Goal: Task Accomplishment & Management: Manage account settings

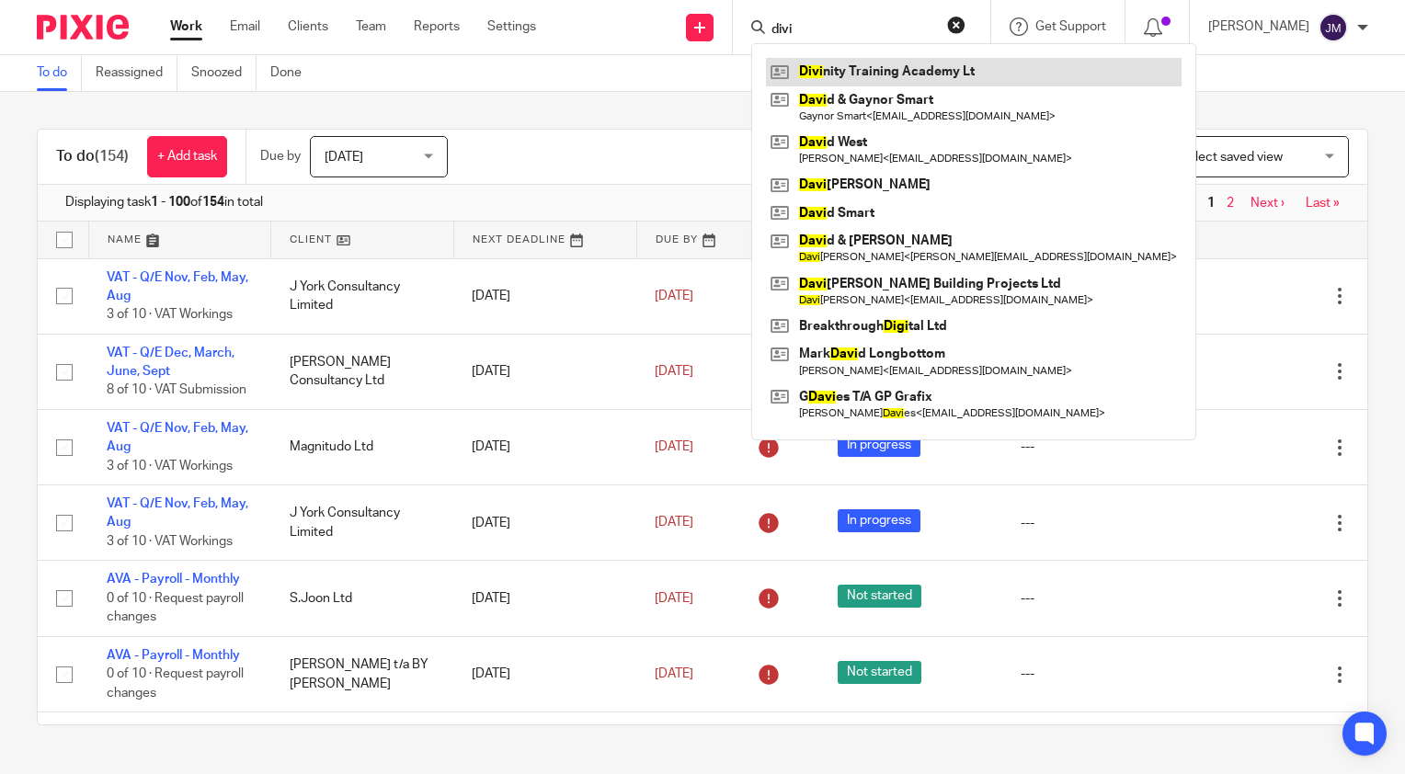
type input "divi"
click at [846, 69] on link at bounding box center [974, 72] width 416 height 28
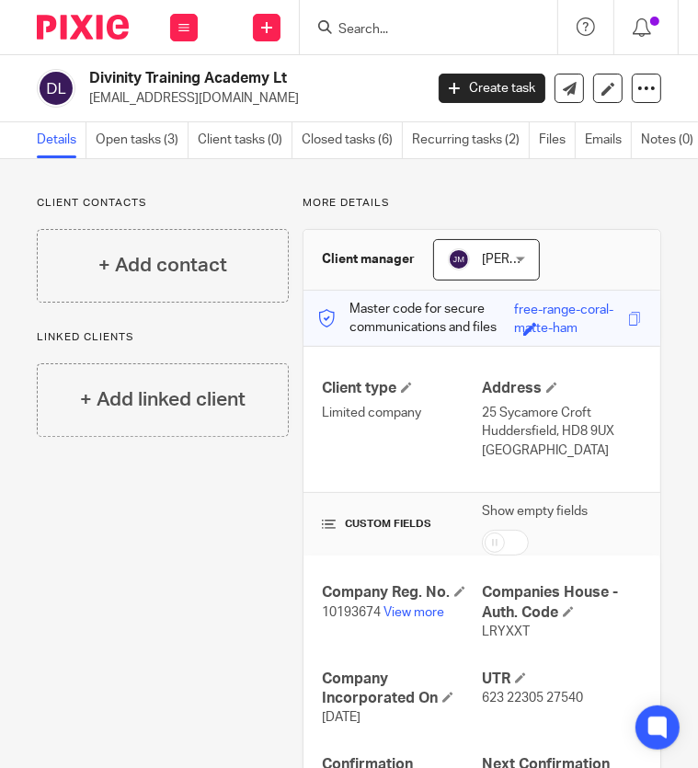
drag, startPoint x: 92, startPoint y: 71, endPoint x: 273, endPoint y: 71, distance: 181.2
click at [273, 71] on h2 "Divinity Training Academy Lt" at bounding box center [217, 78] width 257 height 19
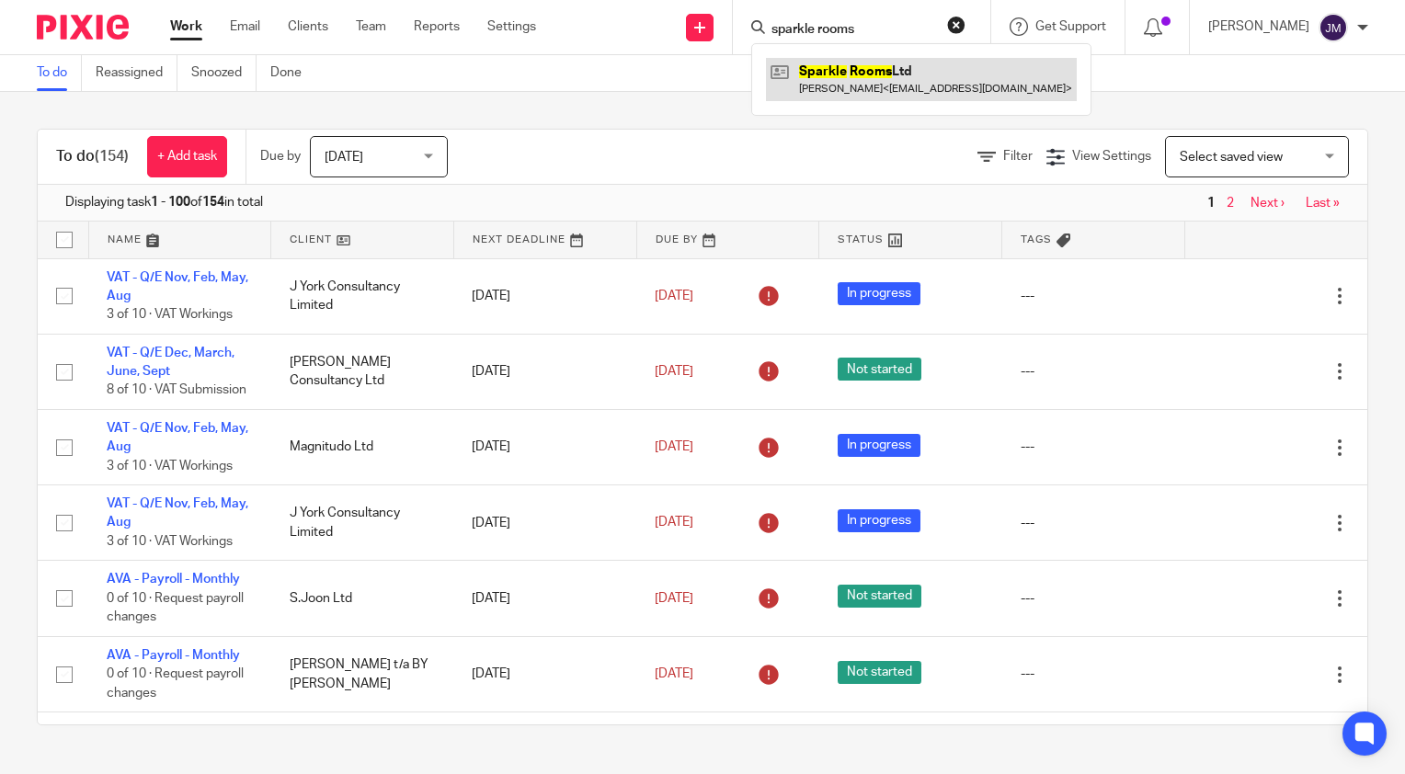
type input "sparkle rooms"
click at [875, 88] on link at bounding box center [921, 79] width 311 height 42
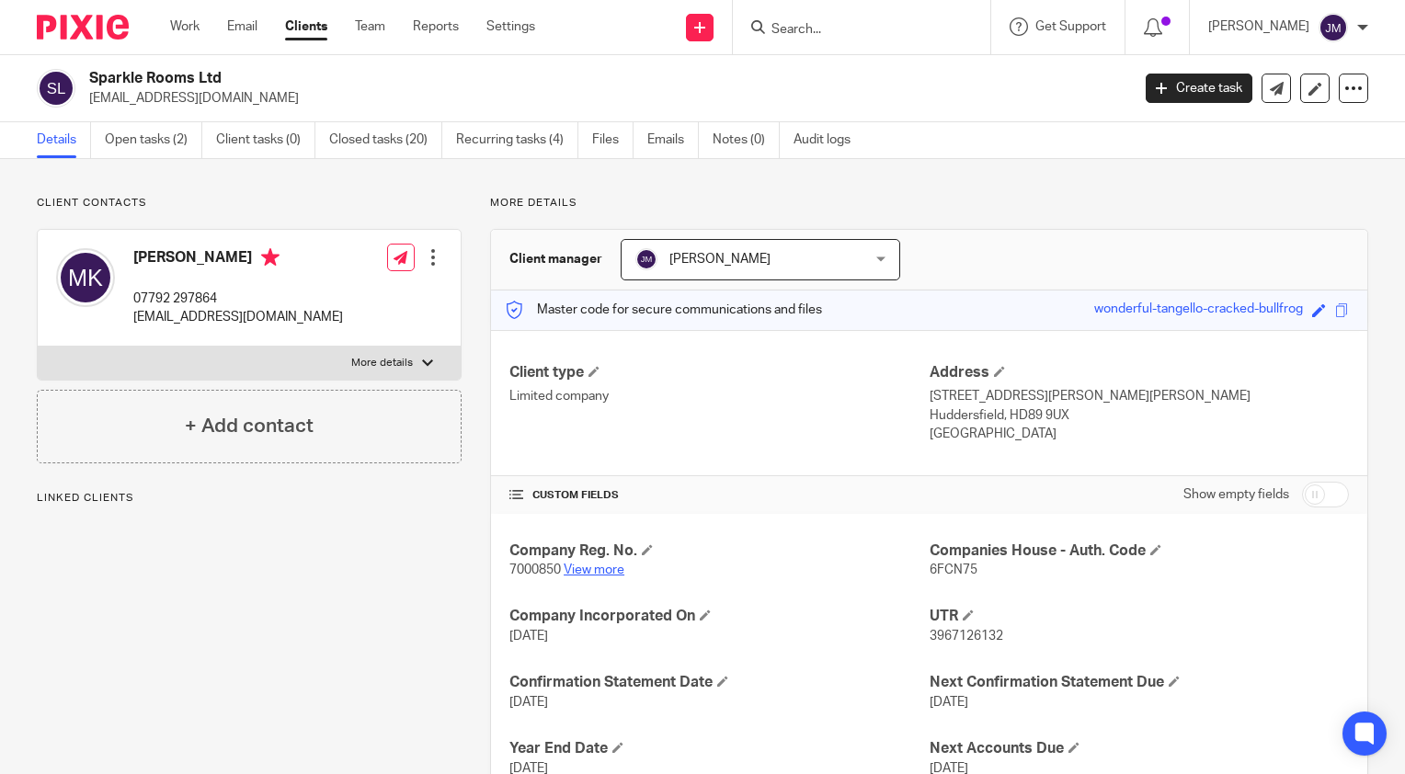
click at [578, 566] on link "View more" at bounding box center [594, 570] width 61 height 13
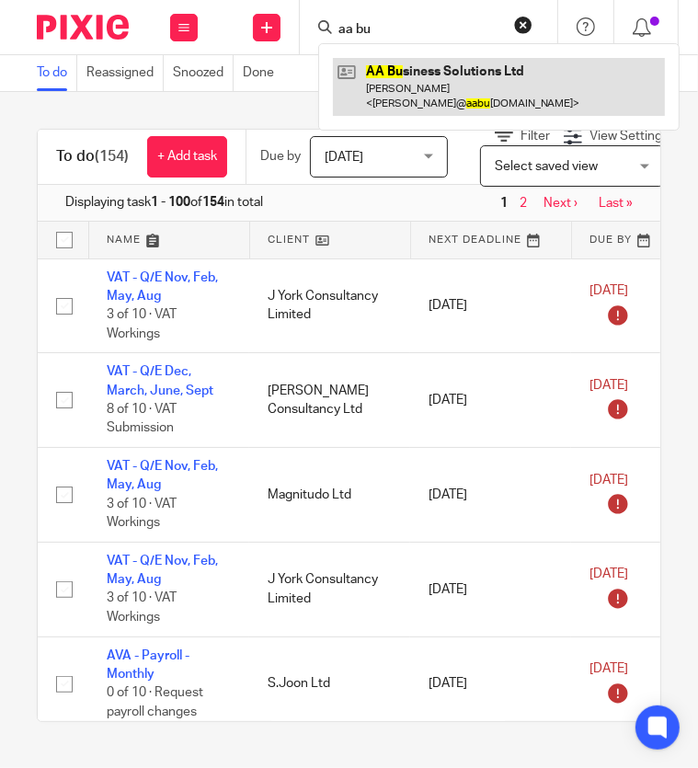
type input "aa bu"
click at [390, 71] on link at bounding box center [499, 86] width 332 height 57
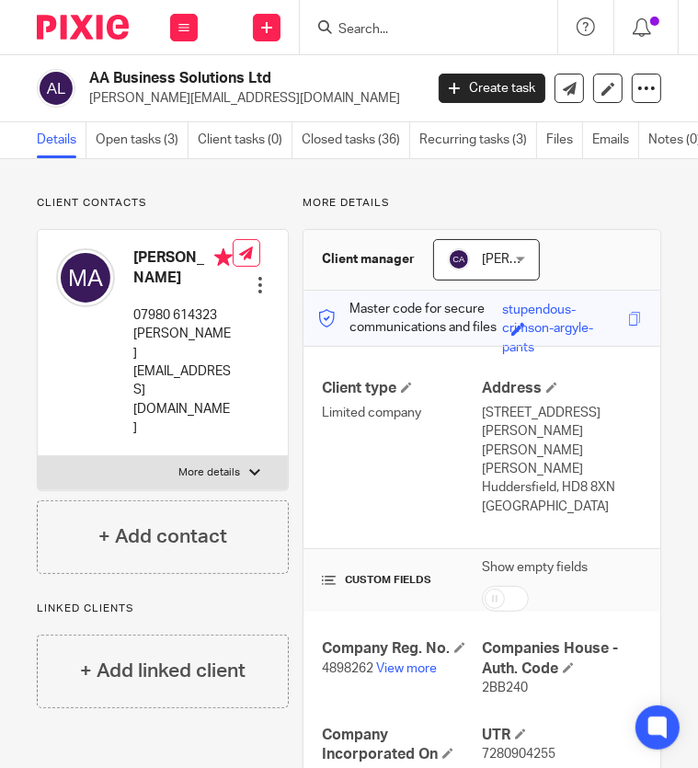
click at [335, 659] on p "4898262 View more" at bounding box center [402, 668] width 160 height 18
copy p "4898262"
click at [482, 681] on span "2BB240" at bounding box center [505, 687] width 46 height 13
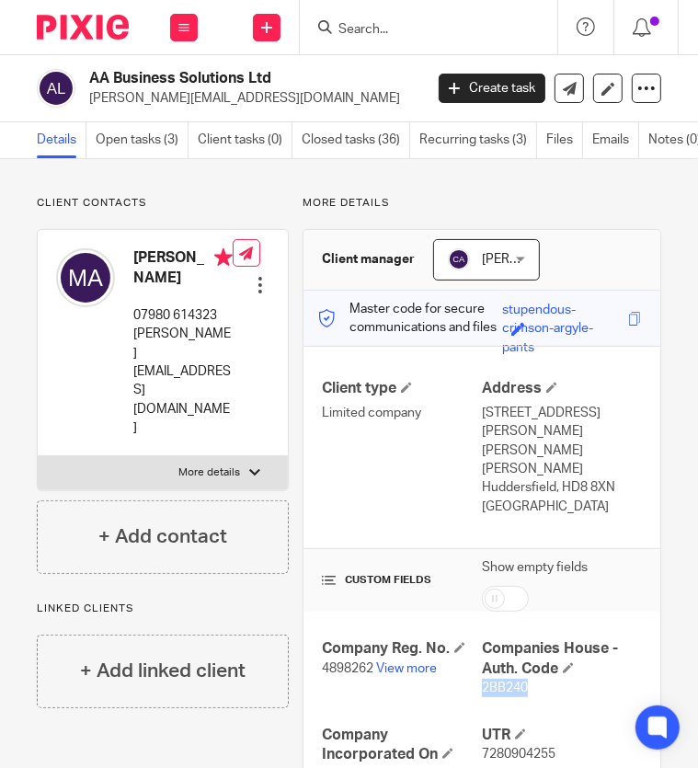
click at [482, 681] on span "2BB240" at bounding box center [505, 687] width 46 height 13
copy span "2BB240"
click at [379, 33] on input "Search" at bounding box center [420, 30] width 166 height 17
click at [406, 25] on input "Search" at bounding box center [420, 30] width 166 height 17
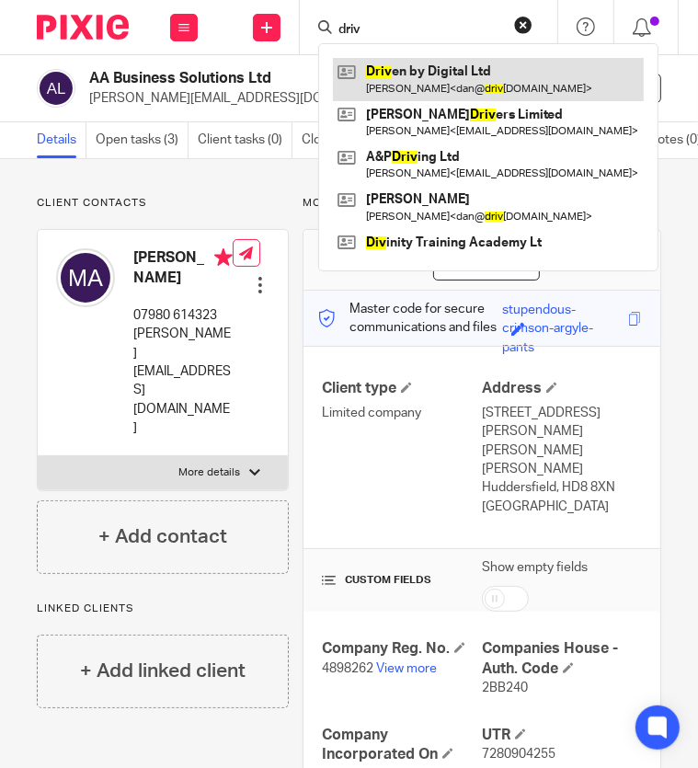
type input "driv"
click at [401, 69] on link at bounding box center [488, 79] width 311 height 42
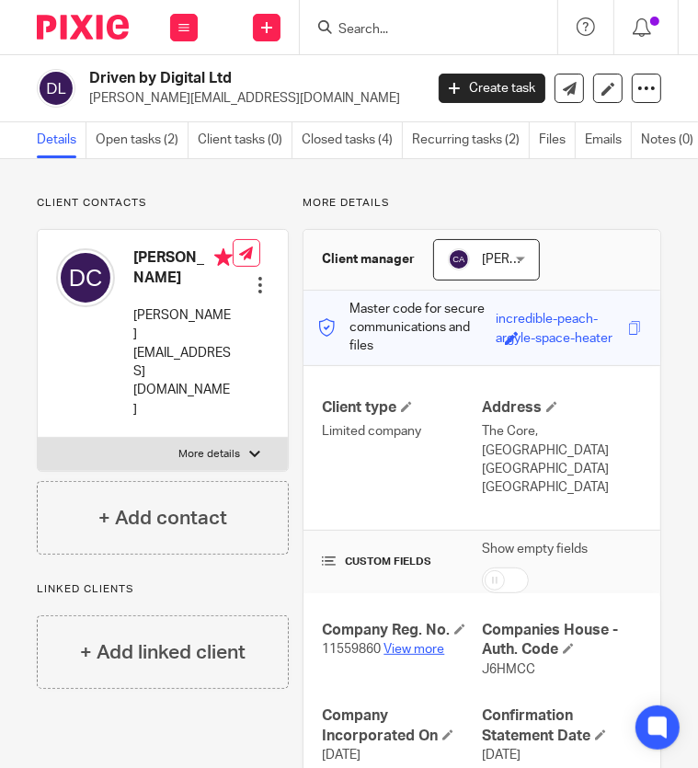
scroll to position [92, 0]
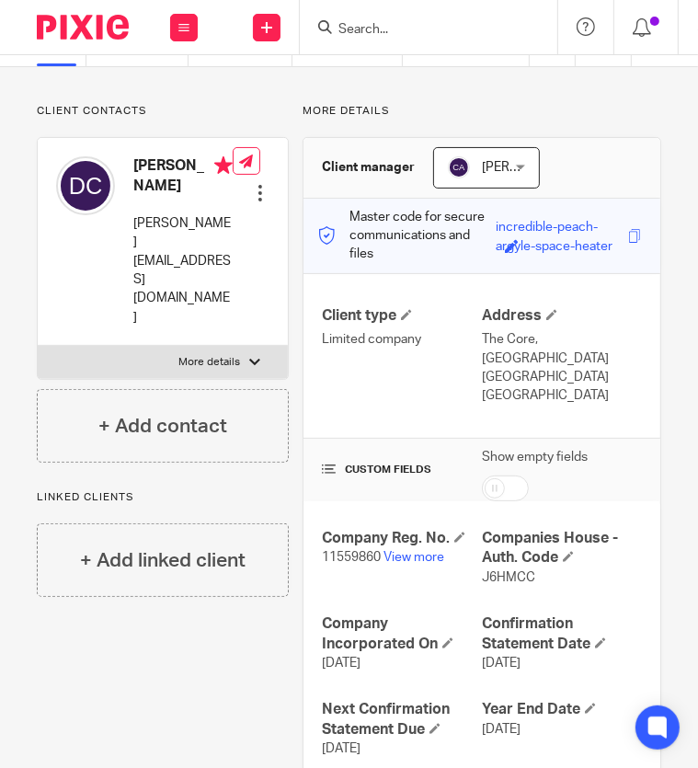
click at [388, 563] on p "11559860 View more" at bounding box center [402, 557] width 160 height 18
click at [401, 555] on link "View more" at bounding box center [413, 557] width 61 height 13
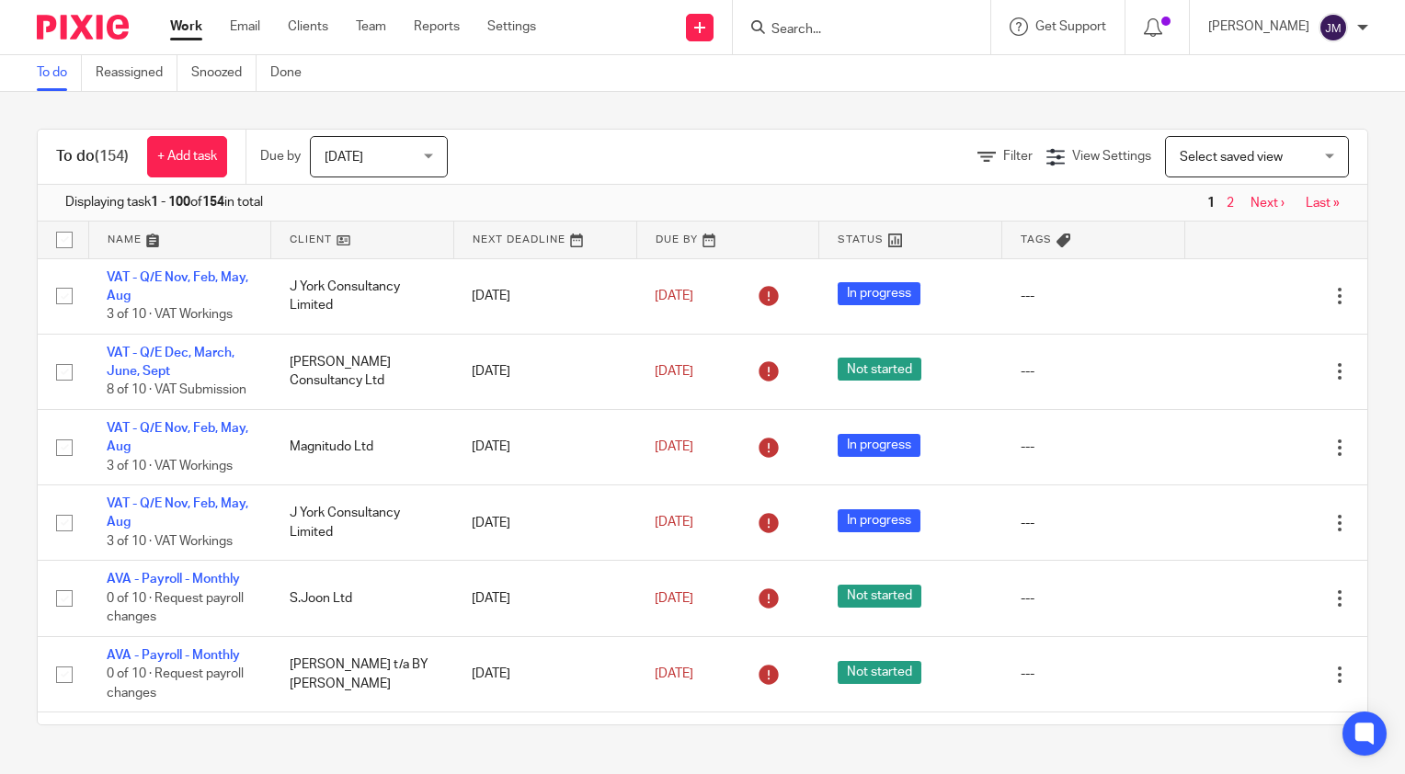
click at [848, 31] on input "Search" at bounding box center [853, 30] width 166 height 17
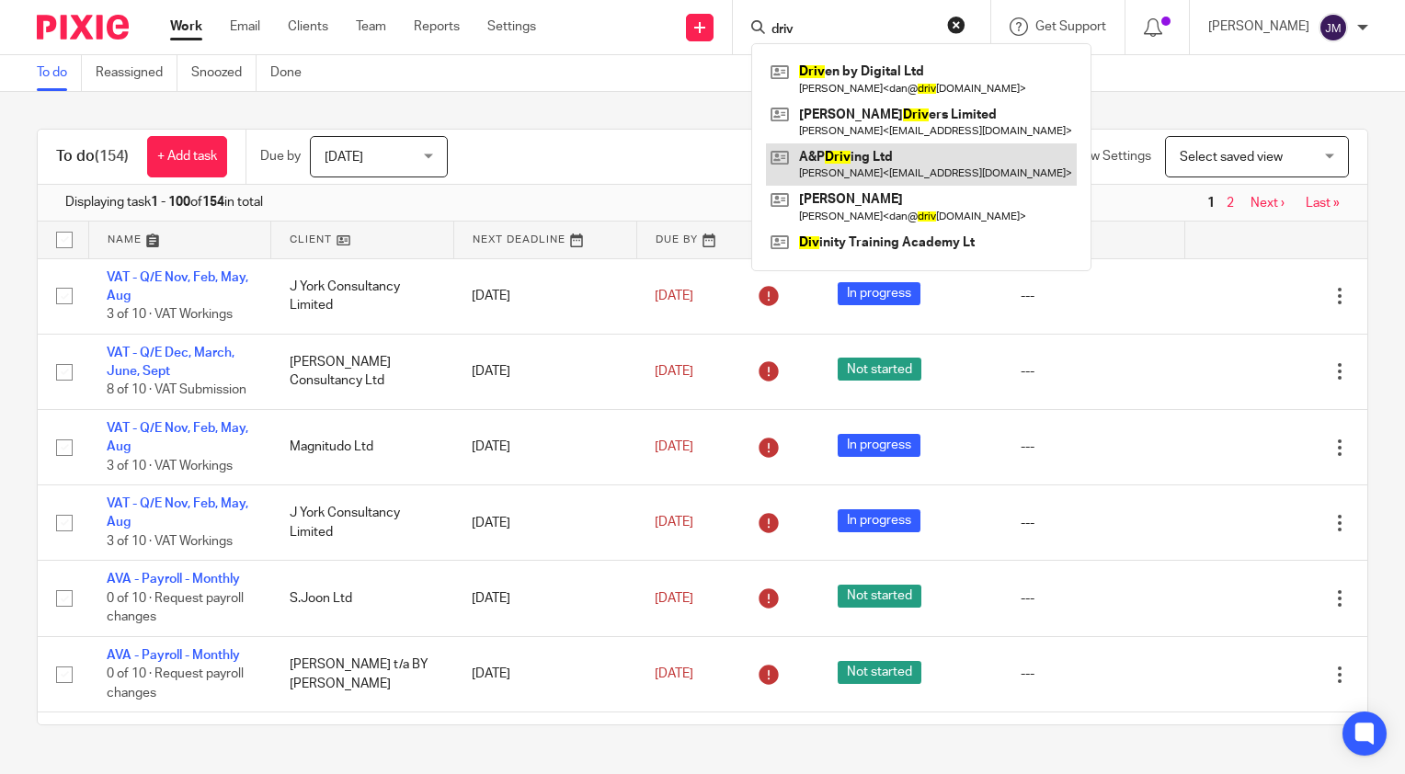
type input "driv"
click at [909, 150] on link at bounding box center [921, 164] width 311 height 42
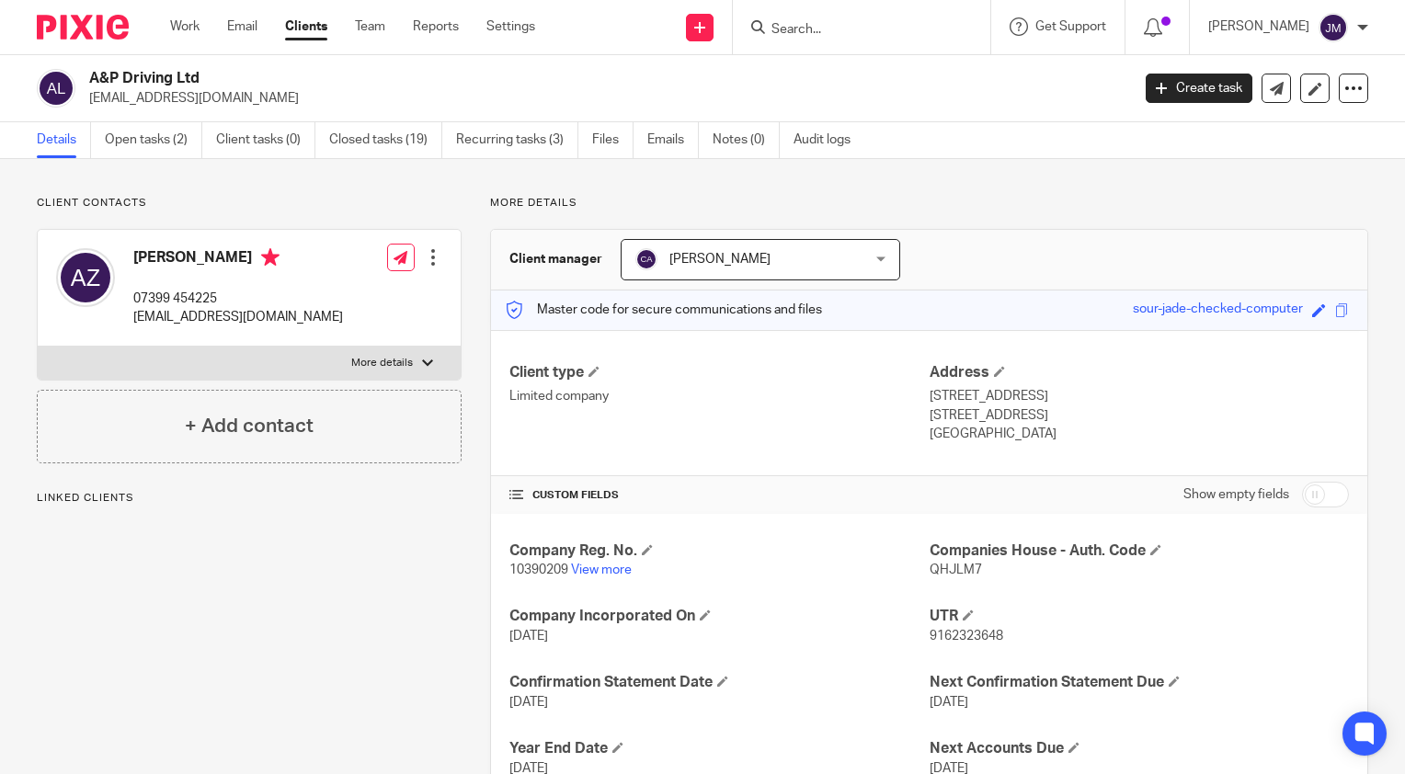
click at [529, 568] on span "10390209" at bounding box center [538, 570] width 59 height 13
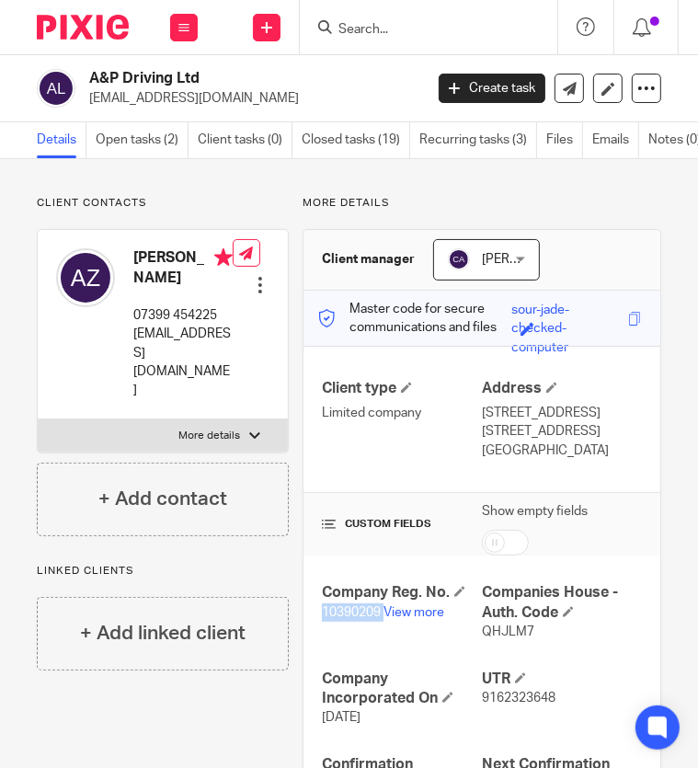
click at [354, 612] on span "10390209" at bounding box center [351, 612] width 59 height 13
copy p "10390209"
click at [491, 631] on span "QHJLM7" at bounding box center [508, 631] width 52 height 13
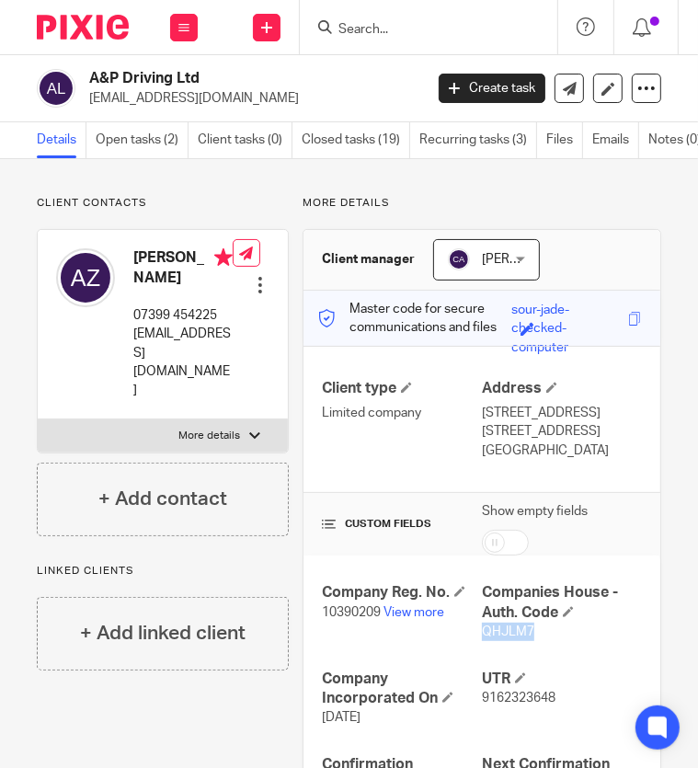
copy span "QHJLM7"
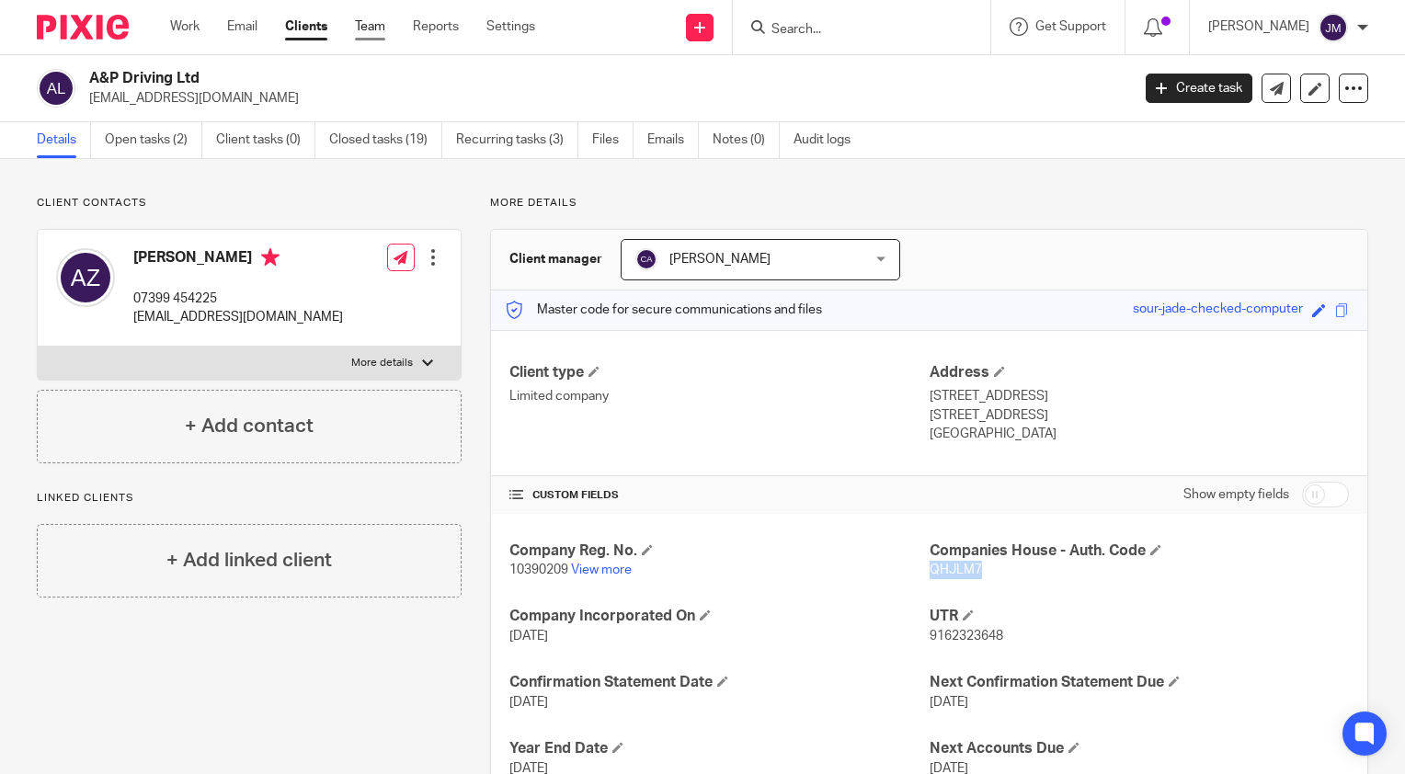
click at [370, 33] on link "Team" at bounding box center [370, 26] width 30 height 18
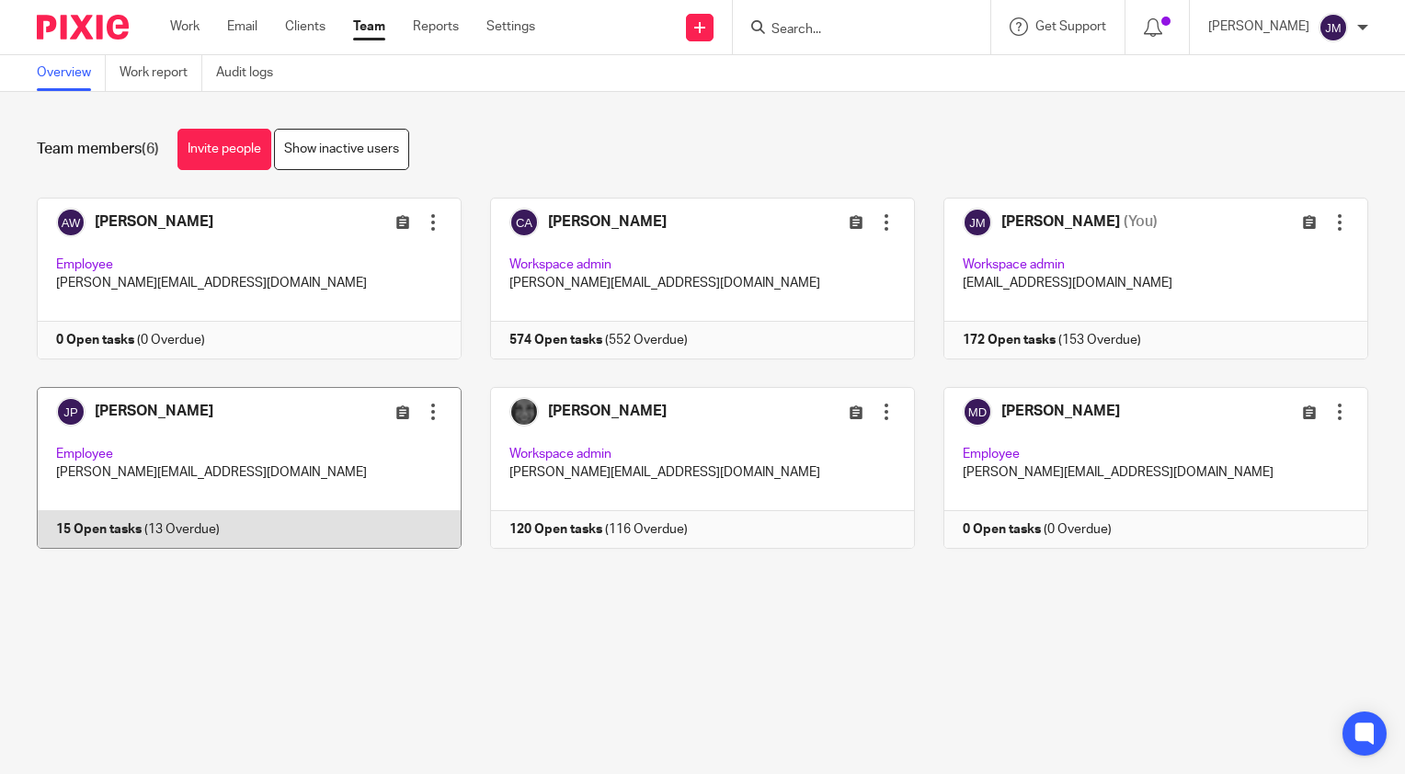
click at [67, 531] on link at bounding box center [234, 468] width 453 height 162
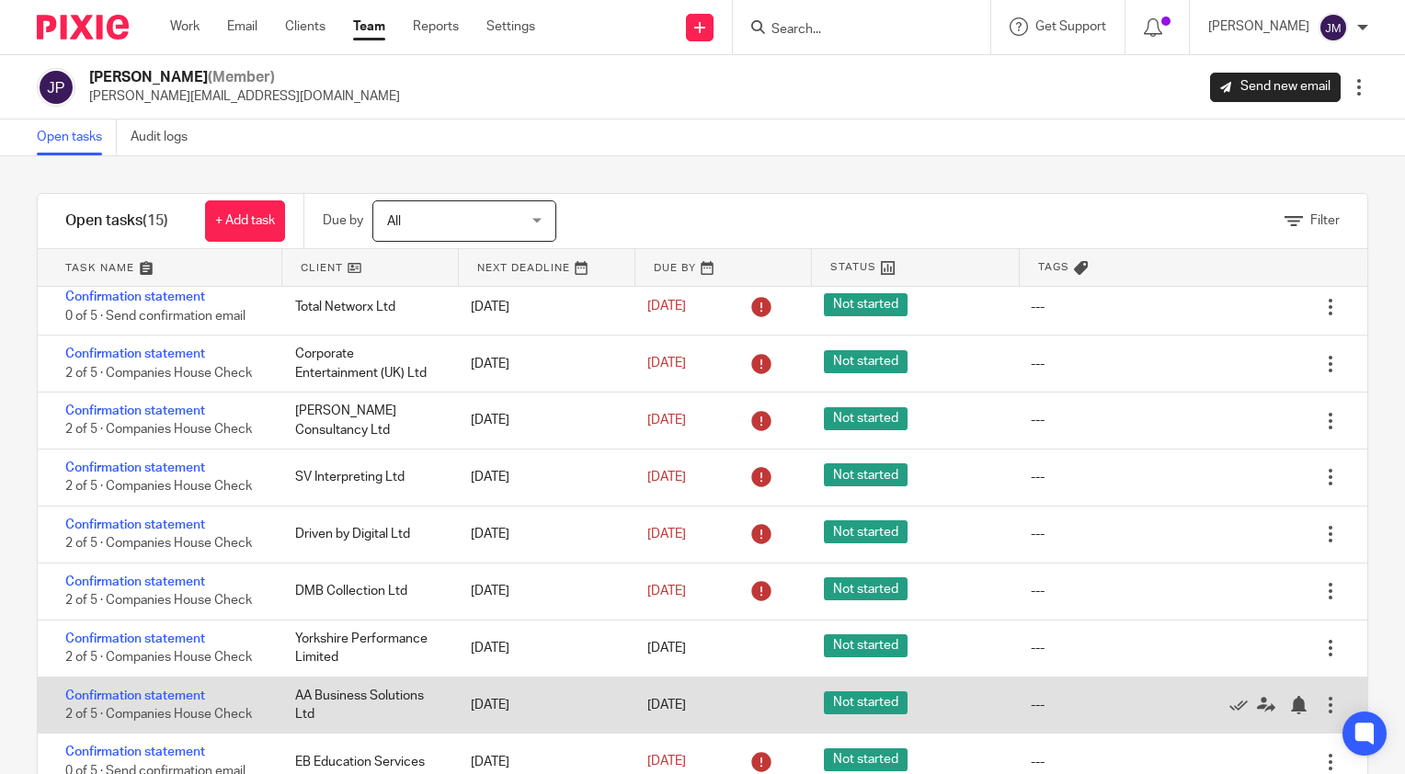
scroll to position [51, 0]
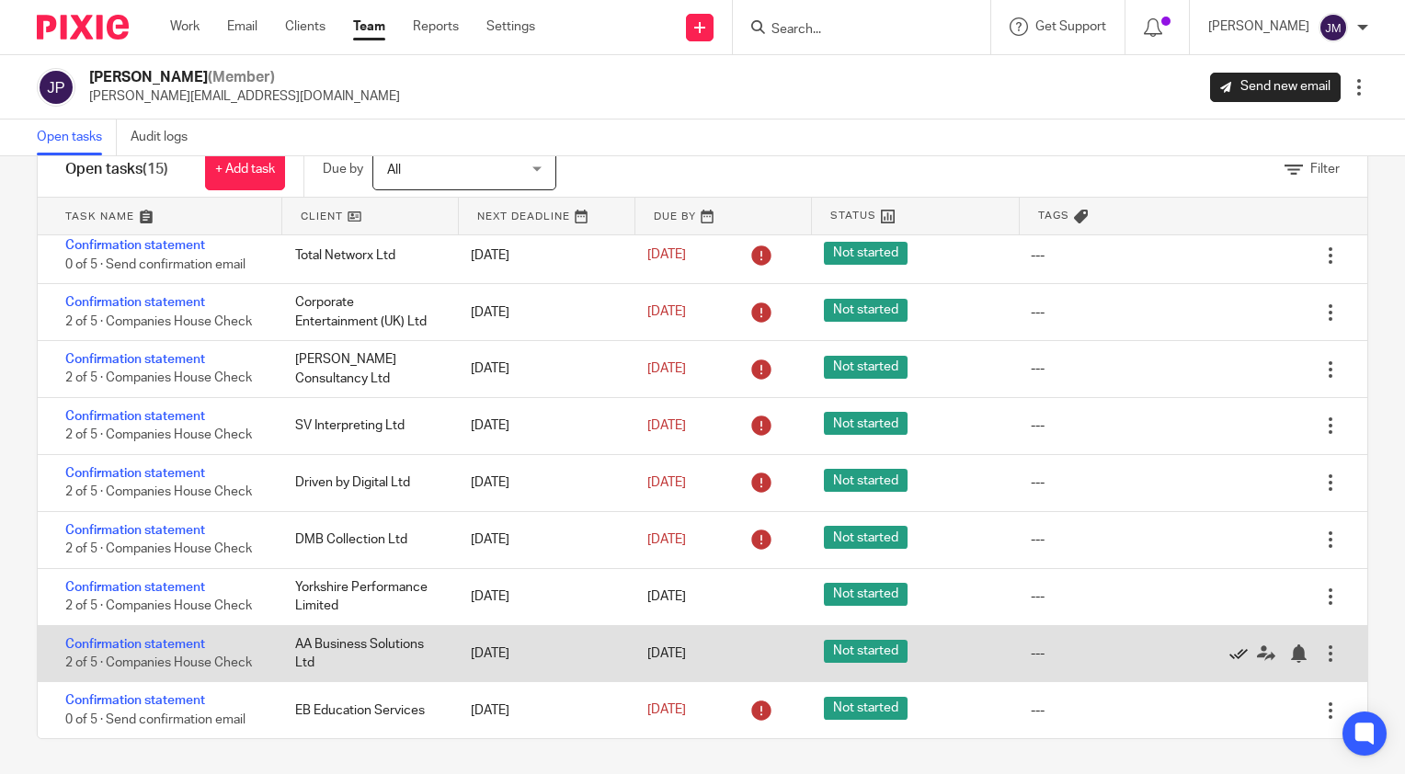
click at [1229, 648] on icon at bounding box center [1238, 654] width 18 height 18
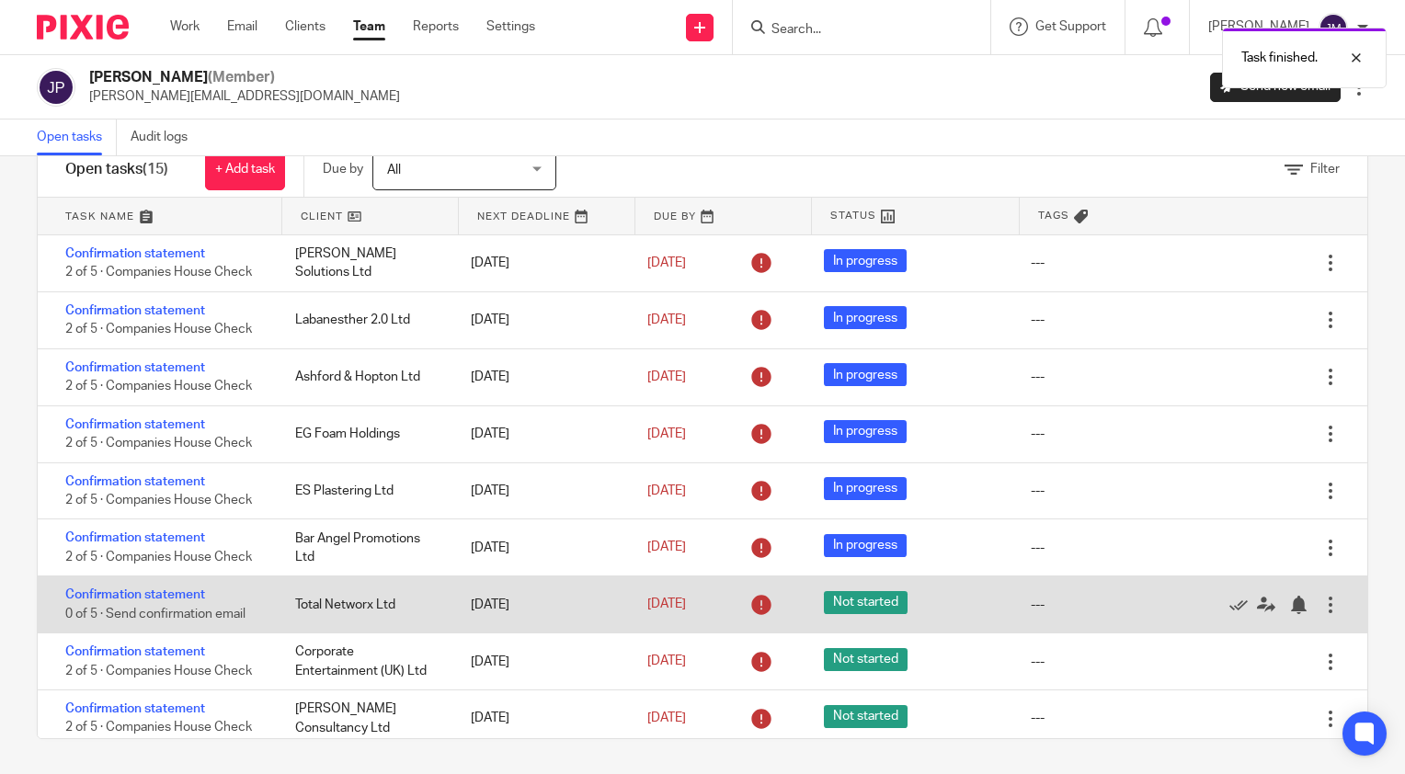
scroll to position [0, 0]
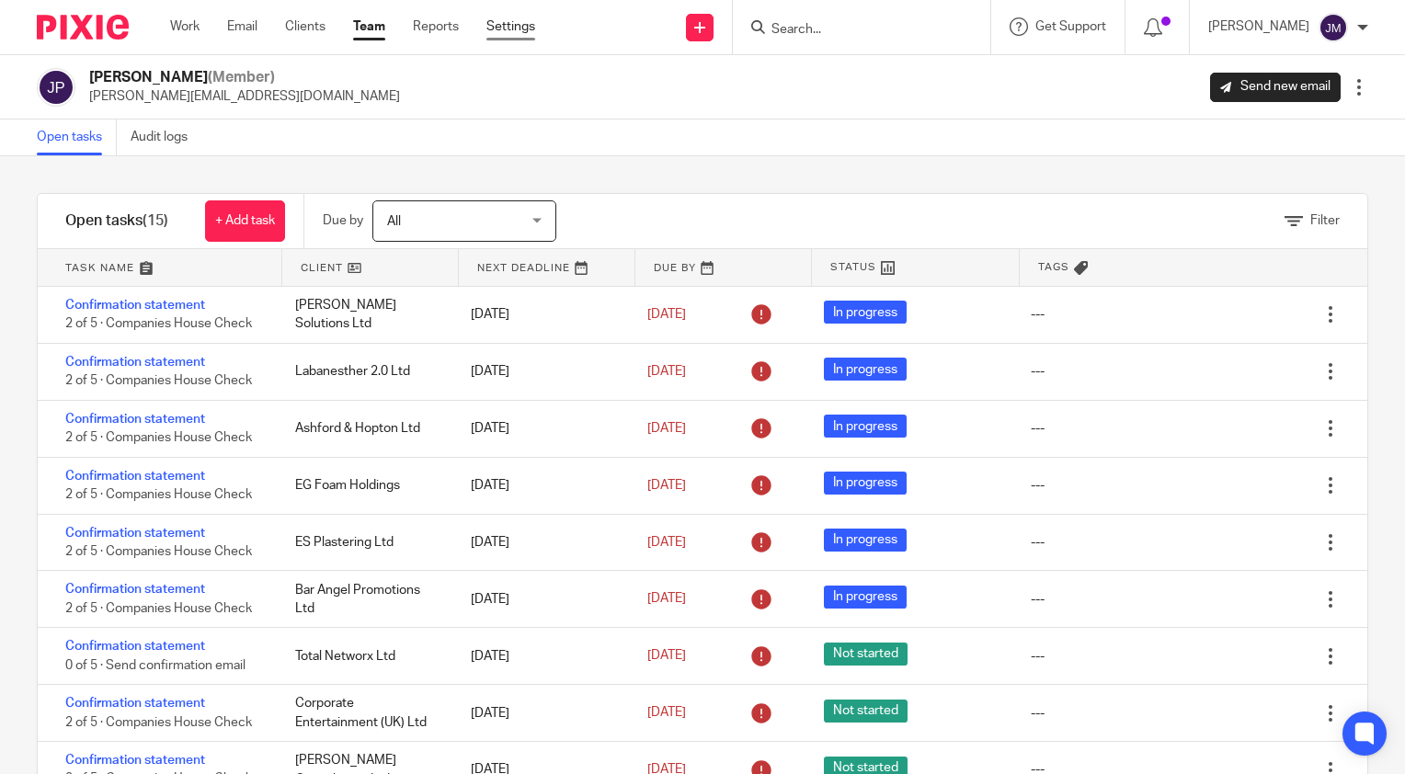
click at [497, 25] on link "Settings" at bounding box center [510, 26] width 49 height 18
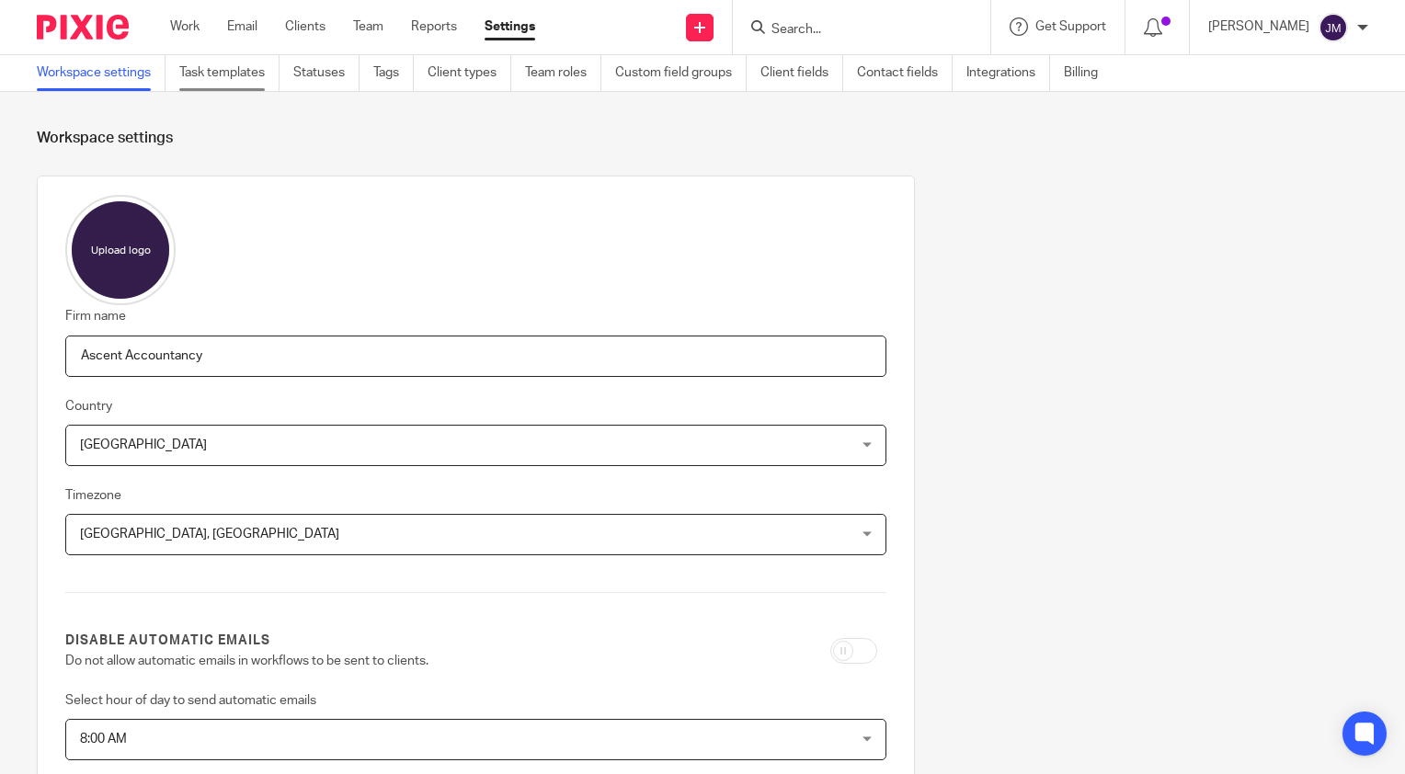
click at [242, 86] on link "Task templates" at bounding box center [229, 73] width 100 height 36
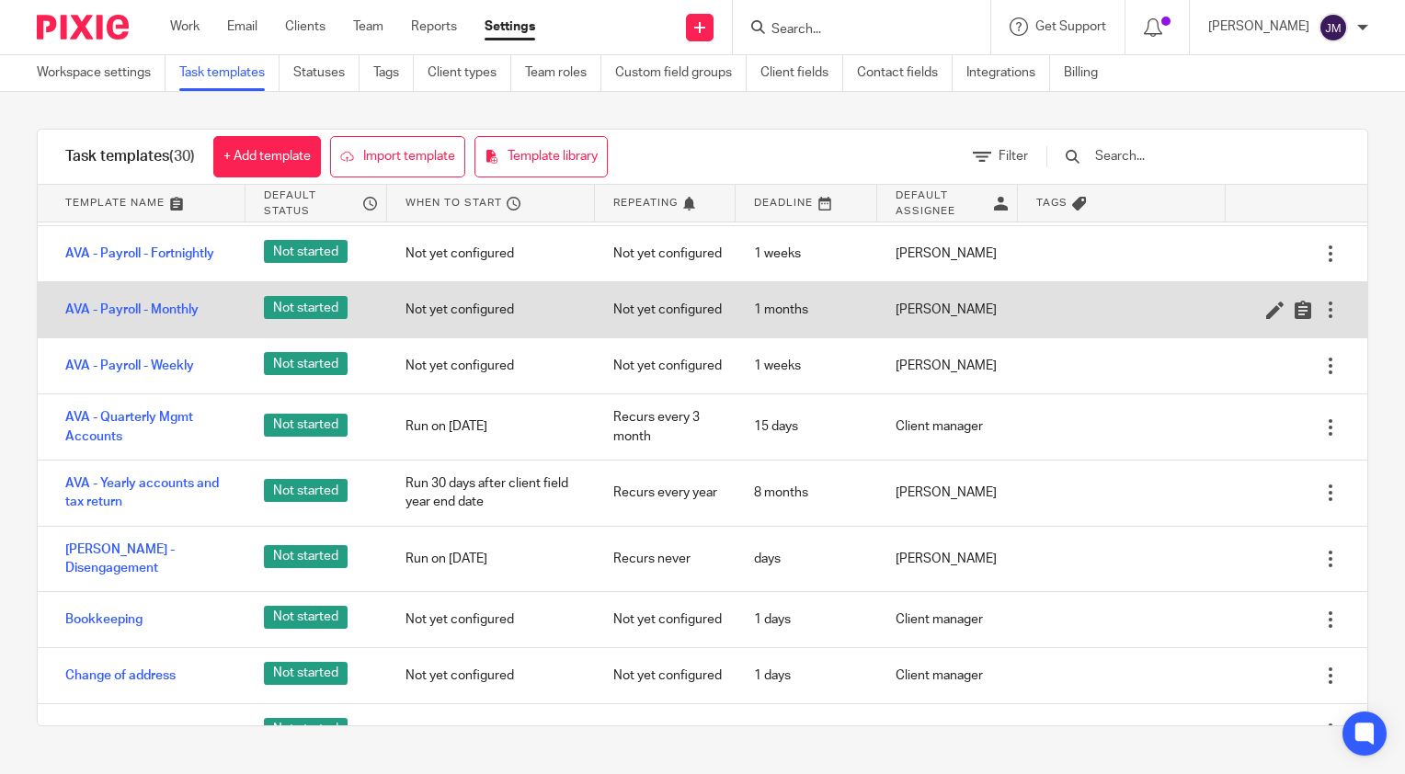
scroll to position [276, 0]
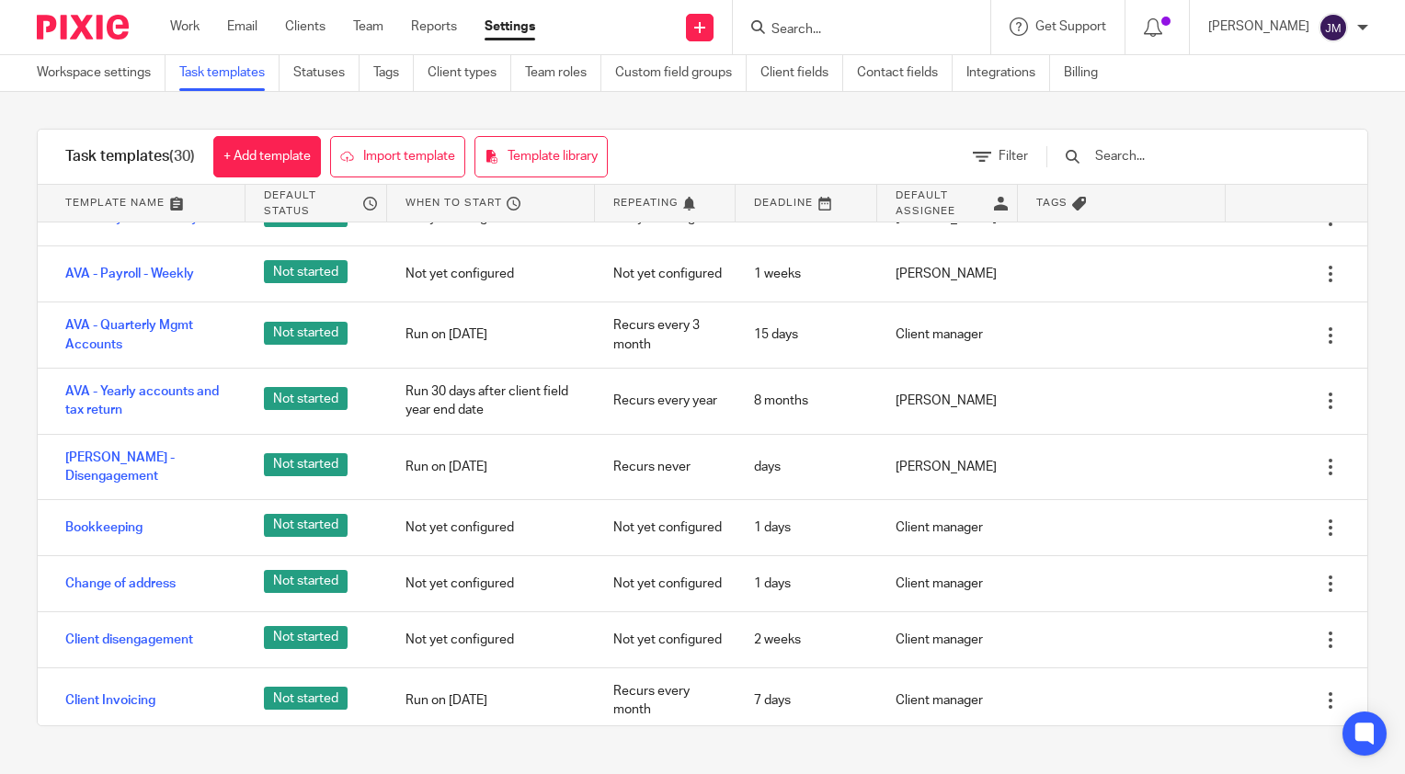
click at [1122, 152] on div at bounding box center [1193, 156] width 293 height 20
click at [1080, 157] on div at bounding box center [1073, 157] width 14 height 14
click at [1080, 158] on div at bounding box center [1073, 157] width 14 height 14
click at [1141, 152] on input "text" at bounding box center [1200, 156] width 214 height 20
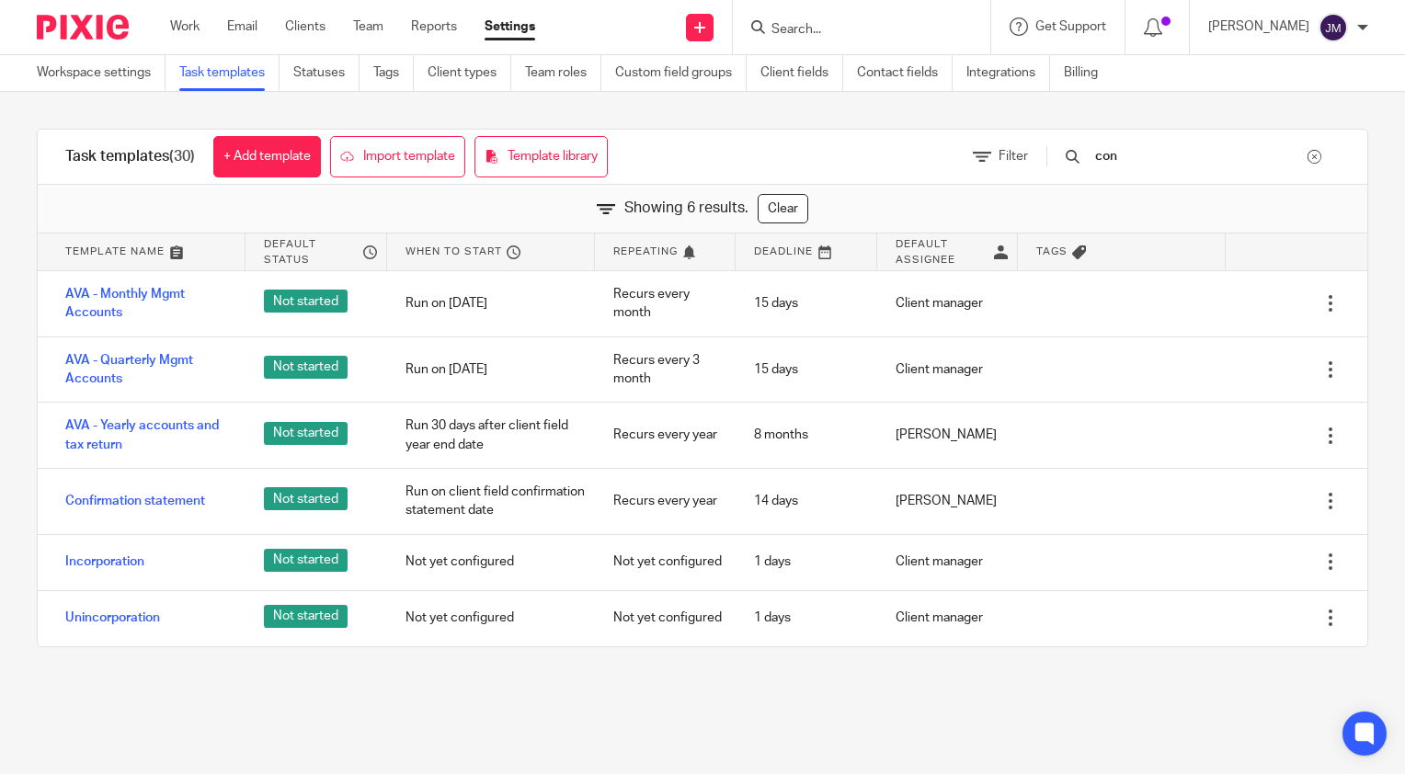
scroll to position [0, 0]
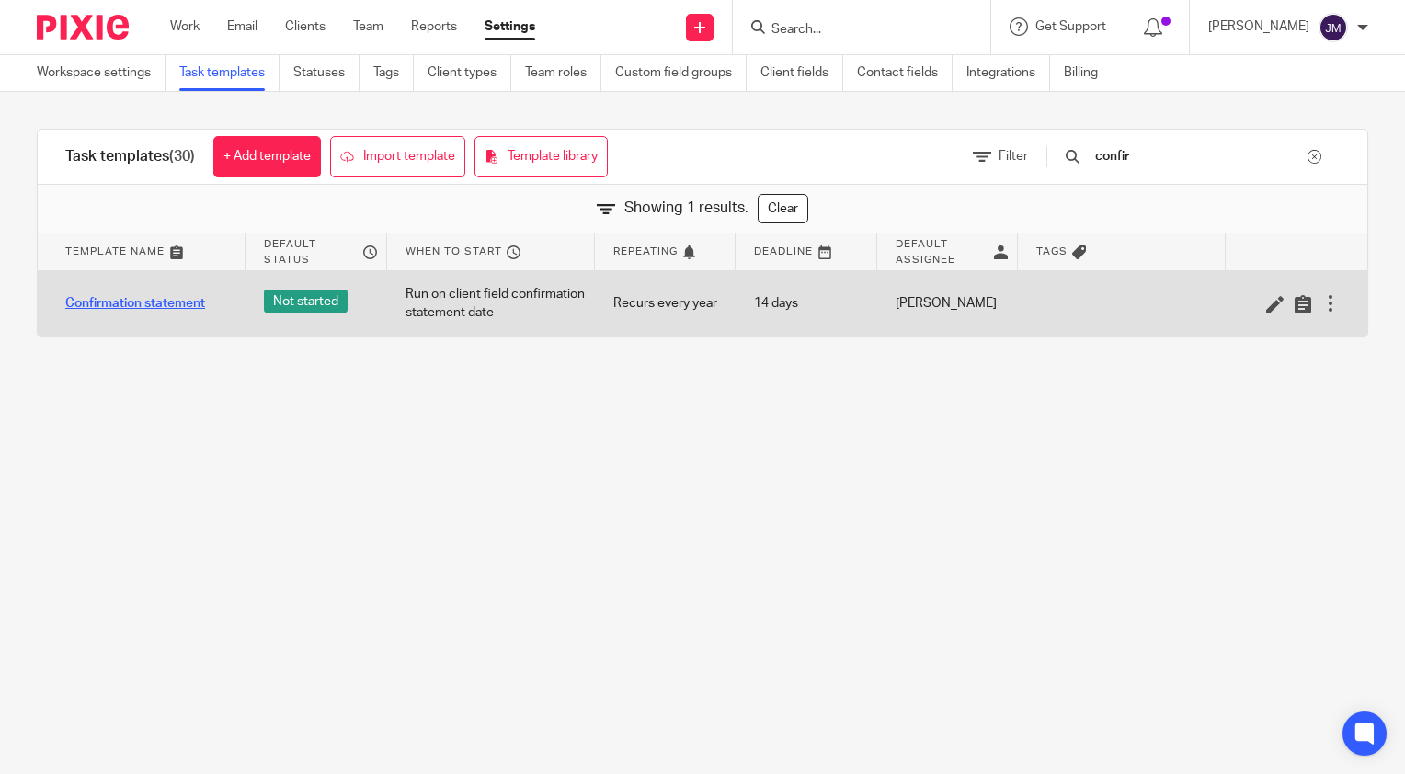
type input "confir"
click at [189, 296] on link "Confirmation statement" at bounding box center [135, 303] width 140 height 18
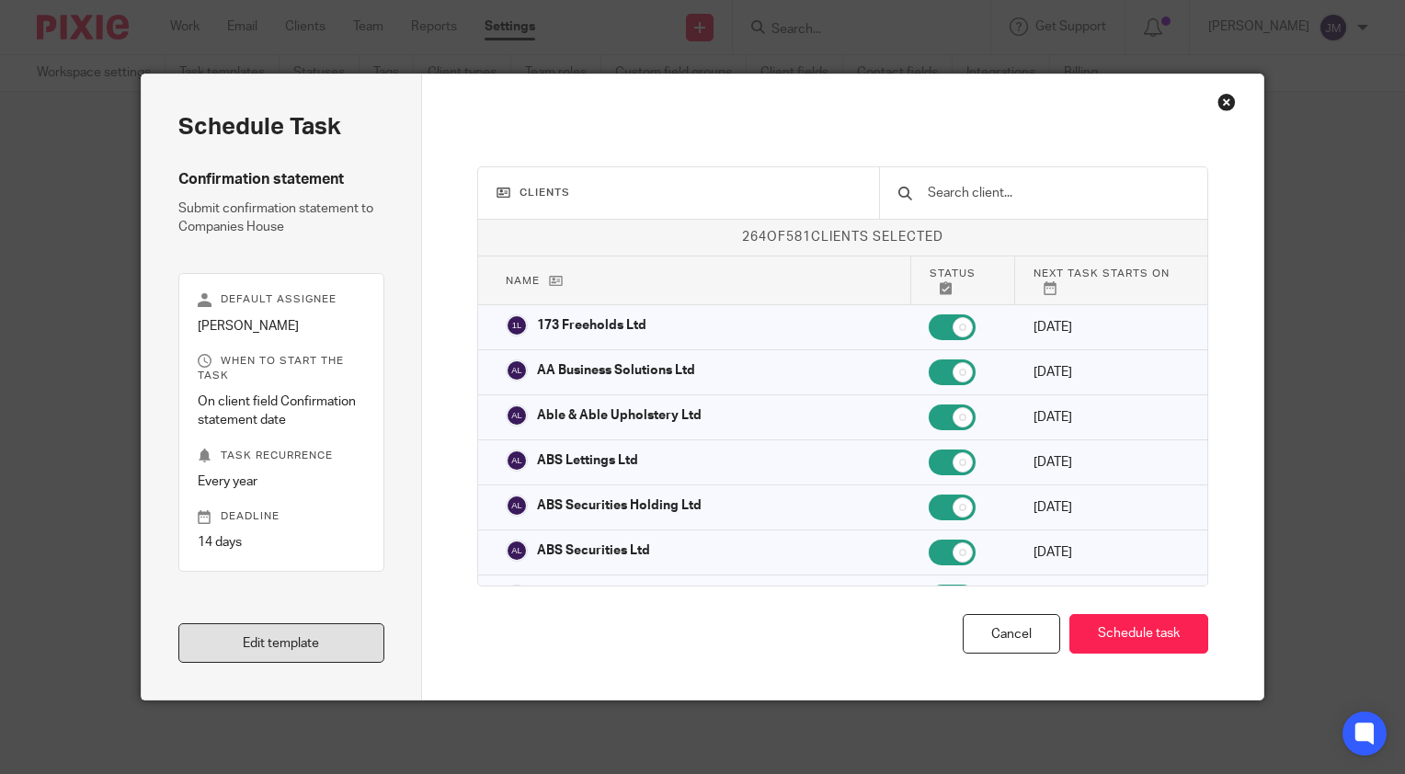
click at [228, 646] on link "Edit template" at bounding box center [281, 643] width 206 height 40
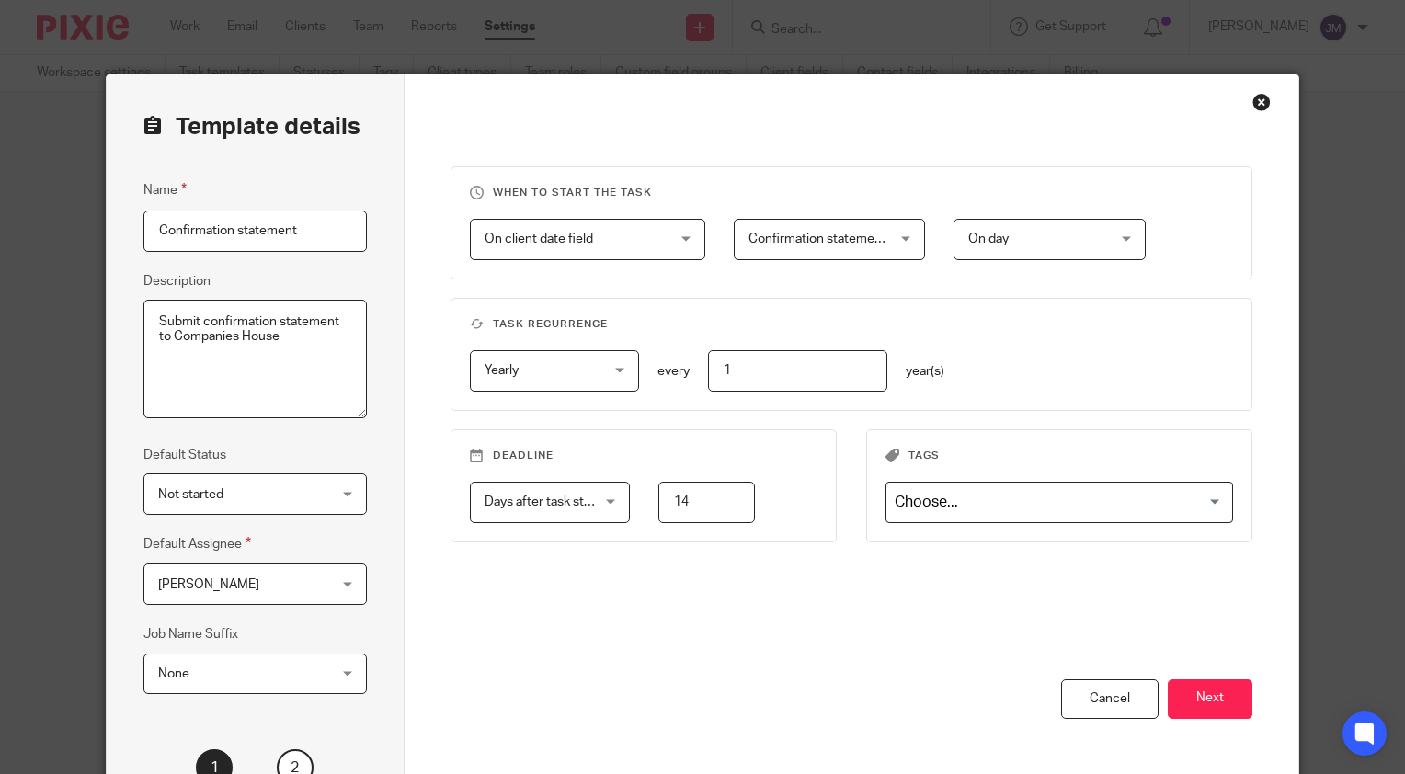
click at [247, 605] on div "Name Confirmation statement Description Submit confirmation statement to Compan…" at bounding box center [254, 445] width 223 height 533
click at [254, 594] on span "[PERSON_NAME]" at bounding box center [241, 584] width 166 height 39
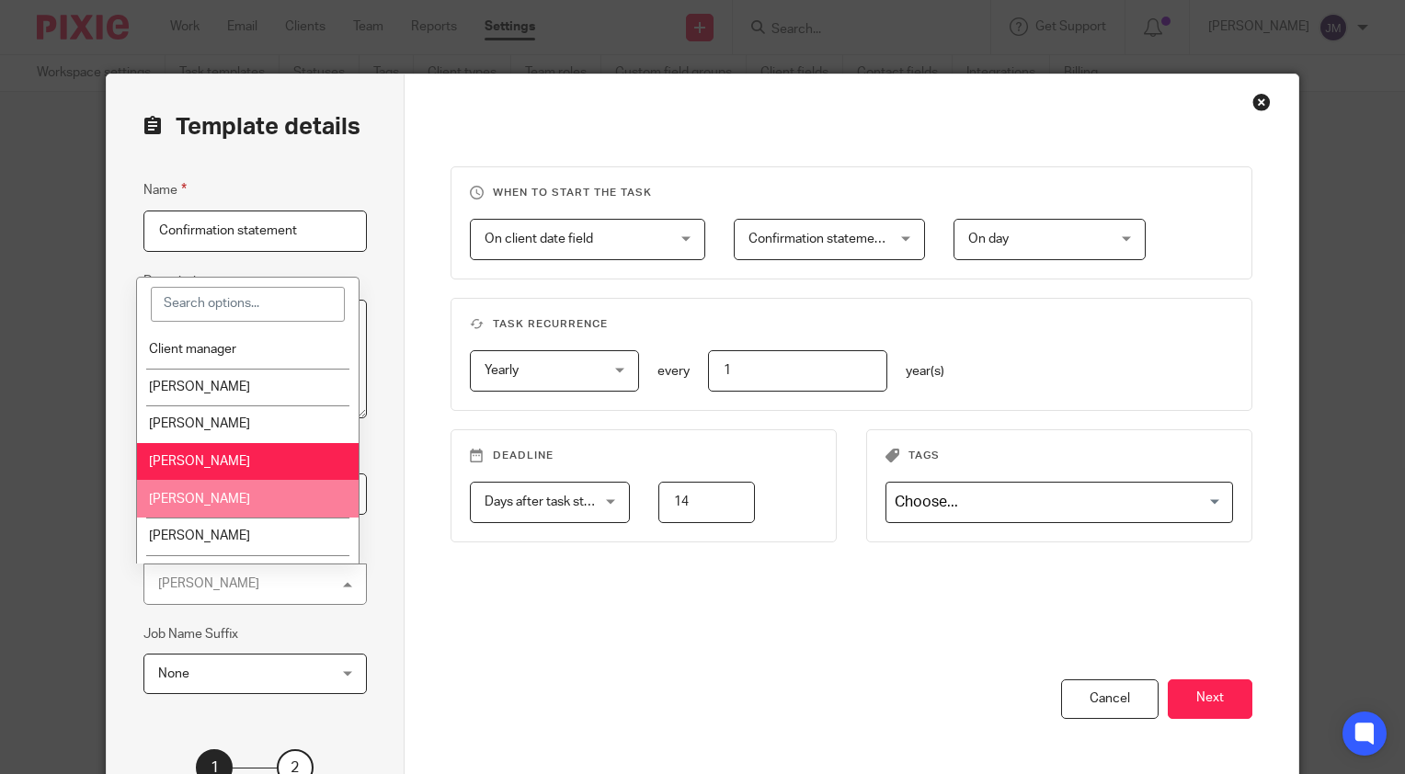
click at [200, 508] on li "Julie Pick" at bounding box center [248, 499] width 223 height 38
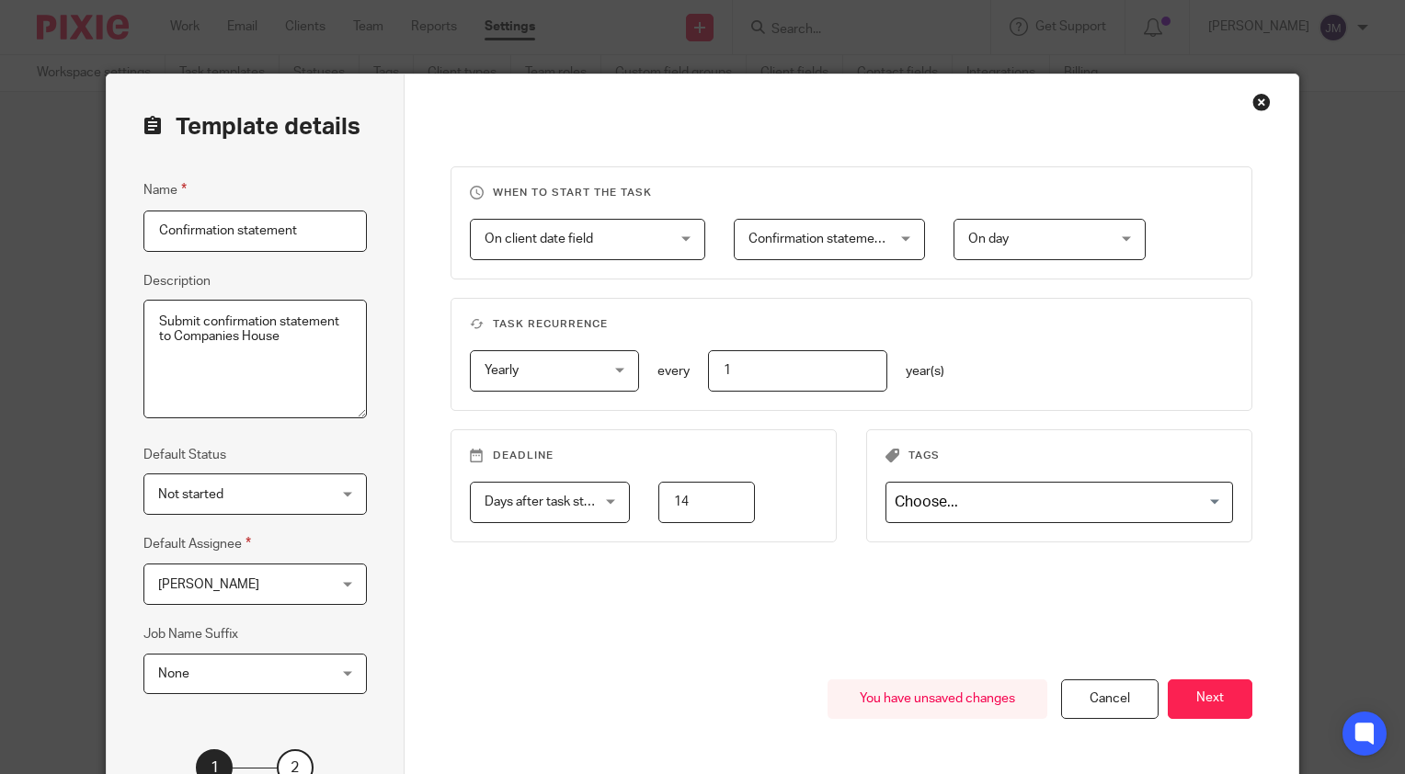
scroll to position [92, 0]
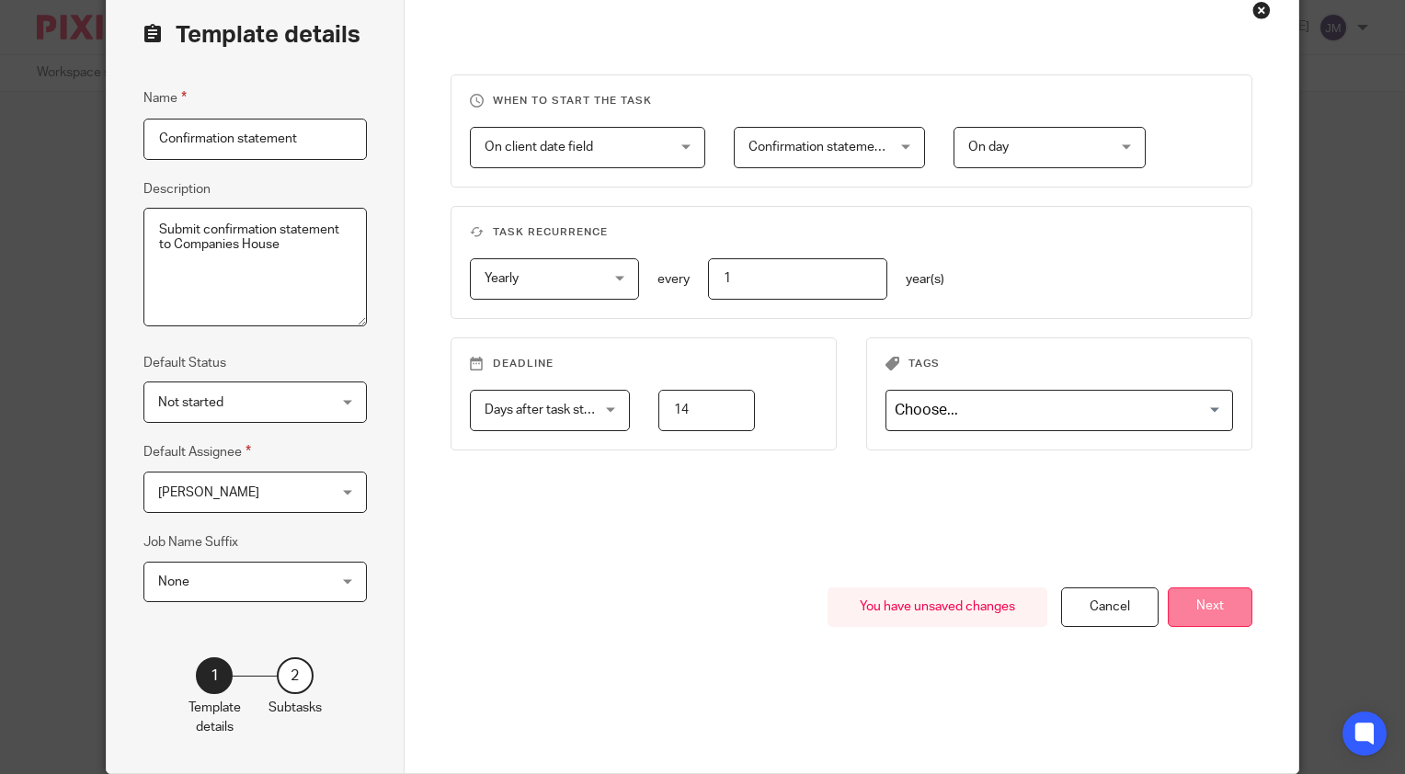
click at [1210, 605] on button "Next" at bounding box center [1210, 608] width 85 height 40
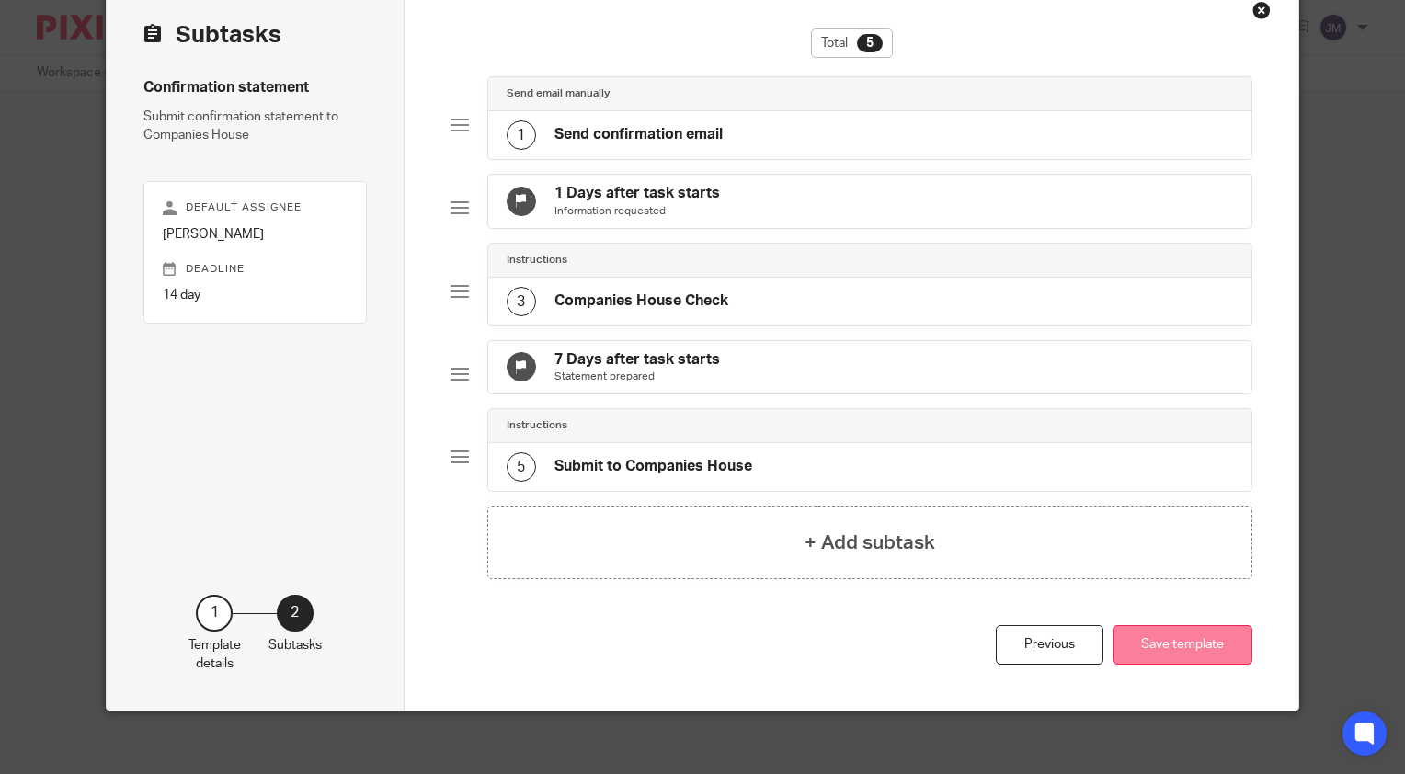
click at [1190, 665] on button "Save template" at bounding box center [1183, 645] width 140 height 40
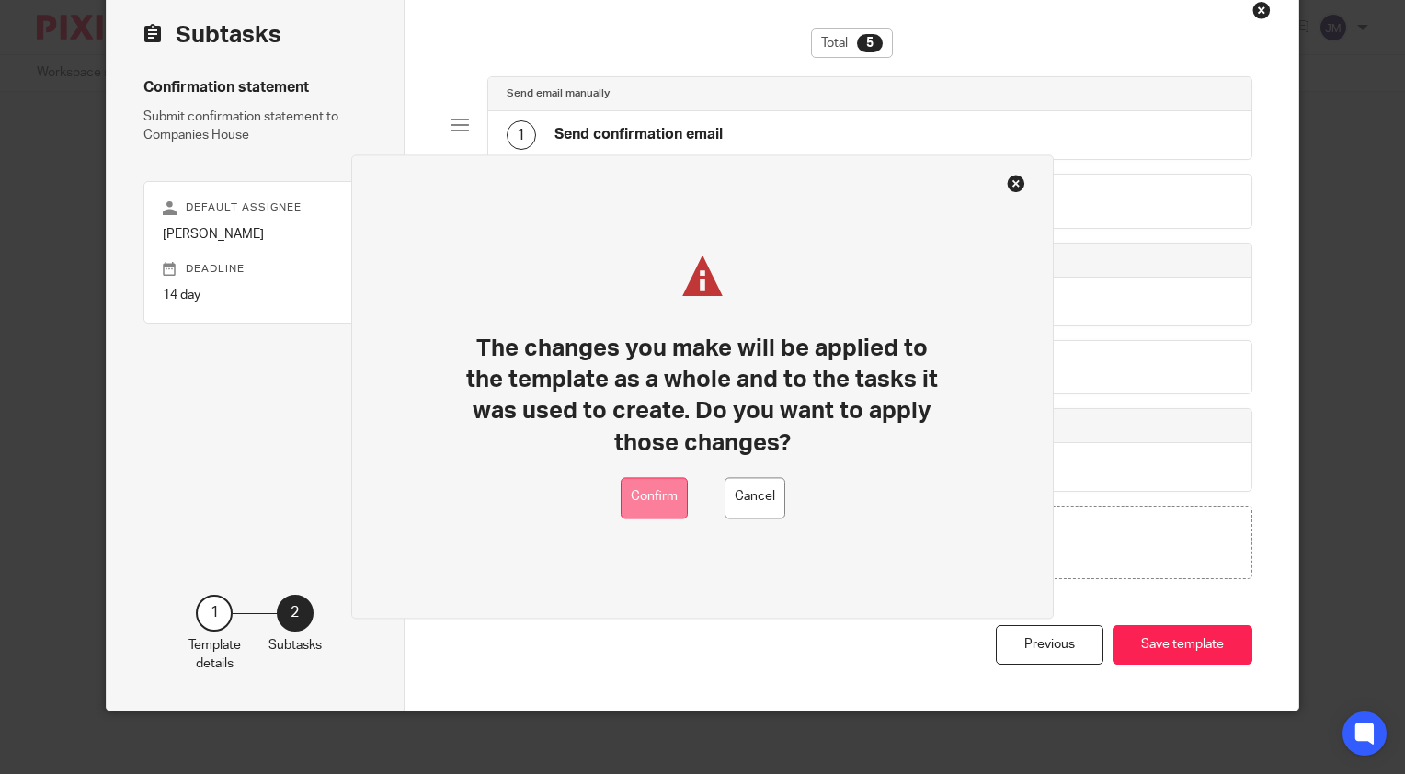
click at [666, 502] on button "Confirm" at bounding box center [654, 497] width 67 height 41
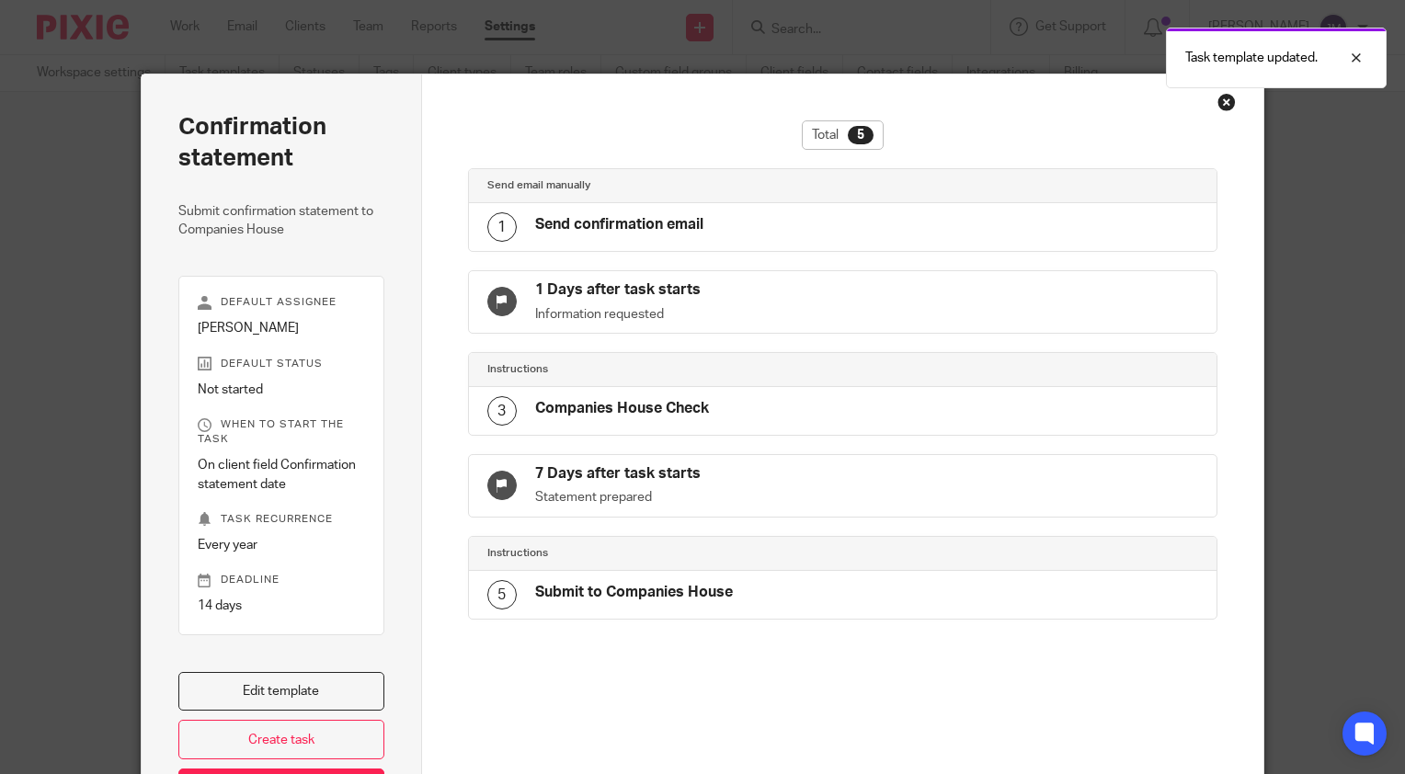
scroll to position [143, 0]
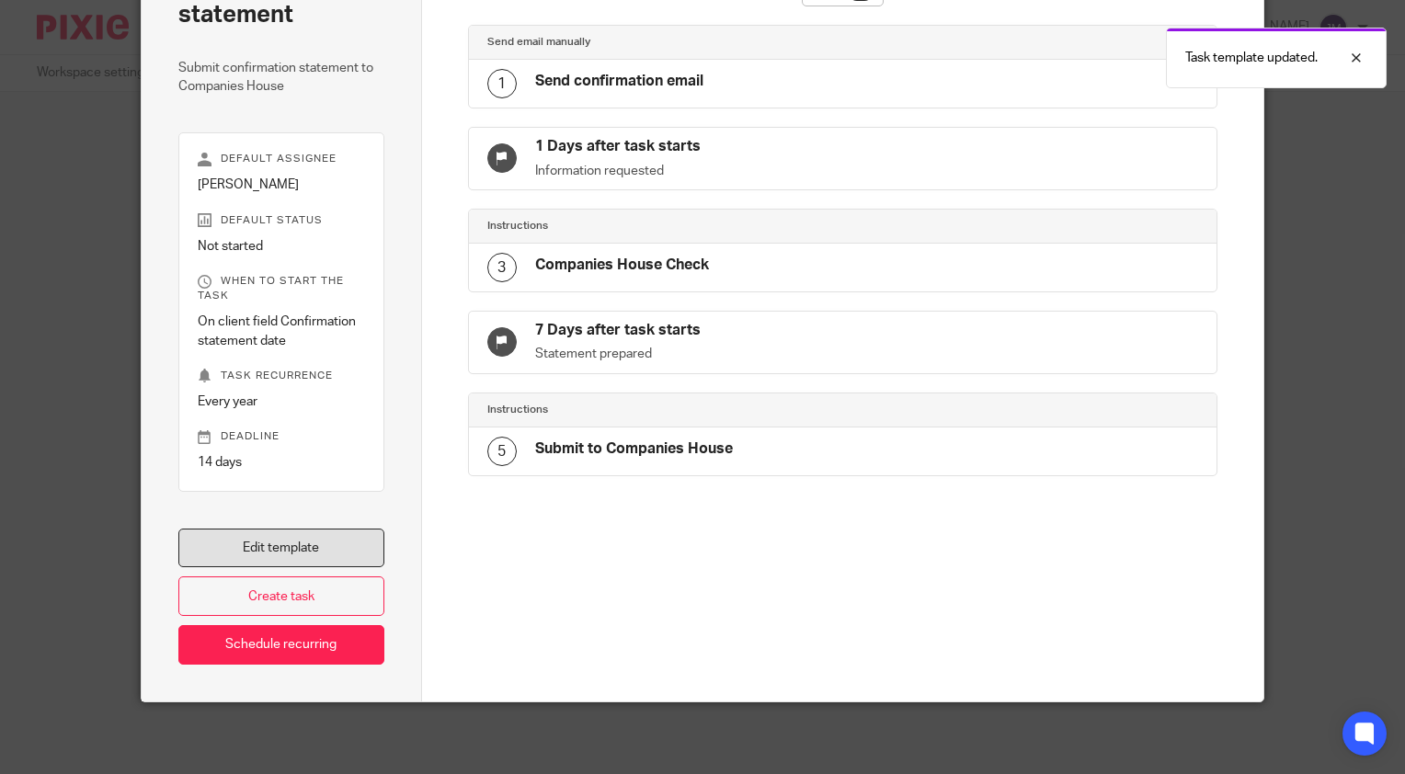
click at [264, 550] on link "Edit template" at bounding box center [281, 549] width 206 height 40
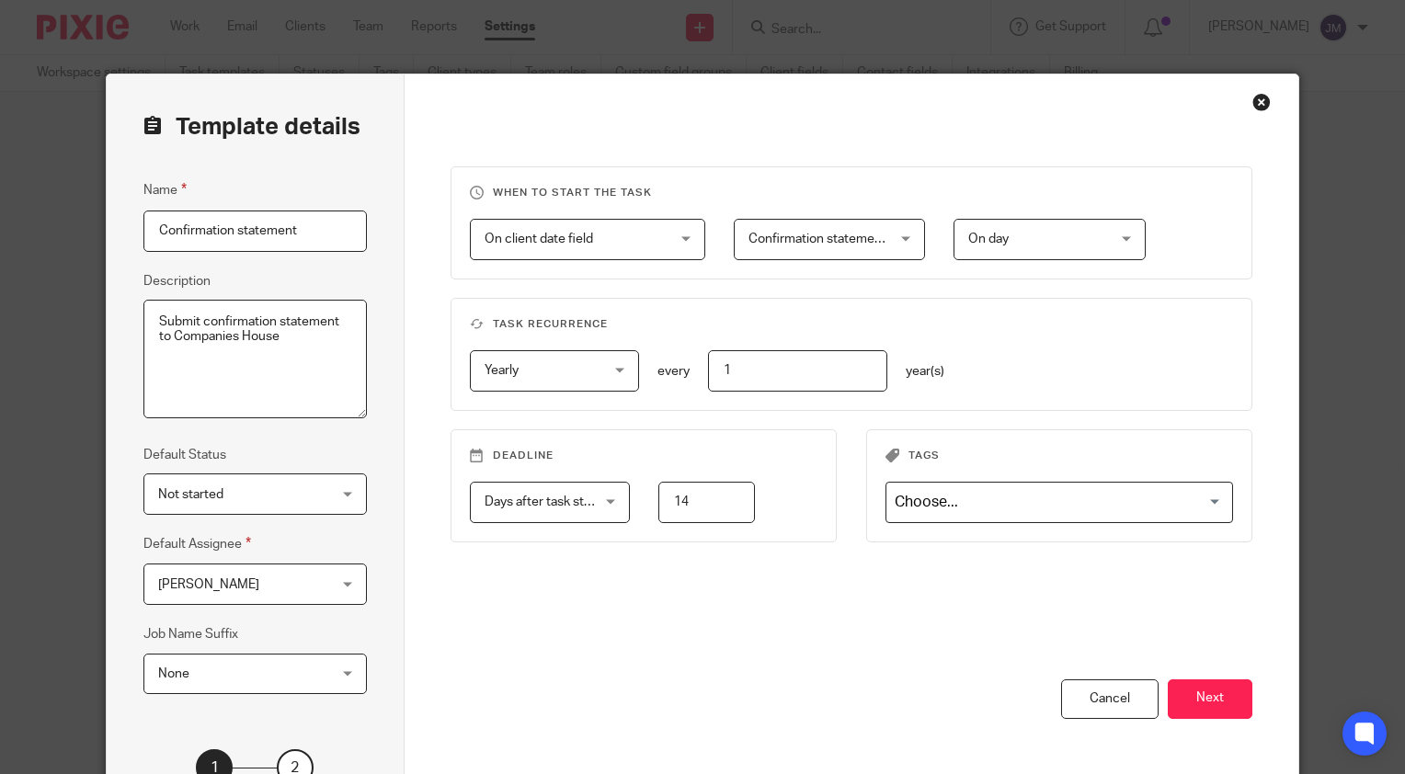
click at [544, 496] on span "Days after task starts" at bounding box center [545, 502] width 121 height 13
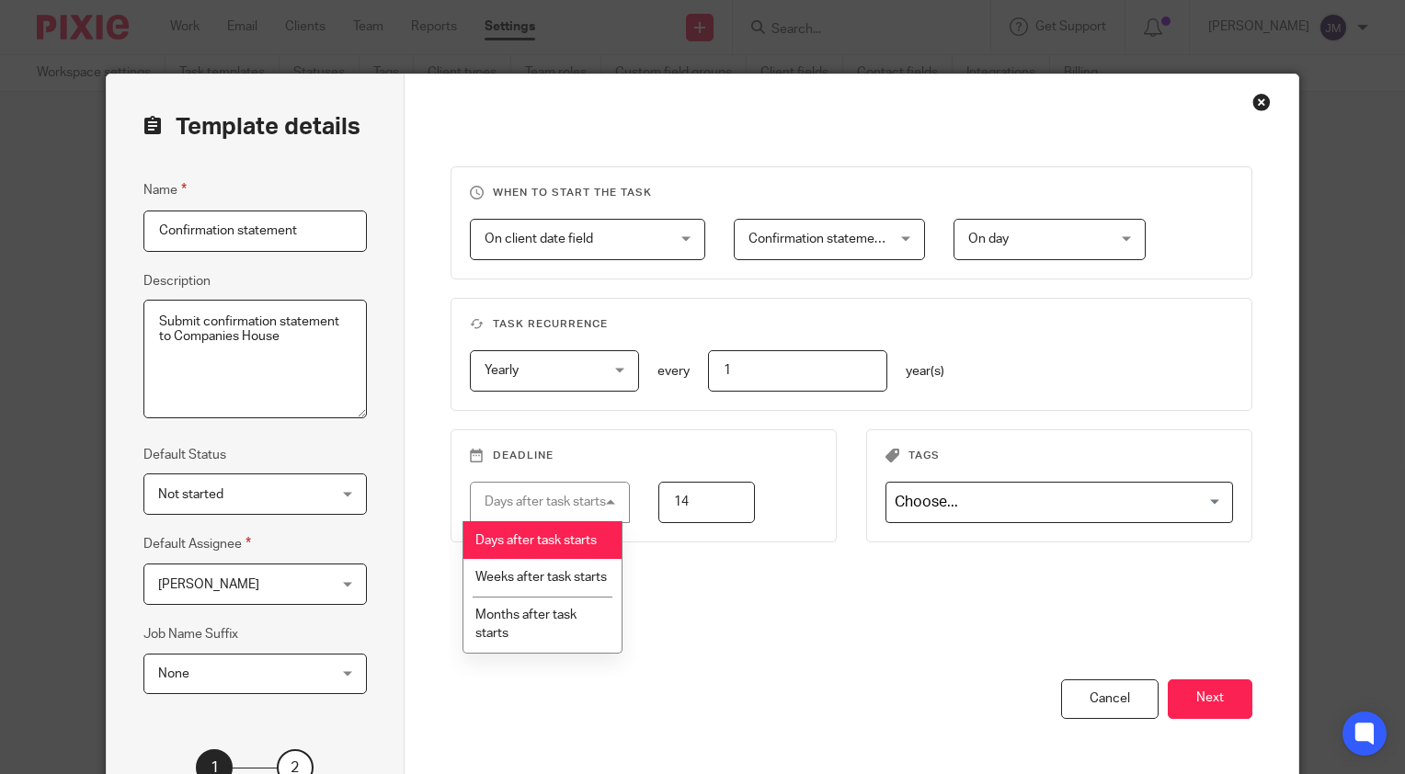
click at [544, 496] on div "Days after task starts" at bounding box center [545, 502] width 121 height 13
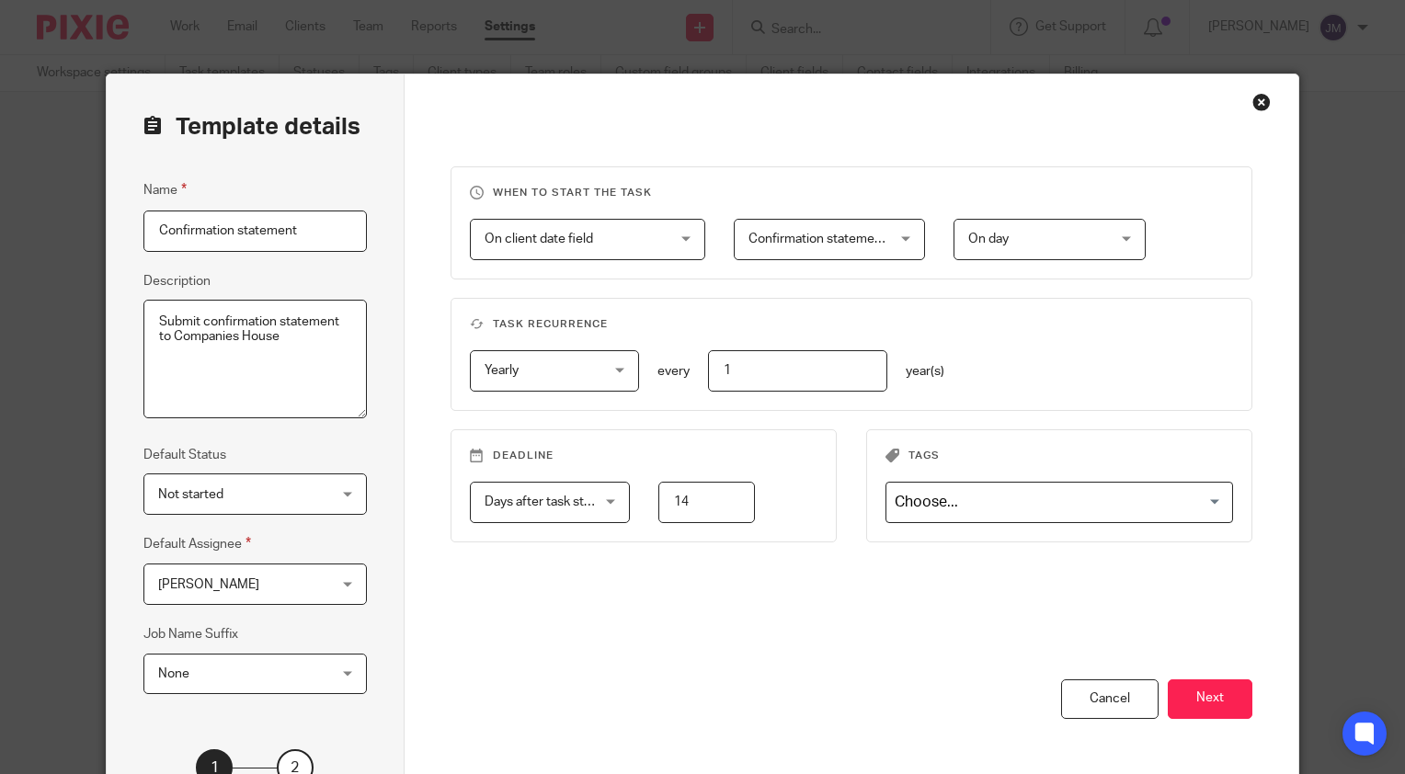
click at [544, 496] on span "Days after task starts" at bounding box center [545, 502] width 121 height 13
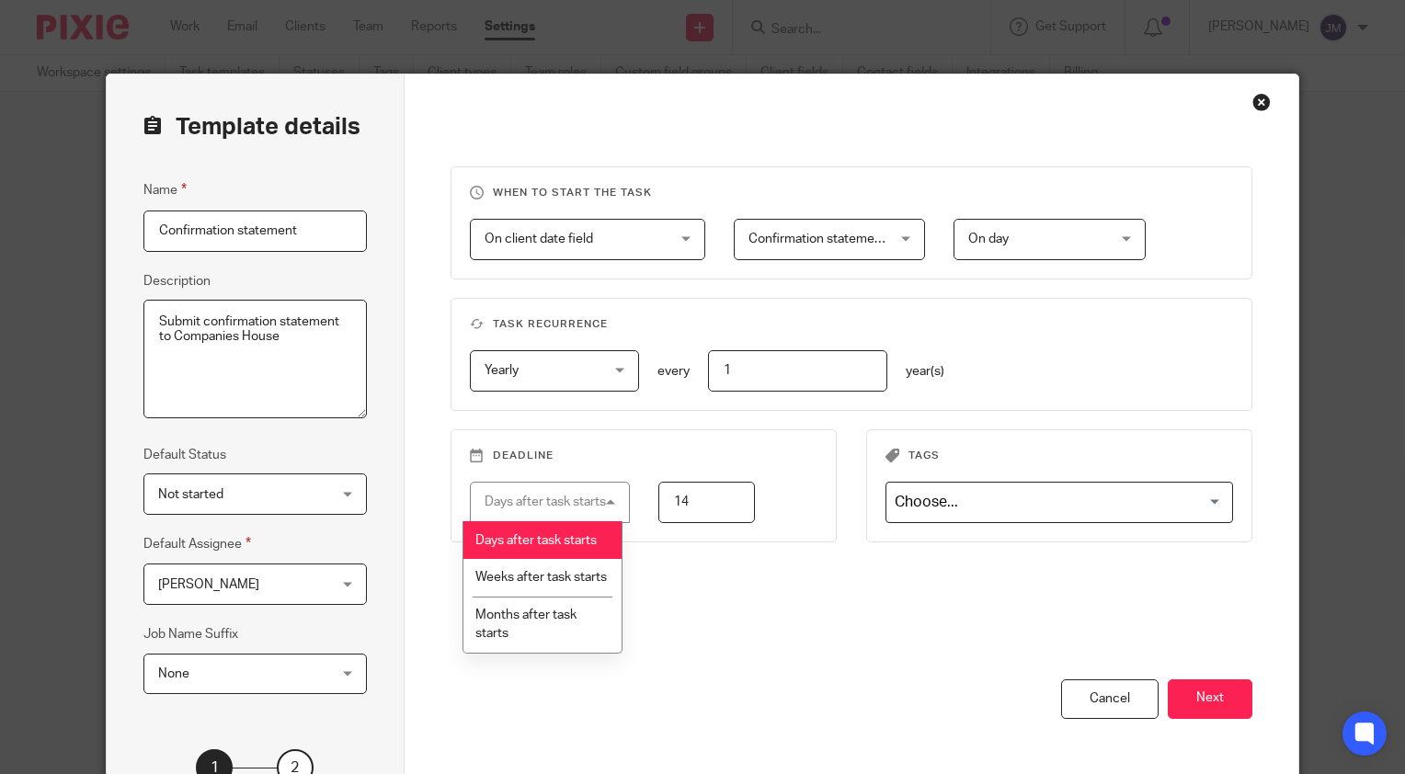
click at [544, 496] on div "Days after task starts" at bounding box center [545, 502] width 121 height 13
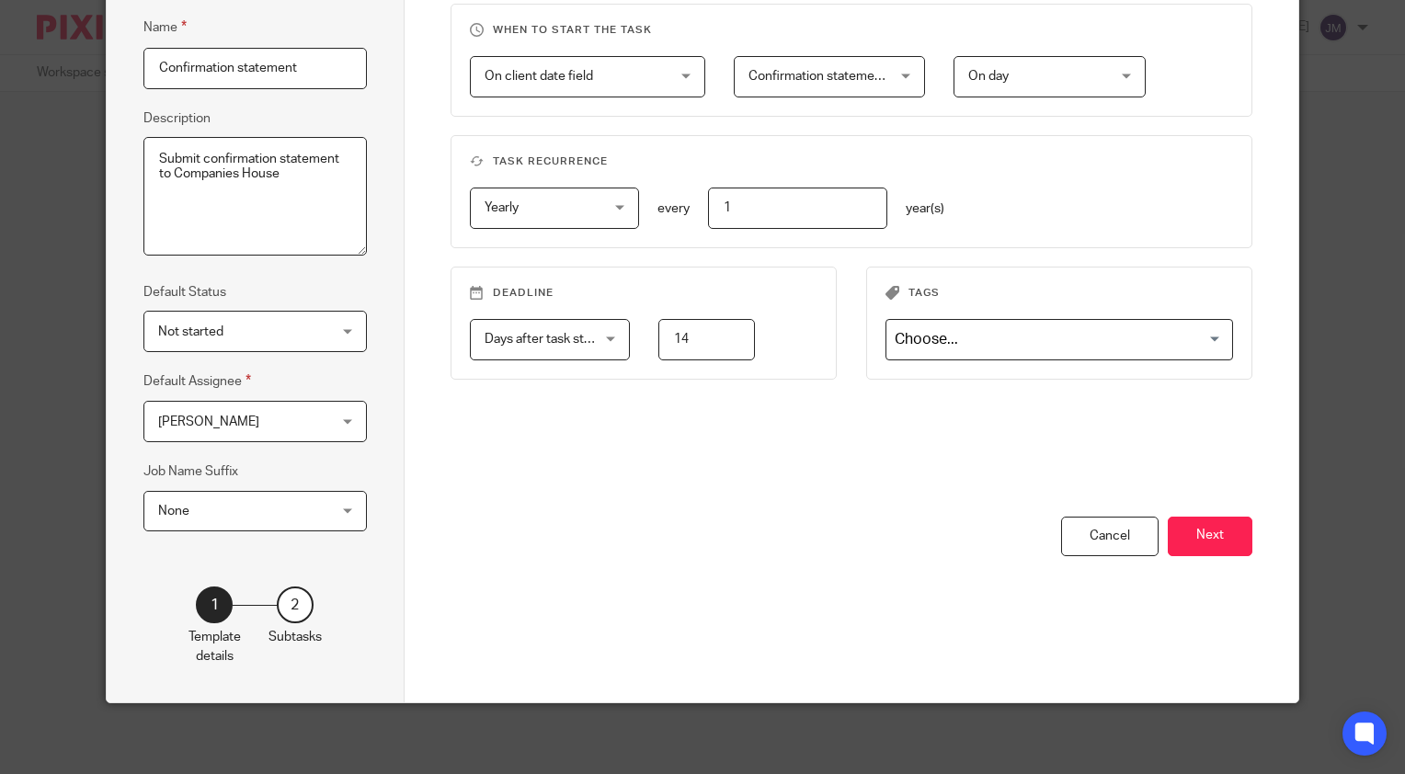
scroll to position [71, 0]
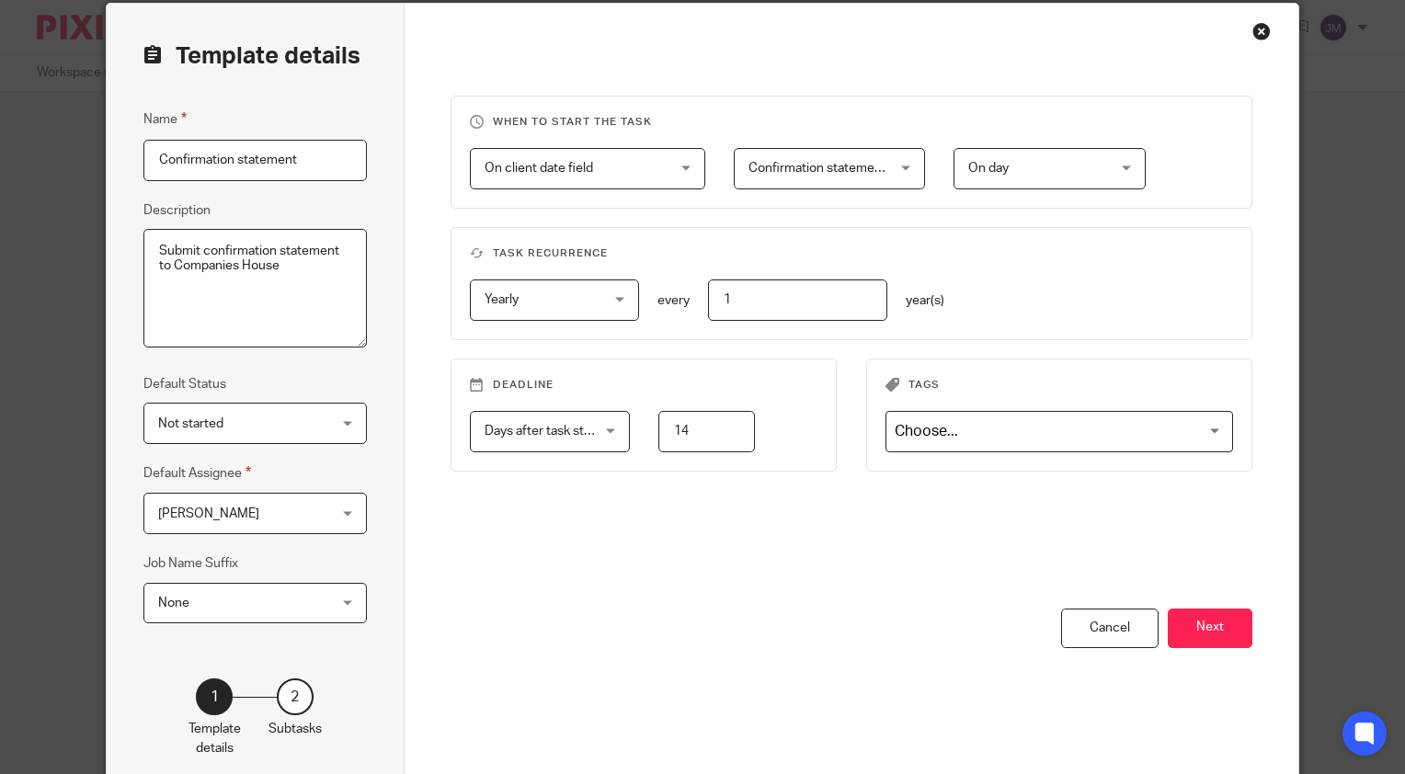
click at [726, 429] on input "14" at bounding box center [706, 431] width 97 height 41
drag, startPoint x: 726, startPoint y: 429, endPoint x: 641, endPoint y: 429, distance: 84.6
click at [641, 429] on div "14" at bounding box center [693, 431] width 126 height 41
type input "28"
click at [826, 554] on div "When to start the task On client date field On client date field Disable On dat…" at bounding box center [852, 352] width 803 height 513
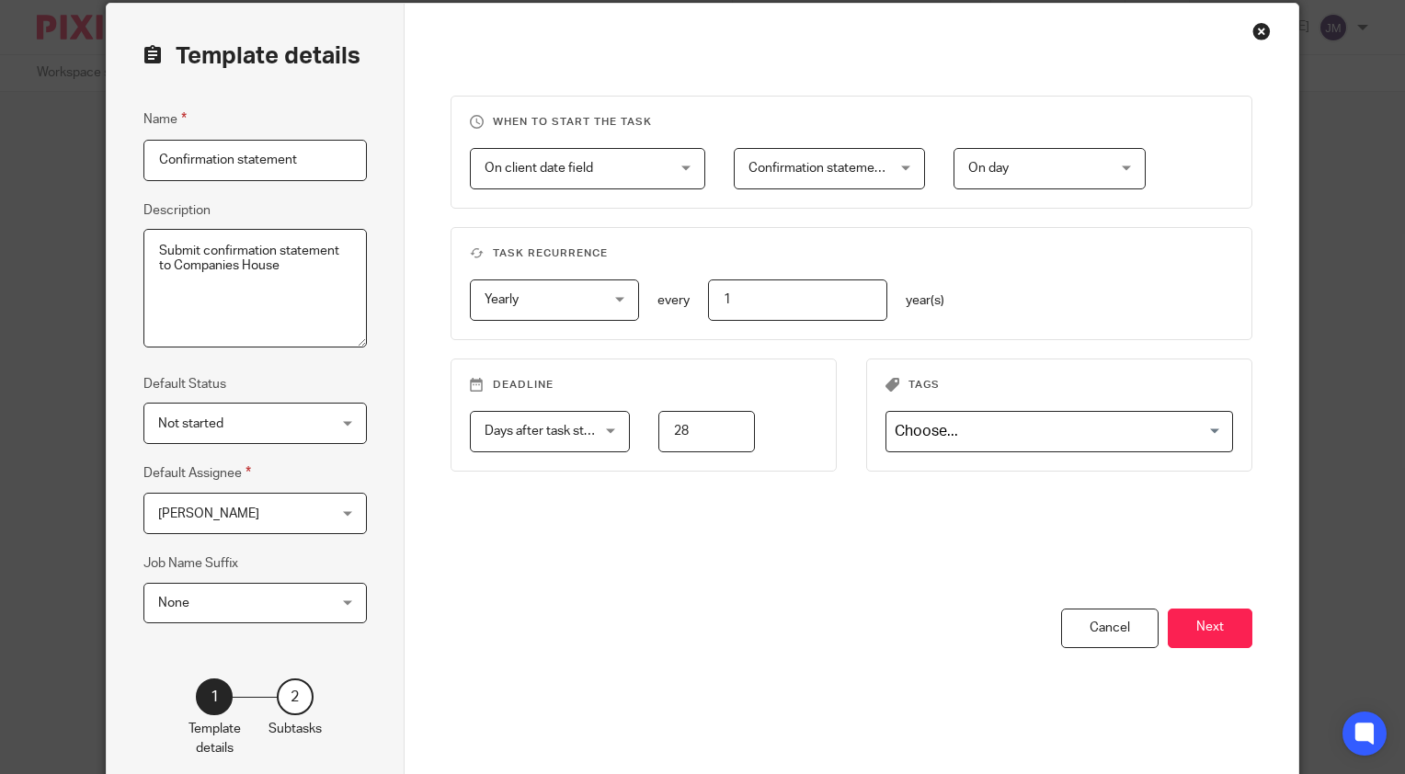
click at [951, 428] on input "Search for option" at bounding box center [1055, 432] width 335 height 32
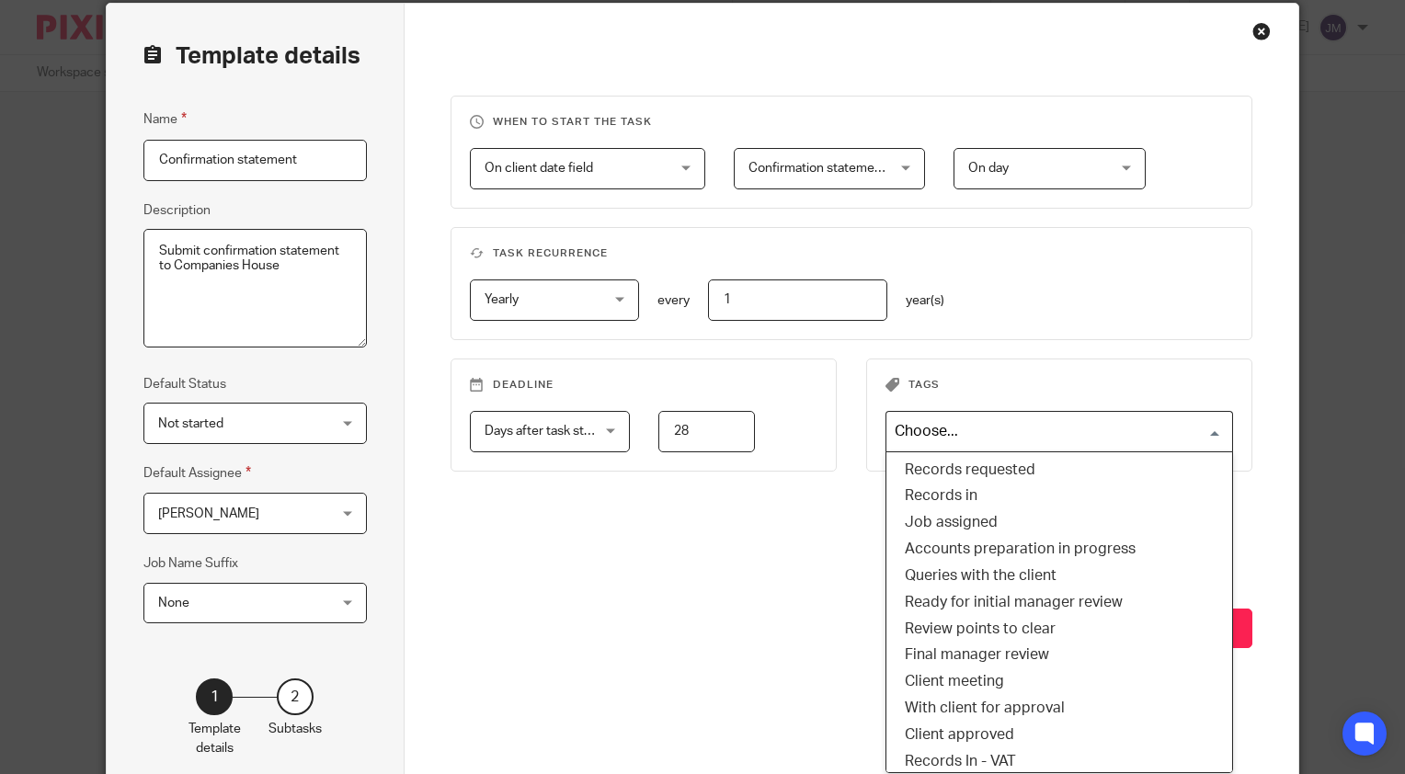
click at [948, 428] on input "Search for option" at bounding box center [1055, 432] width 335 height 32
click at [675, 544] on div "When to start the task On client date field On client date field Disable On dat…" at bounding box center [852, 352] width 803 height 513
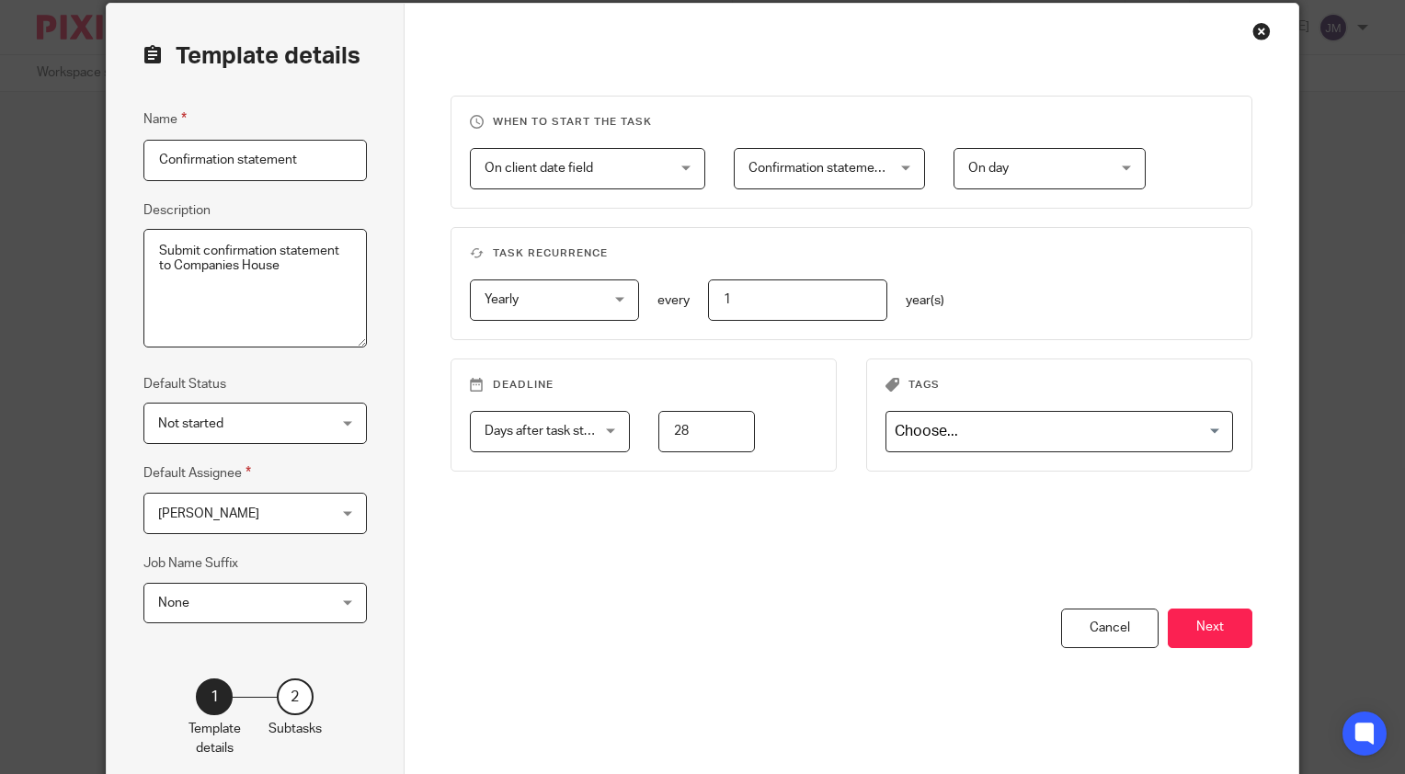
click at [588, 432] on span "Days after task starts" at bounding box center [545, 431] width 121 height 13
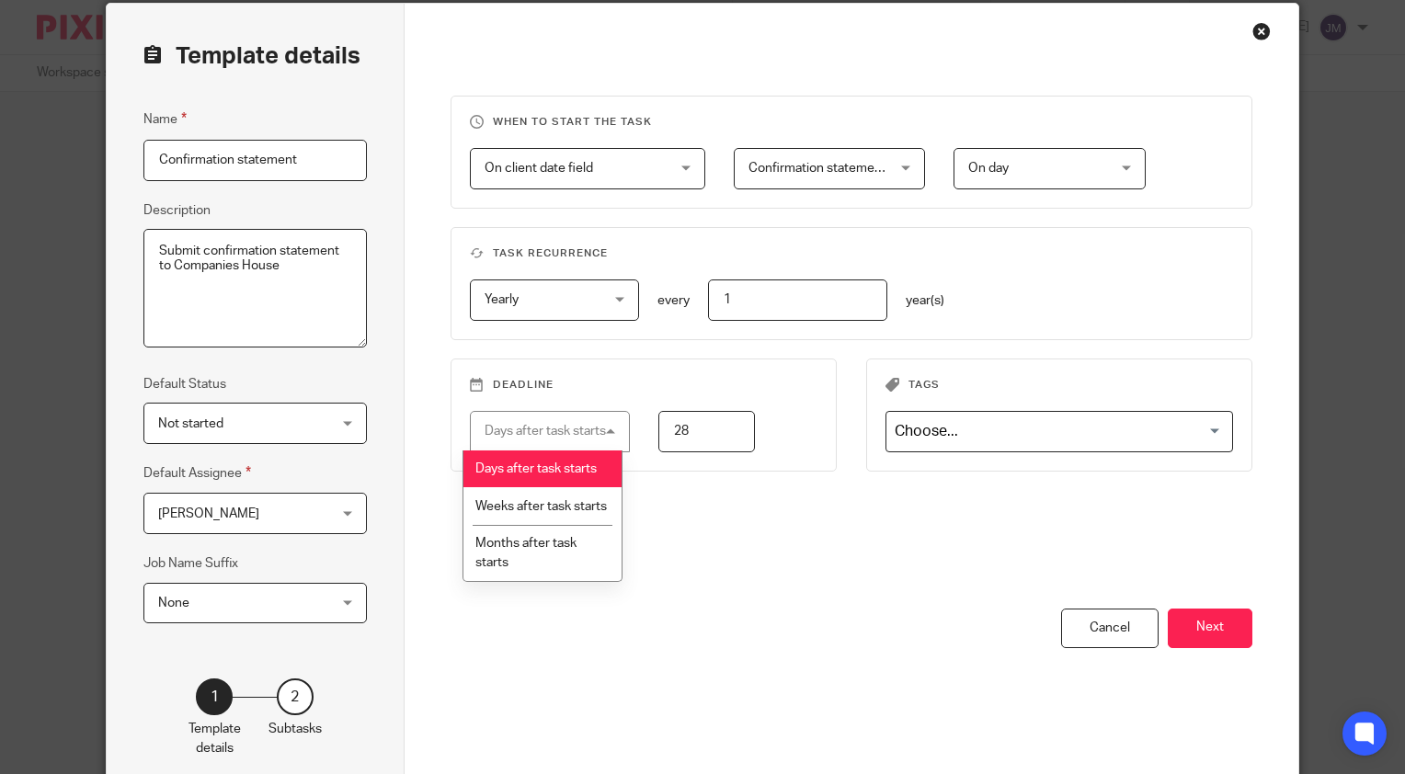
click at [588, 432] on div "Days after task starts" at bounding box center [545, 431] width 121 height 13
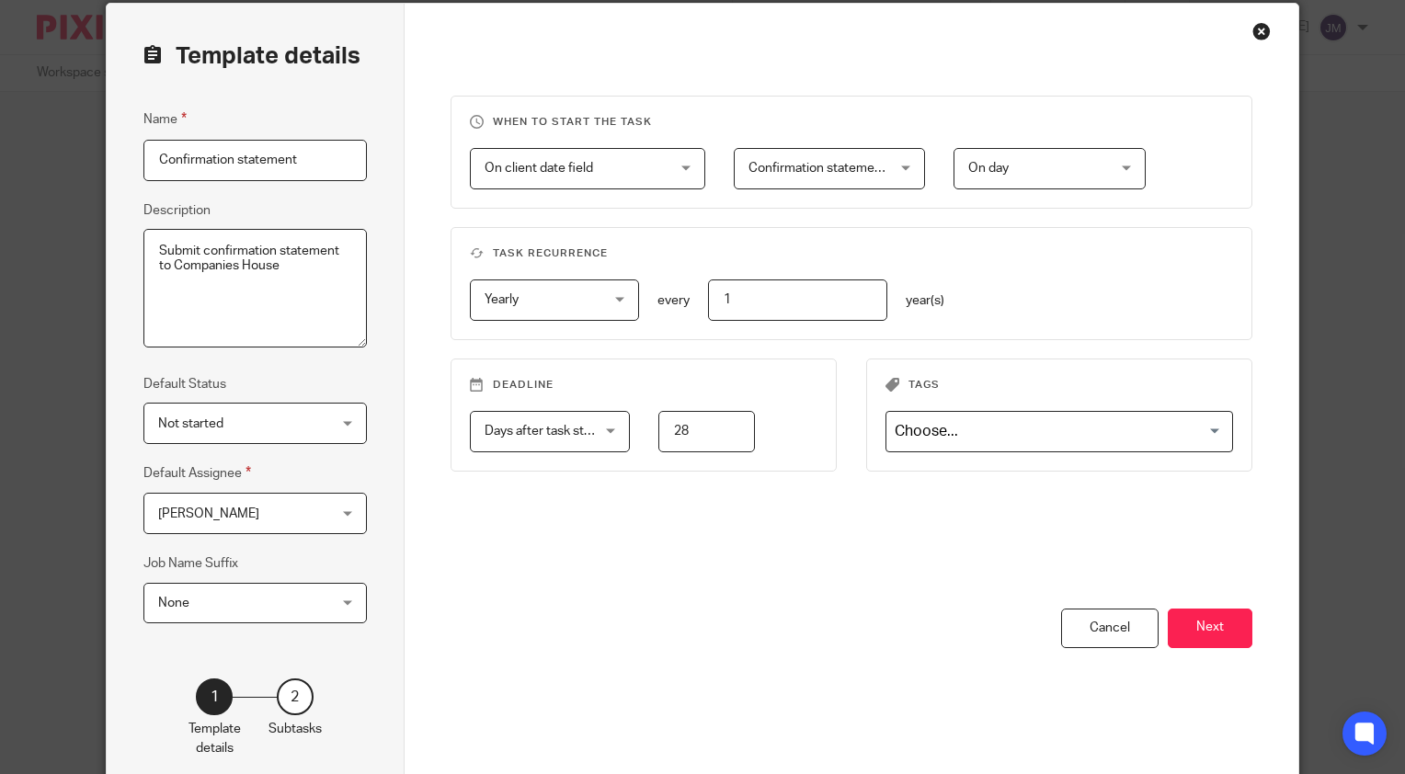
click at [594, 301] on span "Yearly" at bounding box center [546, 299] width 123 height 39
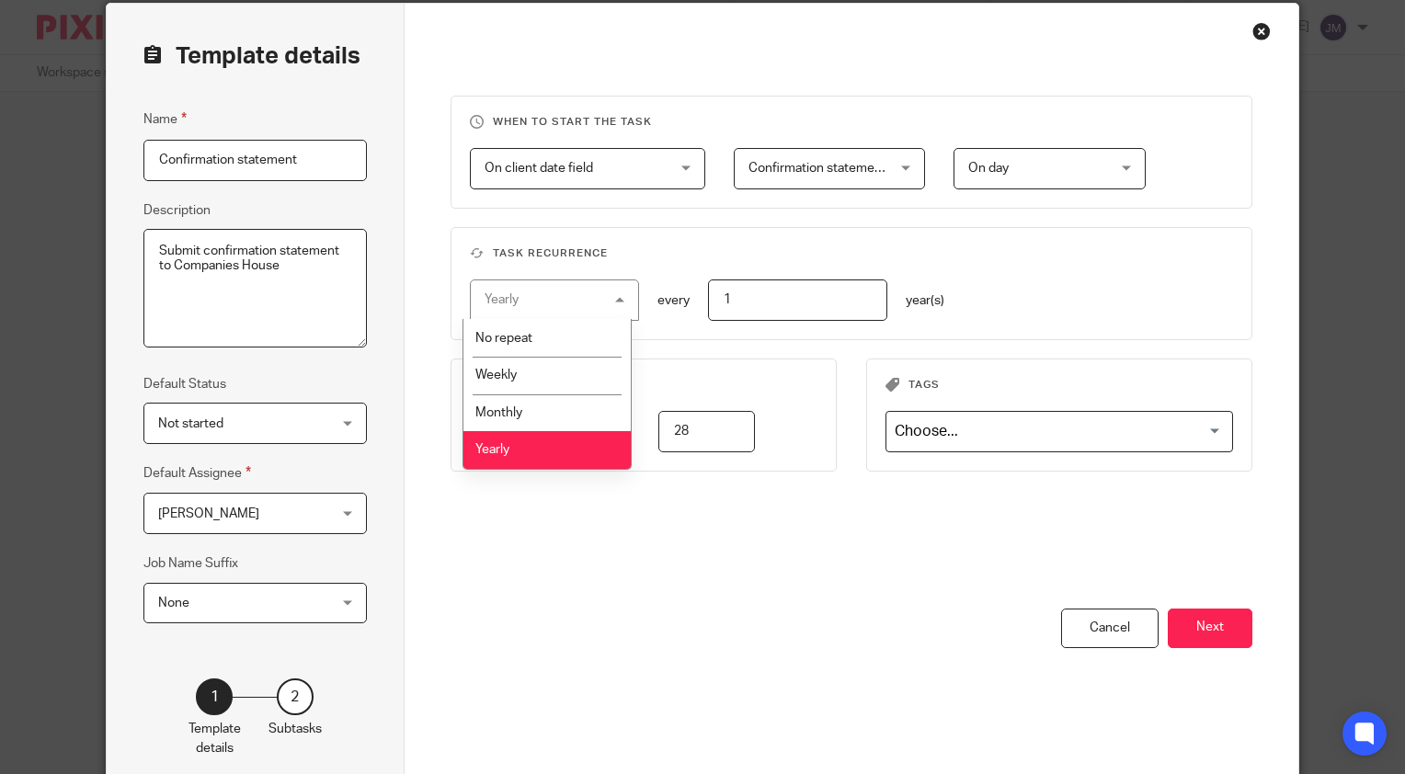
click at [594, 301] on div "Yearly Yearly" at bounding box center [554, 300] width 169 height 41
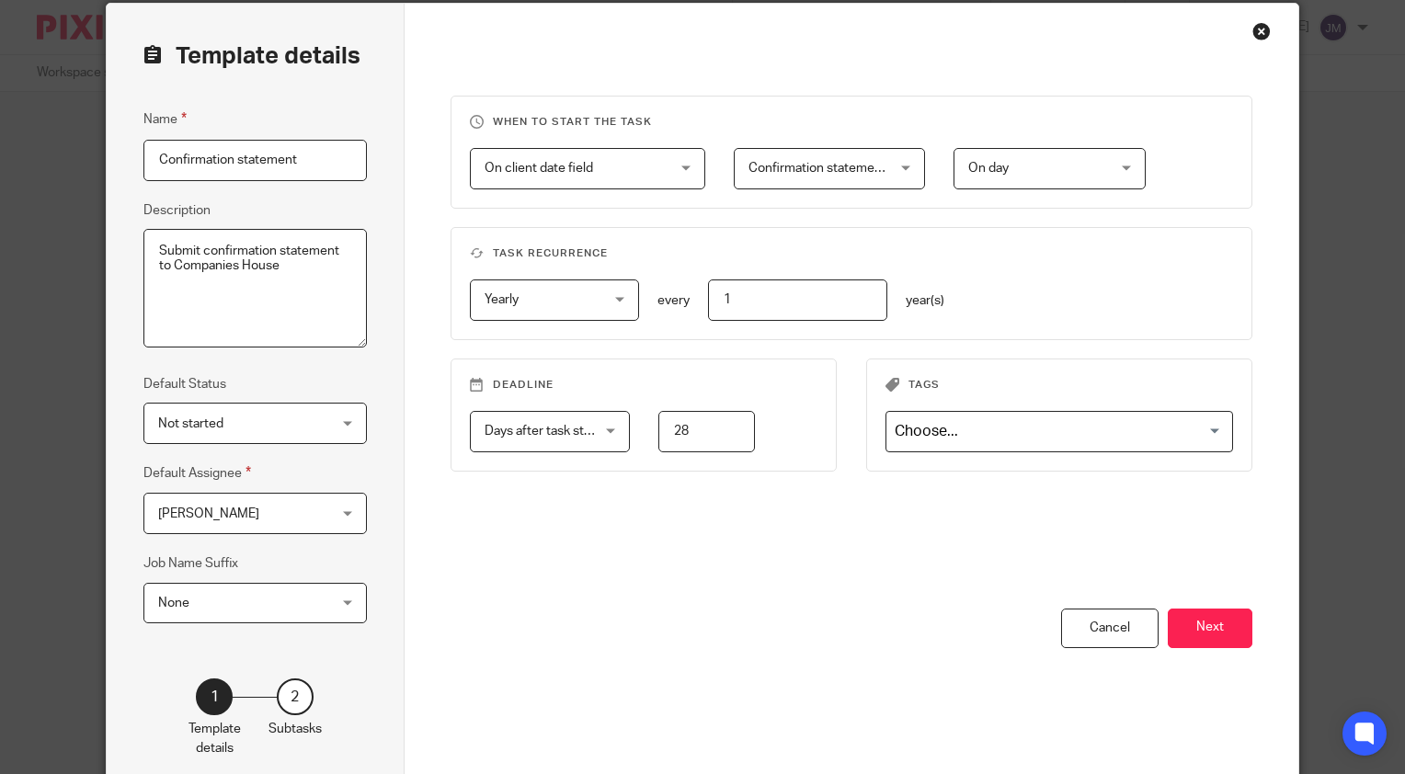
click at [716, 295] on input "1" at bounding box center [797, 300] width 179 height 41
click at [613, 177] on span "On client date field" at bounding box center [573, 168] width 176 height 39
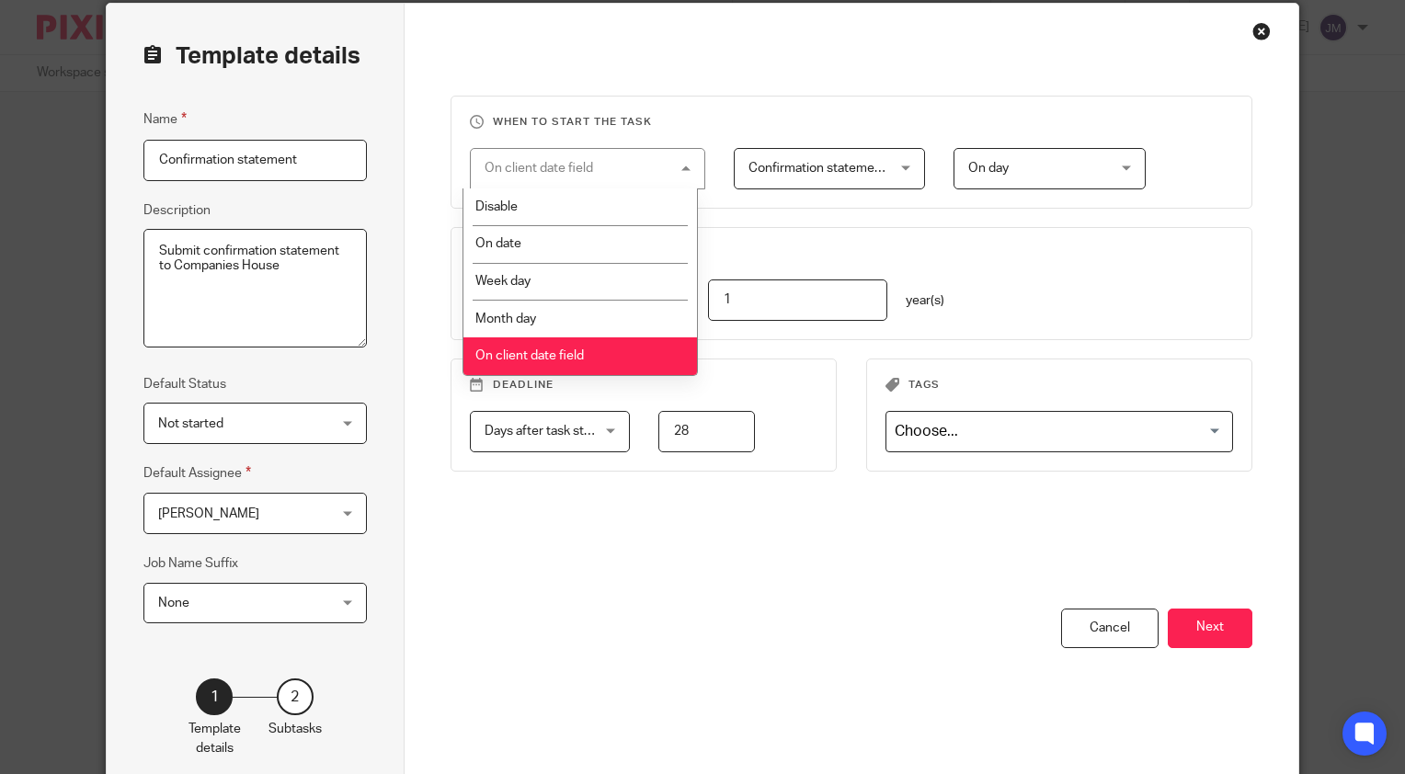
click at [613, 177] on div "On client date field On client date field" at bounding box center [587, 168] width 235 height 41
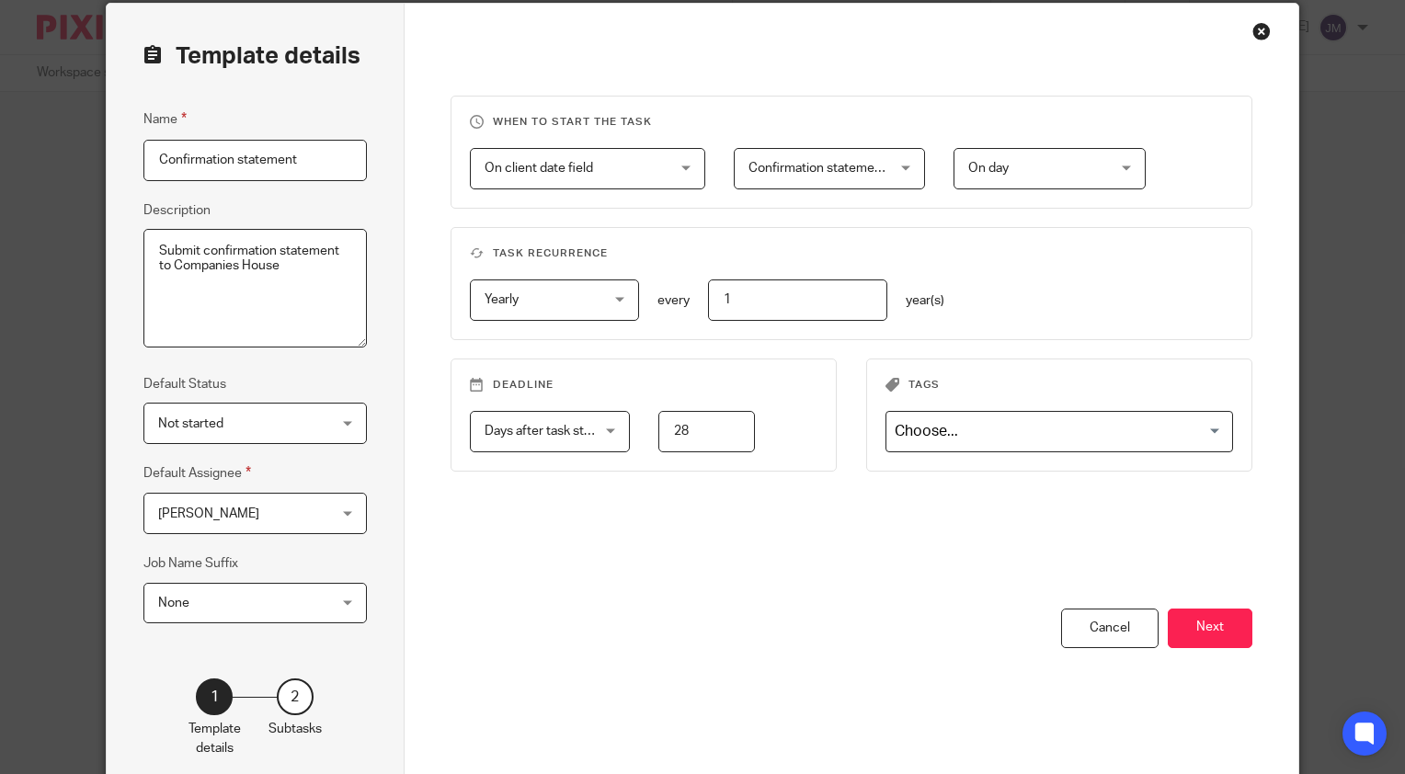
click at [777, 178] on span "Confirmation statement date" at bounding box center [819, 168] width 141 height 39
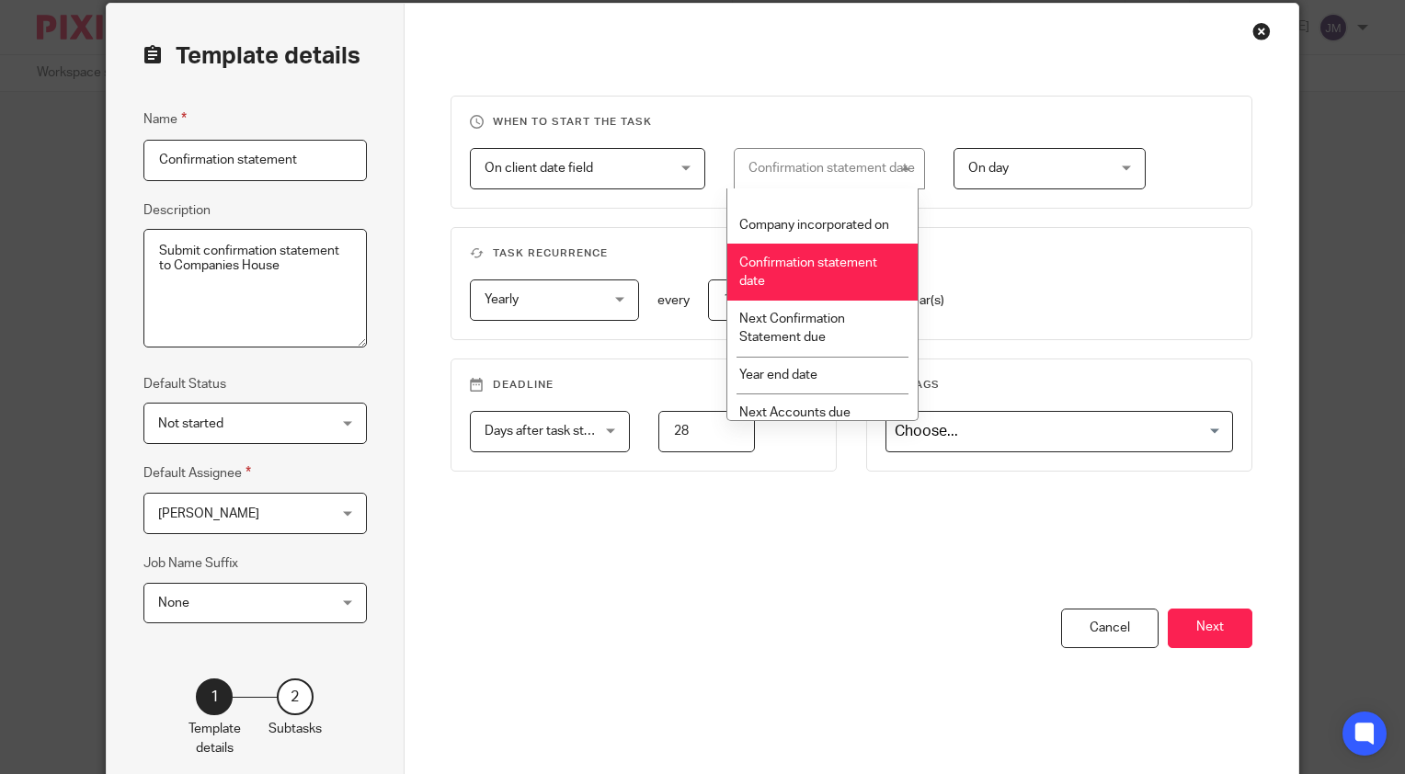
click at [777, 178] on div "Confirmation statement date Confirmation statement date" at bounding box center [829, 168] width 191 height 41
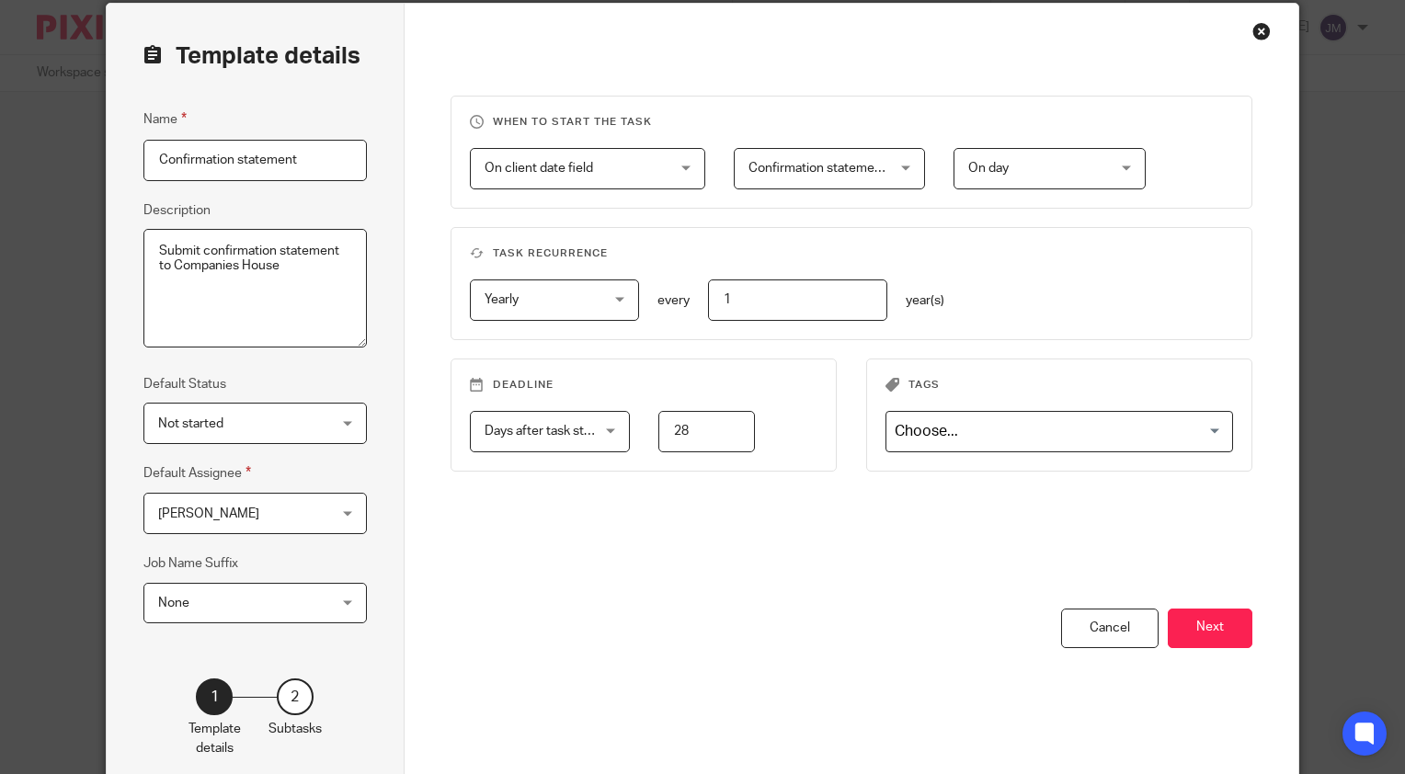
click at [1069, 178] on span "On day" at bounding box center [1038, 168] width 141 height 39
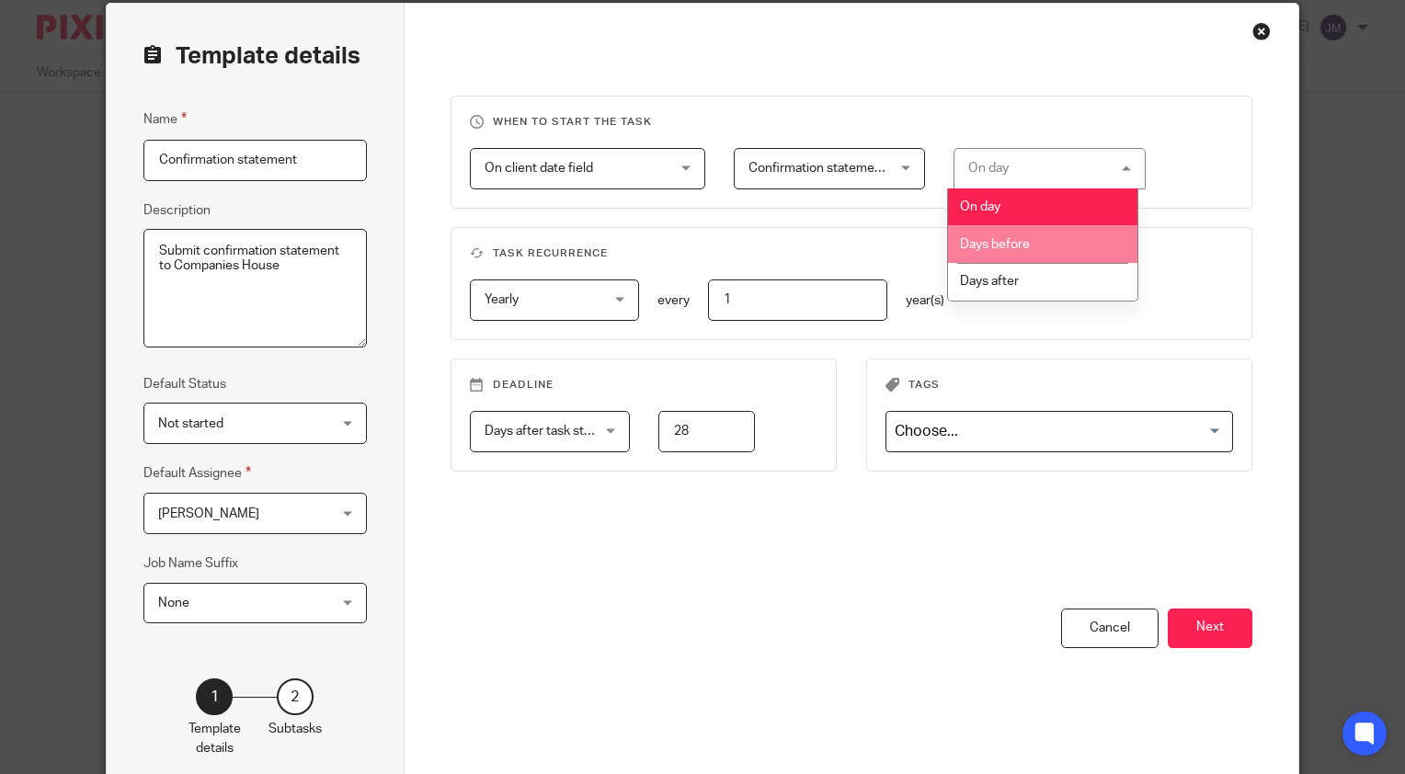
click at [1030, 254] on li "Days before" at bounding box center [1042, 244] width 189 height 38
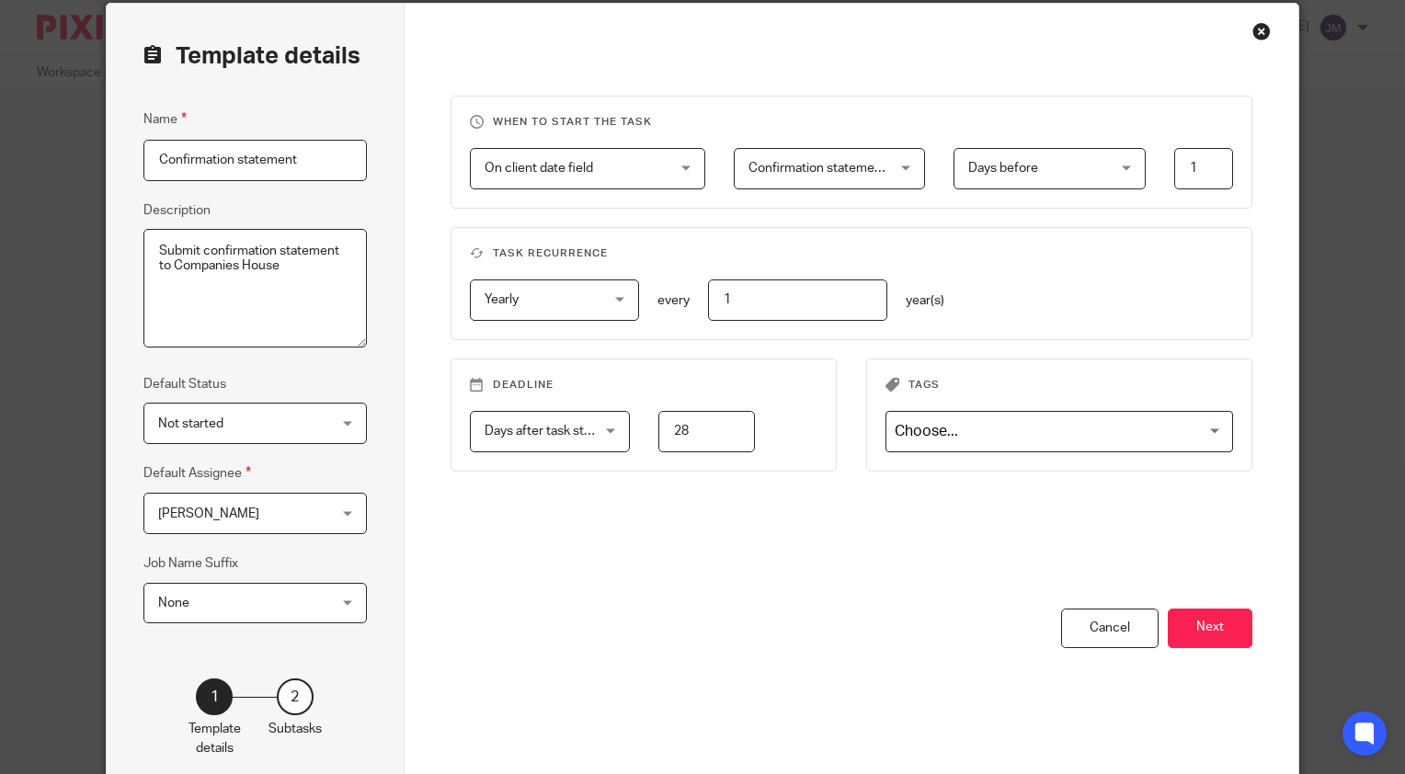
click at [1206, 169] on input "1" at bounding box center [1204, 168] width 60 height 41
drag, startPoint x: 1206, startPoint y: 169, endPoint x: 1165, endPoint y: 174, distance: 40.7
click at [1165, 174] on div "-1 1" at bounding box center [1190, 168] width 88 height 41
type input "28"
click at [629, 601] on div "When to start the task On client date field On client date field Disable On dat…" at bounding box center [852, 352] width 803 height 513
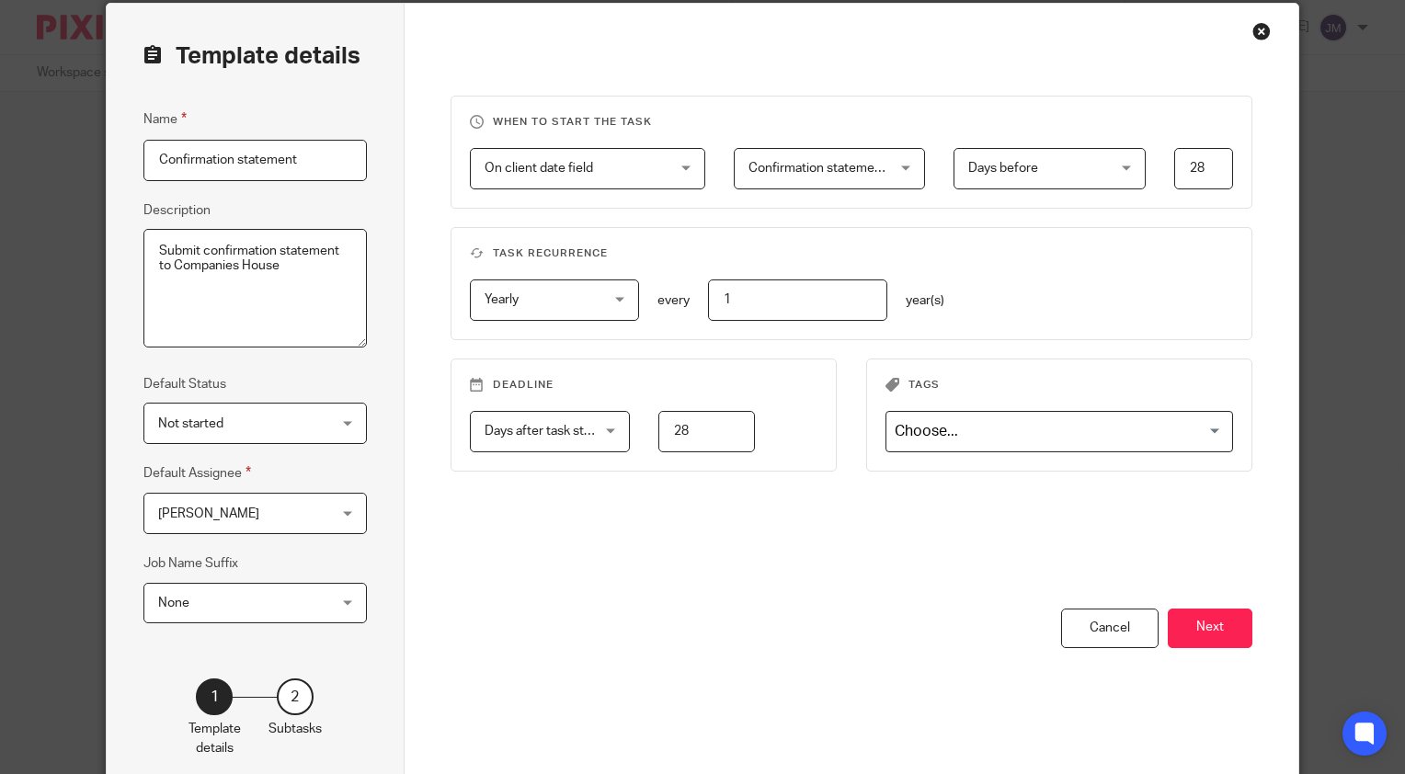
drag, startPoint x: 708, startPoint y: 429, endPoint x: 639, endPoint y: 440, distance: 69.8
click at [639, 440] on div "28" at bounding box center [693, 431] width 126 height 41
type input "14"
click at [630, 594] on div "When to start the task On client date field On client date field Disable On dat…" at bounding box center [852, 352] width 803 height 513
click at [1190, 634] on button "Next" at bounding box center [1210, 629] width 85 height 40
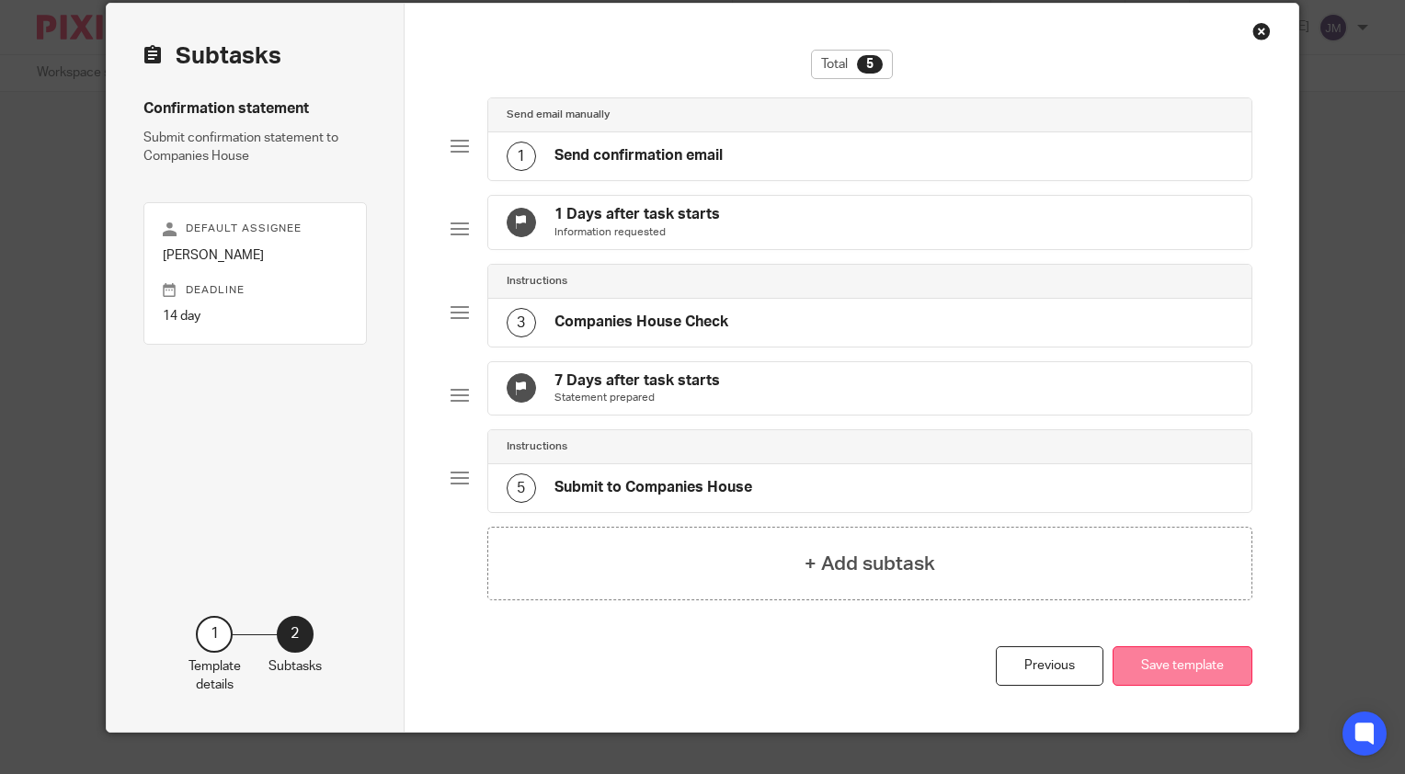
click at [1166, 686] on button "Save template" at bounding box center [1183, 666] width 140 height 40
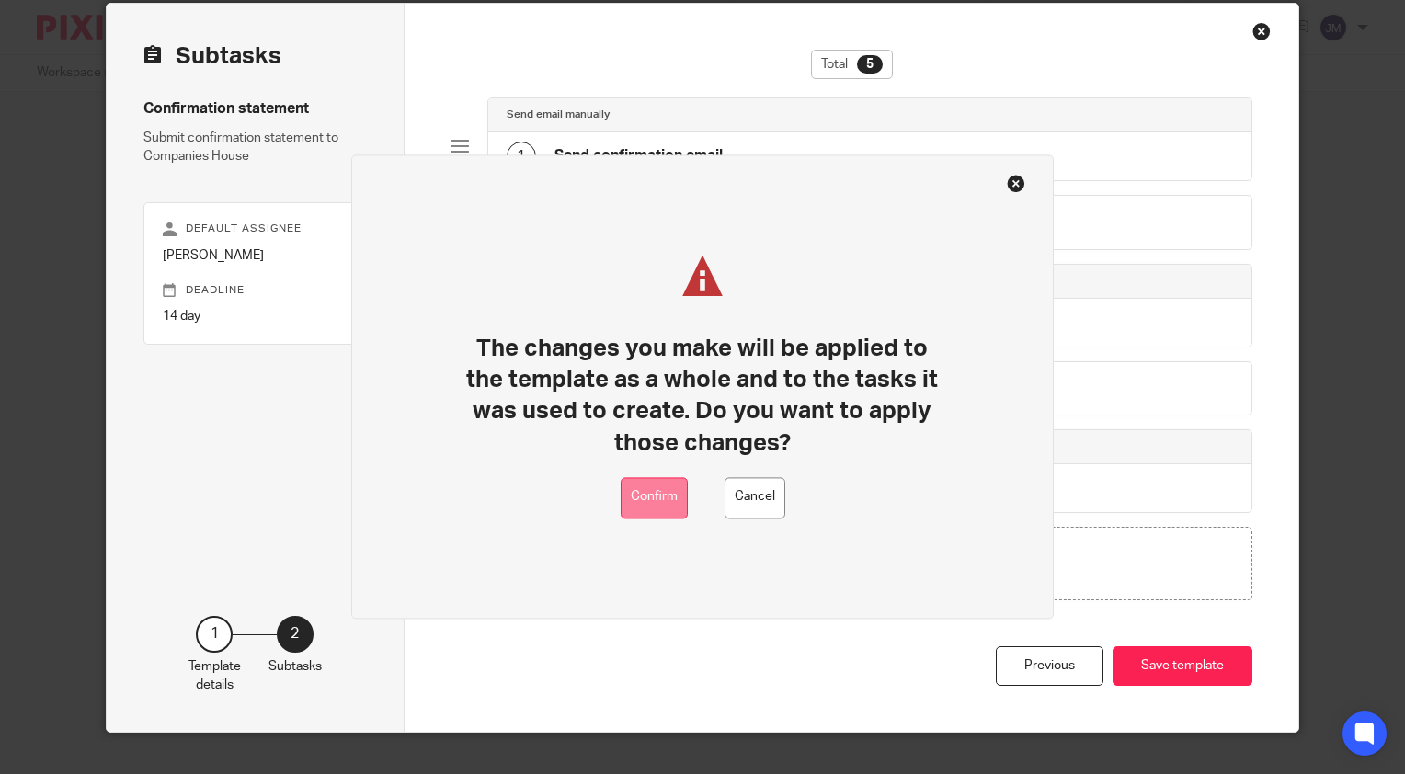
click at [644, 499] on button "Confirm" at bounding box center [654, 497] width 67 height 41
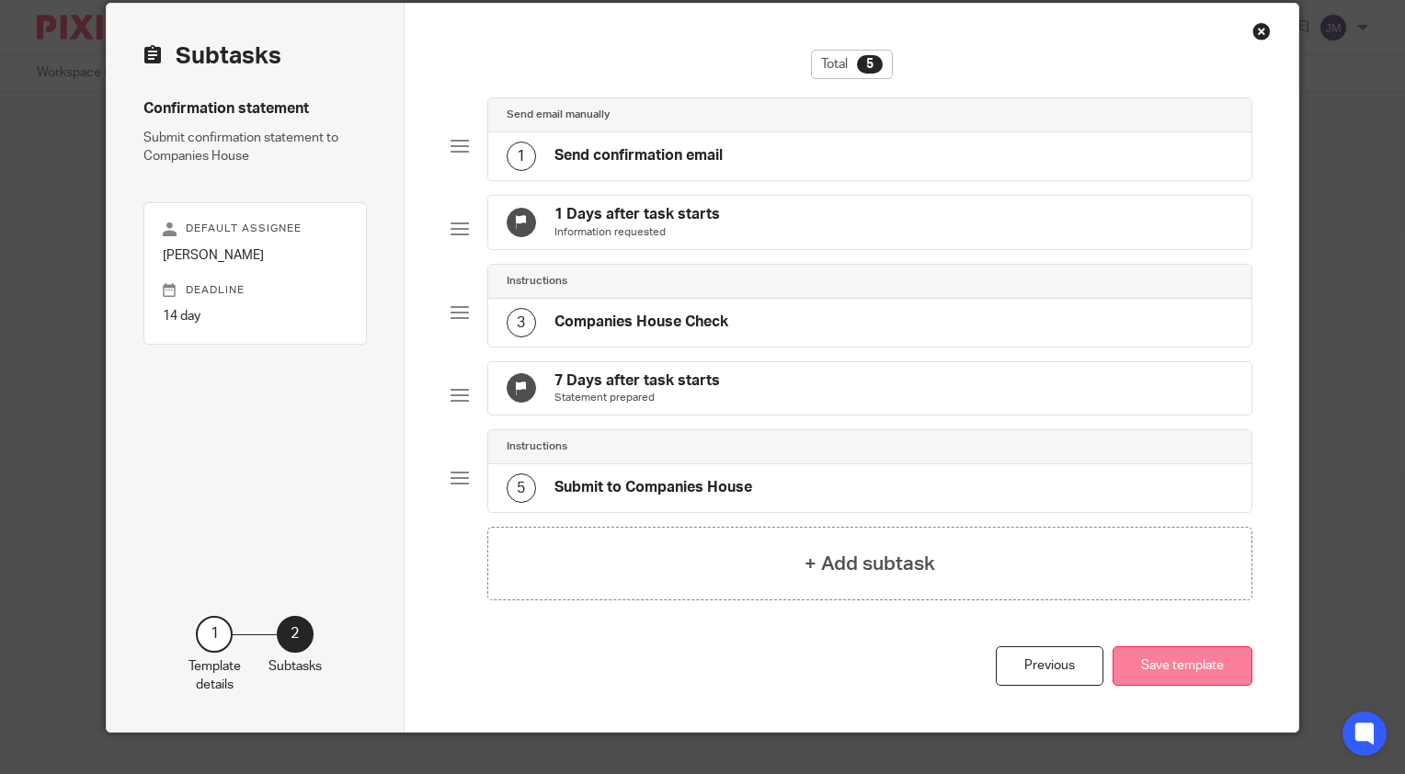
click at [1153, 686] on button "Save template" at bounding box center [1183, 666] width 140 height 40
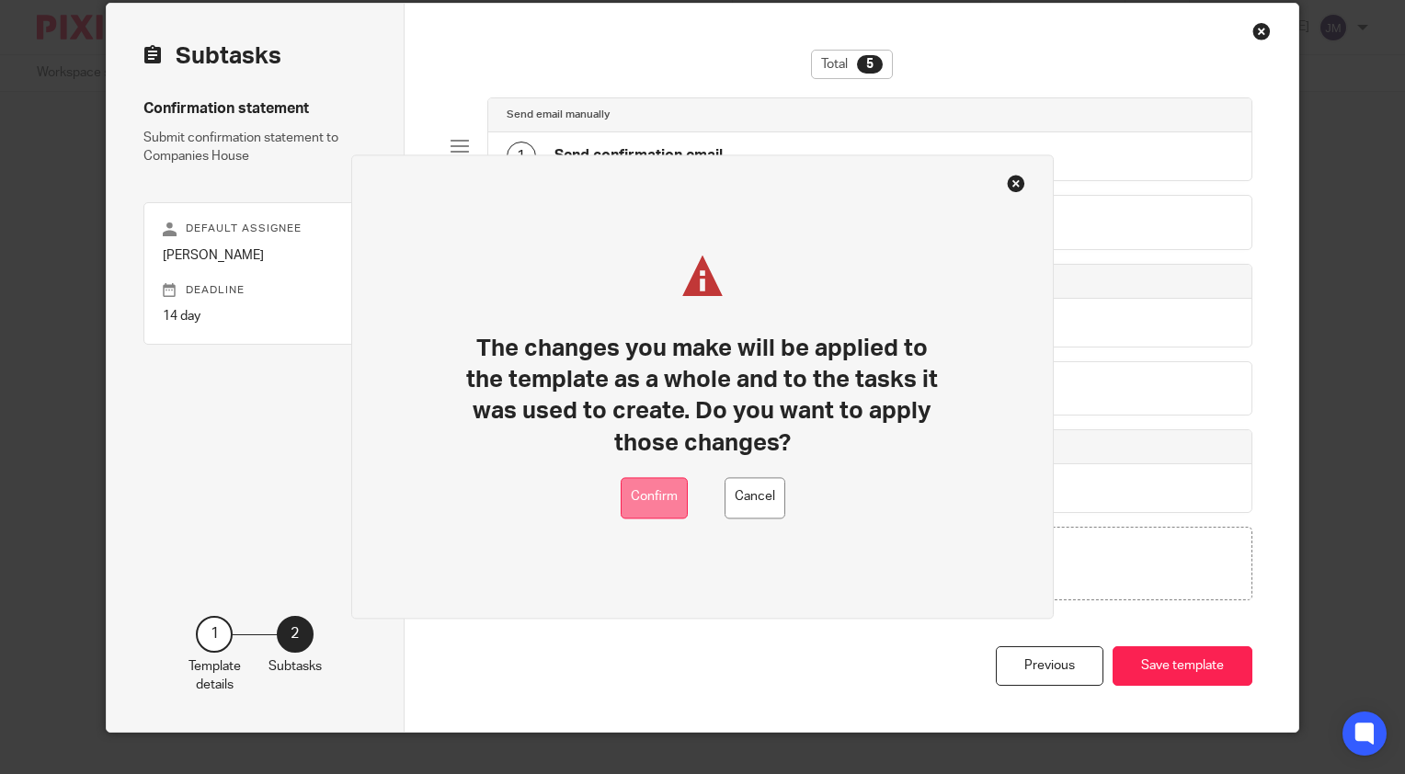
click at [634, 495] on button "Confirm" at bounding box center [654, 497] width 67 height 41
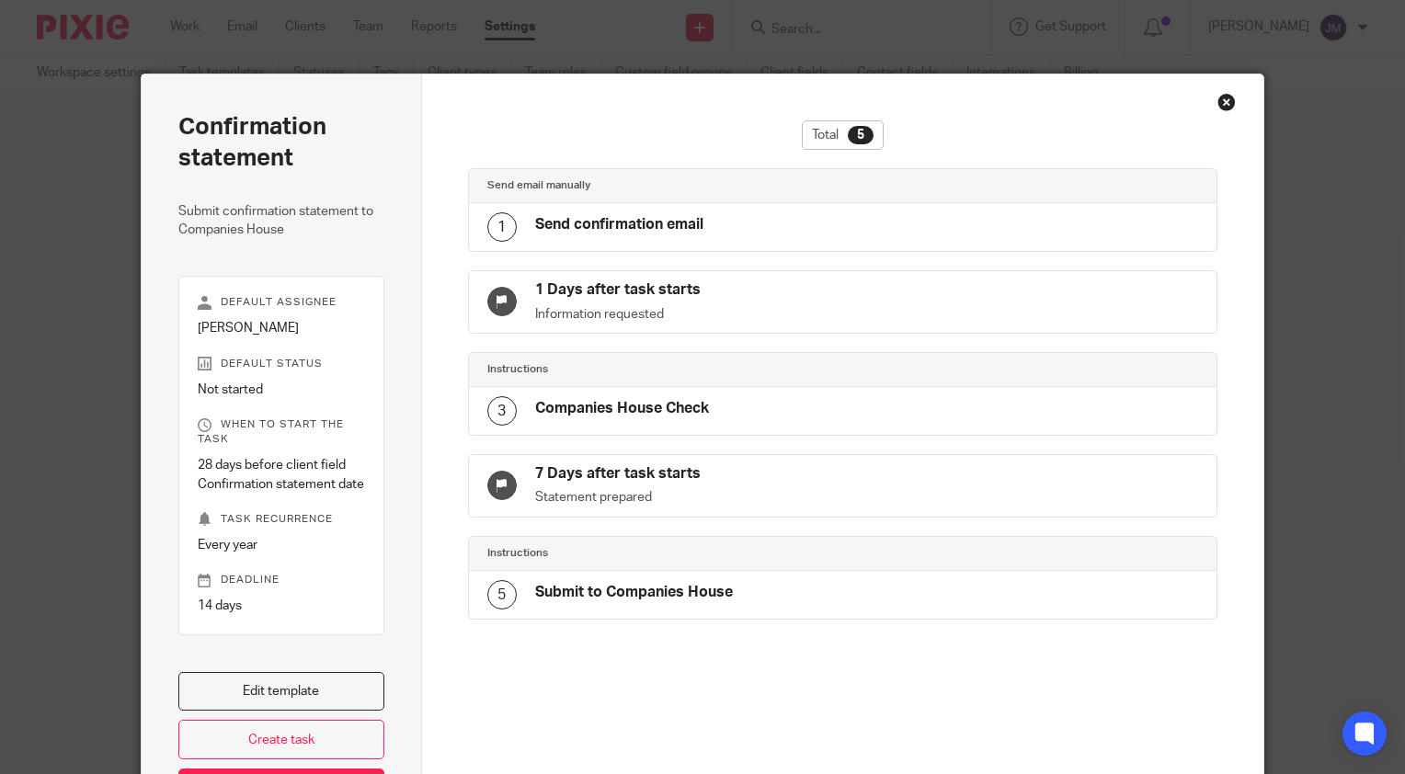
click at [1223, 109] on div "Close this dialog window" at bounding box center [1227, 102] width 18 height 18
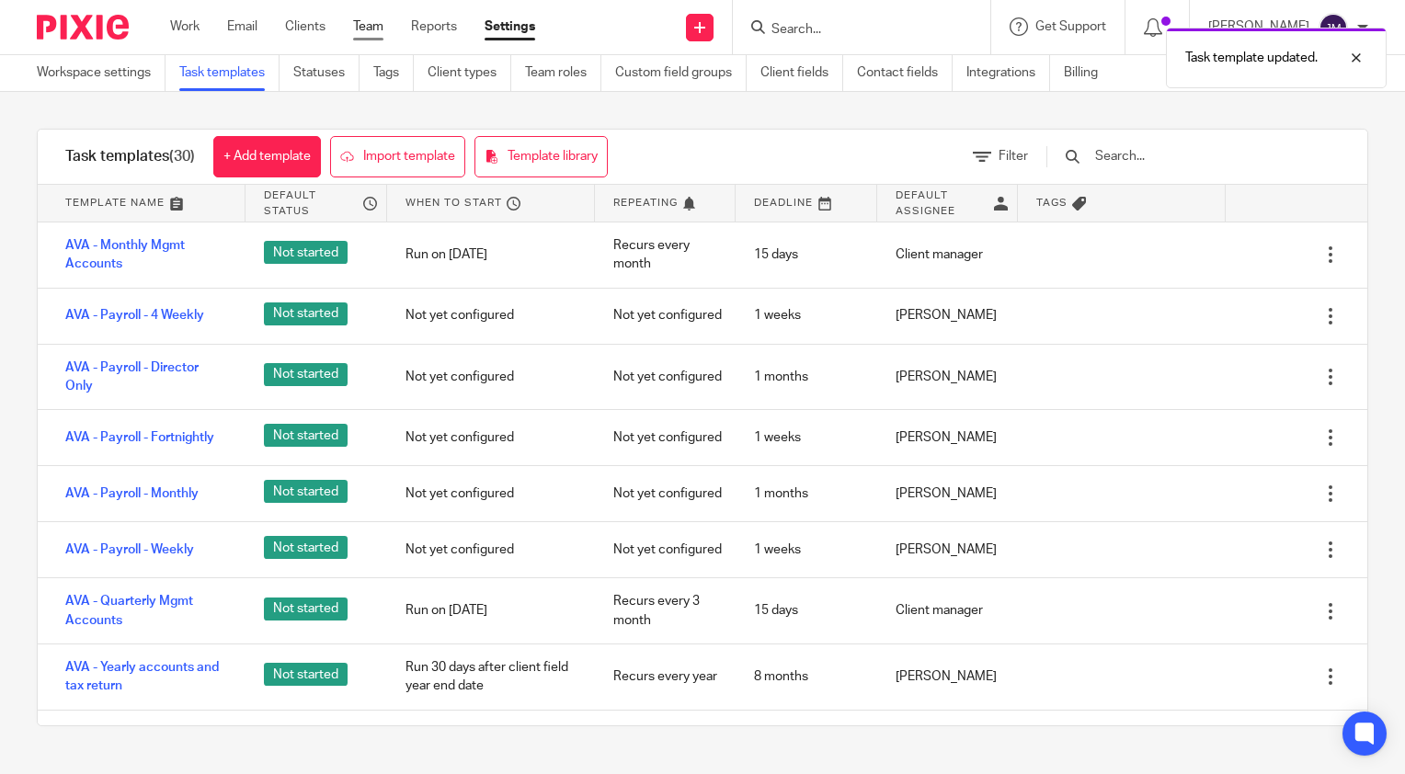
click at [364, 28] on link "Team" at bounding box center [368, 26] width 30 height 18
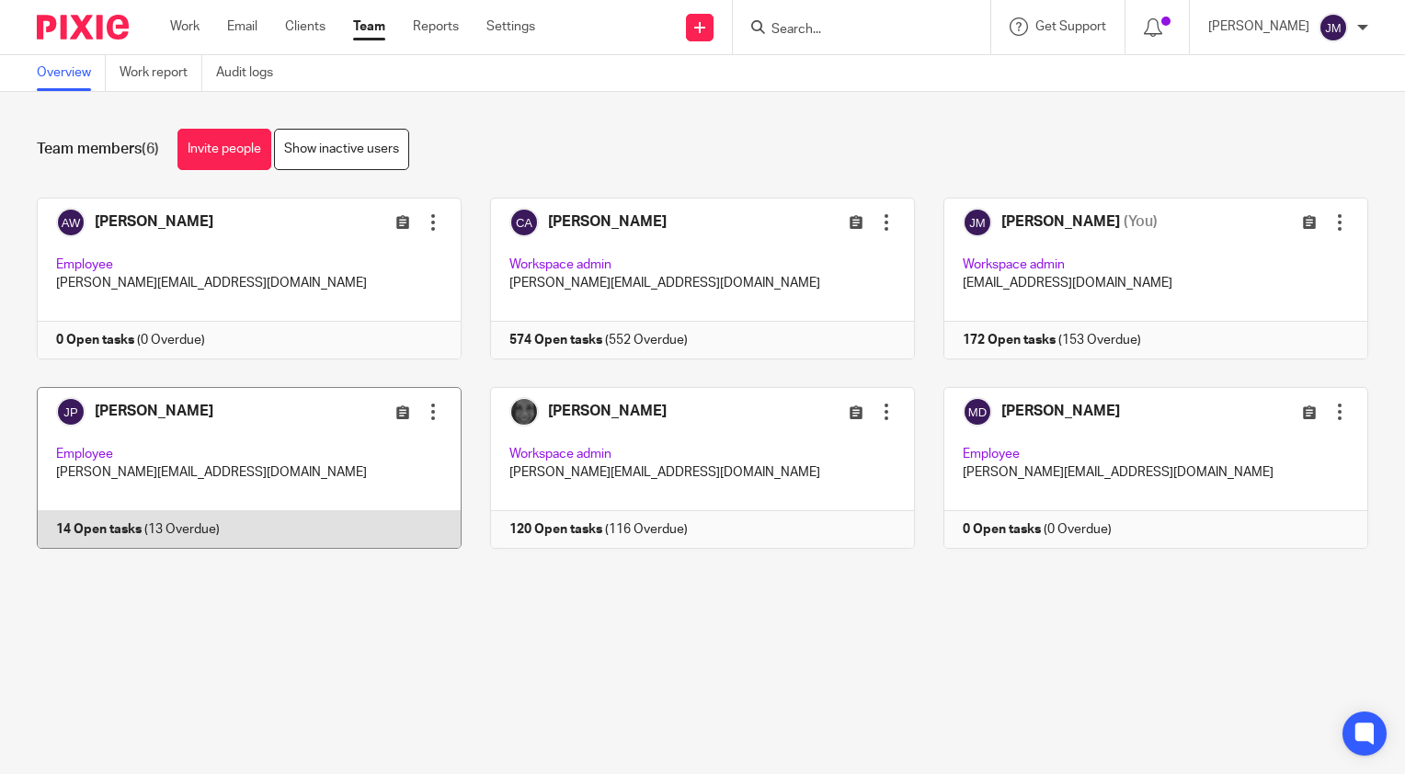
click at [92, 524] on link at bounding box center [234, 468] width 453 height 162
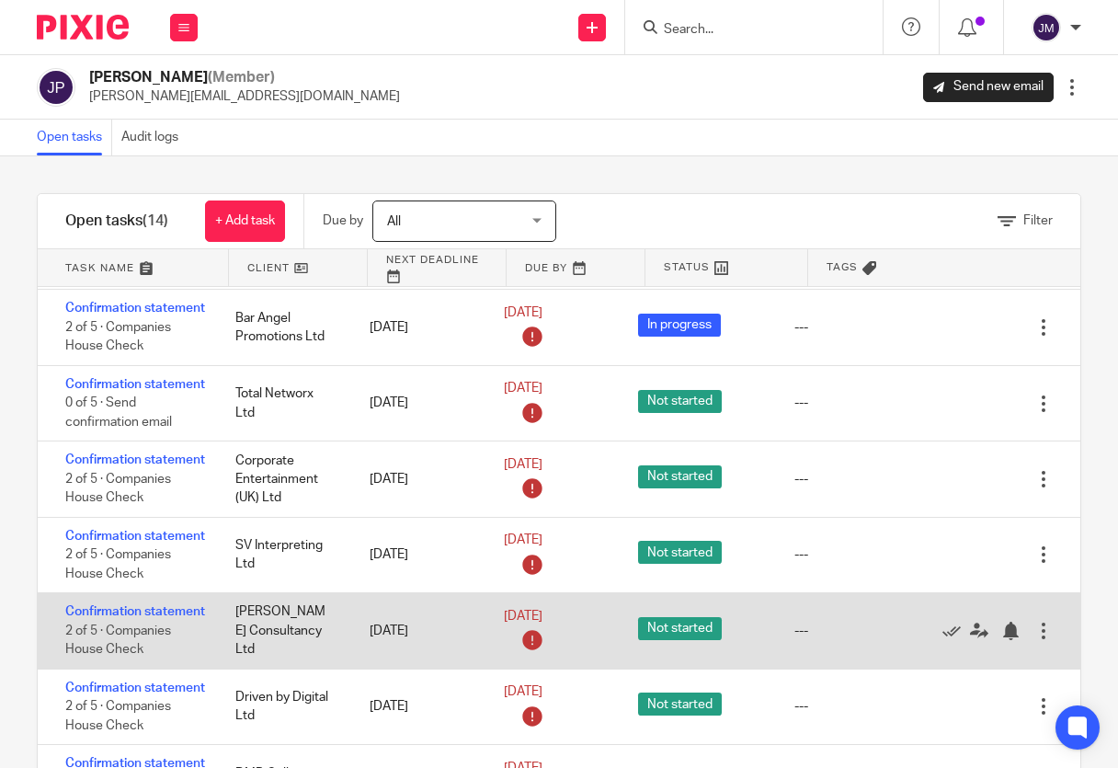
scroll to position [468, 0]
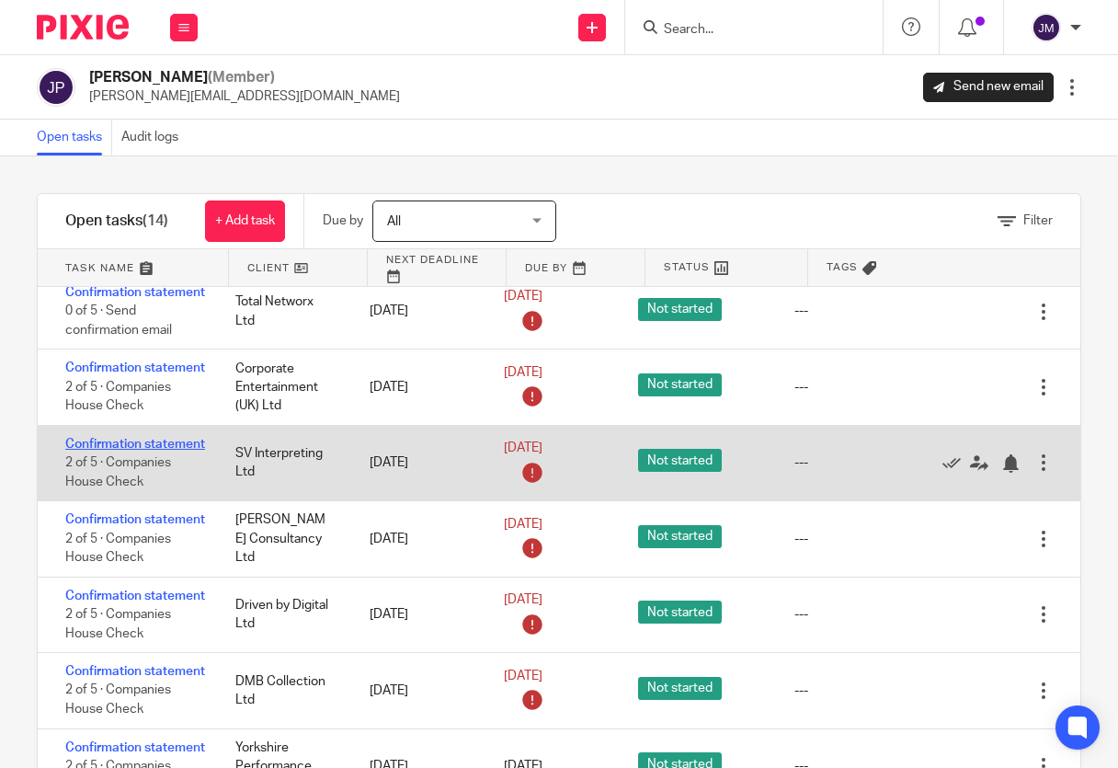
click at [91, 451] on link "Confirmation statement" at bounding box center [135, 444] width 140 height 13
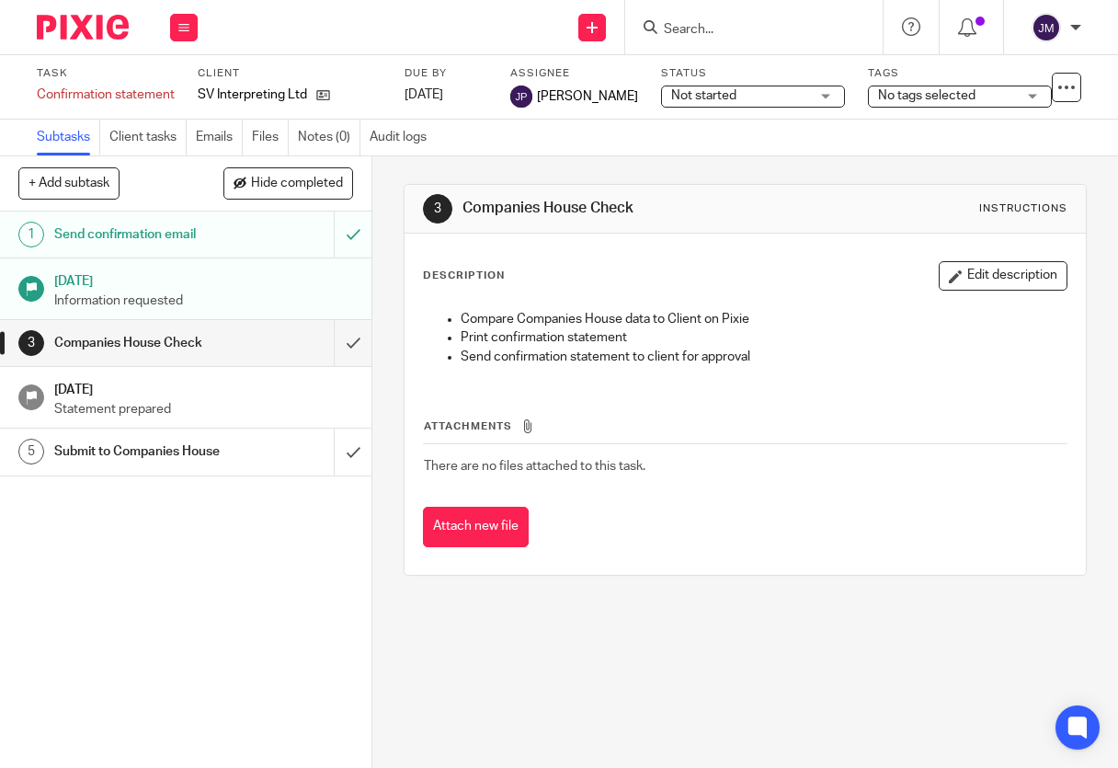
click at [751, 88] on span "Not started" at bounding box center [740, 95] width 138 height 19
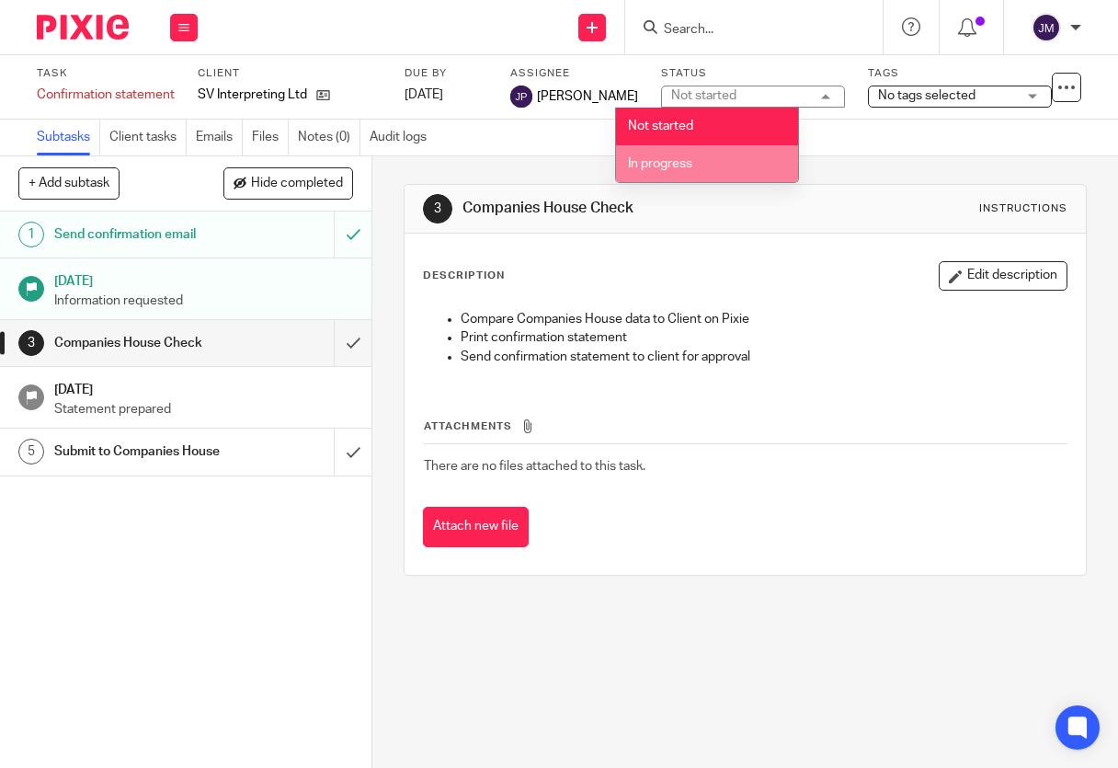
click at [727, 160] on li "In progress" at bounding box center [707, 164] width 182 height 38
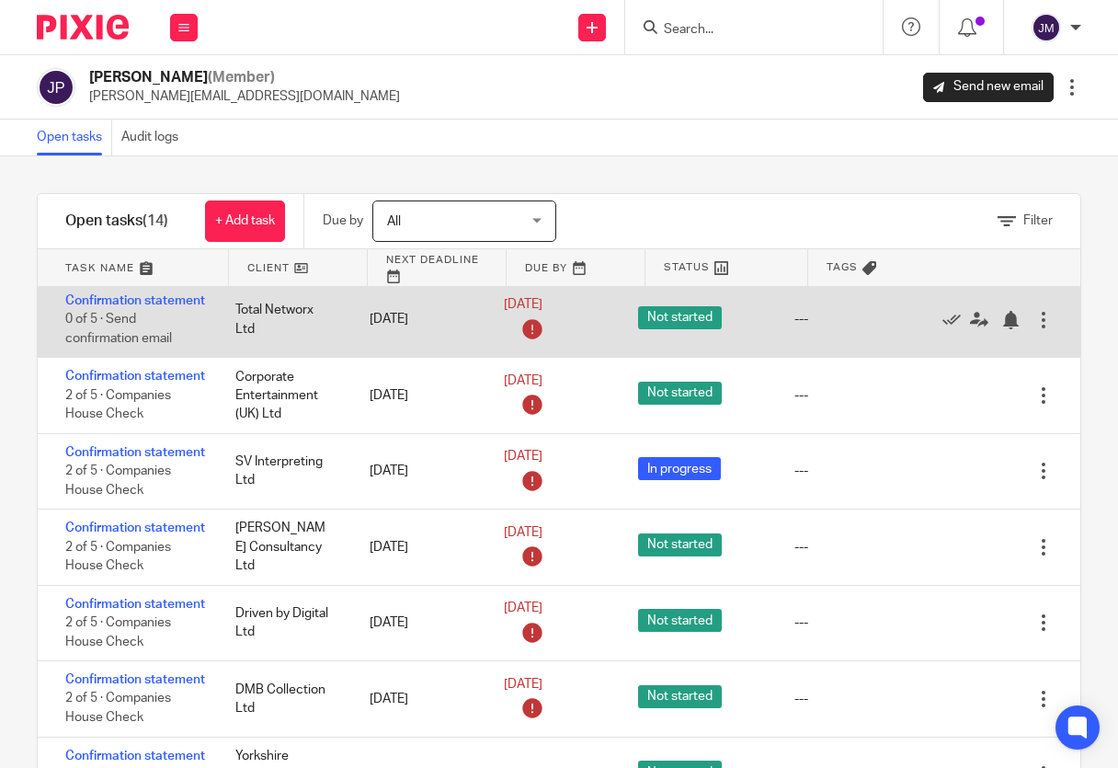
scroll to position [552, 0]
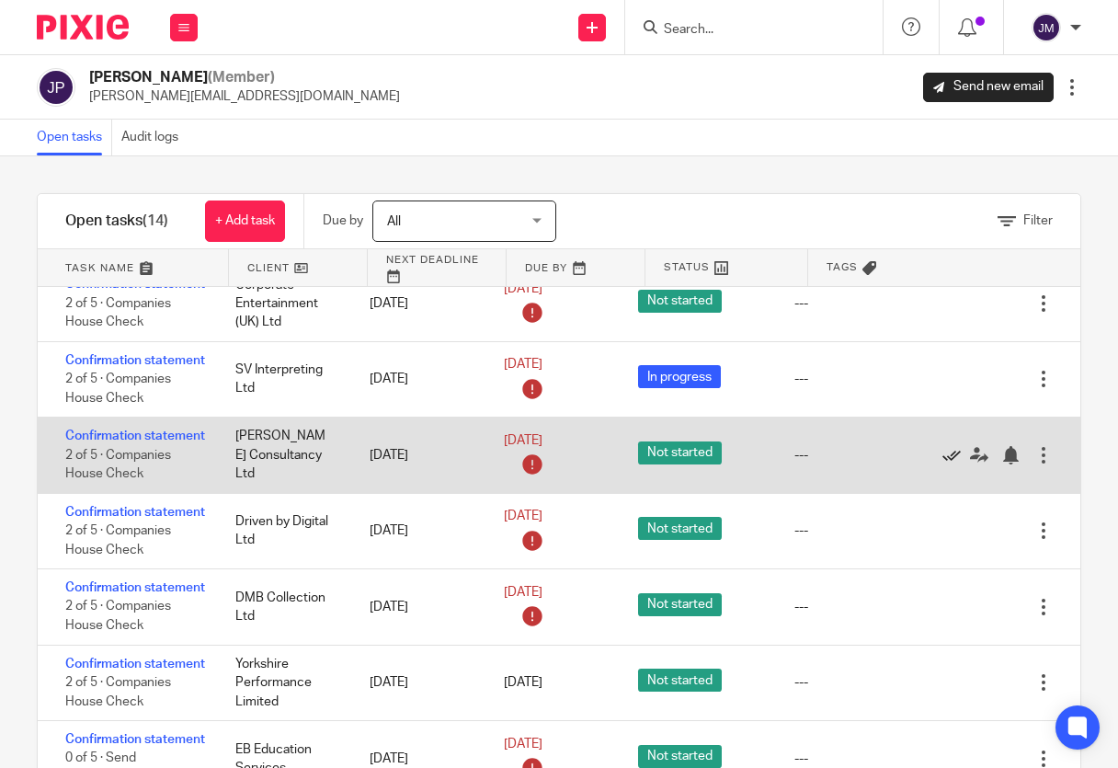
click at [943, 464] on icon at bounding box center [952, 455] width 18 height 18
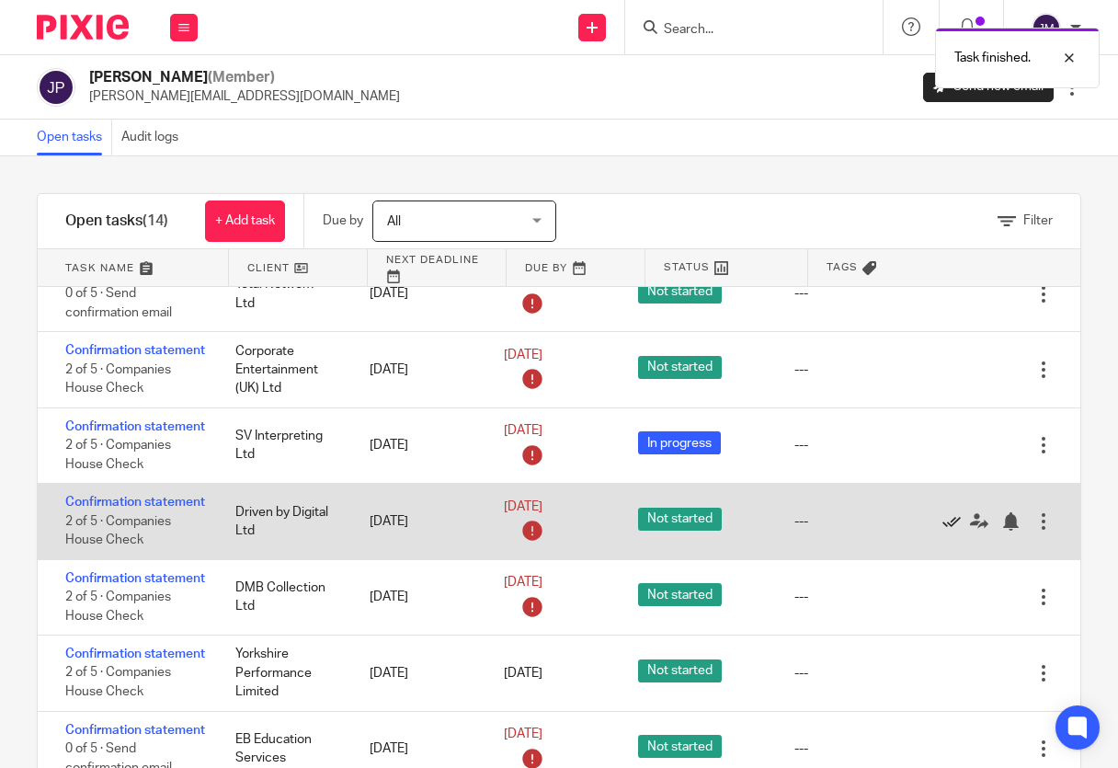
click at [943, 531] on icon at bounding box center [952, 521] width 18 height 18
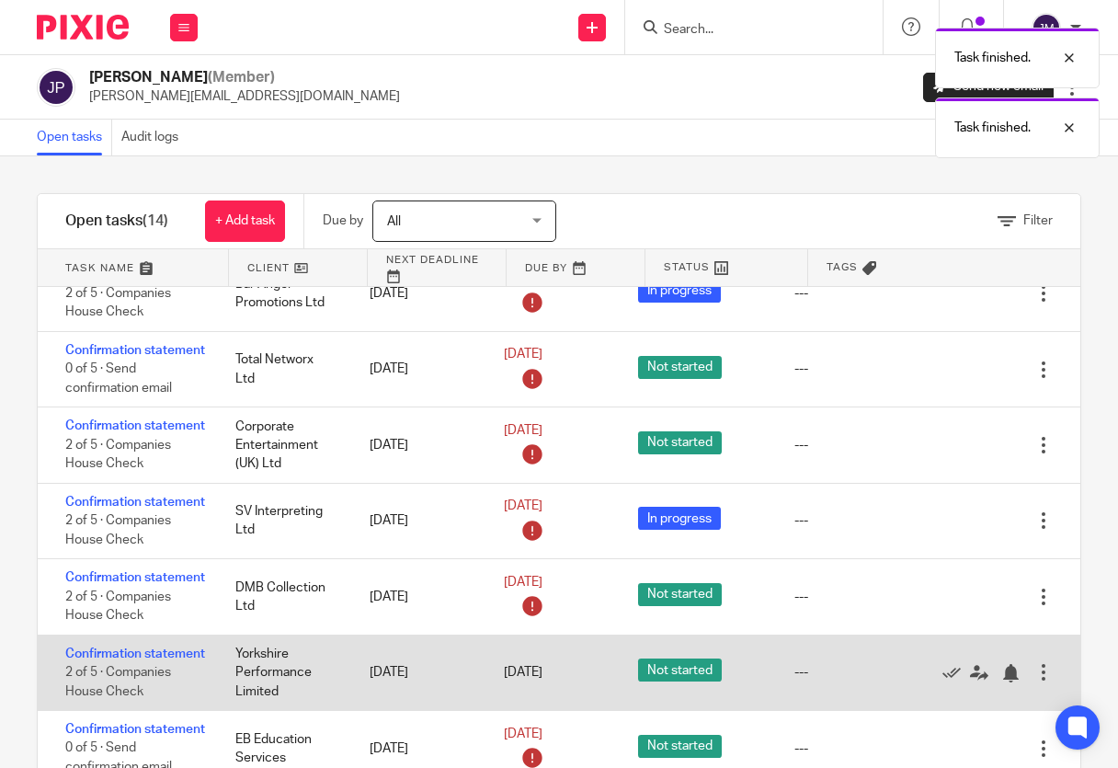
scroll to position [640, 0]
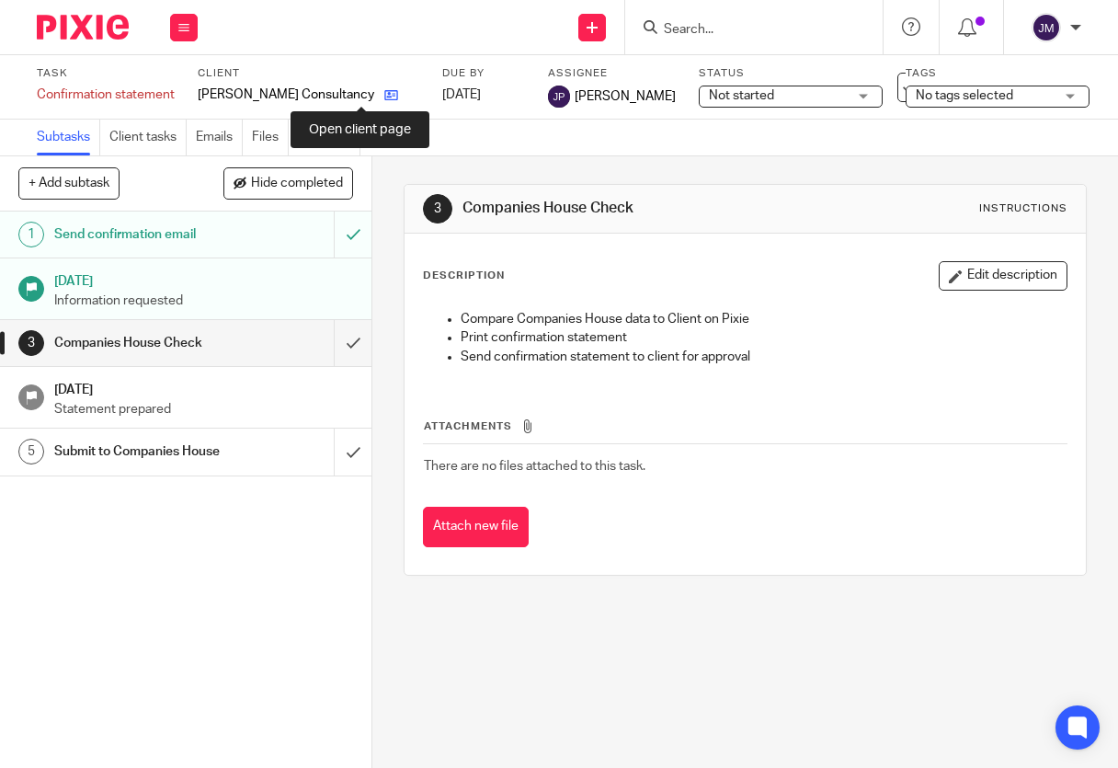
click at [384, 98] on icon at bounding box center [391, 95] width 14 height 14
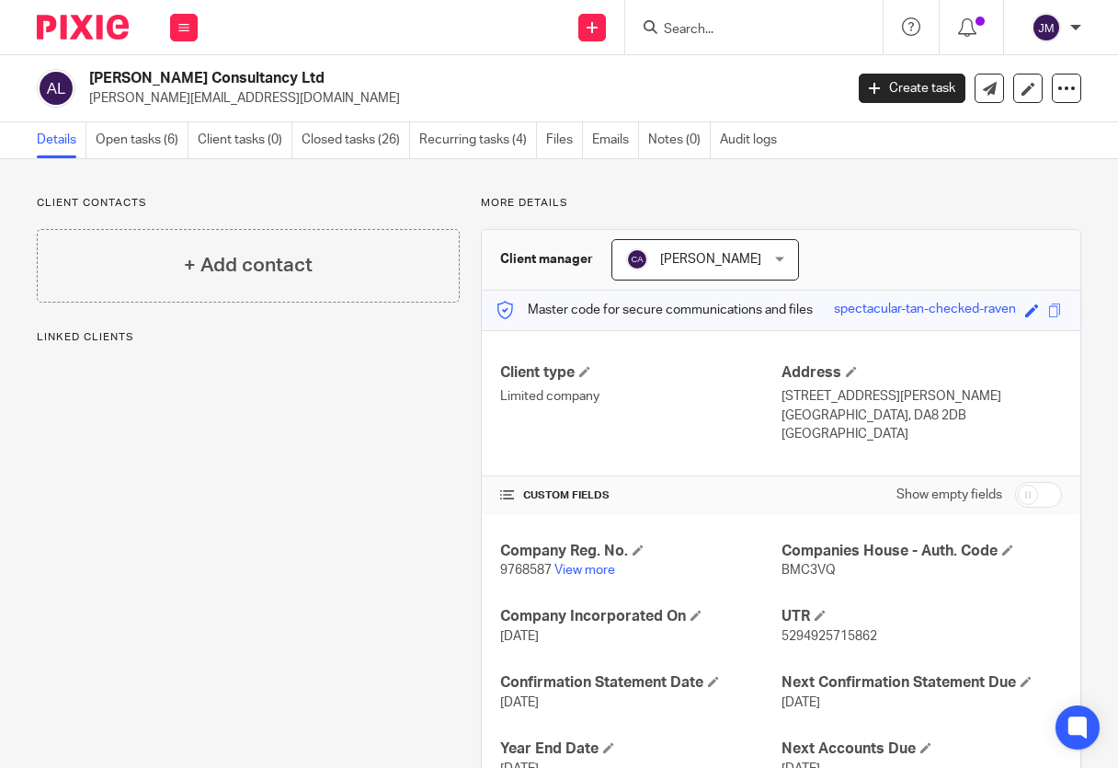
click at [353, 98] on p "alec@ajbryant.com" at bounding box center [460, 98] width 742 height 18
click at [360, 94] on p "alec@ajbryant.com" at bounding box center [460, 98] width 742 height 18
click at [585, 569] on link "View more" at bounding box center [585, 570] width 61 height 13
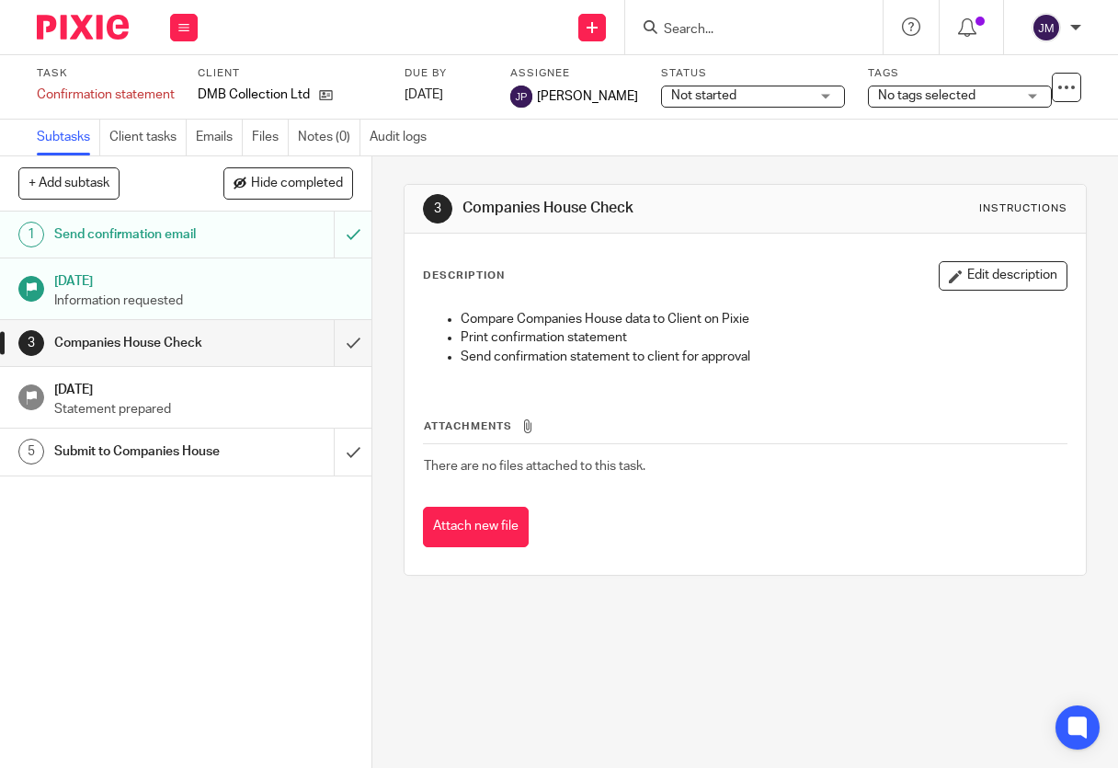
click at [751, 92] on span "Not started" at bounding box center [740, 95] width 138 height 19
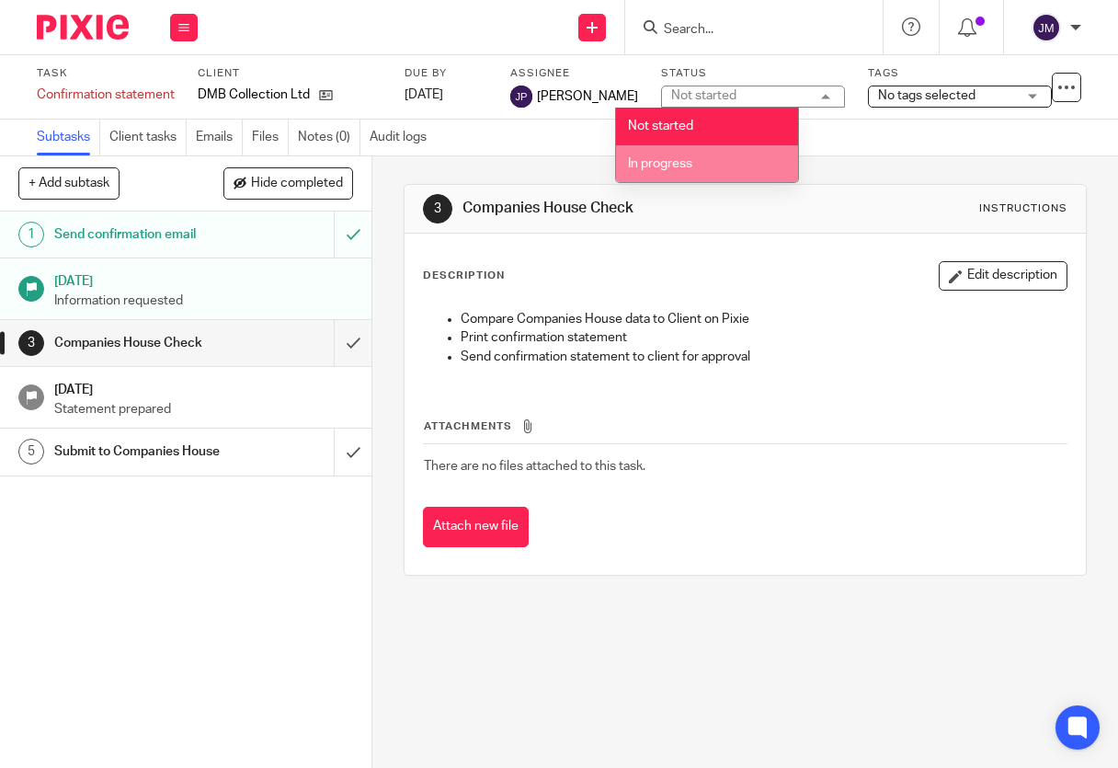
click at [703, 160] on li "In progress" at bounding box center [707, 164] width 182 height 38
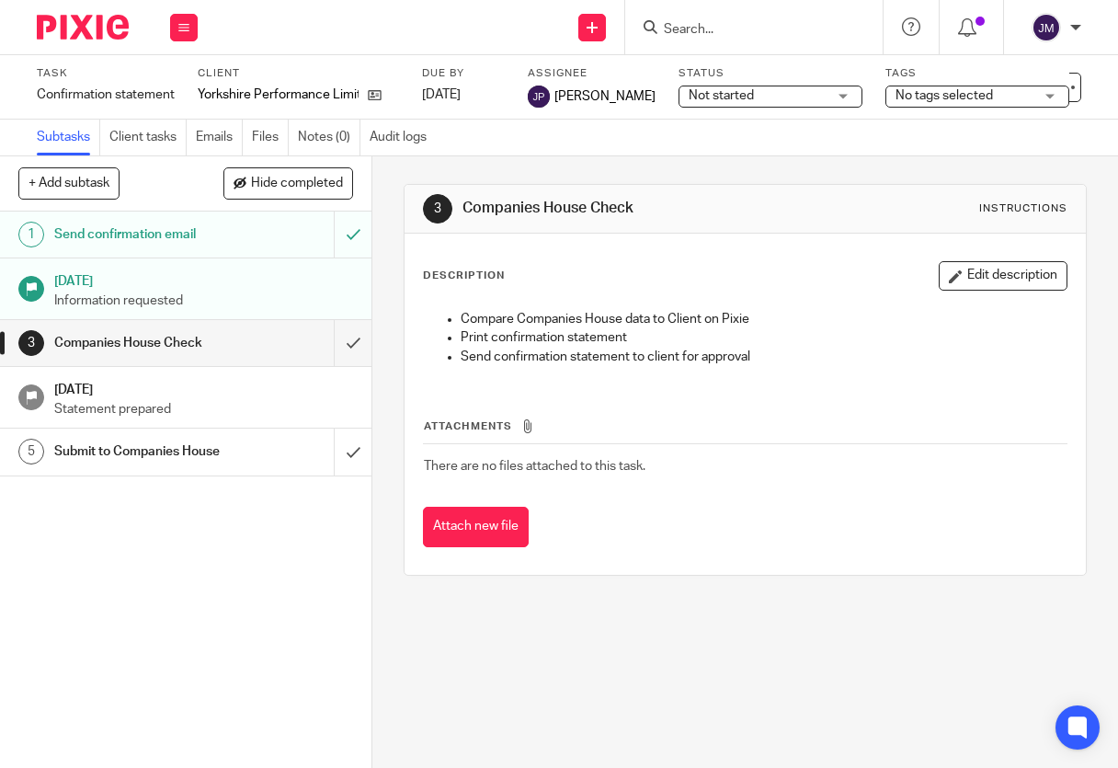
click at [702, 78] on label "Status" at bounding box center [771, 73] width 184 height 15
click at [694, 91] on span "Not started" at bounding box center [721, 95] width 65 height 13
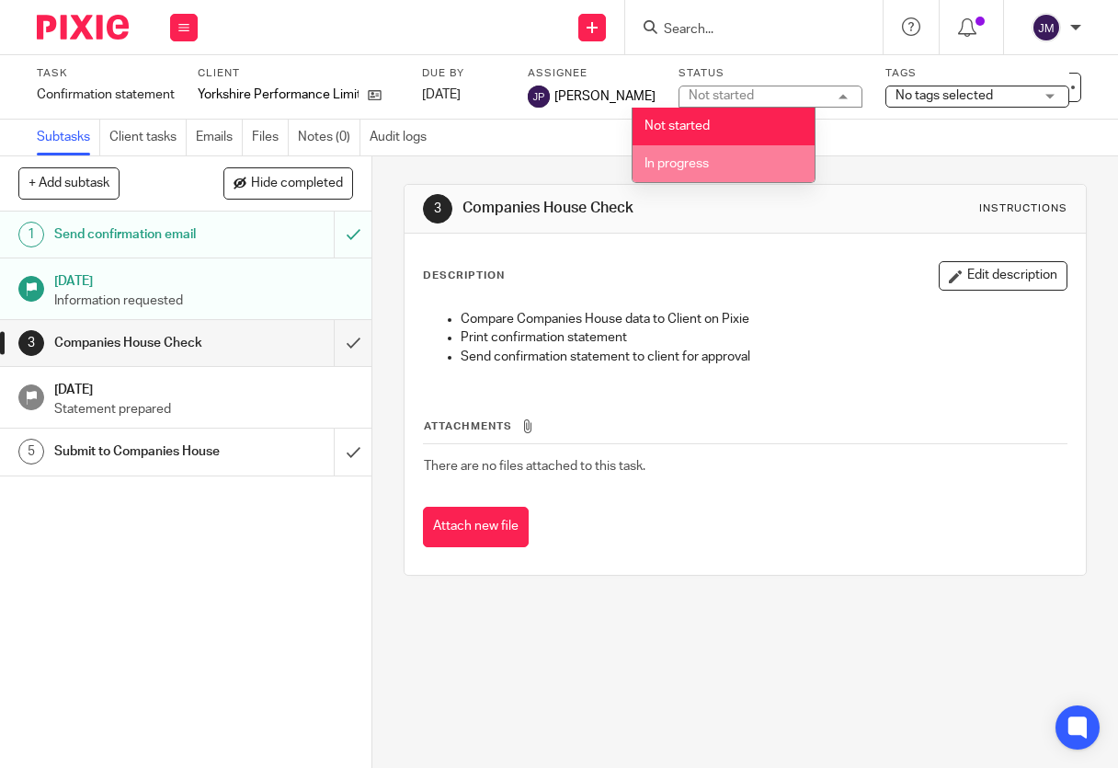
click at [677, 154] on li "In progress" at bounding box center [724, 164] width 182 height 38
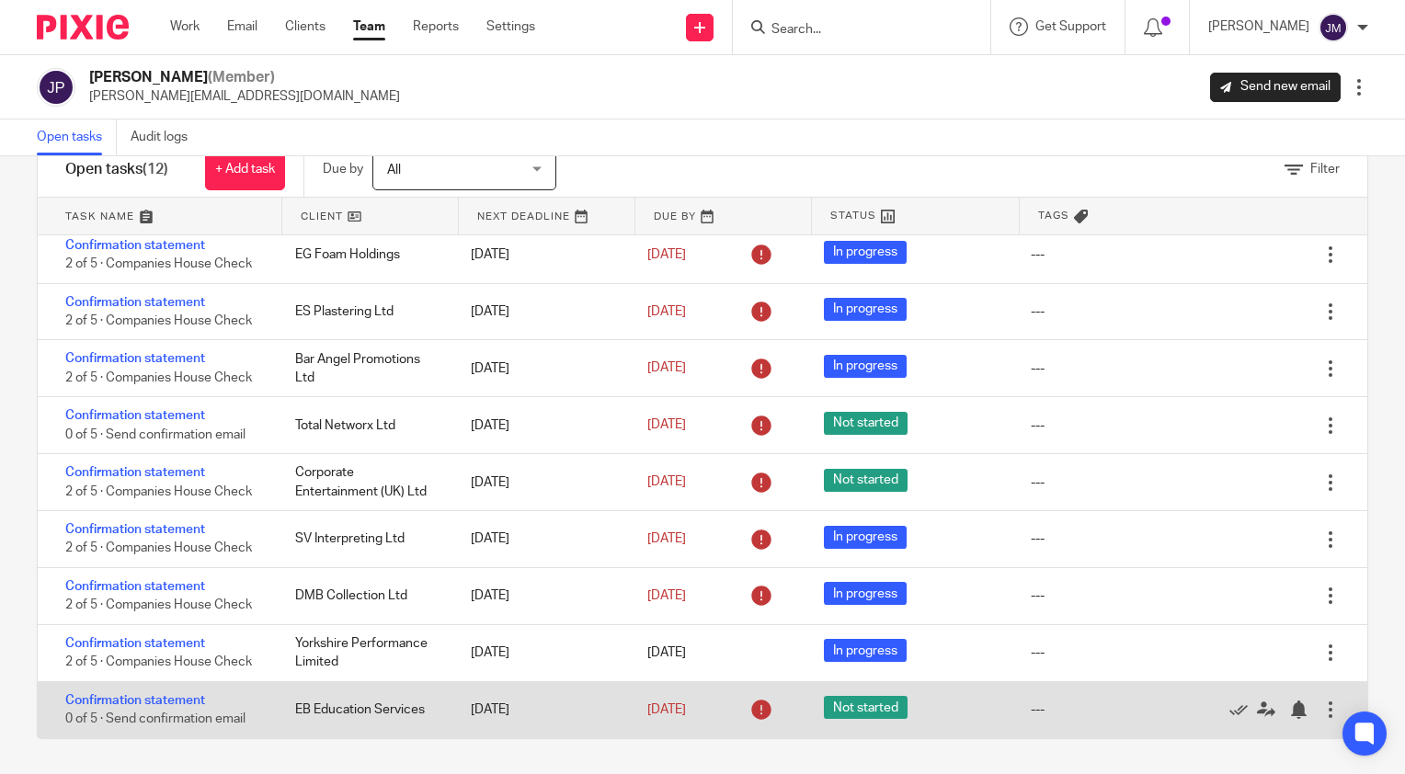
scroll to position [180, 0]
click at [1117, 712] on icon at bounding box center [1238, 710] width 18 height 18
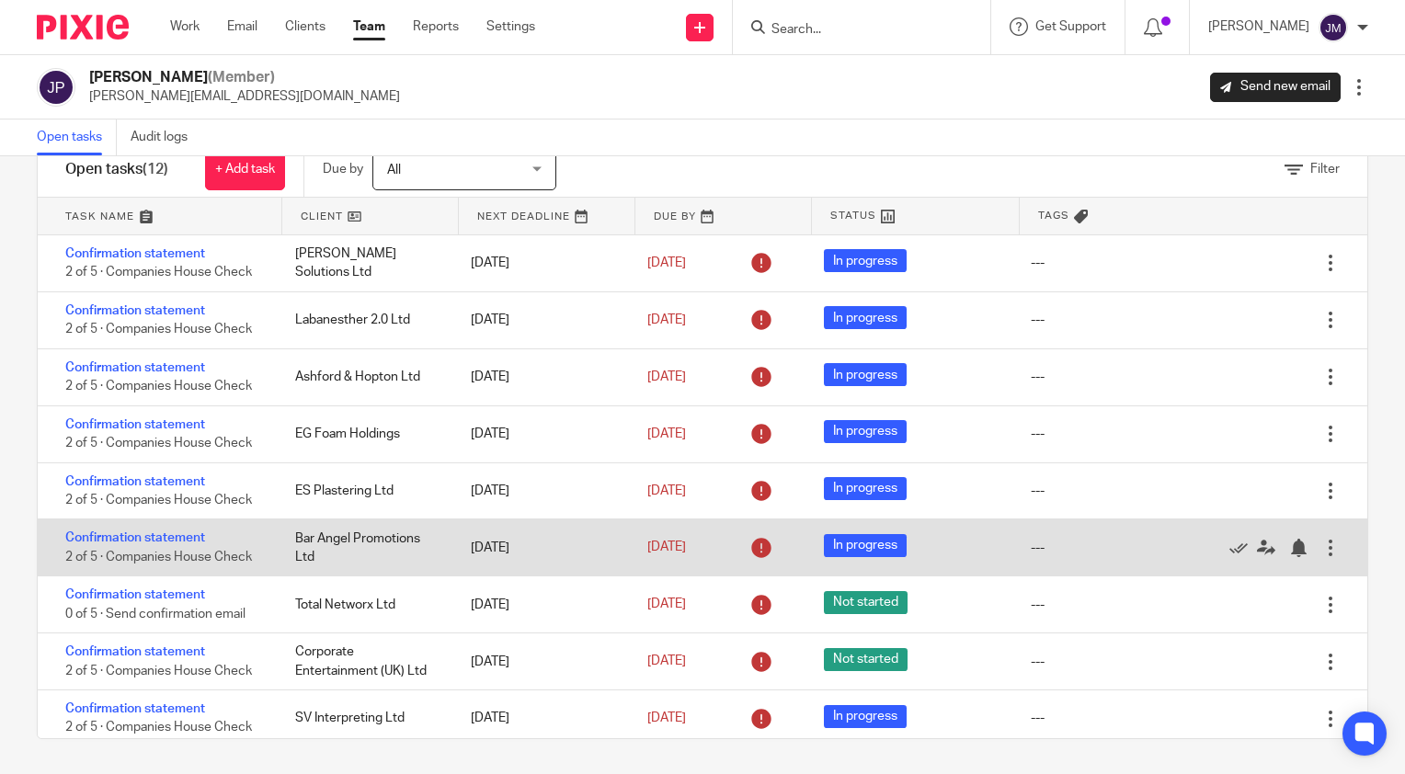
scroll to position [0, 0]
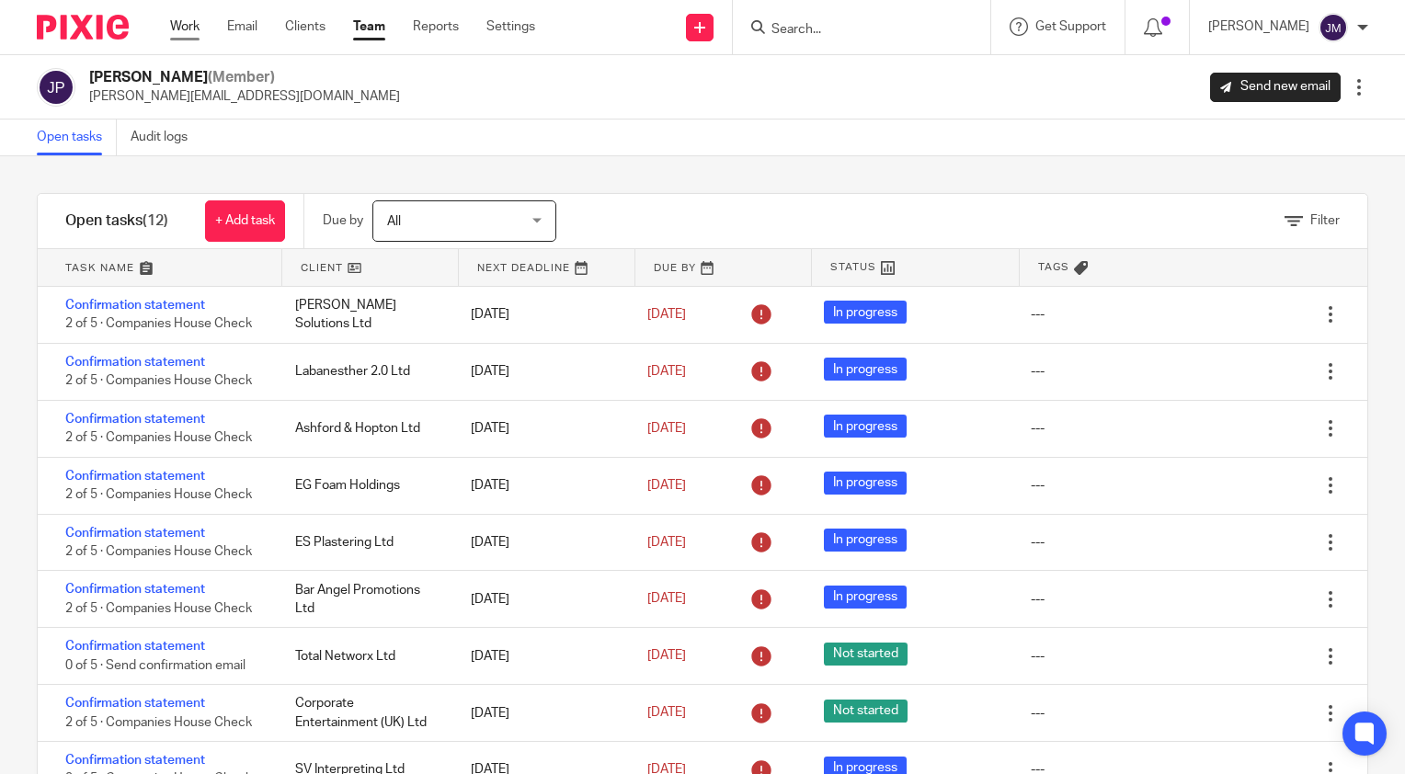
click at [191, 28] on link "Work" at bounding box center [184, 26] width 29 height 18
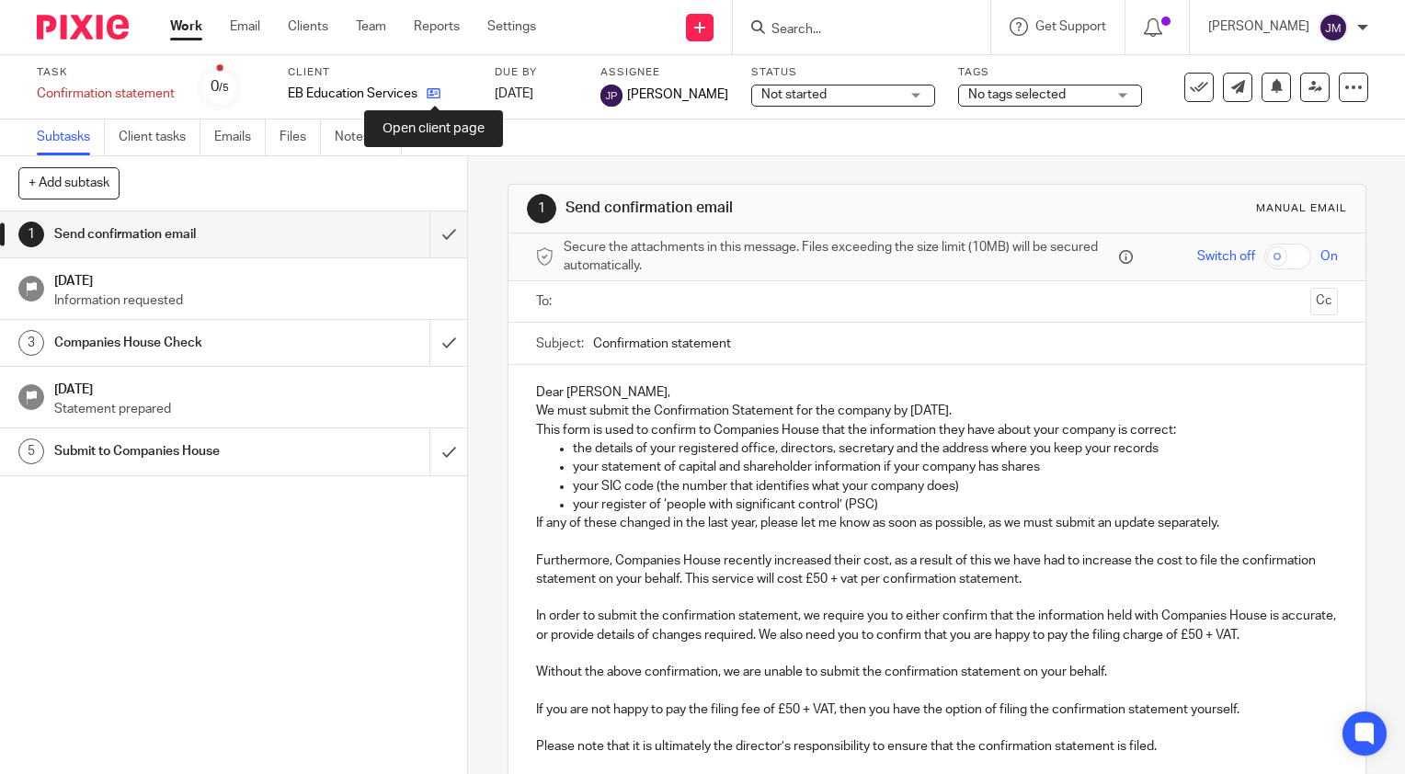
click at [430, 94] on icon at bounding box center [434, 93] width 14 height 14
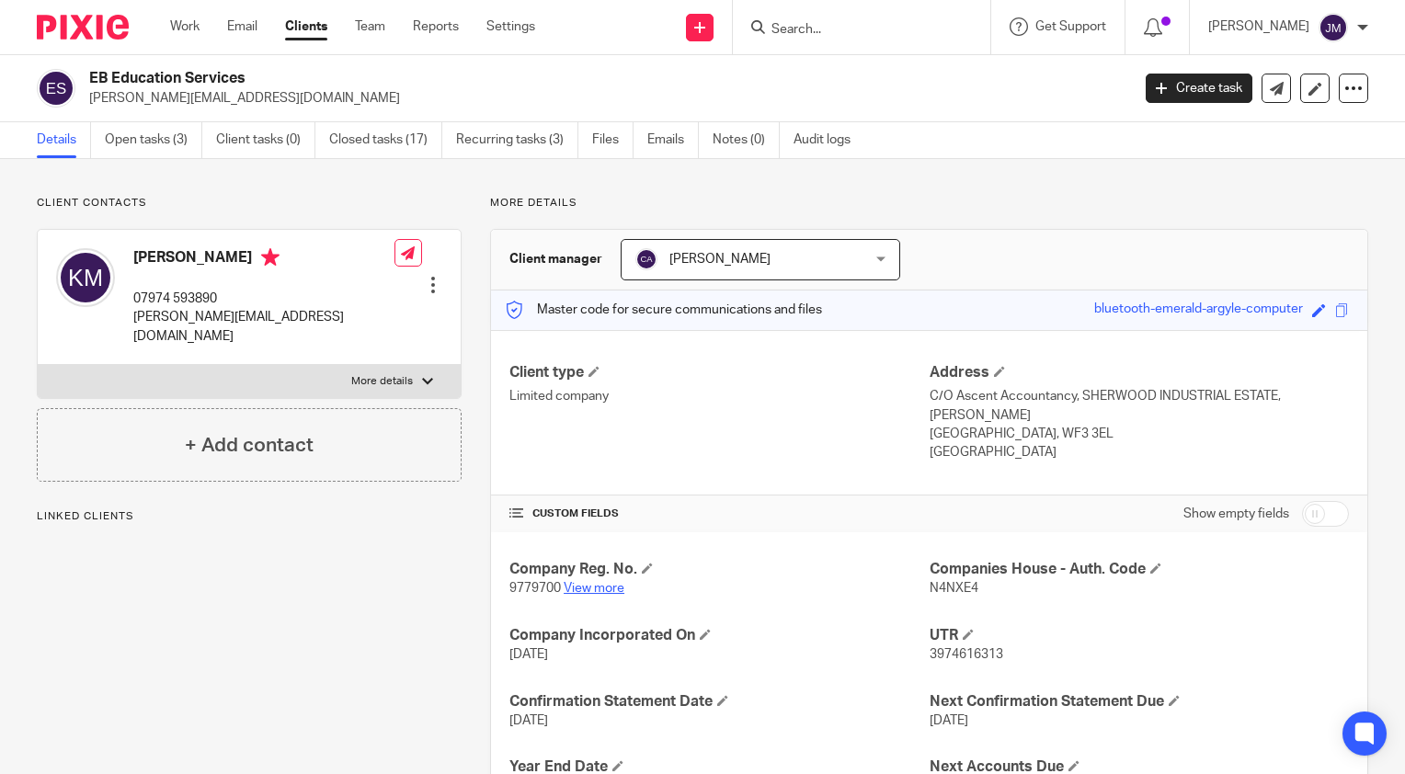
click at [588, 583] on link "View more" at bounding box center [594, 588] width 61 height 13
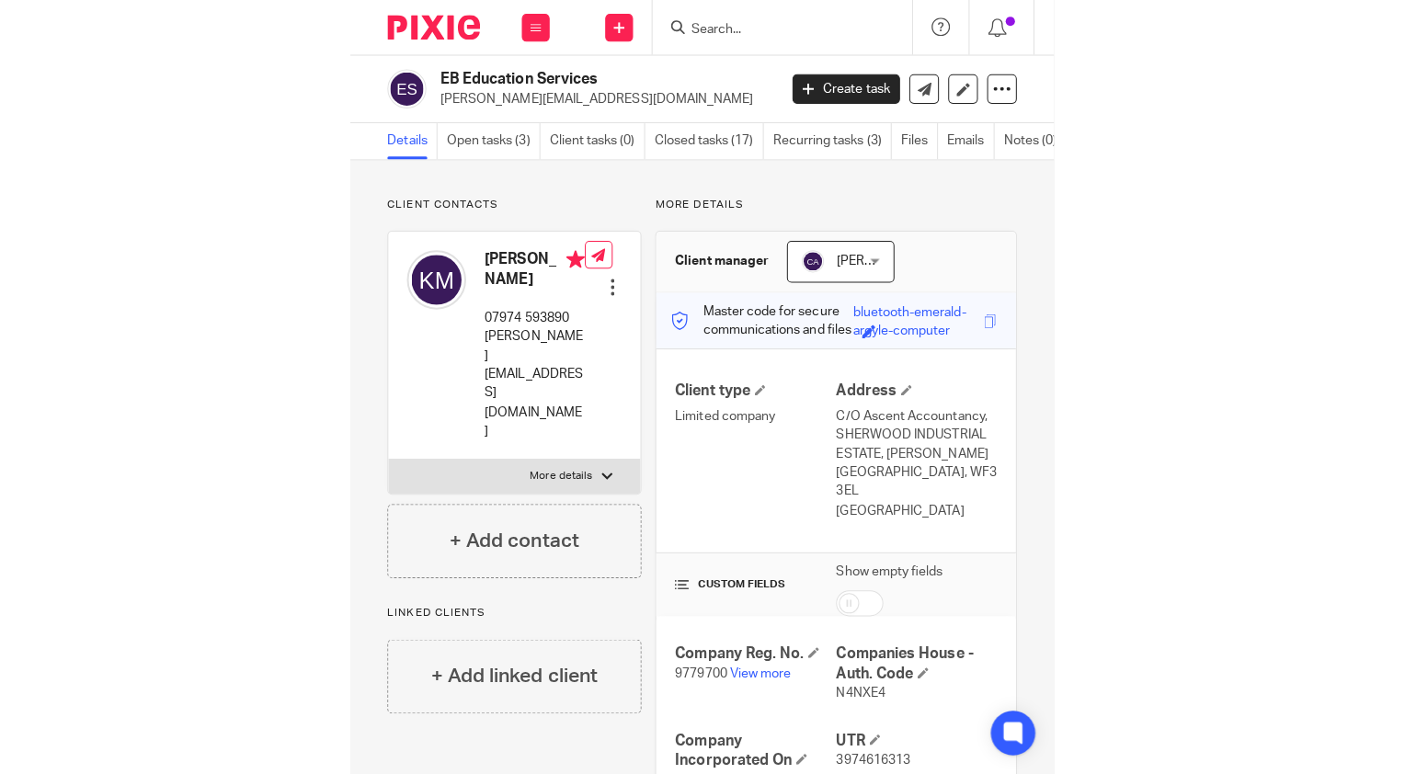
scroll to position [184, 0]
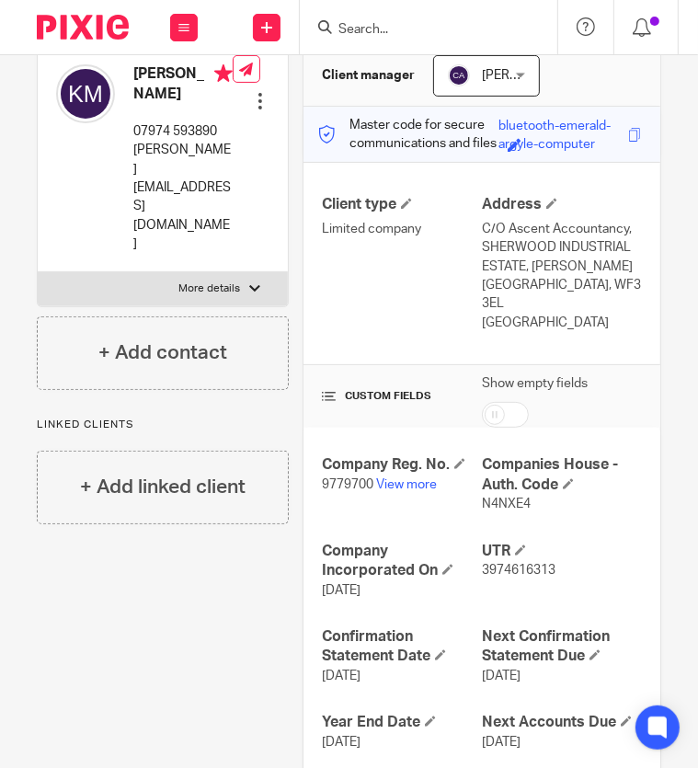
click at [340, 478] on span "9779700" at bounding box center [347, 484] width 51 height 13
copy p "9779700"
click at [512, 498] on span "N4NXE4" at bounding box center [506, 504] width 49 height 13
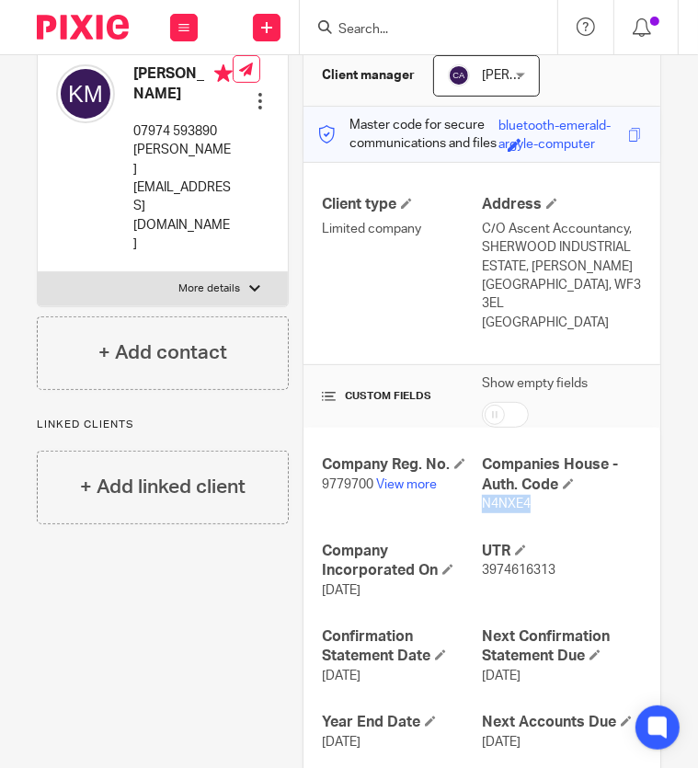
copy span "N4NXE4"
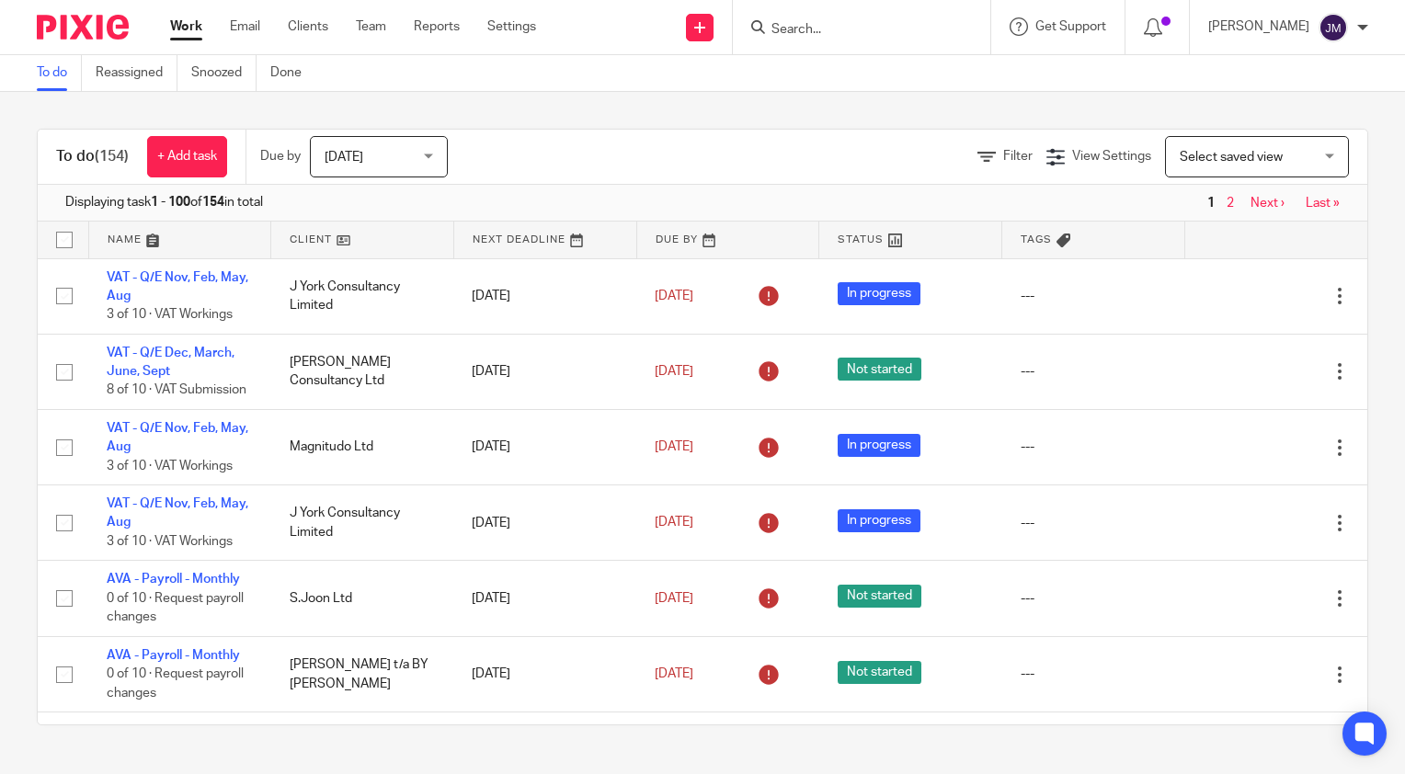
click at [1241, 162] on span "Select saved view" at bounding box center [1247, 156] width 134 height 39
click at [978, 165] on div "Filter" at bounding box center [1012, 156] width 69 height 19
click at [1003, 153] on span "Filter" at bounding box center [1017, 156] width 29 height 13
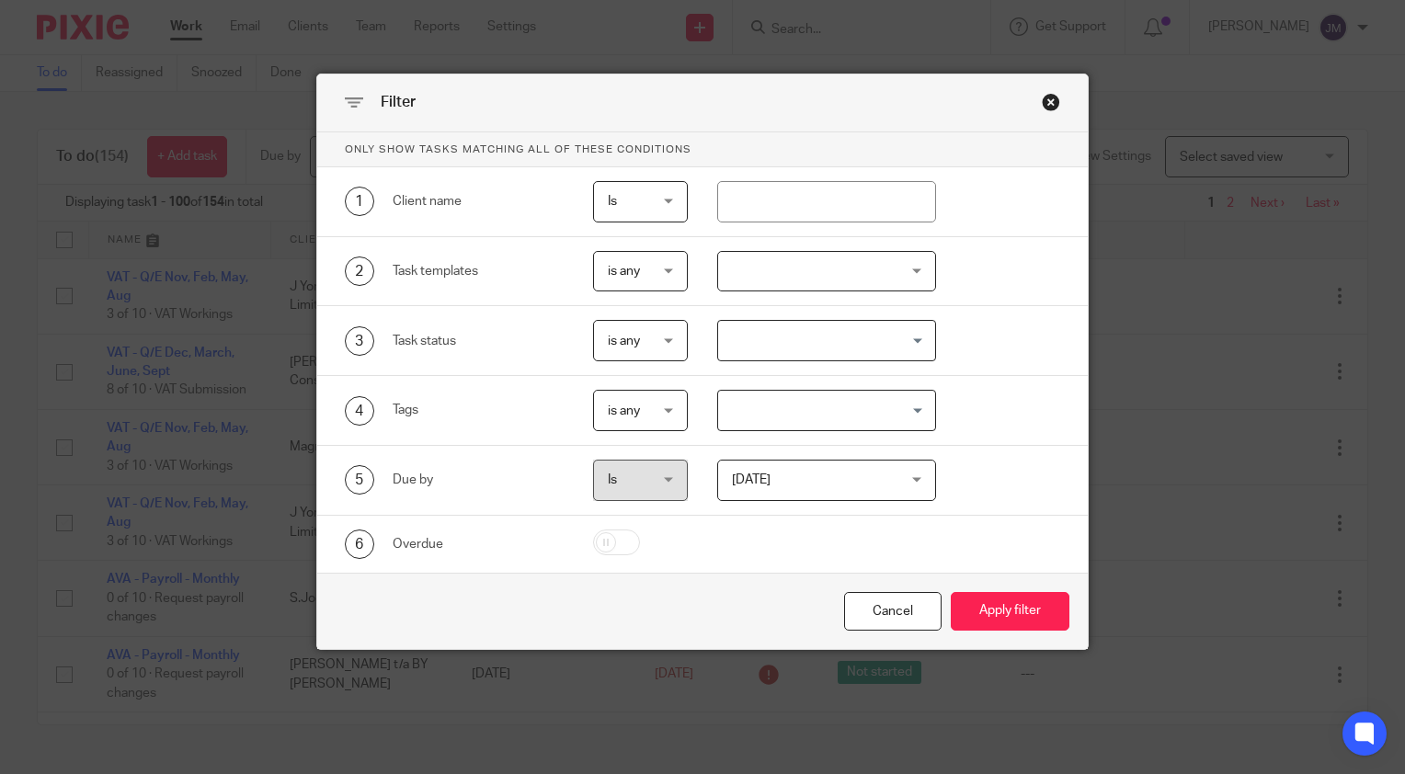
click at [637, 274] on span "is any" at bounding box center [639, 271] width 63 height 39
click at [629, 307] on span "is any" at bounding box center [615, 309] width 32 height 13
click at [726, 284] on div at bounding box center [827, 271] width 220 height 41
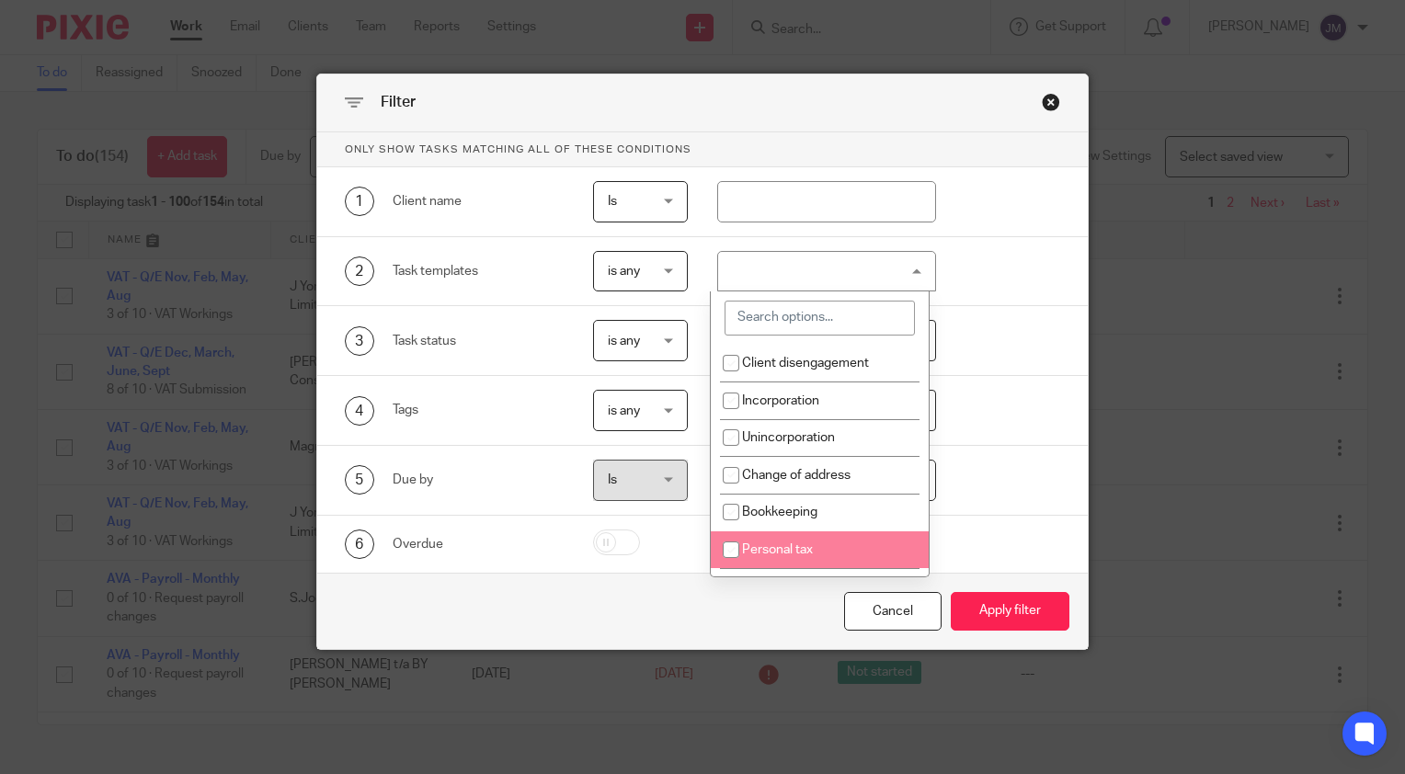
scroll to position [184, 0]
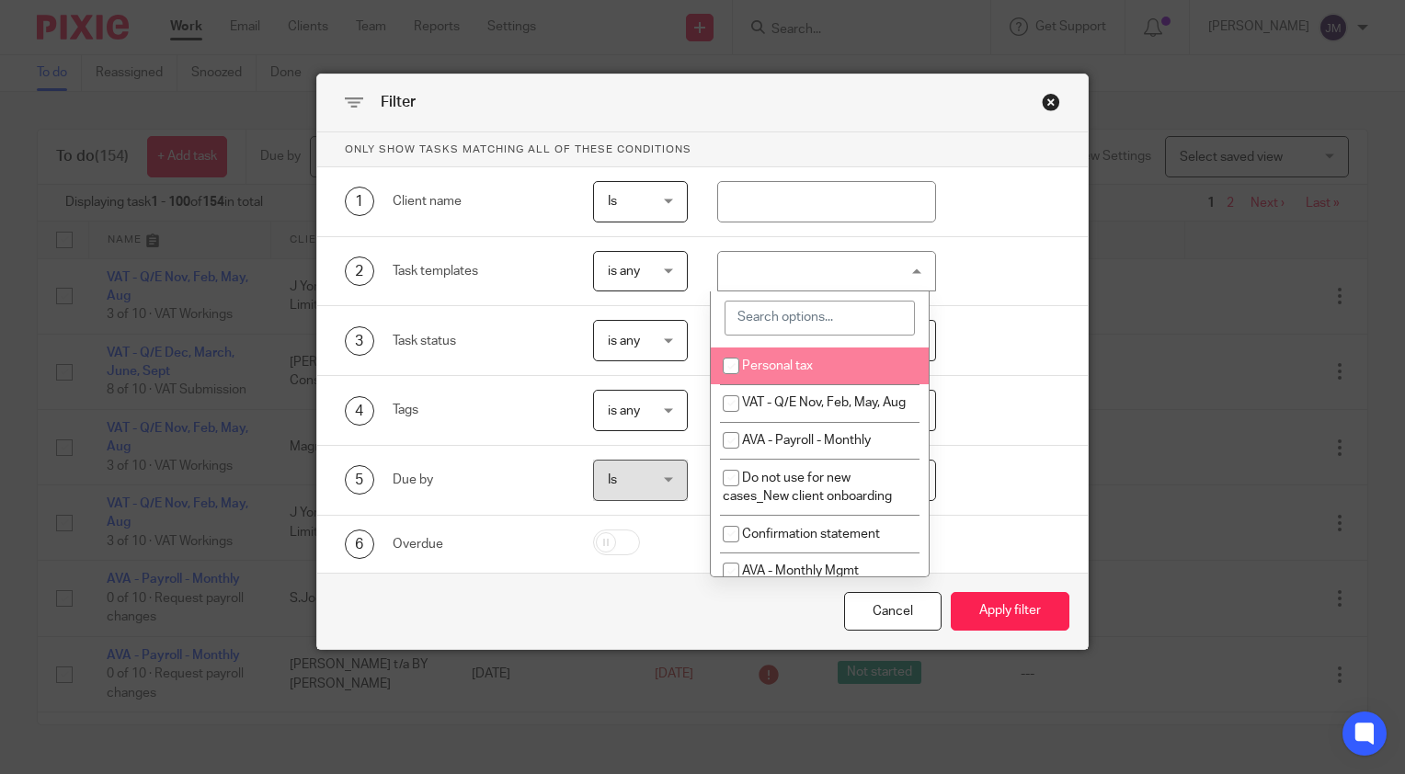
click at [809, 302] on input "search" at bounding box center [820, 318] width 190 height 35
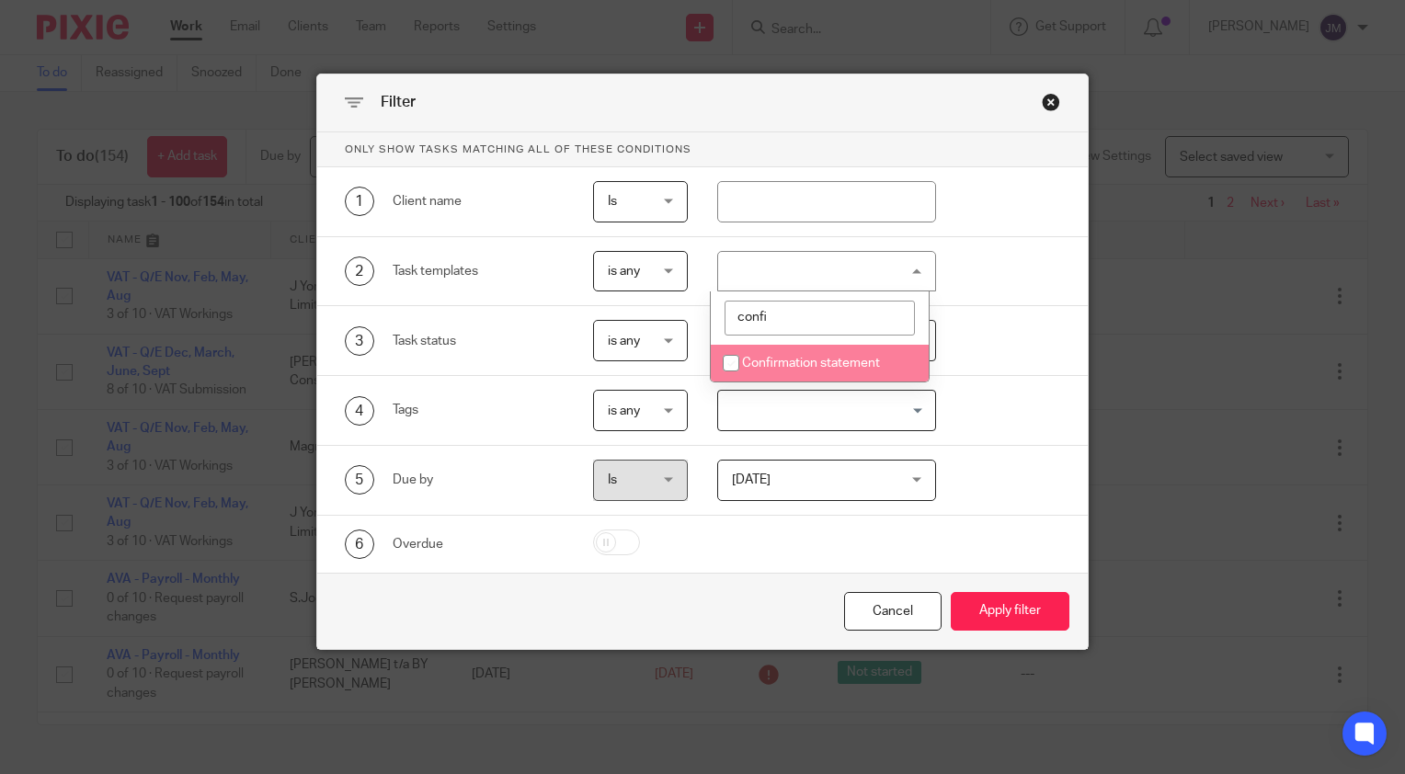
type input "confi"
click at [799, 363] on span "Confirmation statement" at bounding box center [811, 363] width 138 height 13
checkbox input "true"
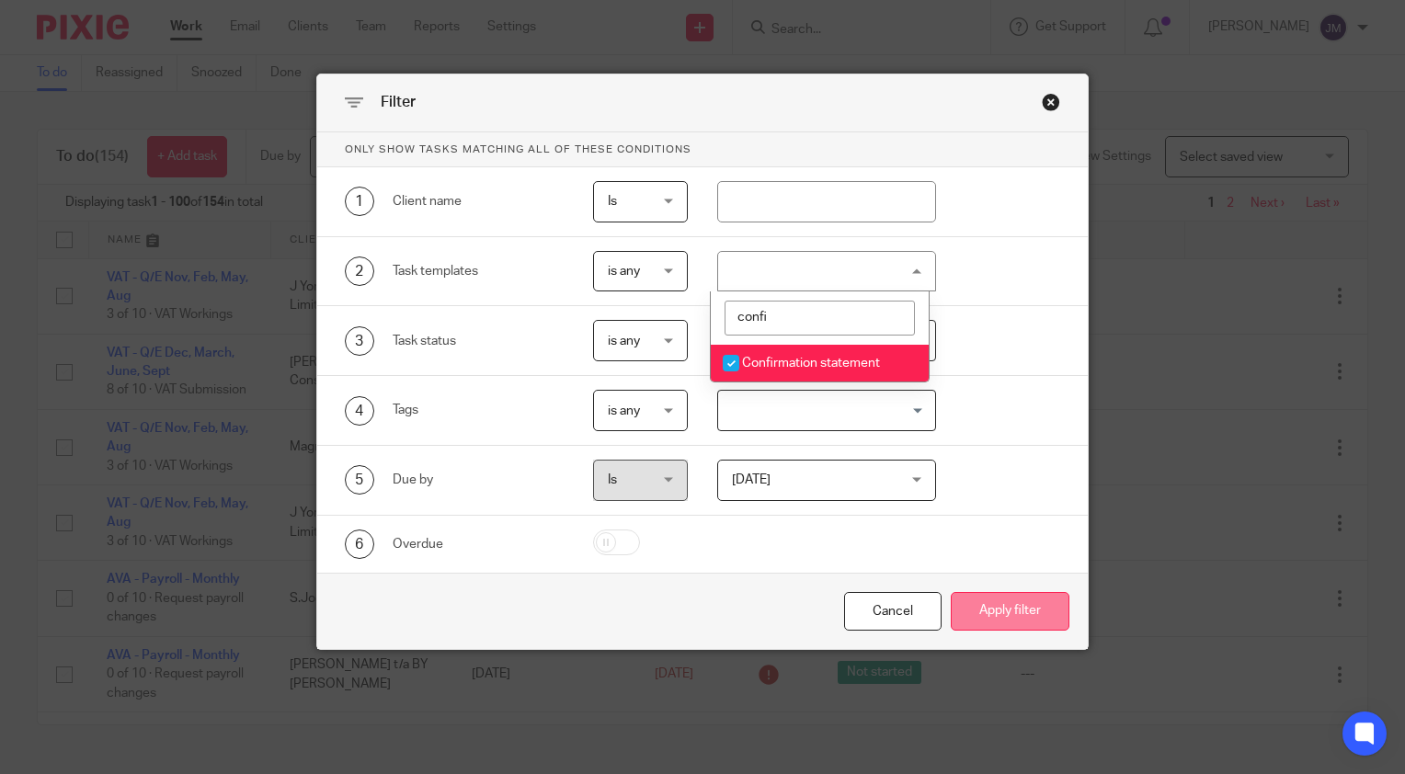
click at [977, 620] on button "Apply filter" at bounding box center [1010, 612] width 119 height 40
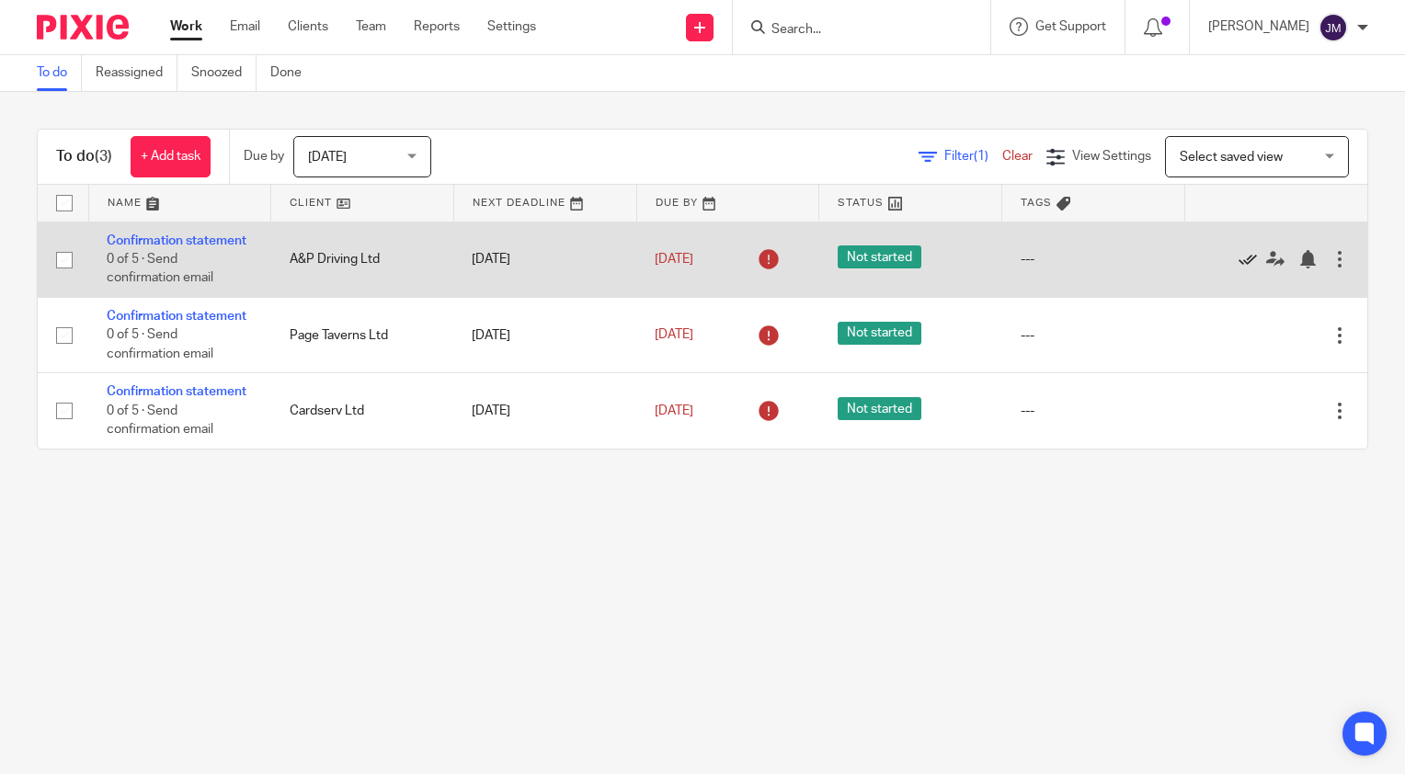
click at [1239, 259] on icon at bounding box center [1248, 259] width 18 height 18
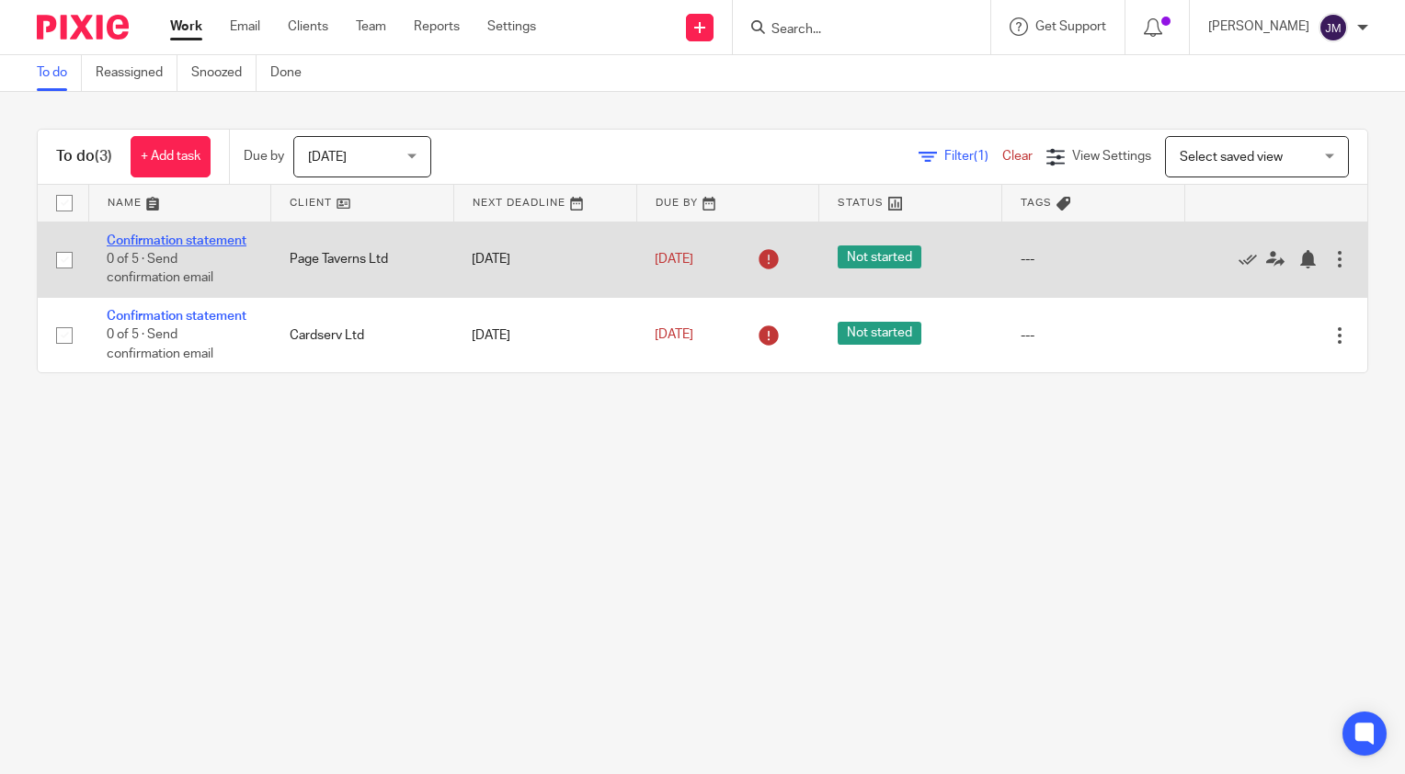
click at [170, 241] on link "Confirmation statement" at bounding box center [177, 240] width 140 height 13
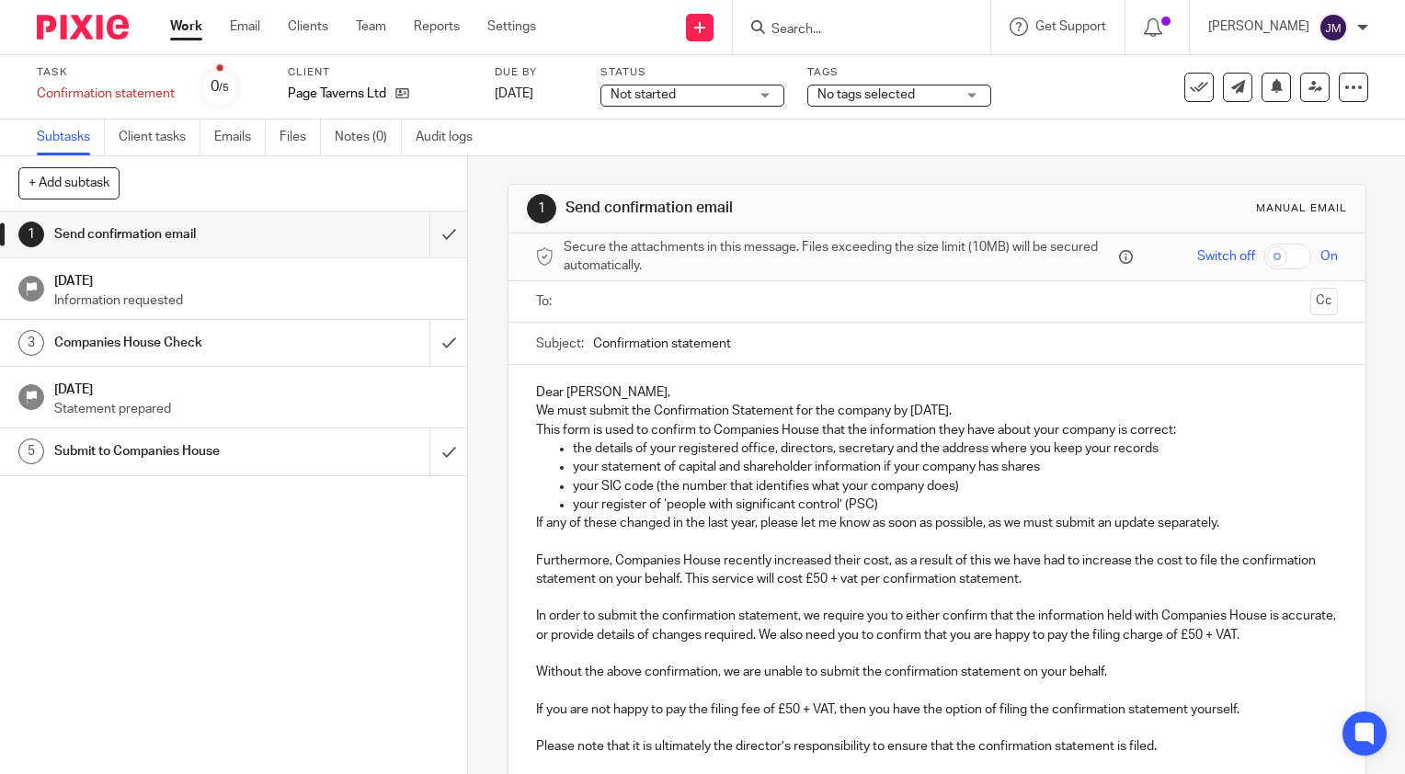
click at [727, 94] on span "Not started" at bounding box center [680, 95] width 138 height 19
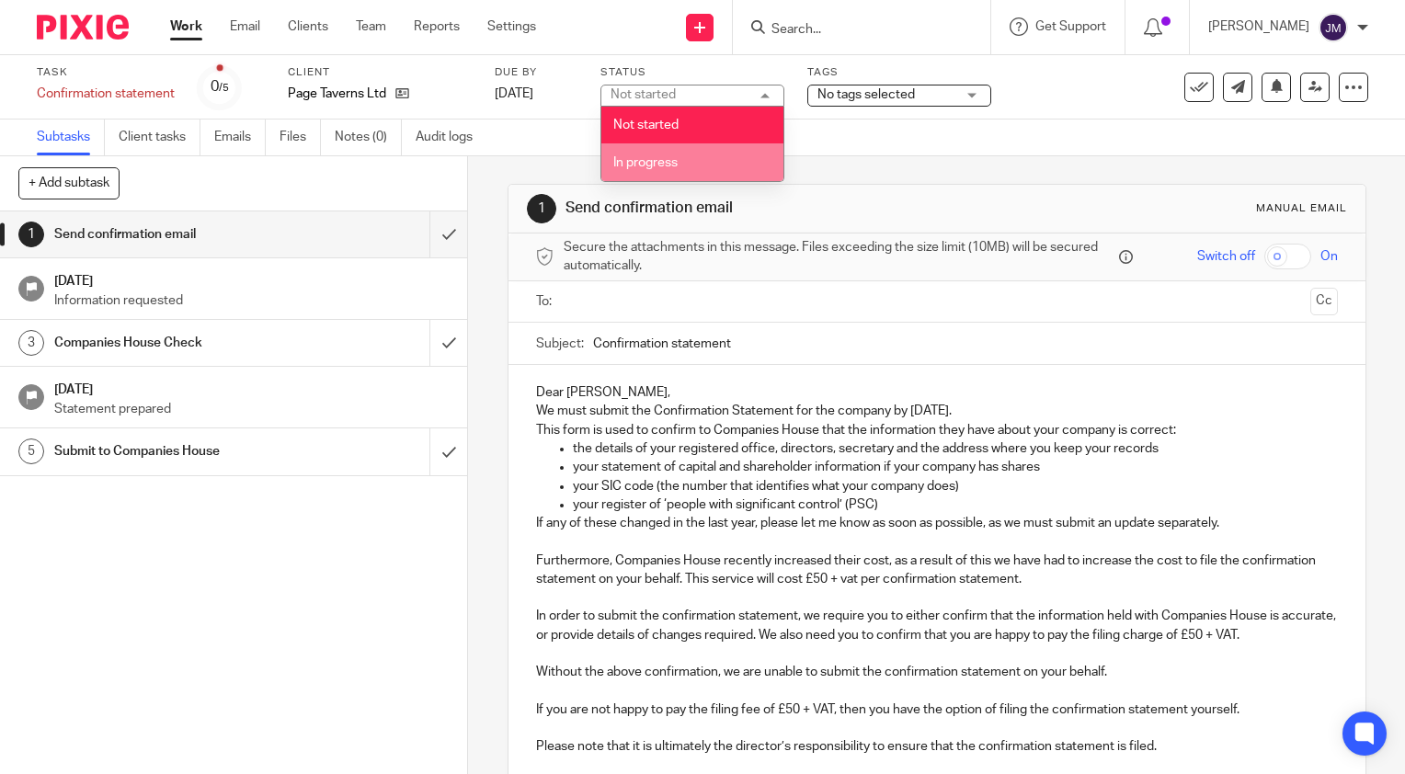
click at [662, 161] on span "In progress" at bounding box center [645, 162] width 64 height 13
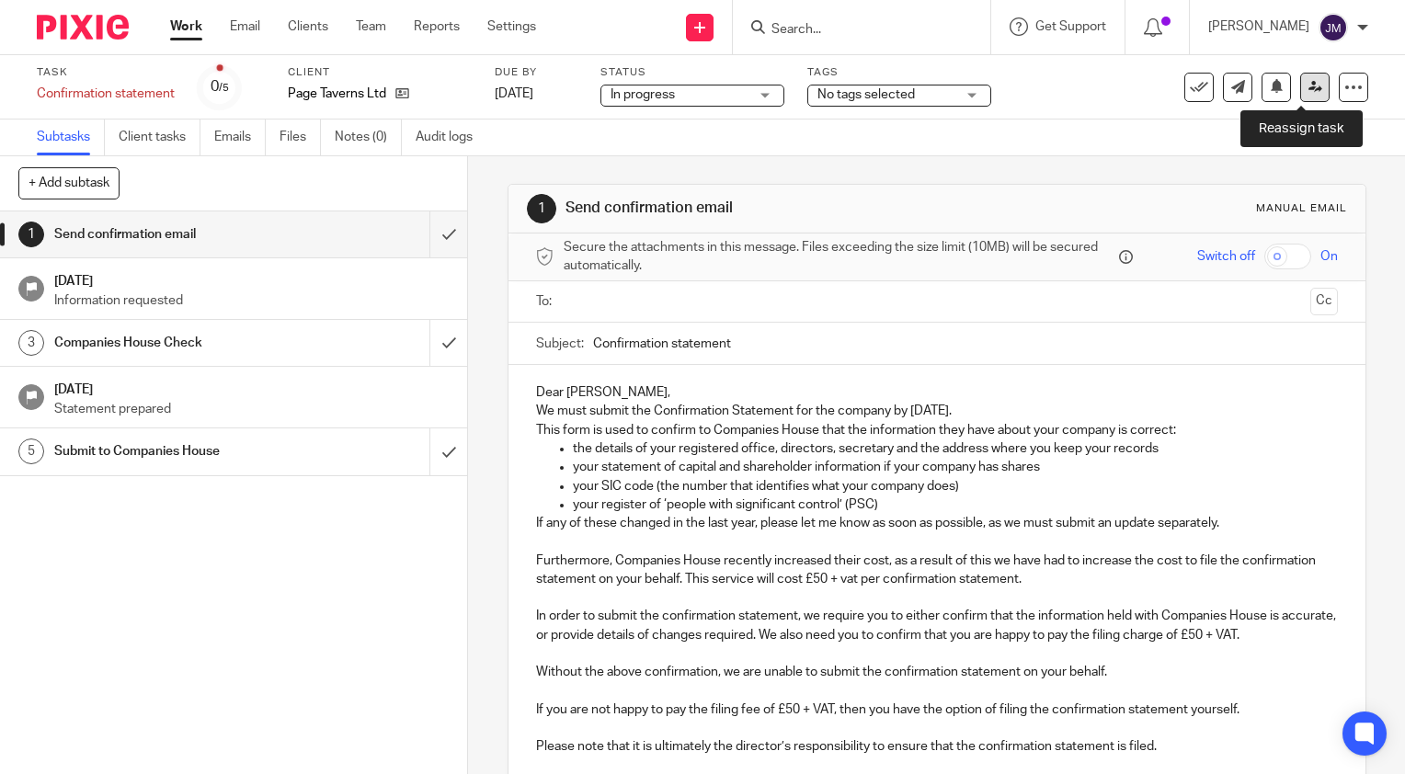
click at [1309, 86] on link at bounding box center [1314, 87] width 29 height 29
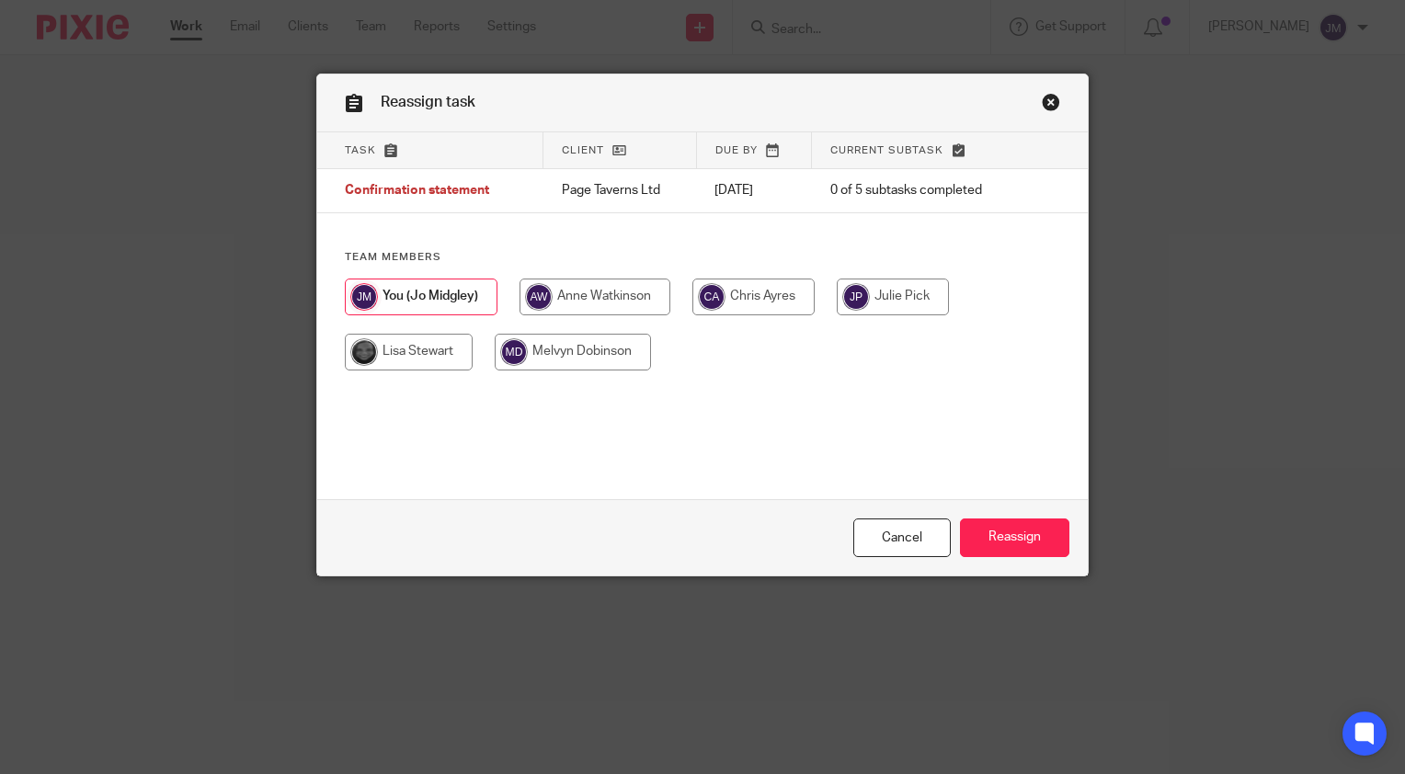
click at [881, 290] on input "radio" at bounding box center [893, 297] width 112 height 37
radio input "true"
click at [1008, 539] on input "Reassign" at bounding box center [1014, 539] width 109 height 40
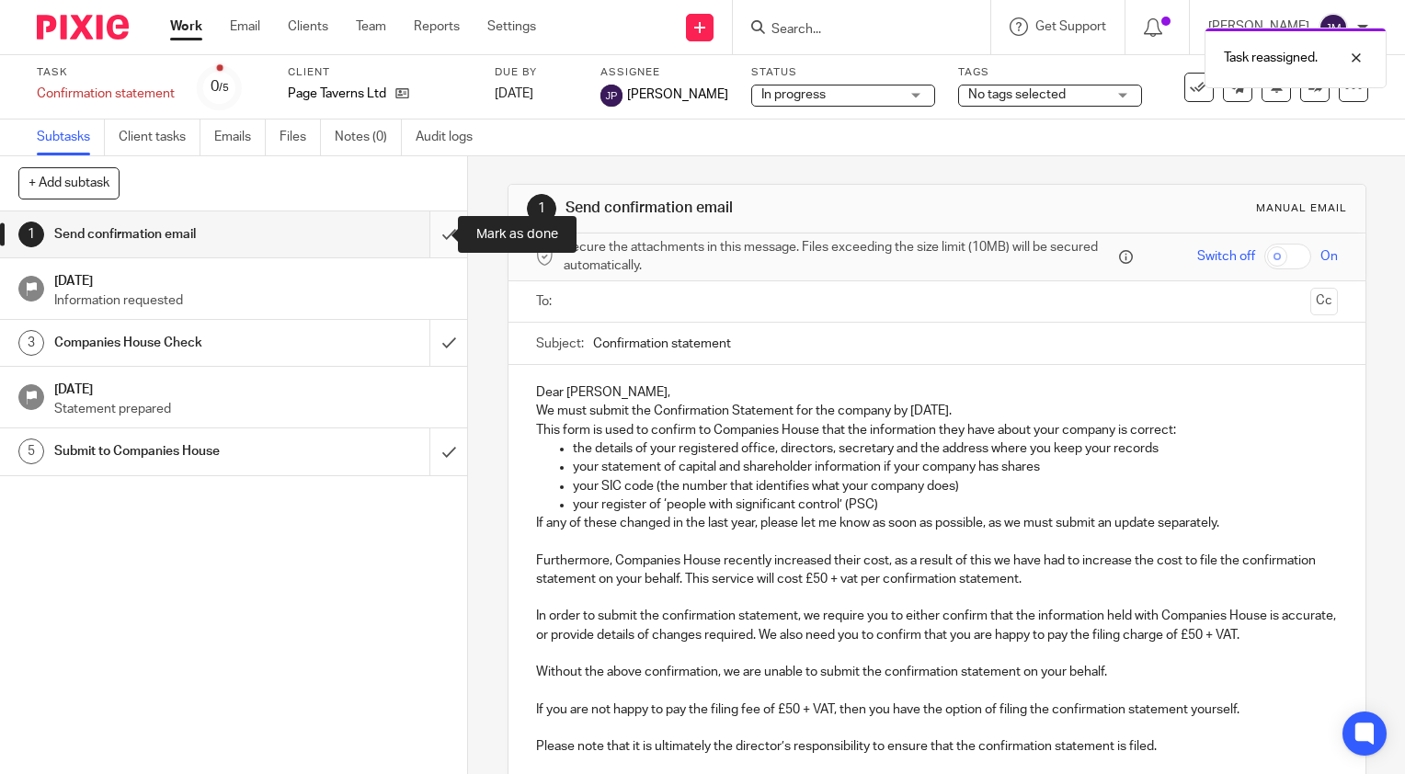
click at [428, 224] on input "submit" at bounding box center [233, 235] width 467 height 46
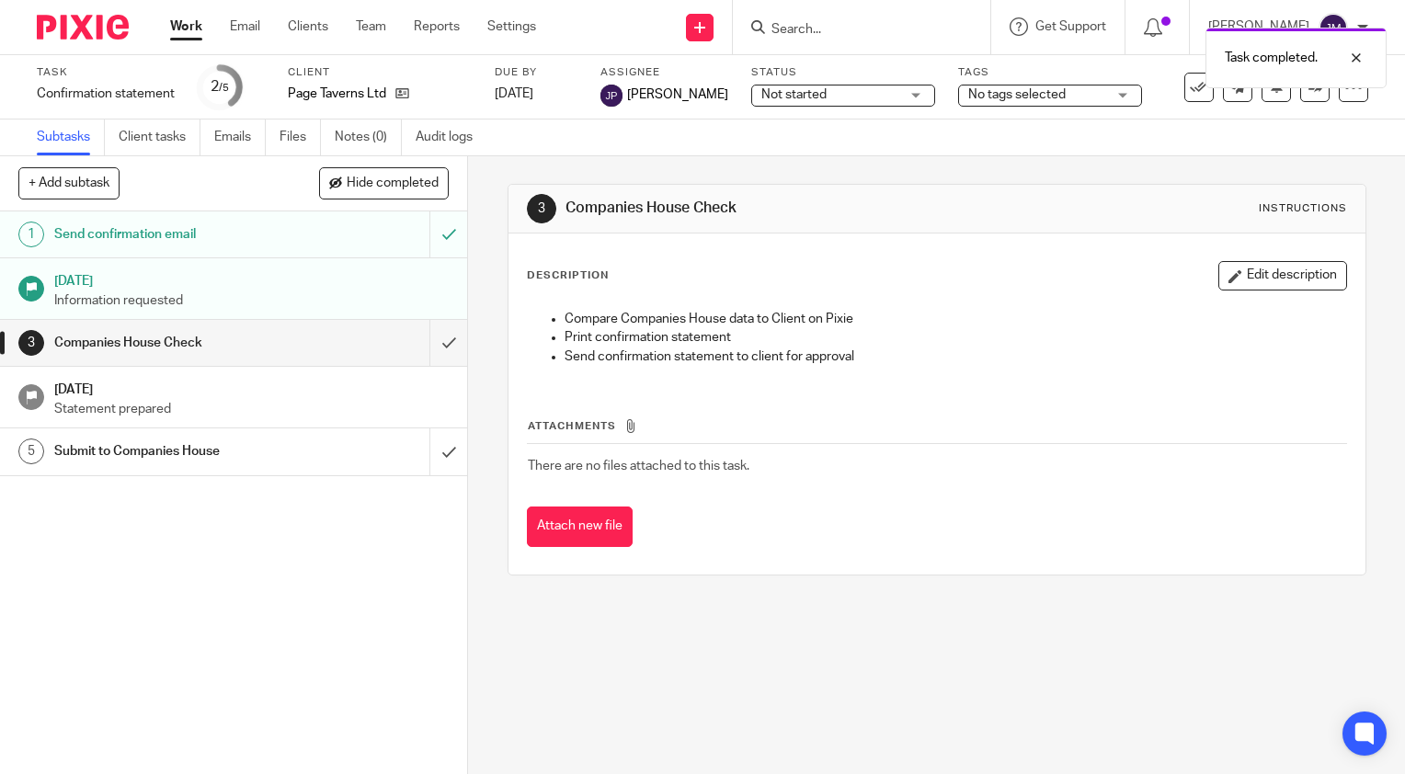
click at [186, 20] on link "Work" at bounding box center [186, 26] width 32 height 18
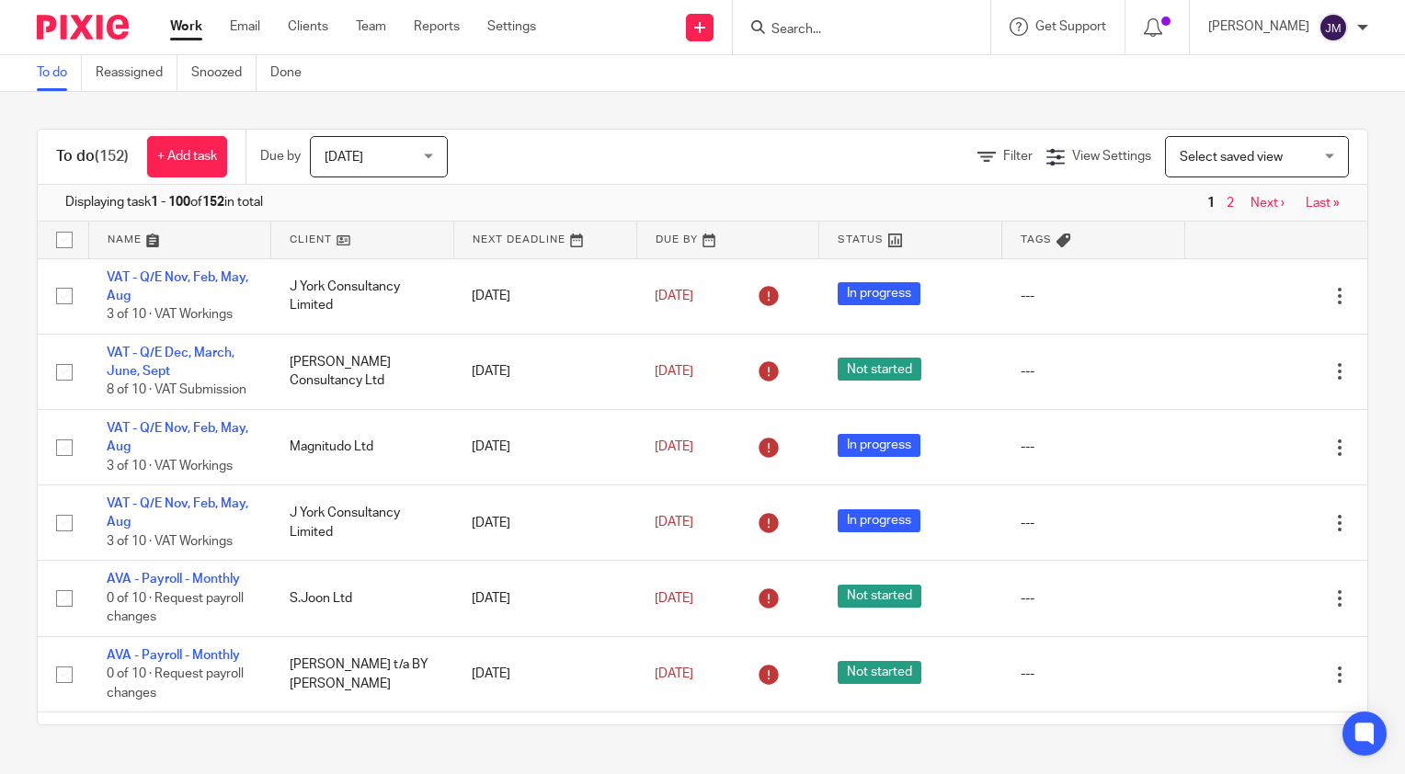
click at [950, 166] on div "Filter View Settings View Settings Manage saved views Select saved view Select …" at bounding box center [923, 156] width 887 height 41
click at [978, 153] on link "Filter" at bounding box center [1005, 156] width 55 height 13
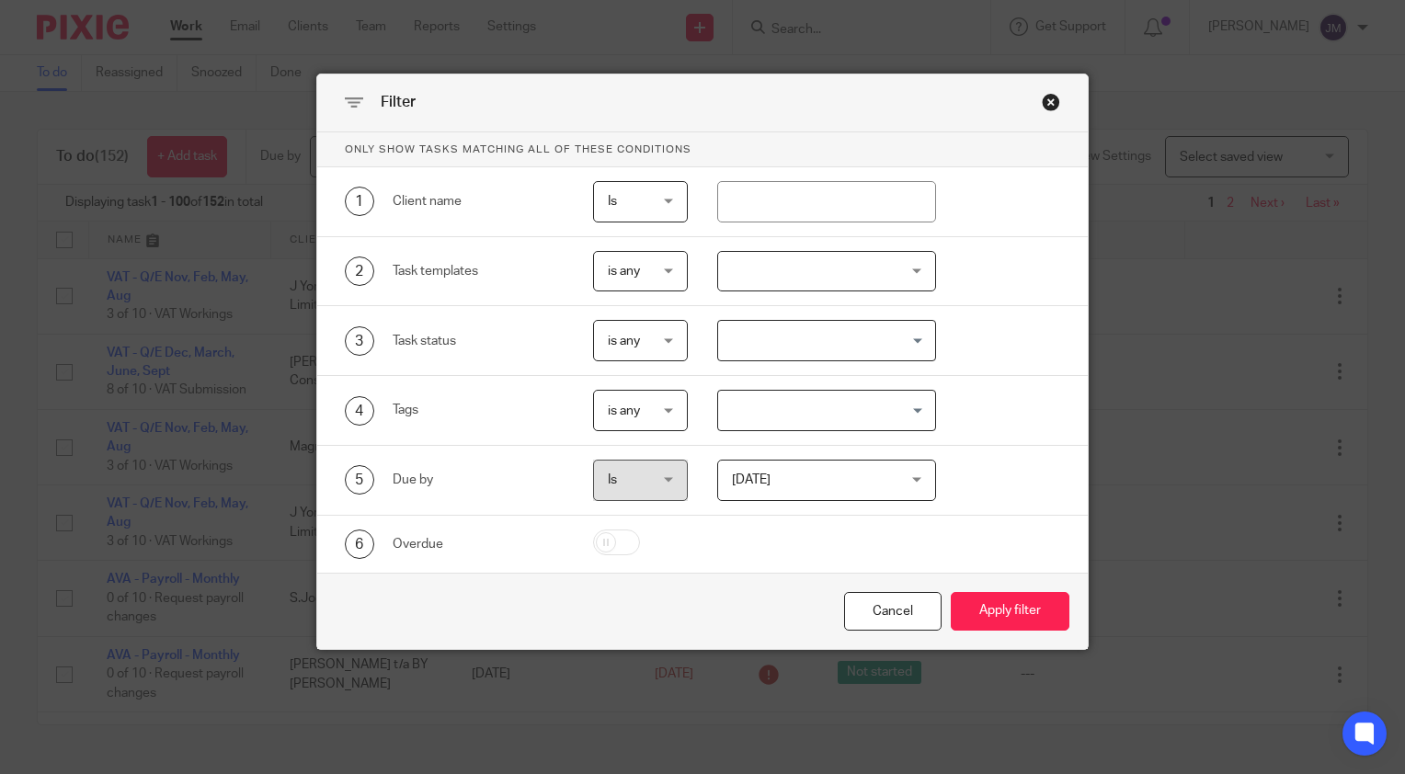
click at [613, 269] on span "is any" at bounding box center [624, 271] width 32 height 13
click at [617, 306] on span "is any" at bounding box center [615, 309] width 32 height 13
click at [751, 279] on div at bounding box center [827, 271] width 220 height 41
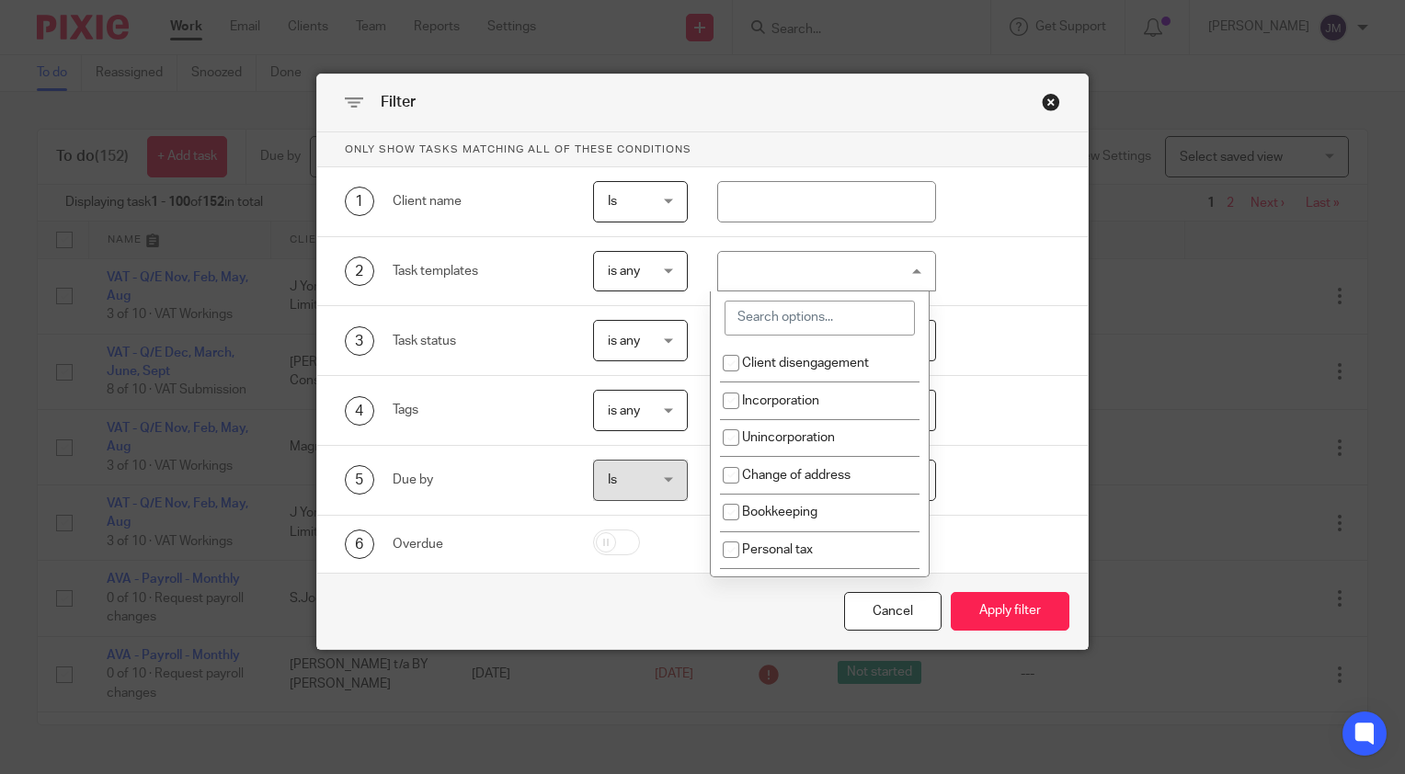
click at [775, 305] on input "search" at bounding box center [820, 318] width 190 height 35
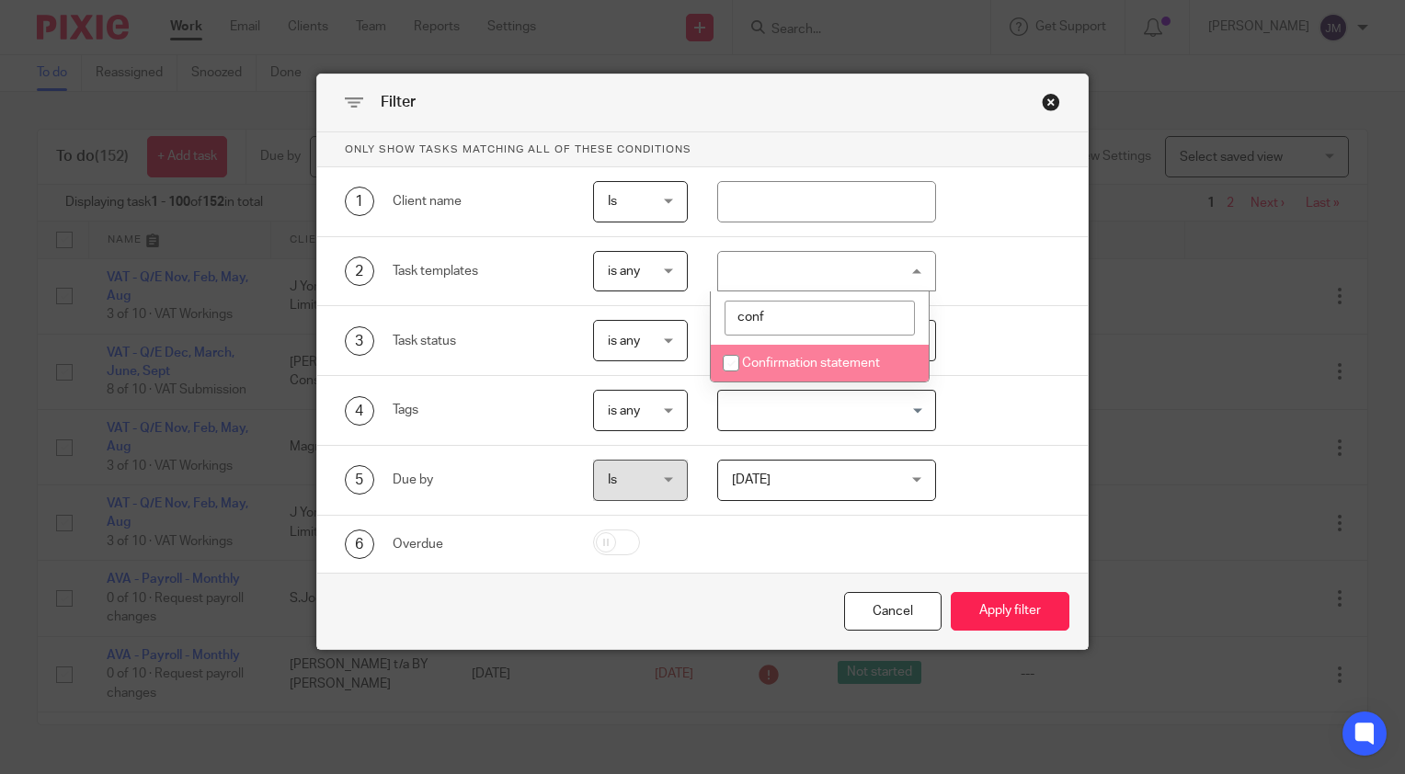
type input "conf"
click at [771, 373] on li "Confirmation statement" at bounding box center [820, 364] width 218 height 38
checkbox input "true"
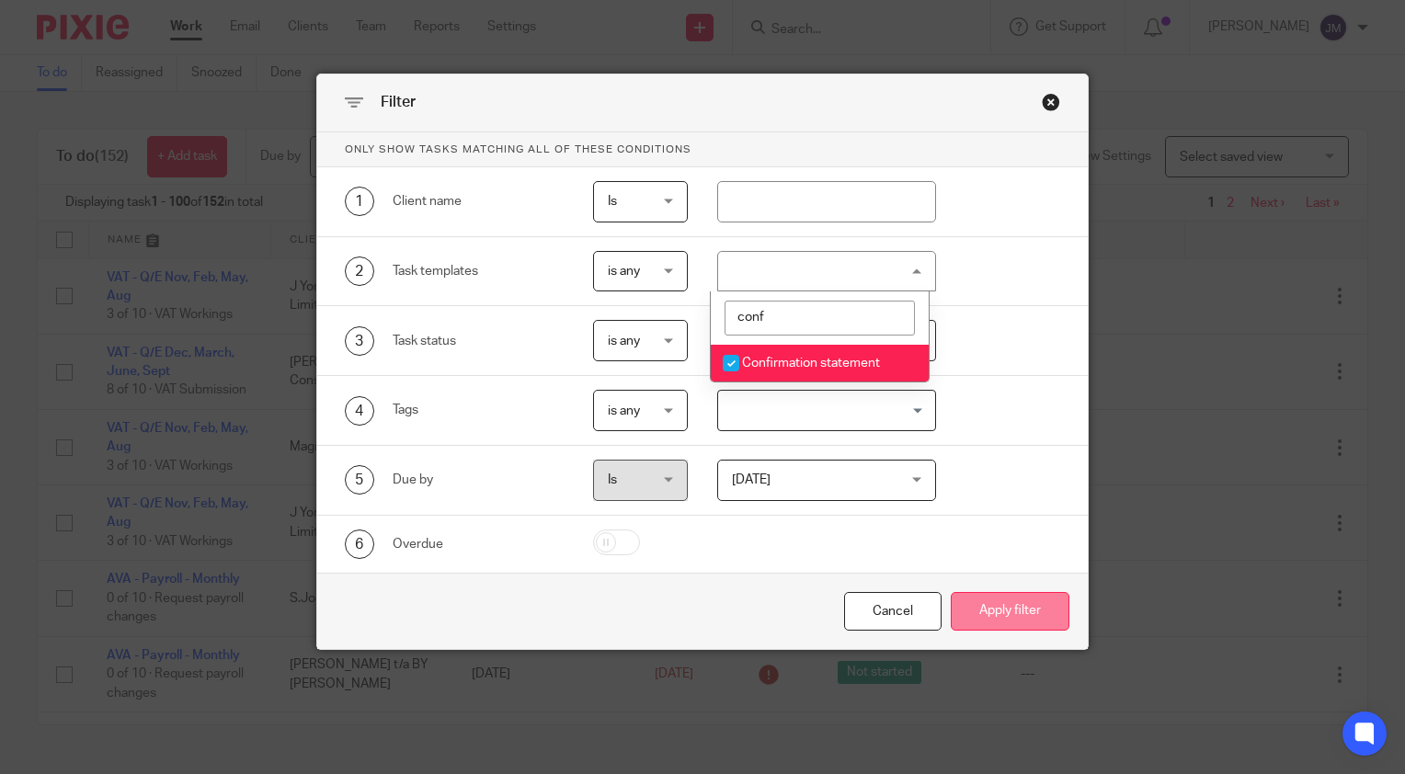
click at [1003, 623] on button "Apply filter" at bounding box center [1010, 612] width 119 height 40
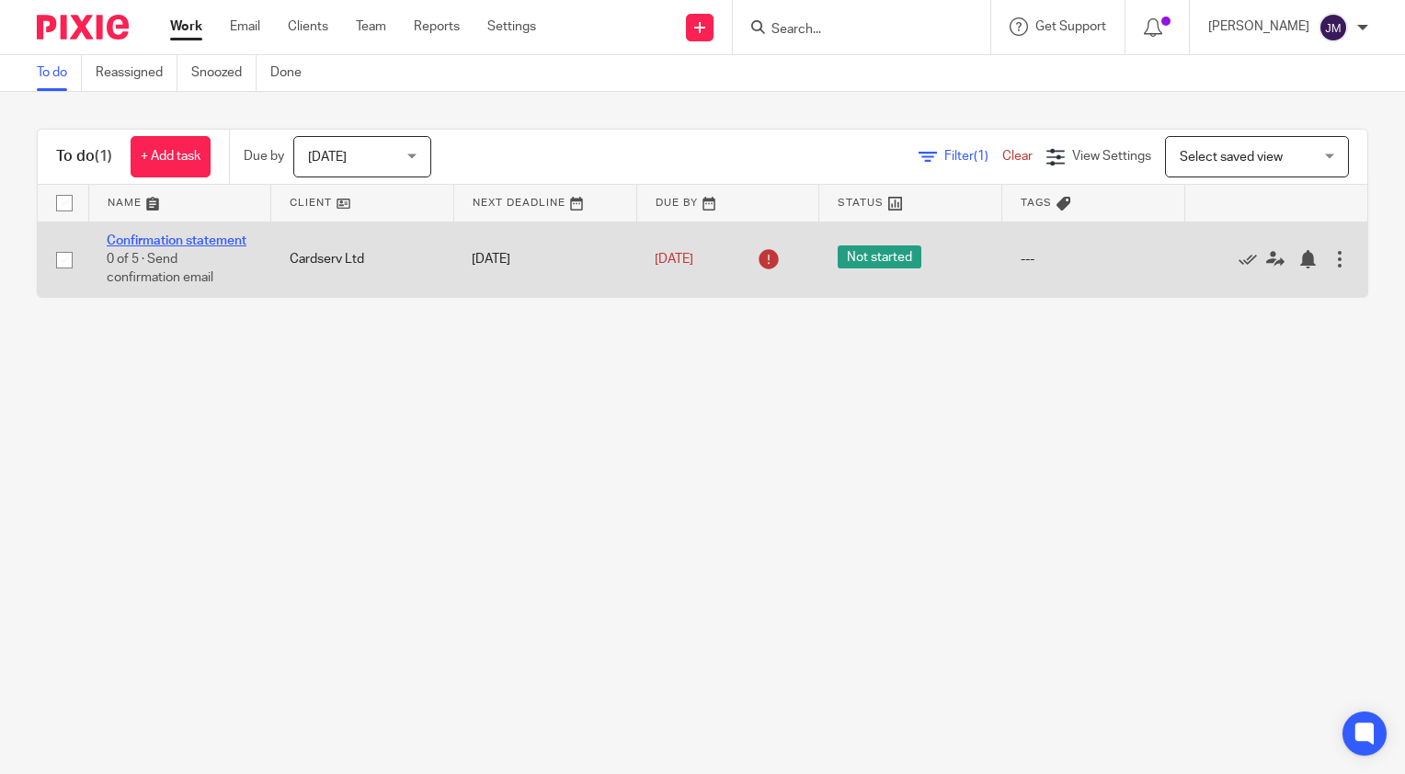
click at [166, 243] on link "Confirmation statement" at bounding box center [177, 240] width 140 height 13
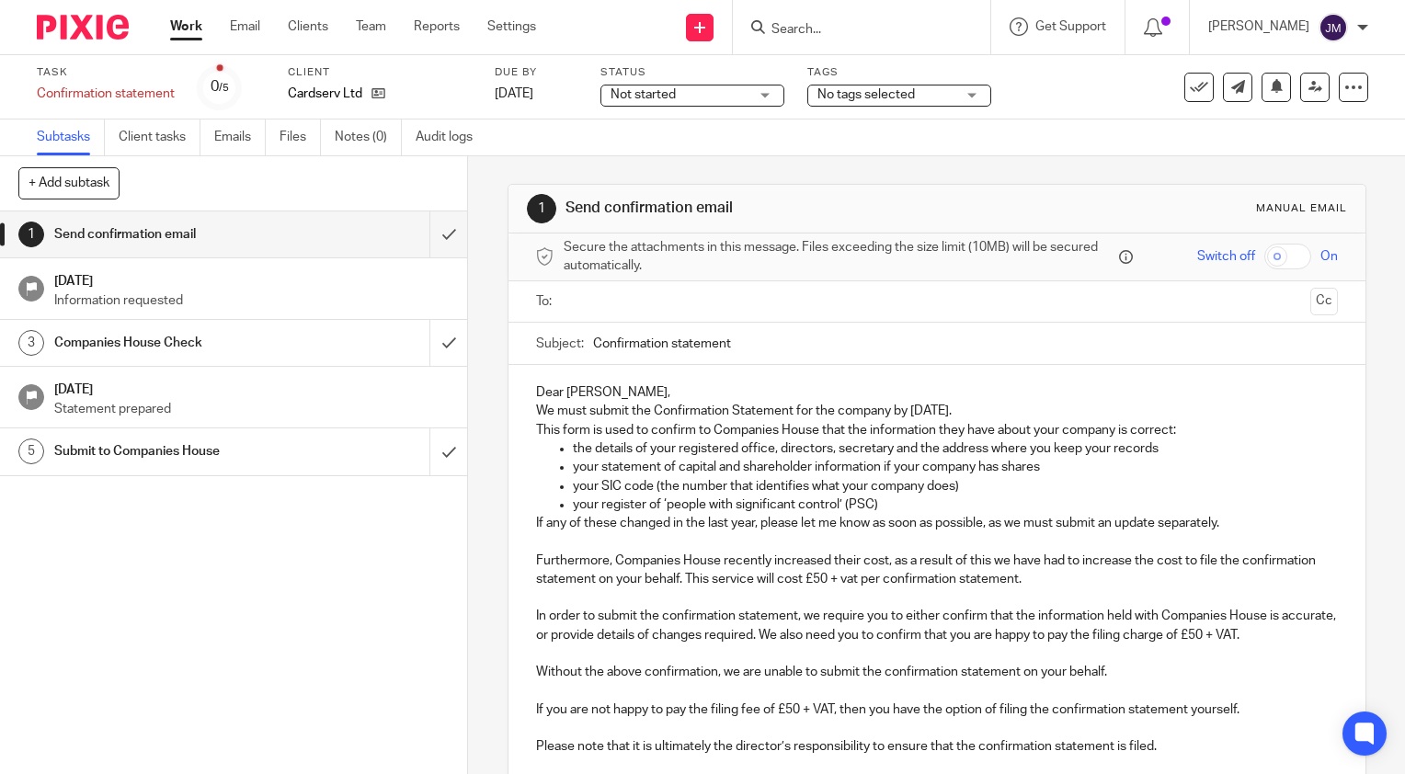
click at [739, 102] on span "Not started" at bounding box center [680, 95] width 138 height 19
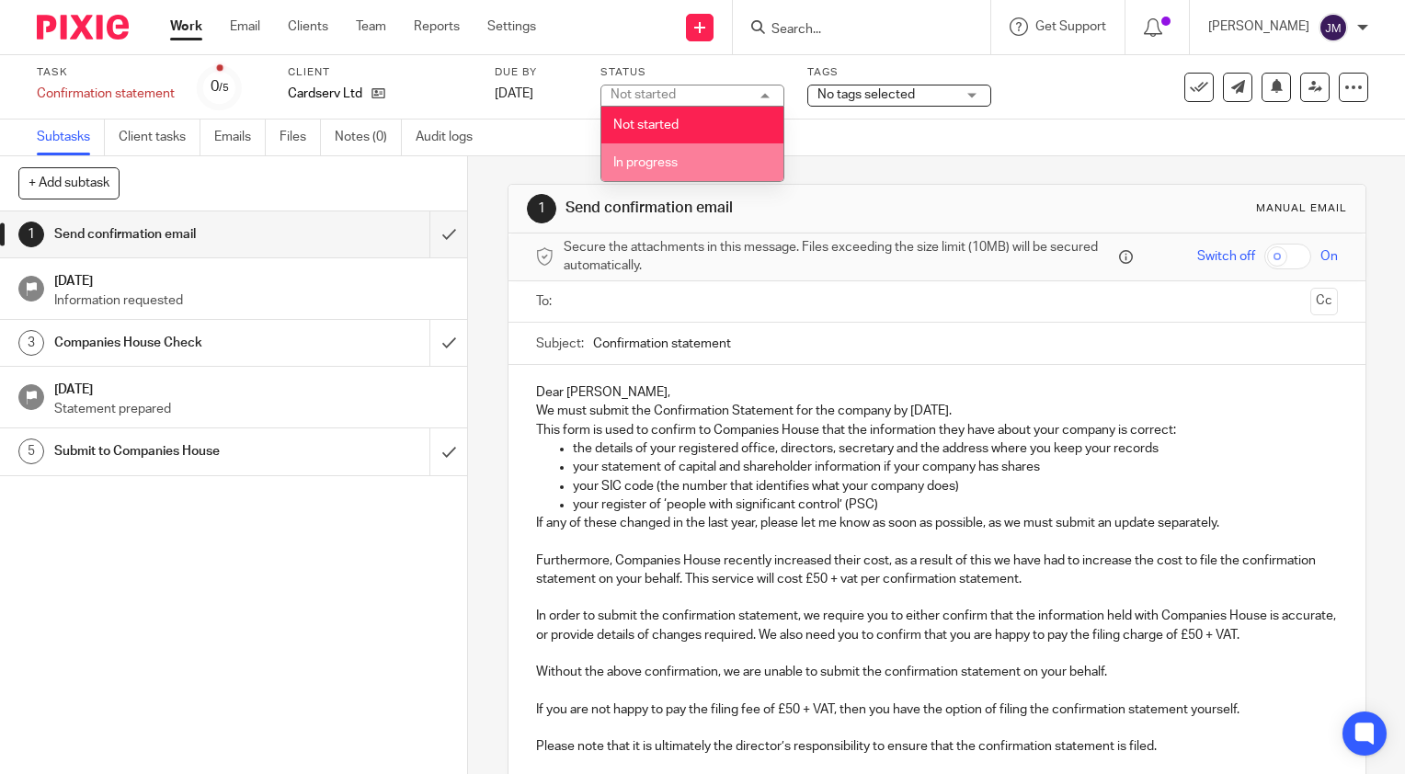
click at [685, 155] on li "In progress" at bounding box center [692, 162] width 182 height 38
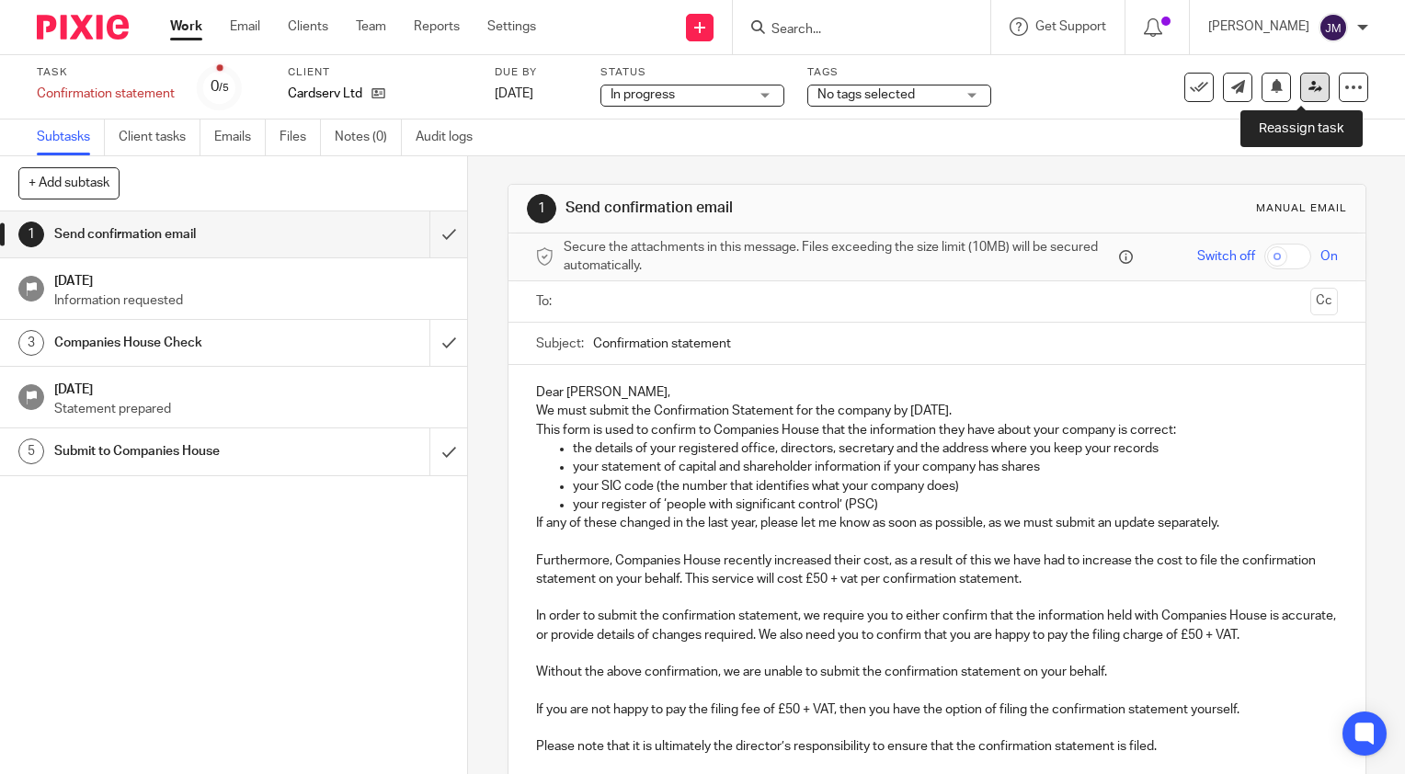
click at [1309, 88] on icon at bounding box center [1316, 87] width 14 height 14
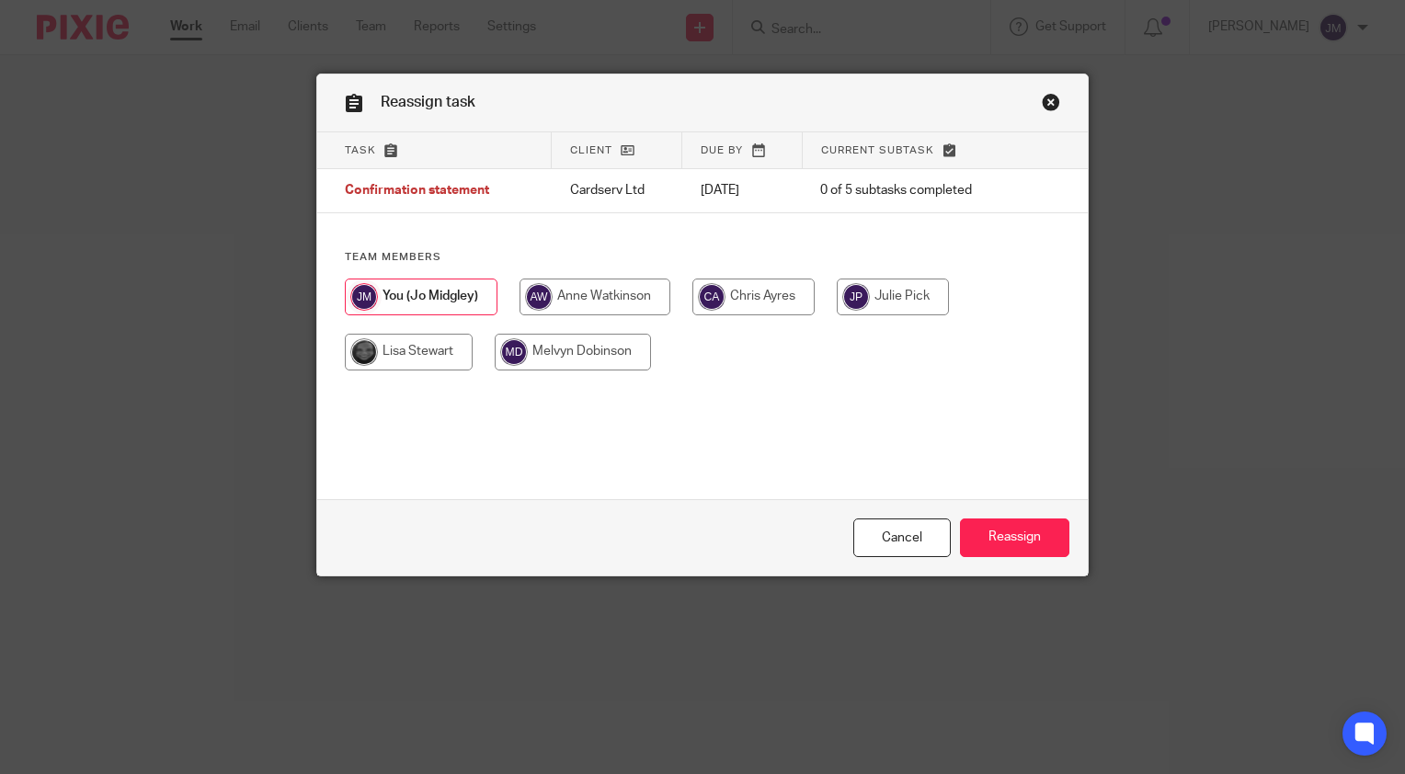
click at [906, 291] on input "radio" at bounding box center [893, 297] width 112 height 37
radio input "true"
click at [1009, 565] on div "Cancel Reassign" at bounding box center [702, 537] width 771 height 77
click at [1010, 544] on input "Reassign" at bounding box center [1014, 539] width 109 height 40
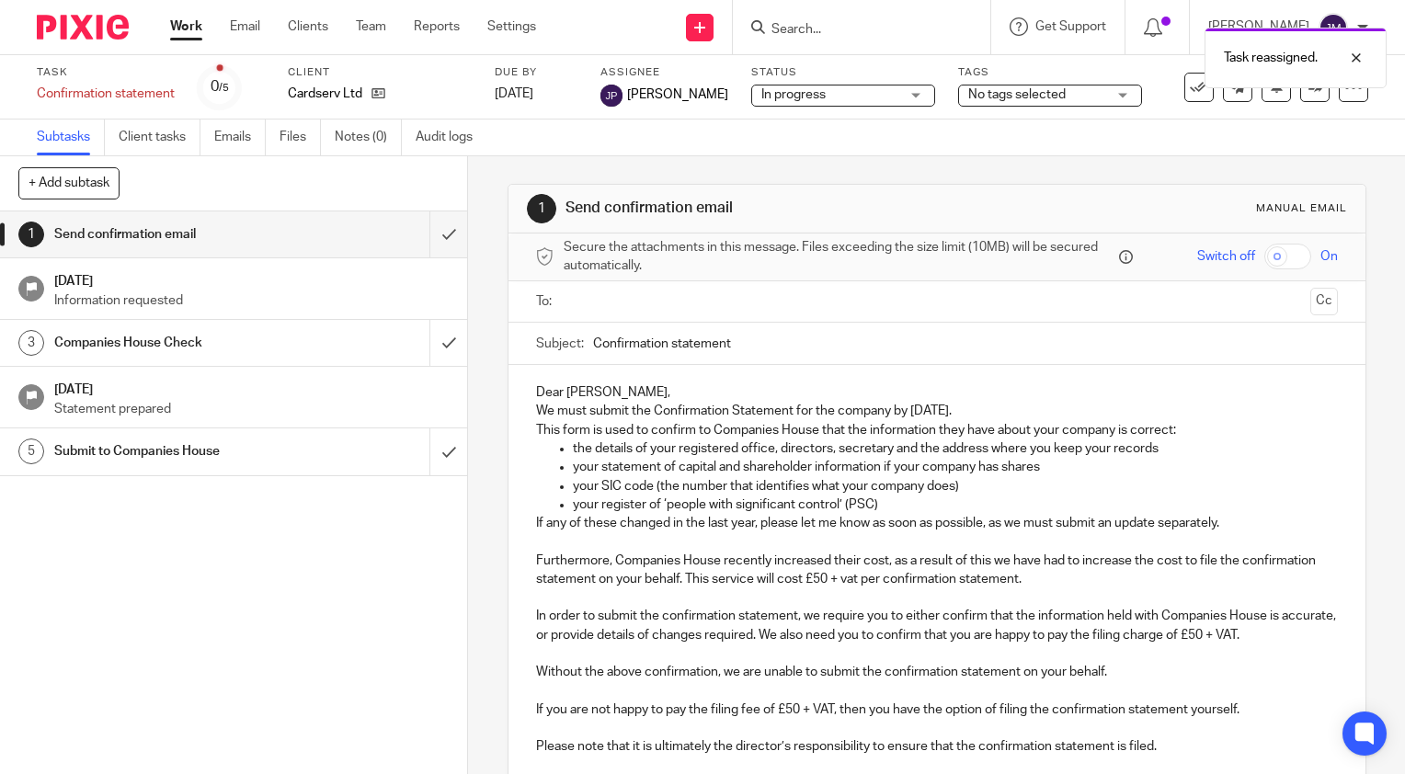
click at [191, 40] on div "Work Email Clients Team Reports Settings Work Email Clients Team Reports Settin…" at bounding box center [358, 27] width 412 height 54
click at [189, 36] on link "Work" at bounding box center [186, 26] width 32 height 18
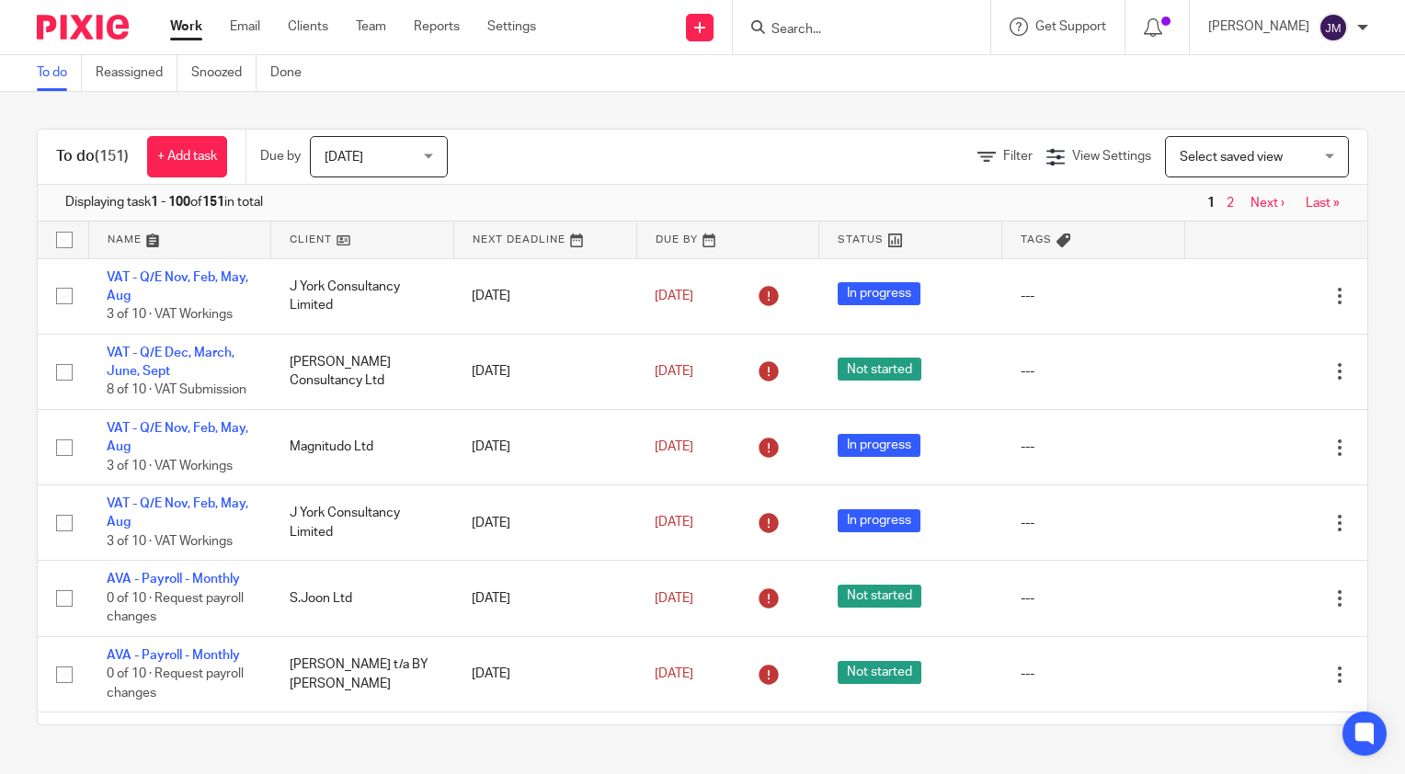
click at [981, 164] on div "Filter" at bounding box center [1012, 156] width 69 height 19
click at [1003, 157] on span "Filter" at bounding box center [1017, 156] width 29 height 13
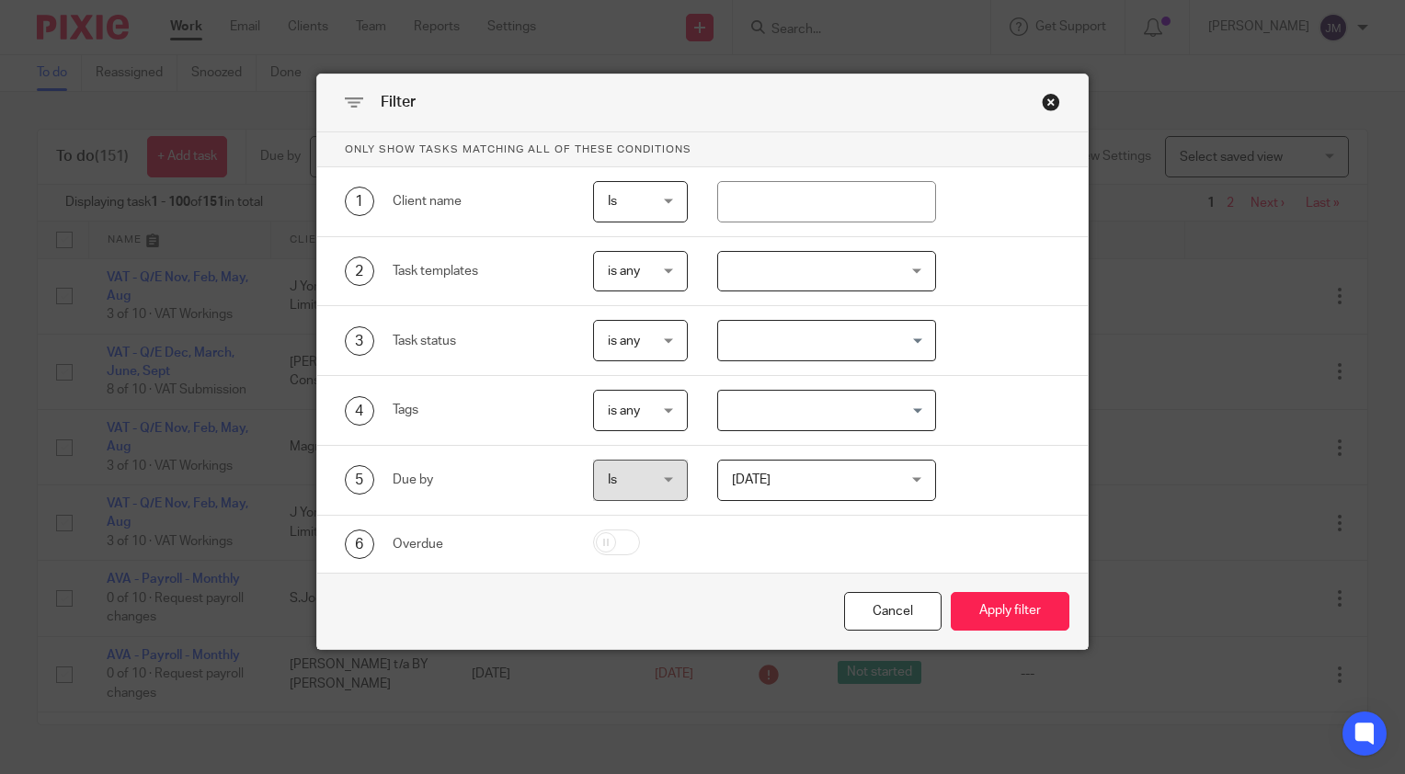
click at [658, 262] on span "is any" at bounding box center [639, 271] width 63 height 39
click at [658, 262] on div "is any is any" at bounding box center [641, 271] width 96 height 41
click at [709, 262] on div "Client disengagement Incorporation Unincorporation Change of address Bookkeepin…" at bounding box center [812, 271] width 248 height 41
click at [735, 274] on div at bounding box center [827, 271] width 220 height 41
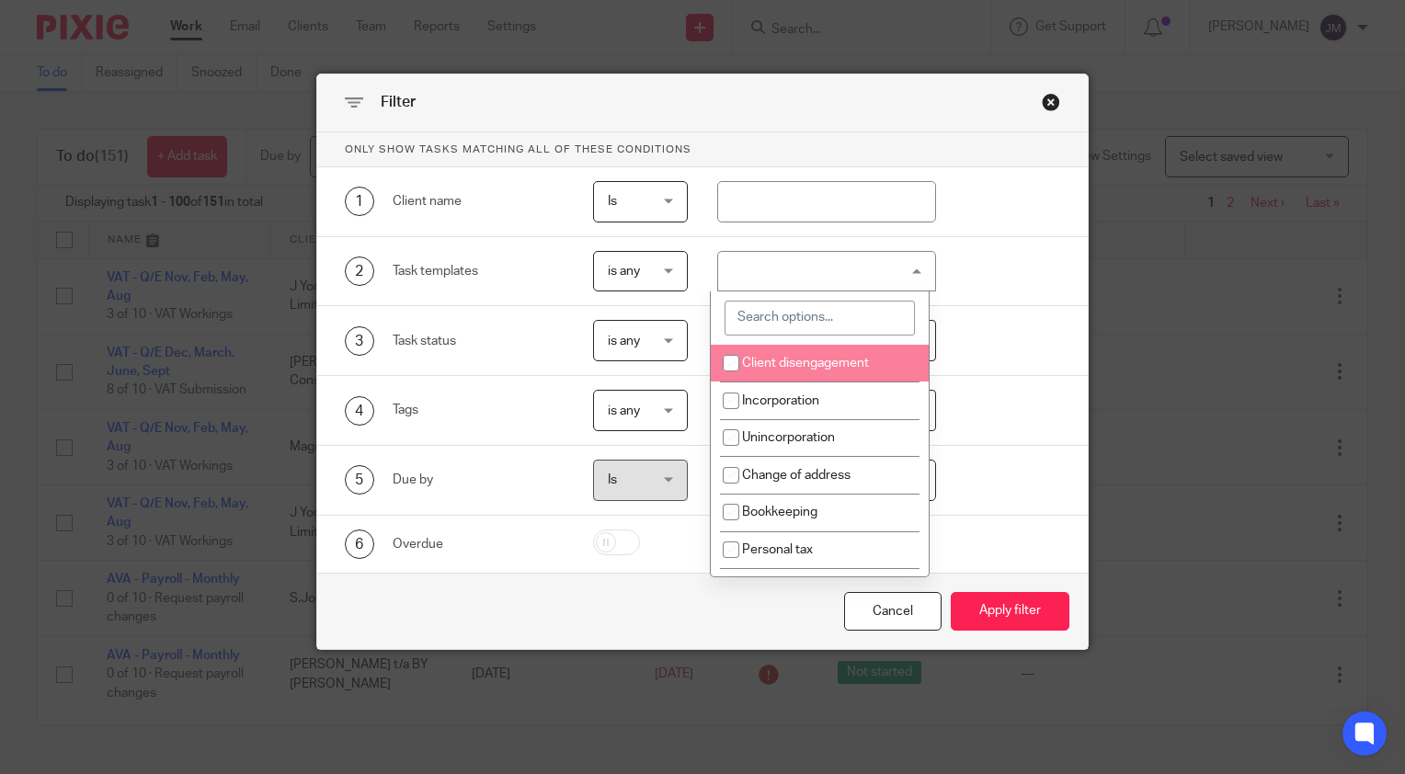
click at [807, 303] on input "search" at bounding box center [820, 318] width 190 height 35
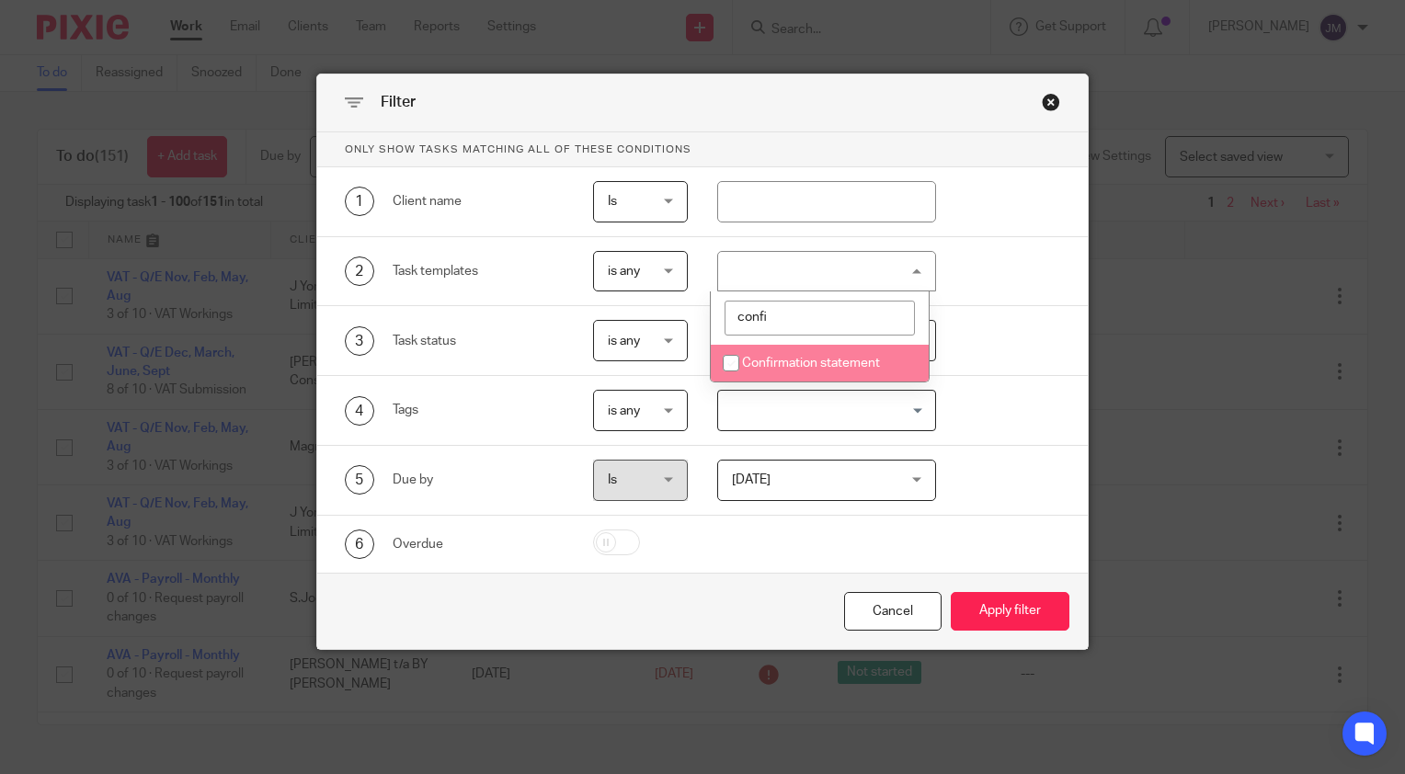
type input "confi"
click at [752, 366] on span "Confirmation statement" at bounding box center [811, 363] width 138 height 13
checkbox input "true"
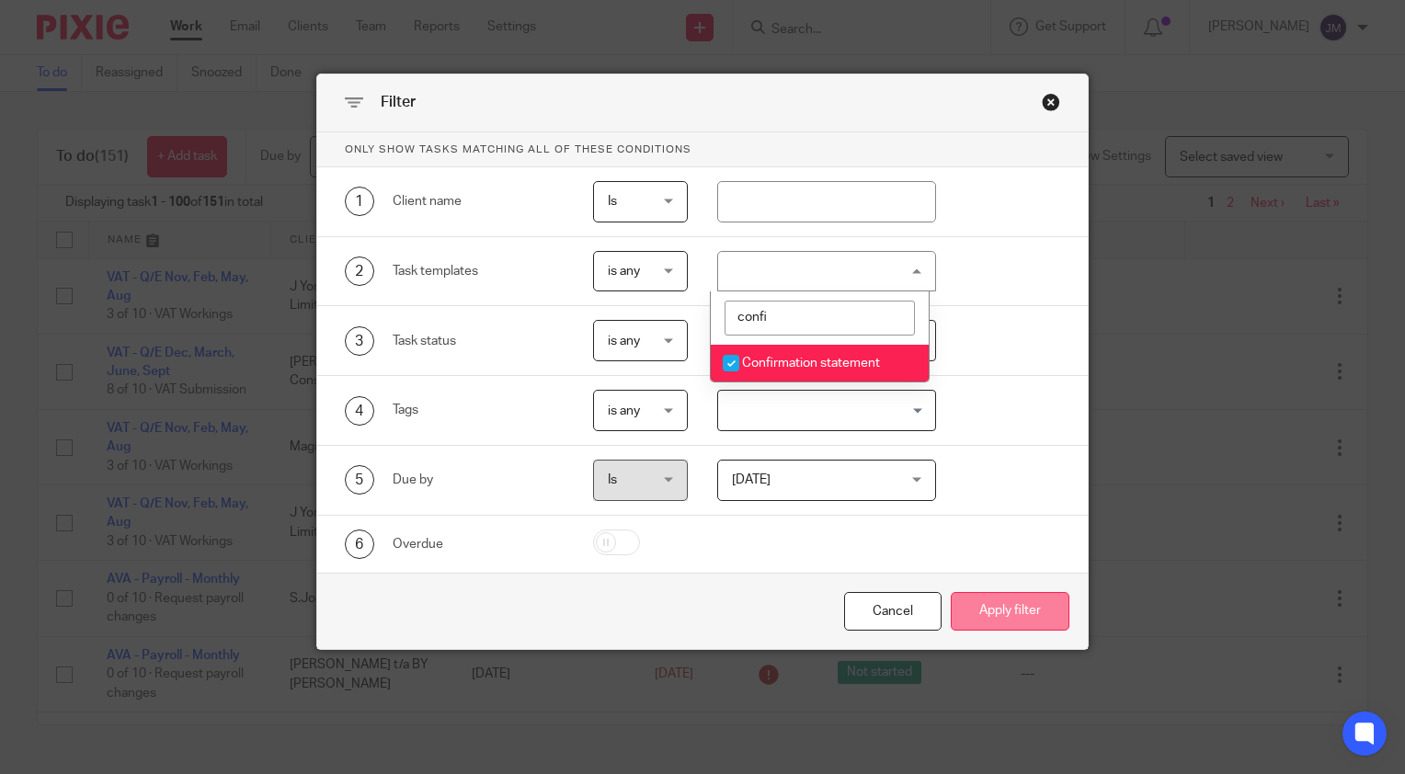
click at [1008, 617] on button "Apply filter" at bounding box center [1010, 612] width 119 height 40
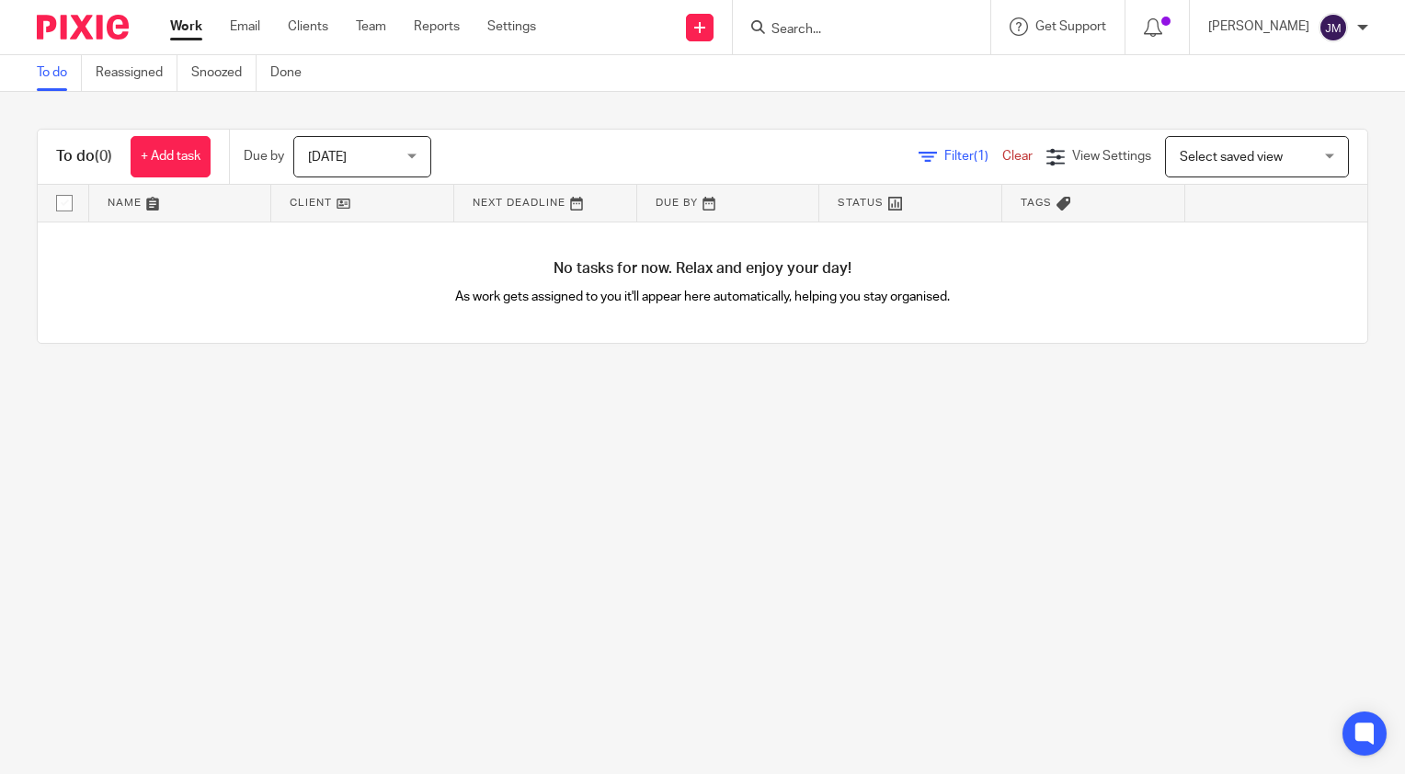
click at [1002, 160] on link "Clear" at bounding box center [1017, 156] width 30 height 13
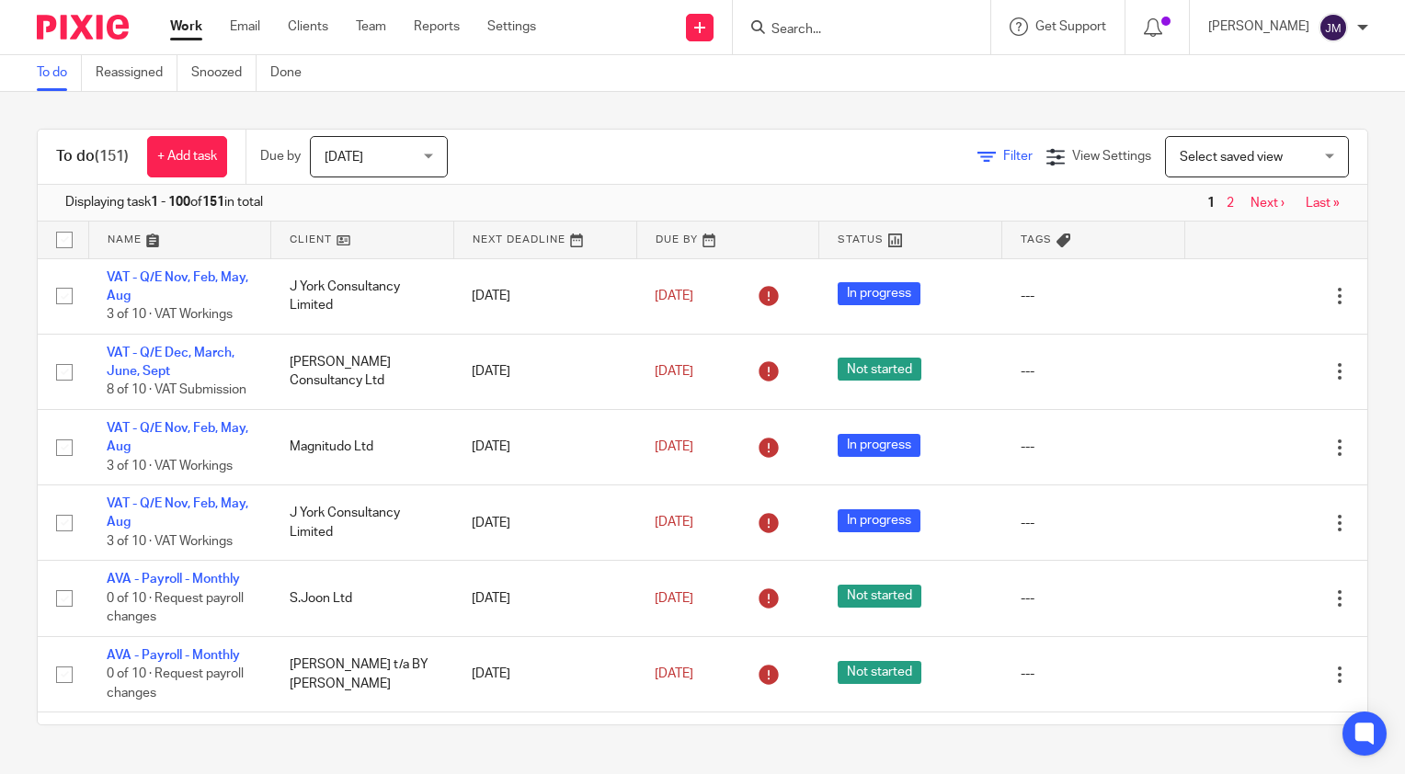
click at [978, 148] on icon at bounding box center [987, 157] width 18 height 18
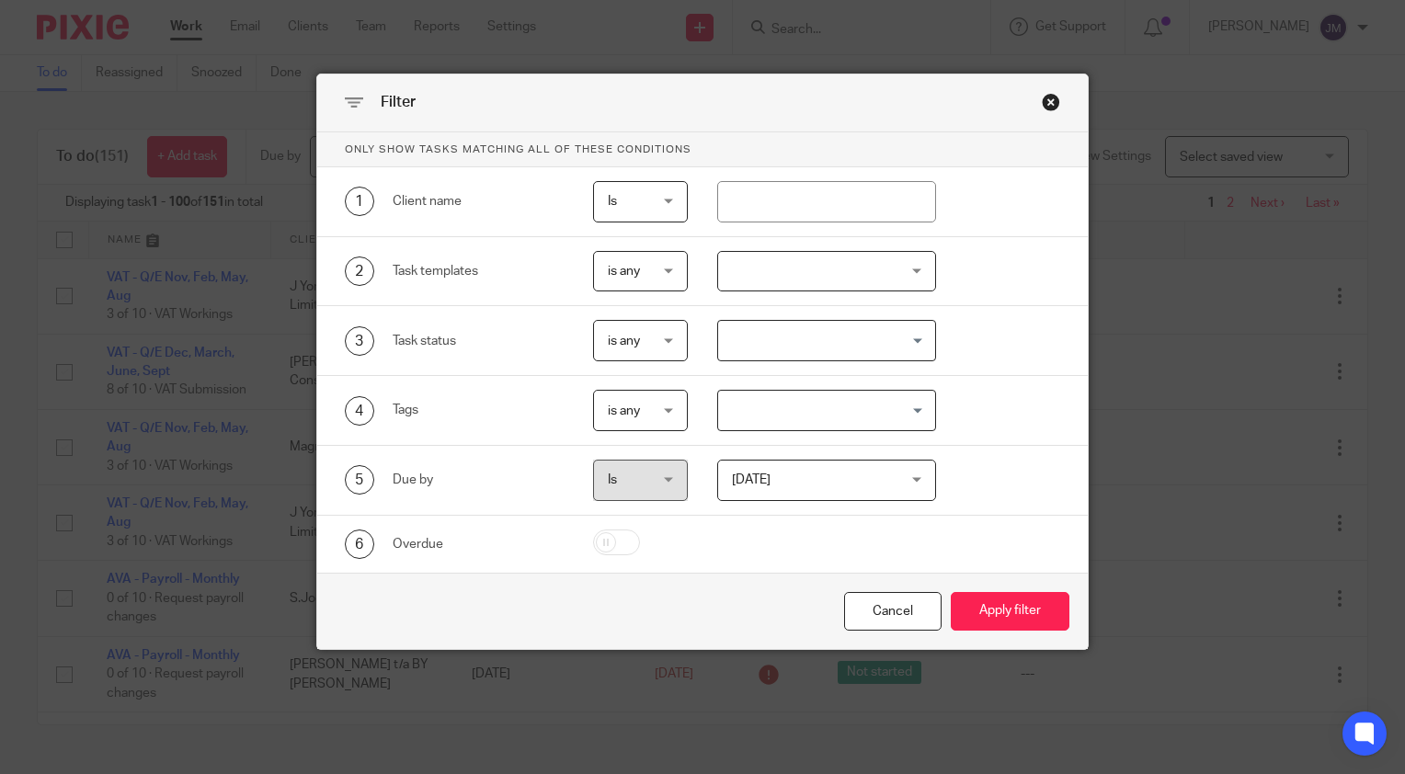
click at [836, 269] on div at bounding box center [827, 271] width 220 height 41
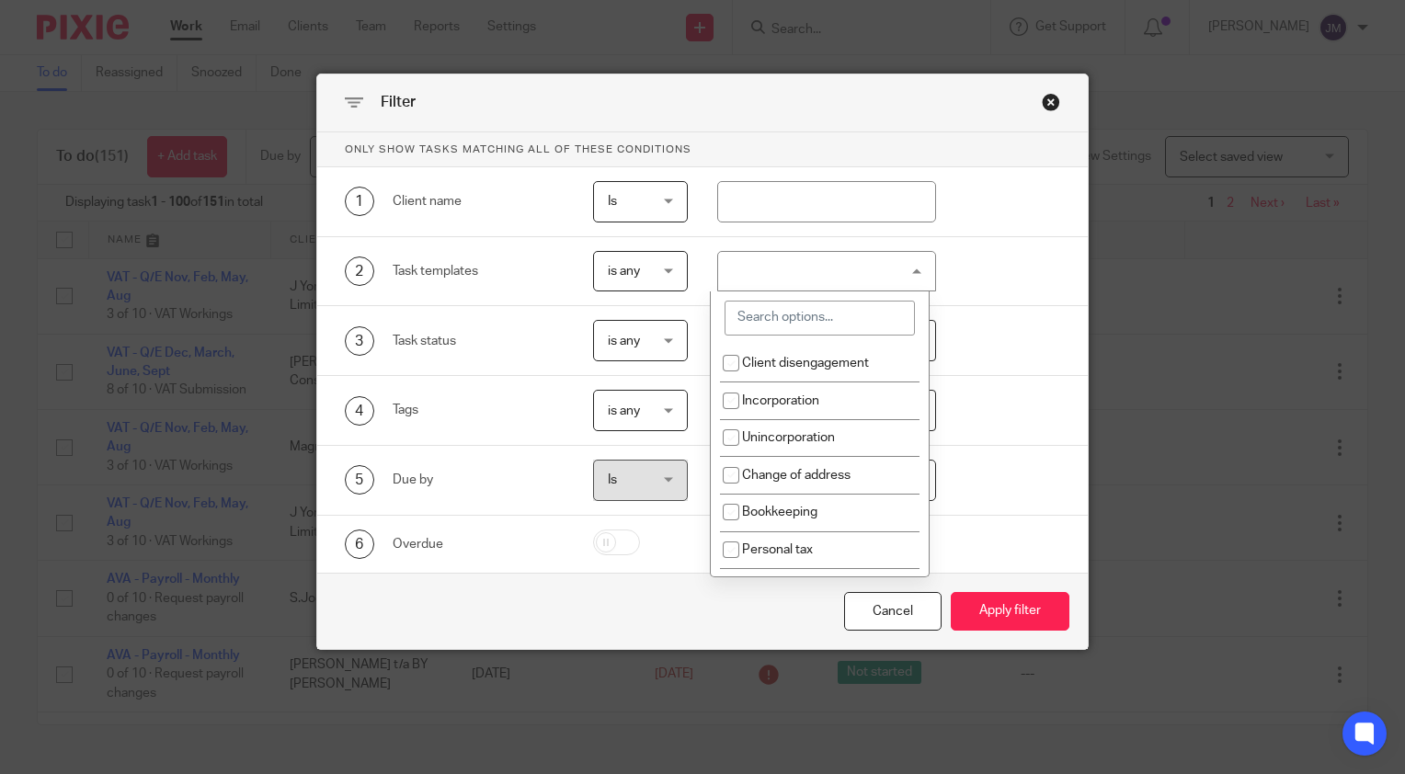
click at [802, 328] on input "search" at bounding box center [820, 318] width 190 height 35
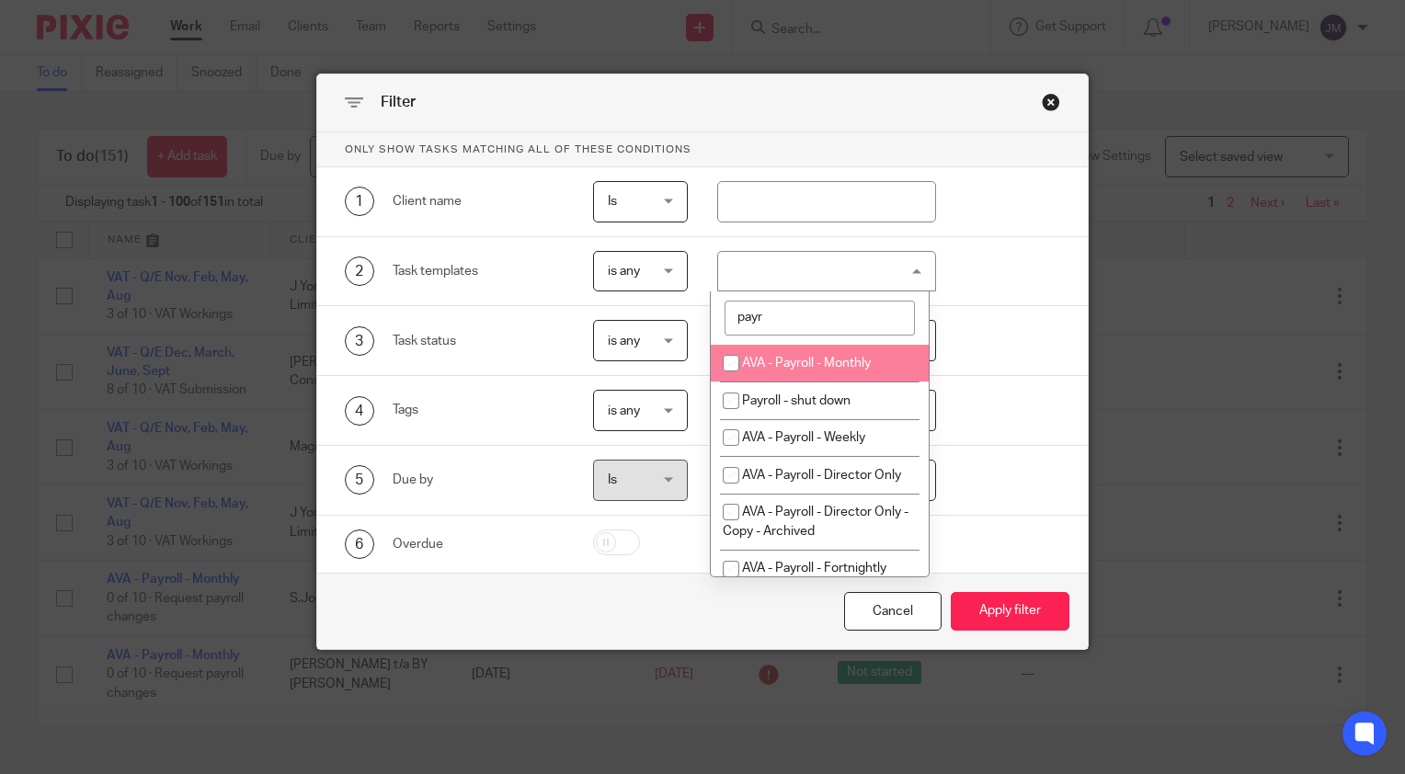
type input "payr"
click at [791, 358] on span "AVA - Payroll - Monthly" at bounding box center [806, 363] width 129 height 13
checkbox input "true"
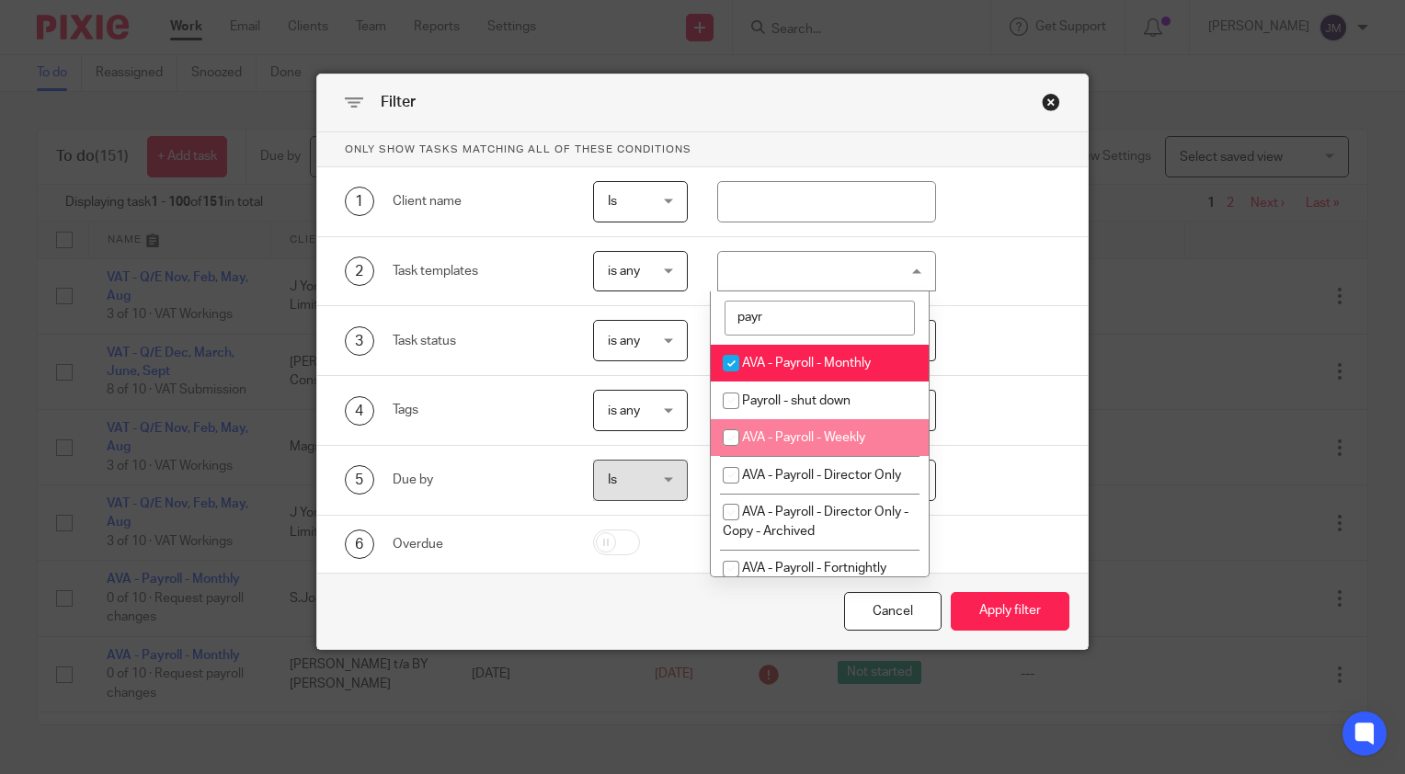
click at [777, 440] on span "AVA - Payroll - Weekly" at bounding box center [803, 437] width 123 height 13
checkbox input "true"
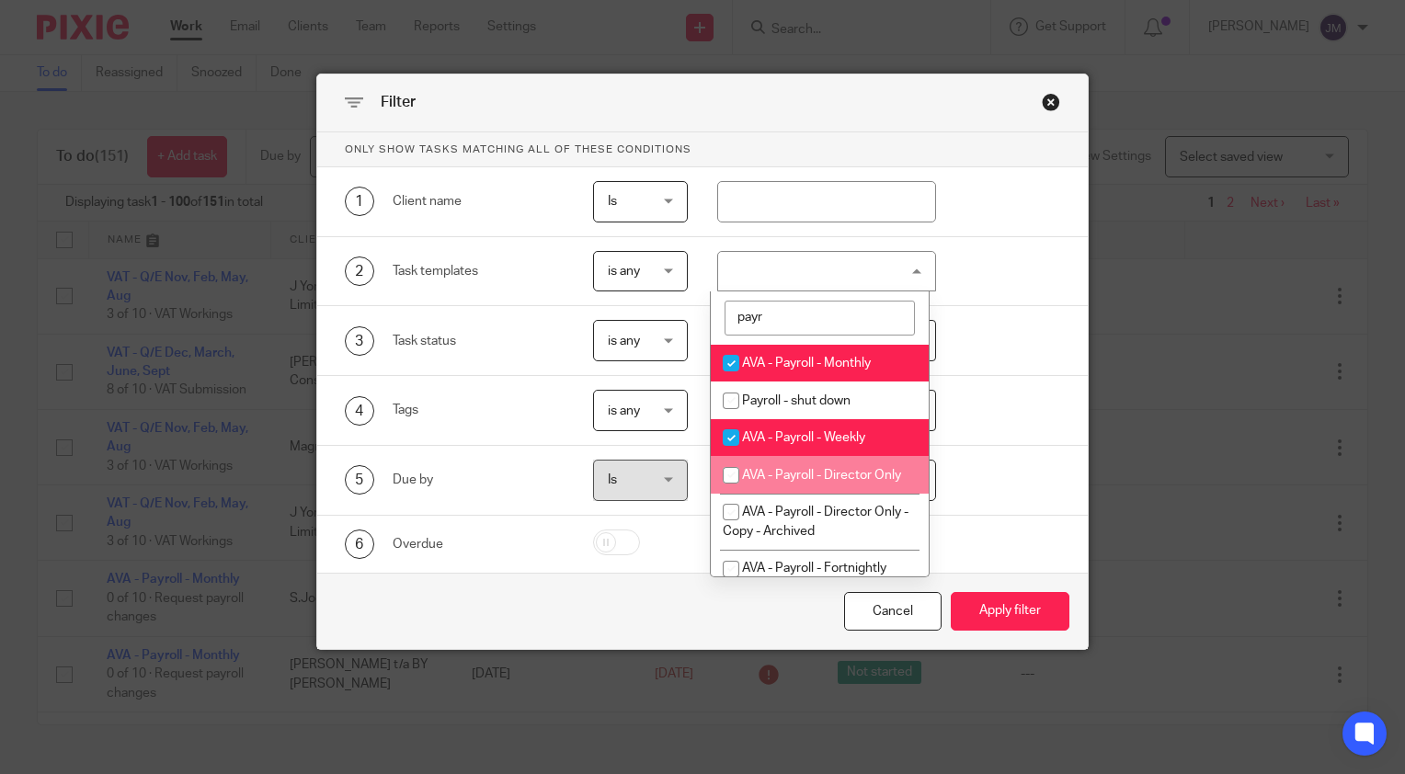
click at [770, 476] on span "AVA - Payroll - Director Only" at bounding box center [821, 475] width 159 height 13
checkbox input "true"
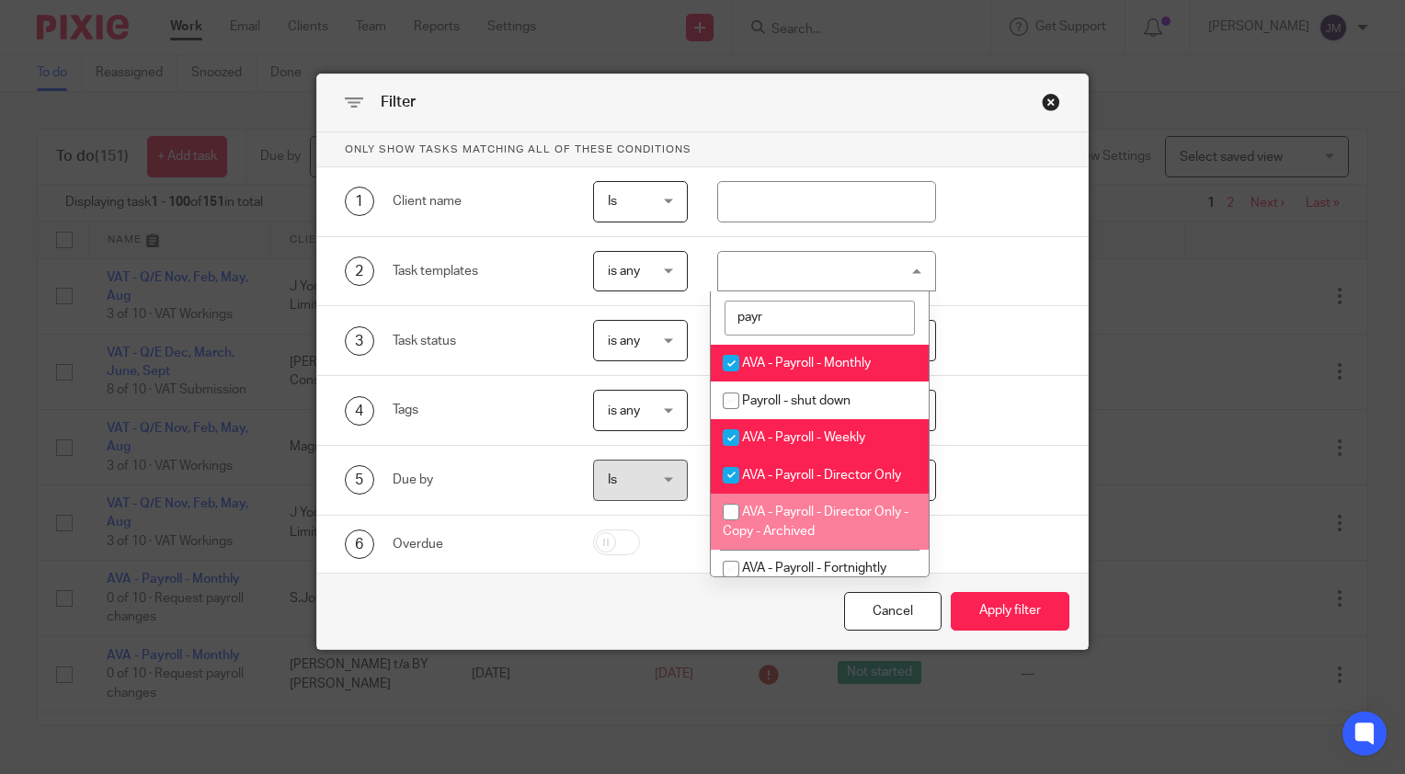
click at [835, 532] on li "AVA - Payroll - Director Only - Copy - Archived" at bounding box center [820, 522] width 218 height 56
checkbox input "true"
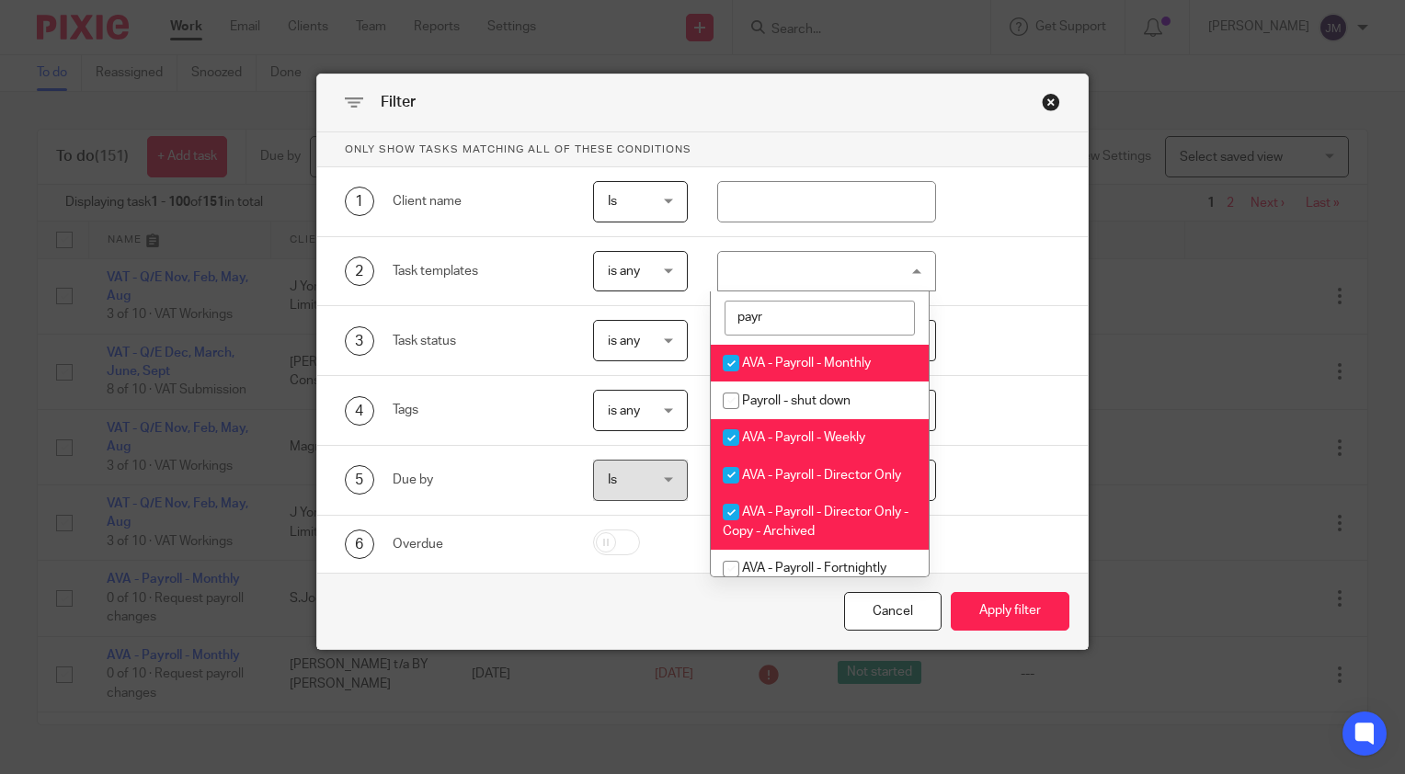
scroll to position [51, 0]
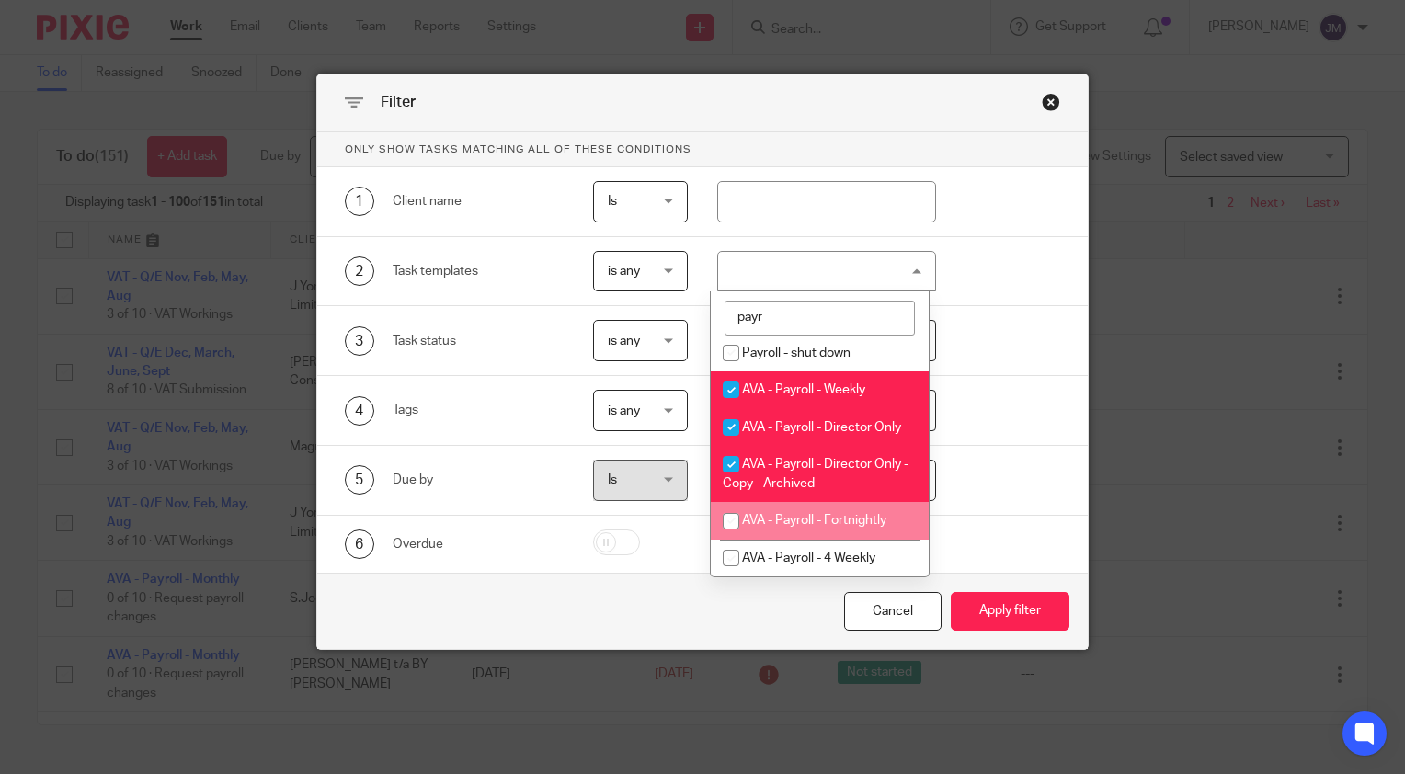
click at [837, 517] on span "AVA - Payroll - Fortnightly" at bounding box center [814, 520] width 144 height 13
checkbox input "true"
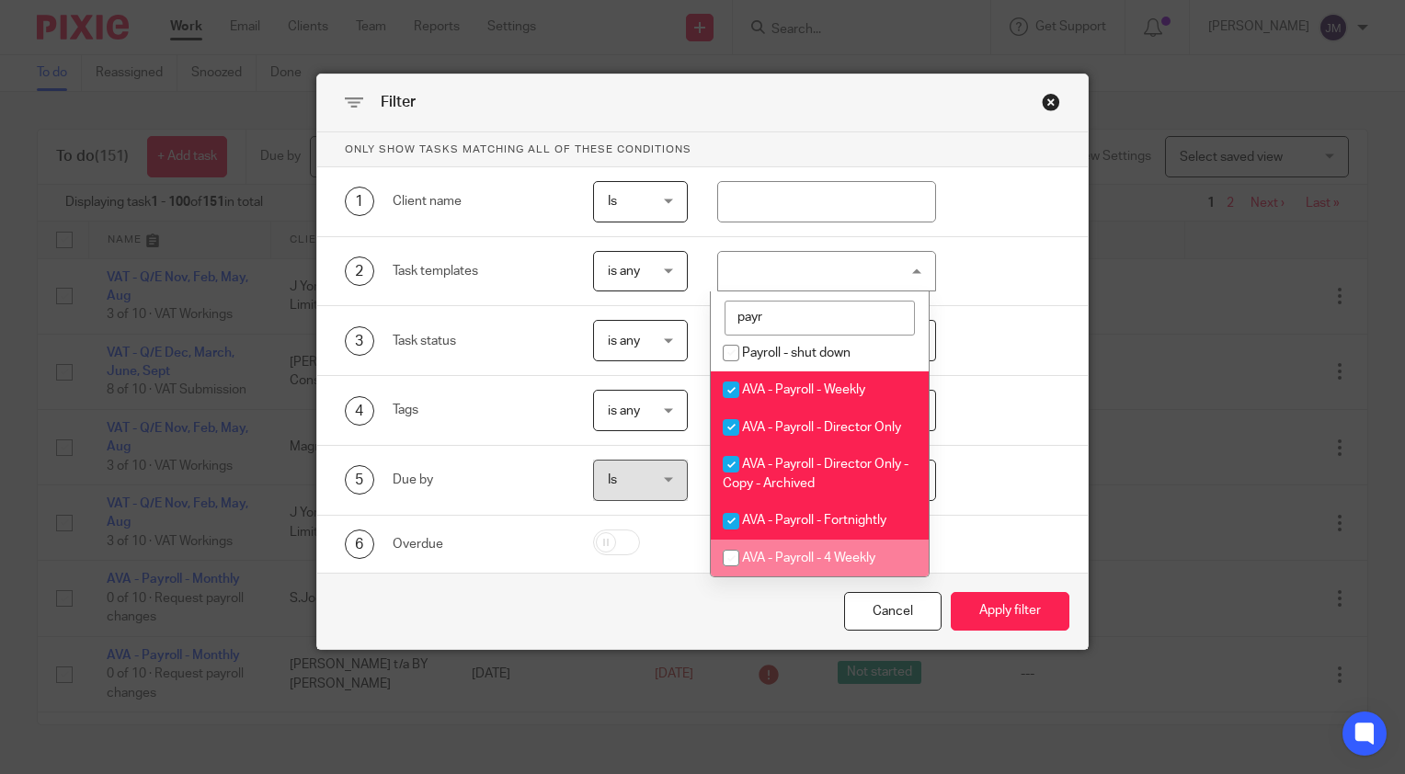
click at [816, 556] on span "AVA - Payroll - 4 Weekly" at bounding box center [808, 558] width 133 height 13
checkbox input "true"
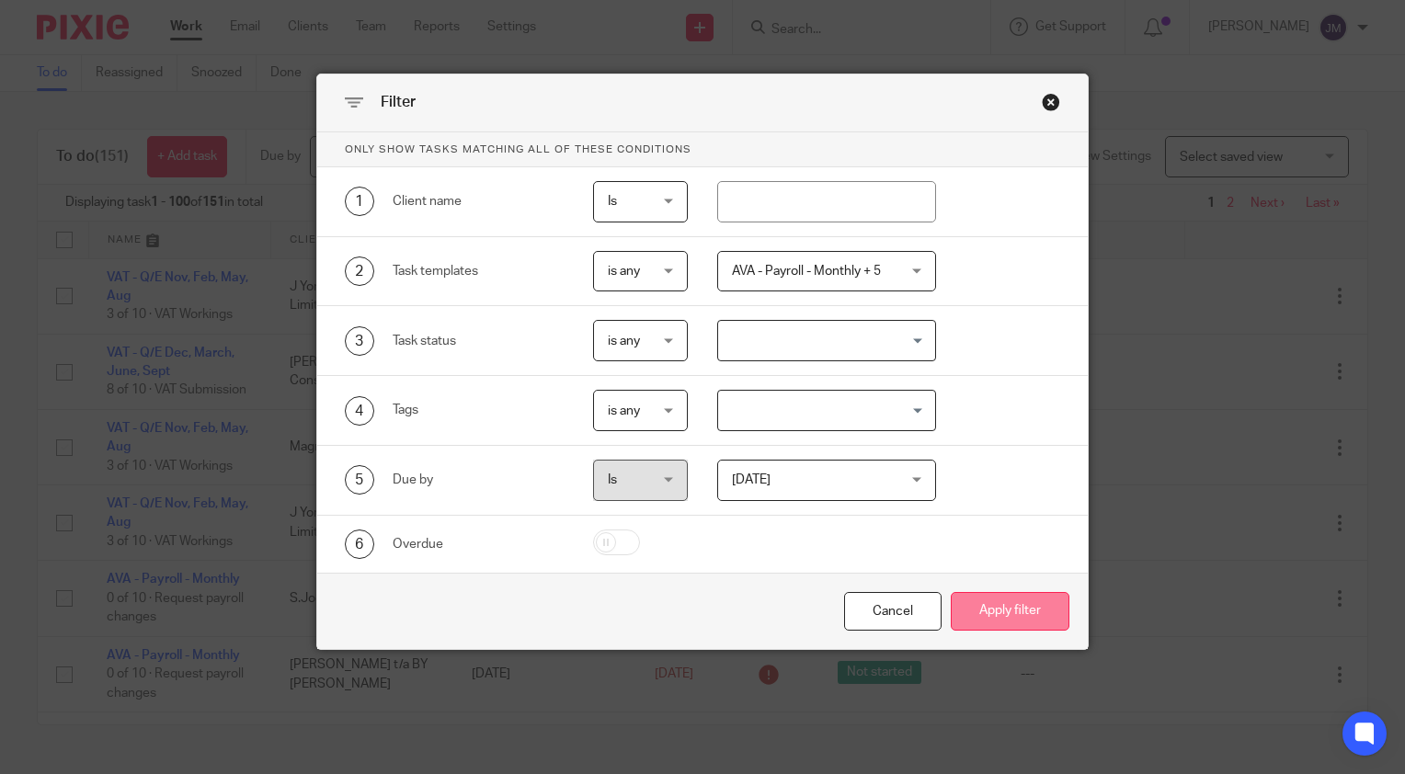
click at [986, 609] on button "Apply filter" at bounding box center [1010, 612] width 119 height 40
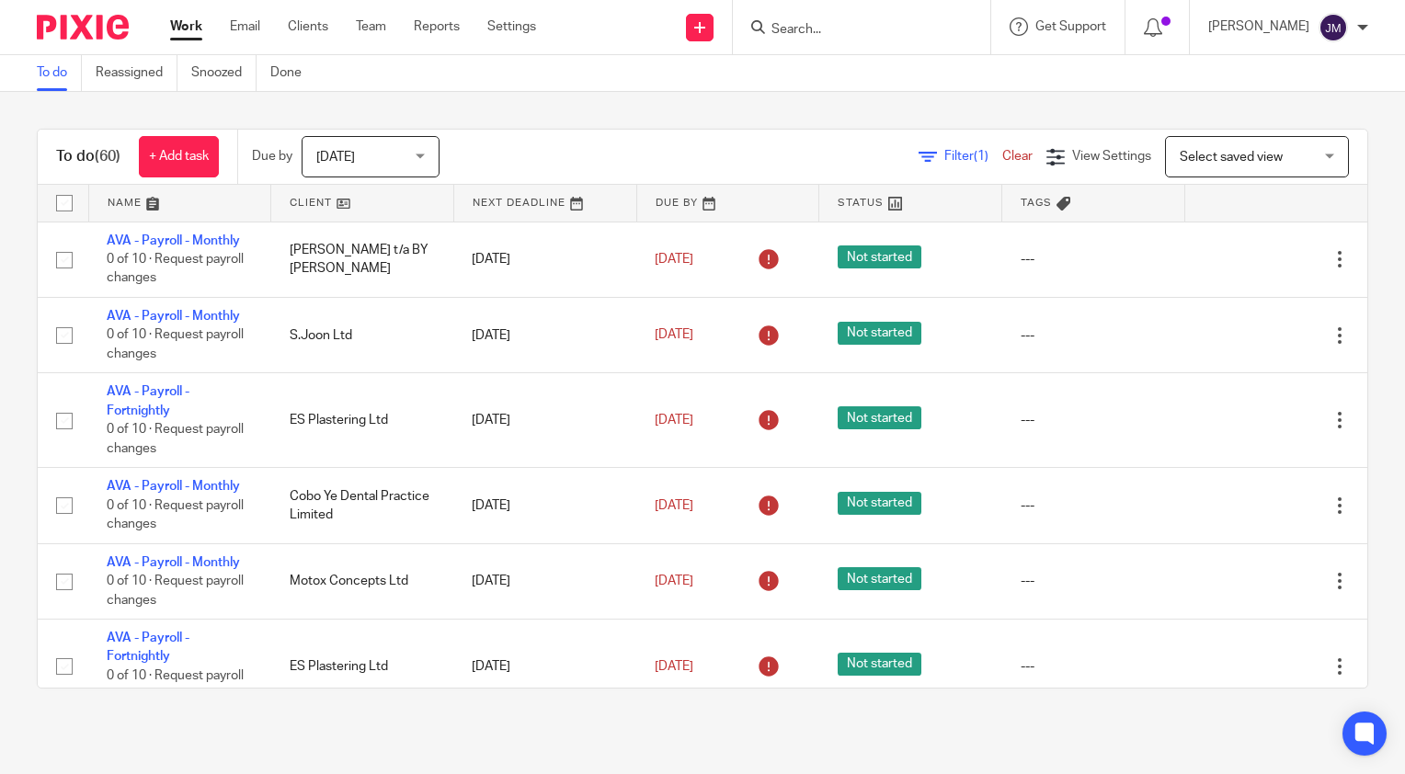
click at [66, 202] on input "checkbox" at bounding box center [64, 203] width 35 height 35
checkbox input "true"
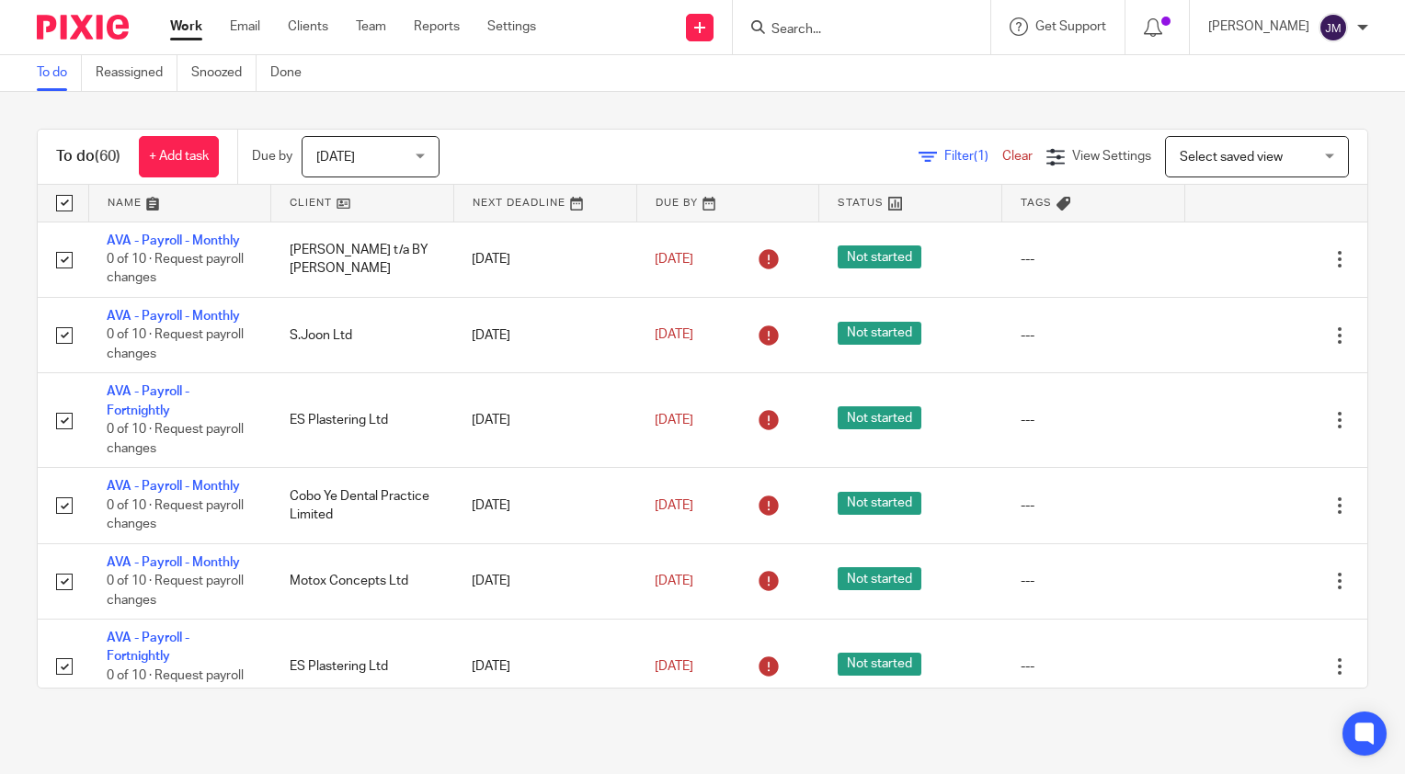
checkbox input "true"
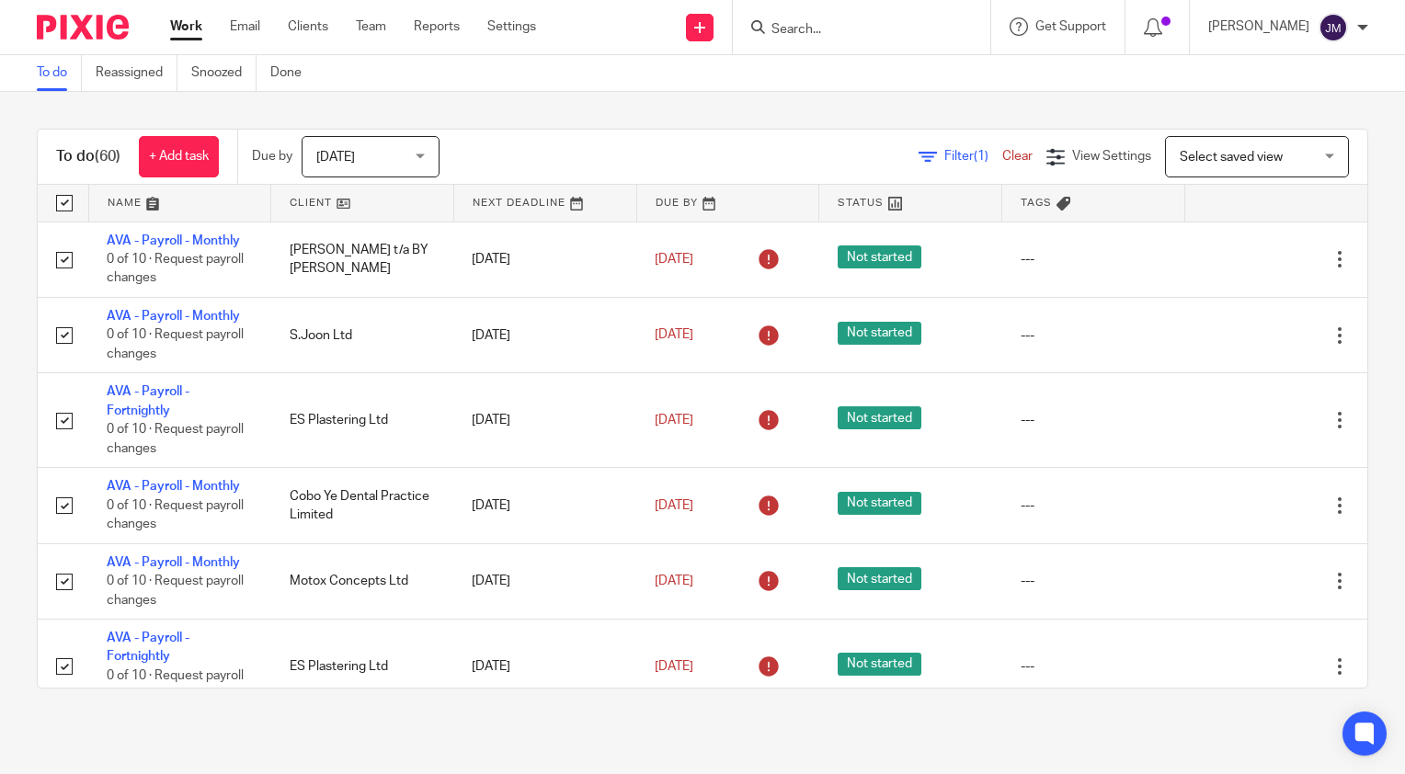
checkbox input "true"
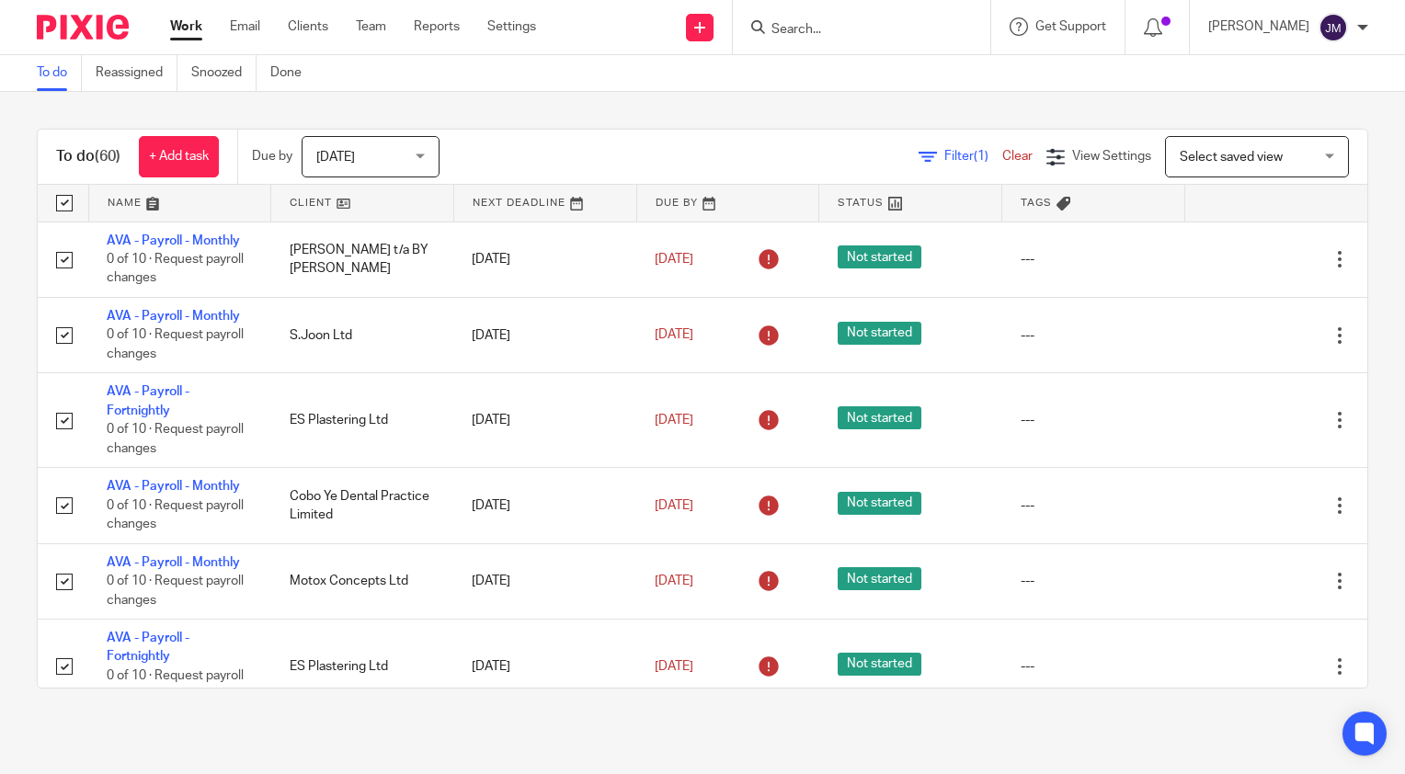
checkbox input "true"
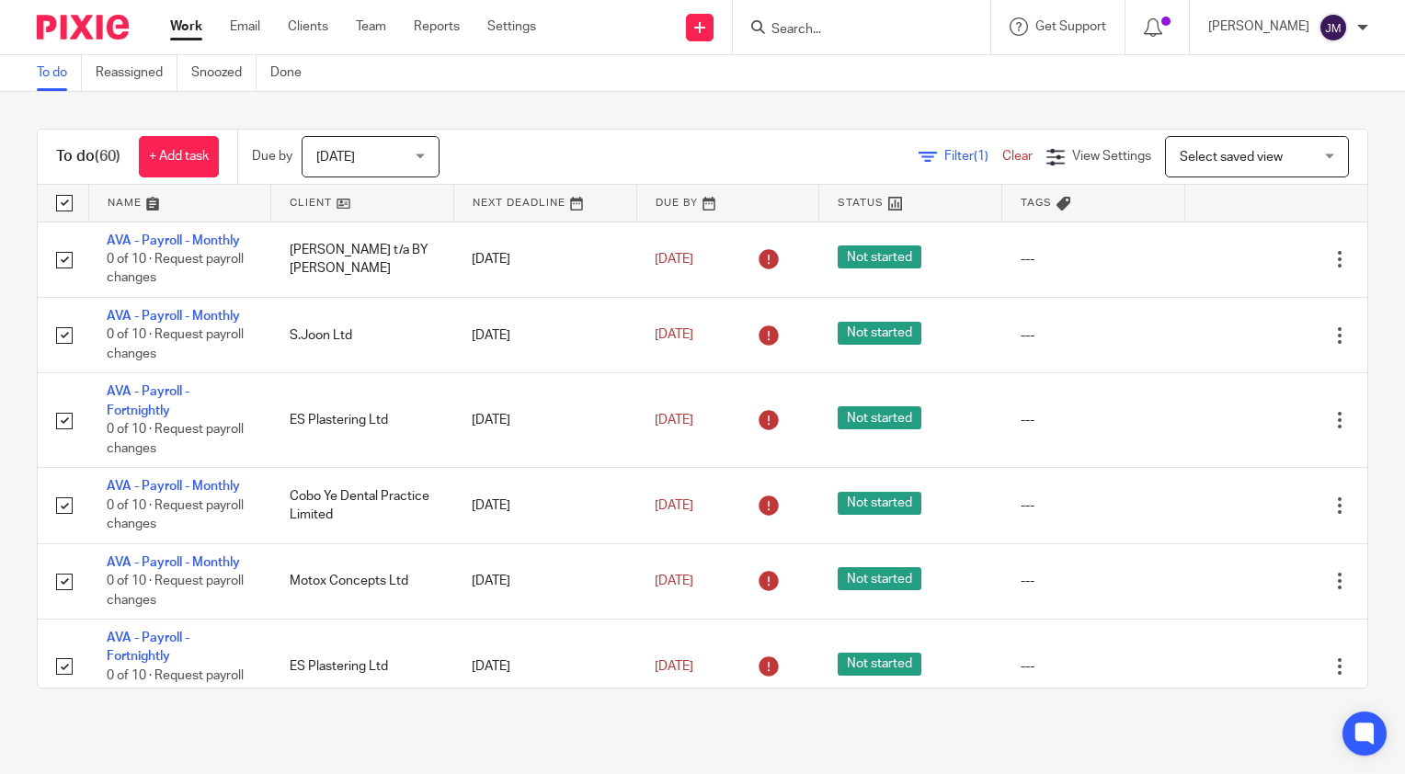
checkbox input "true"
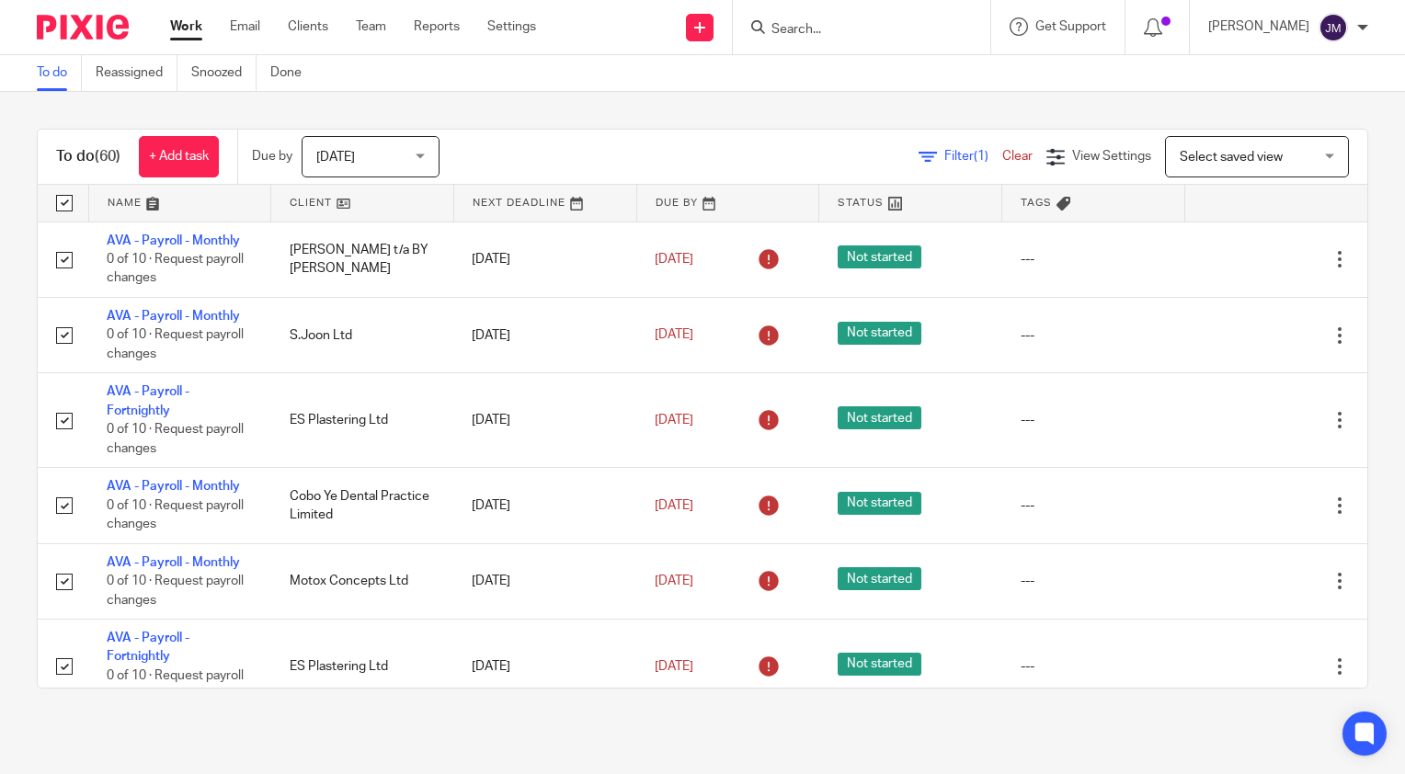
checkbox input "true"
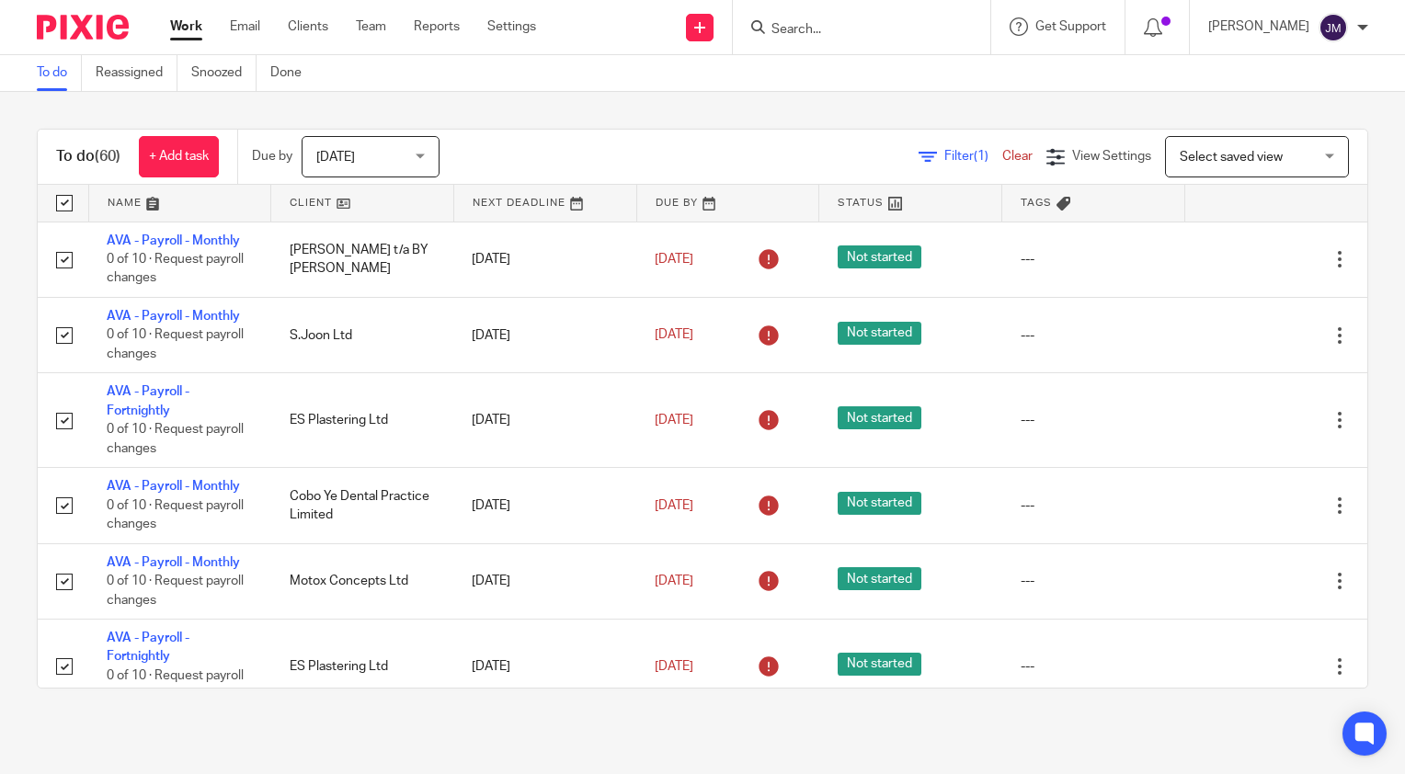
checkbox input "true"
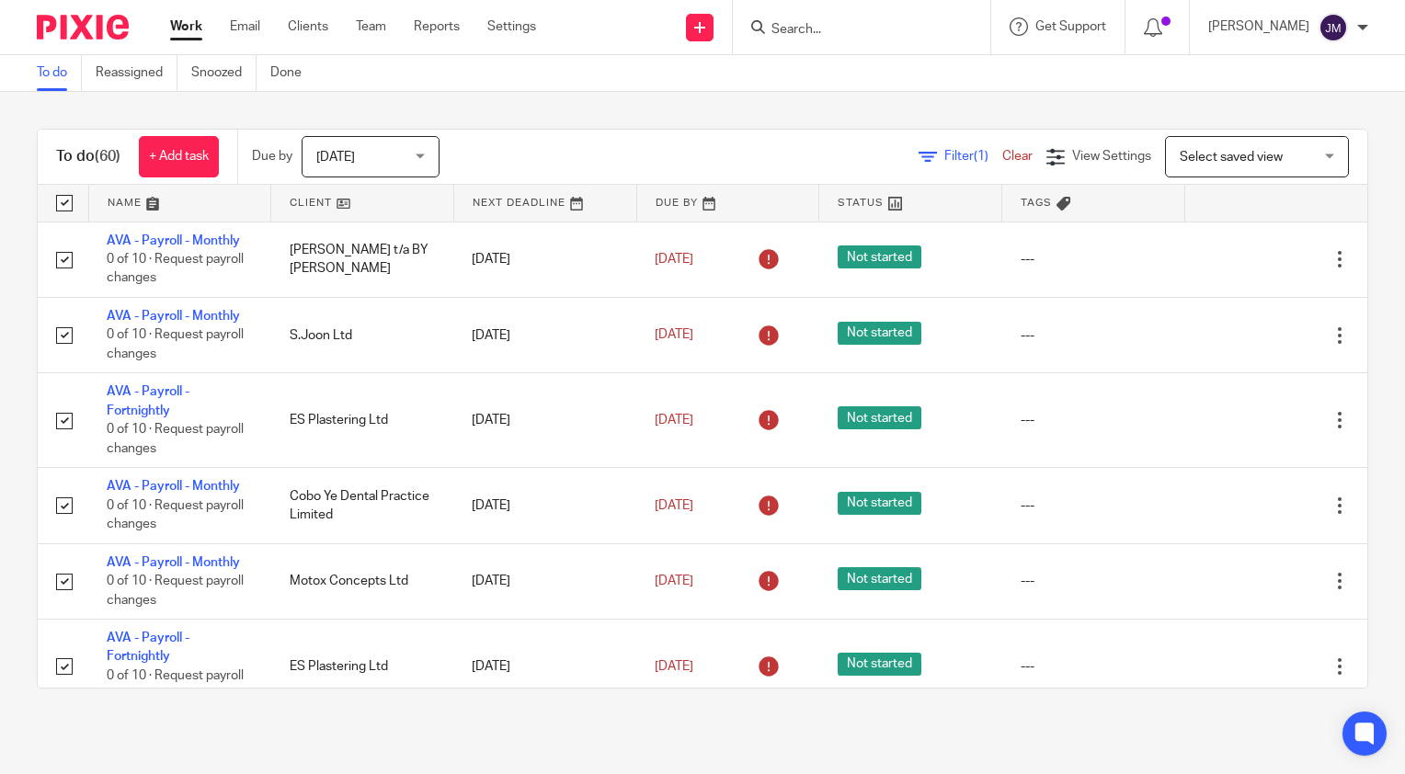
checkbox input "true"
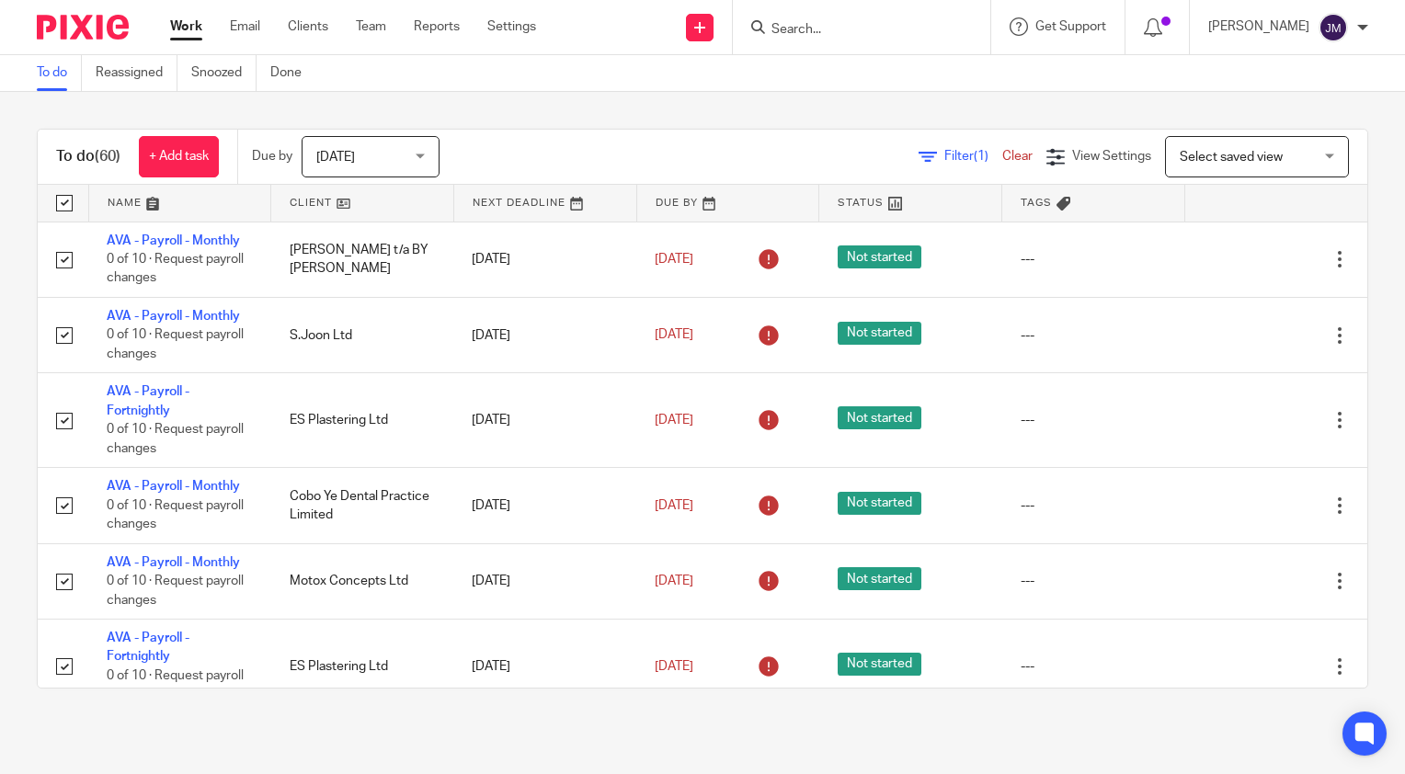
checkbox input "true"
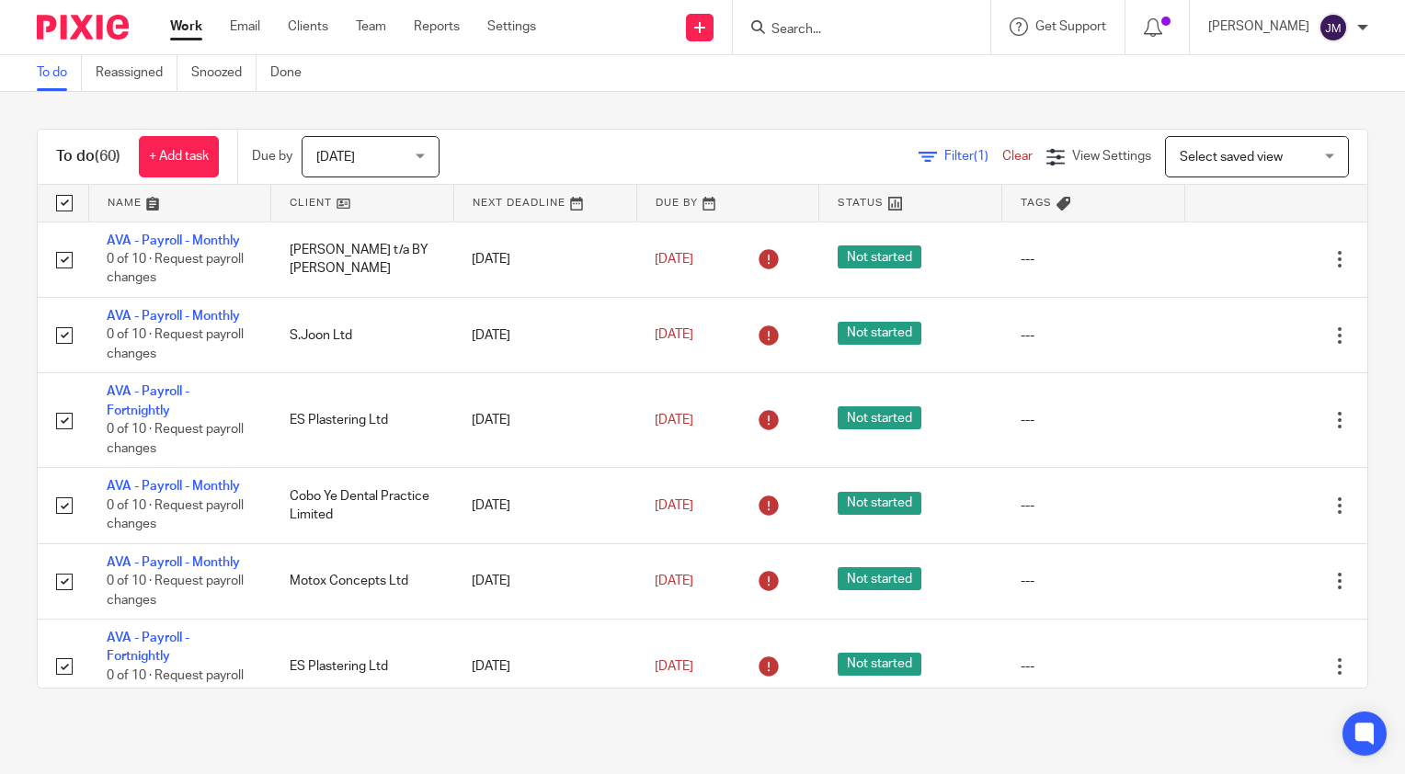
checkbox input "true"
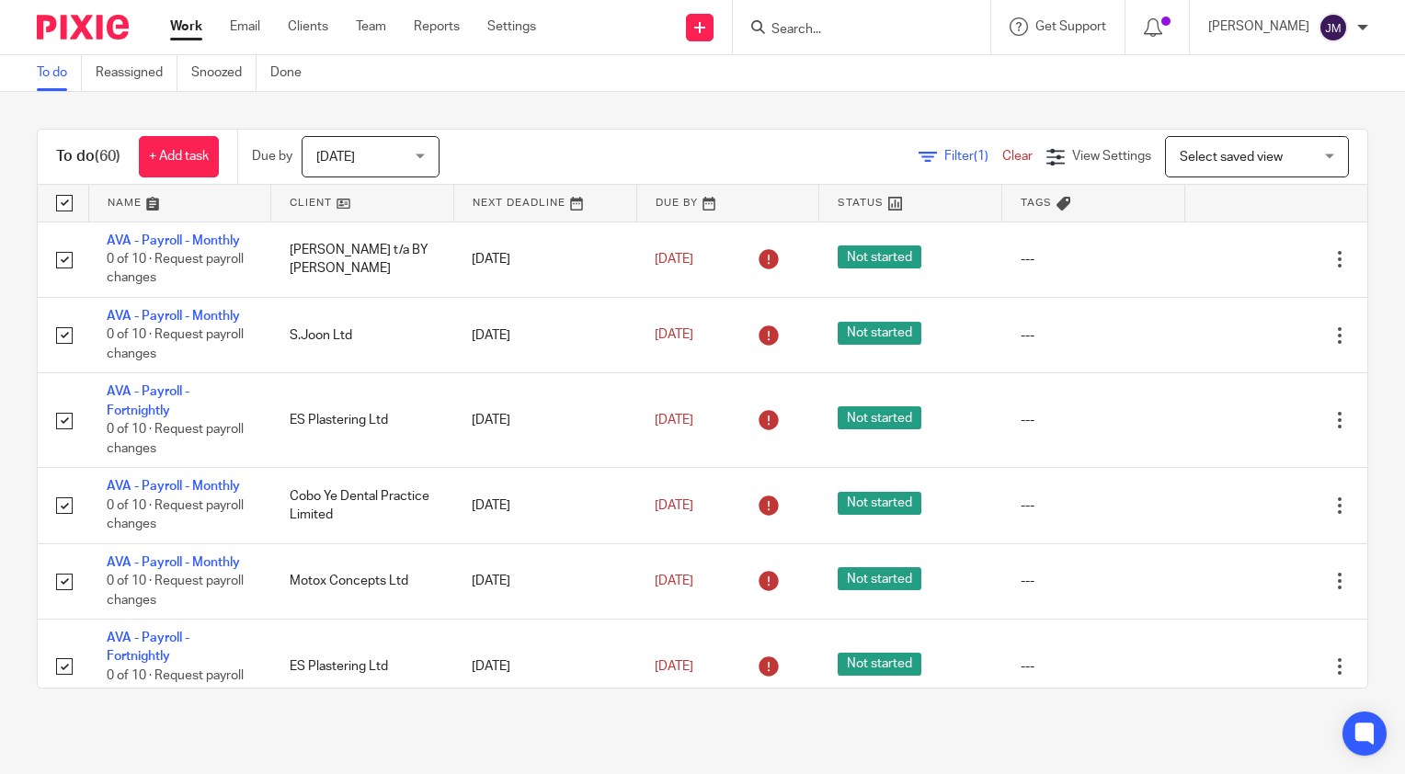
checkbox input "true"
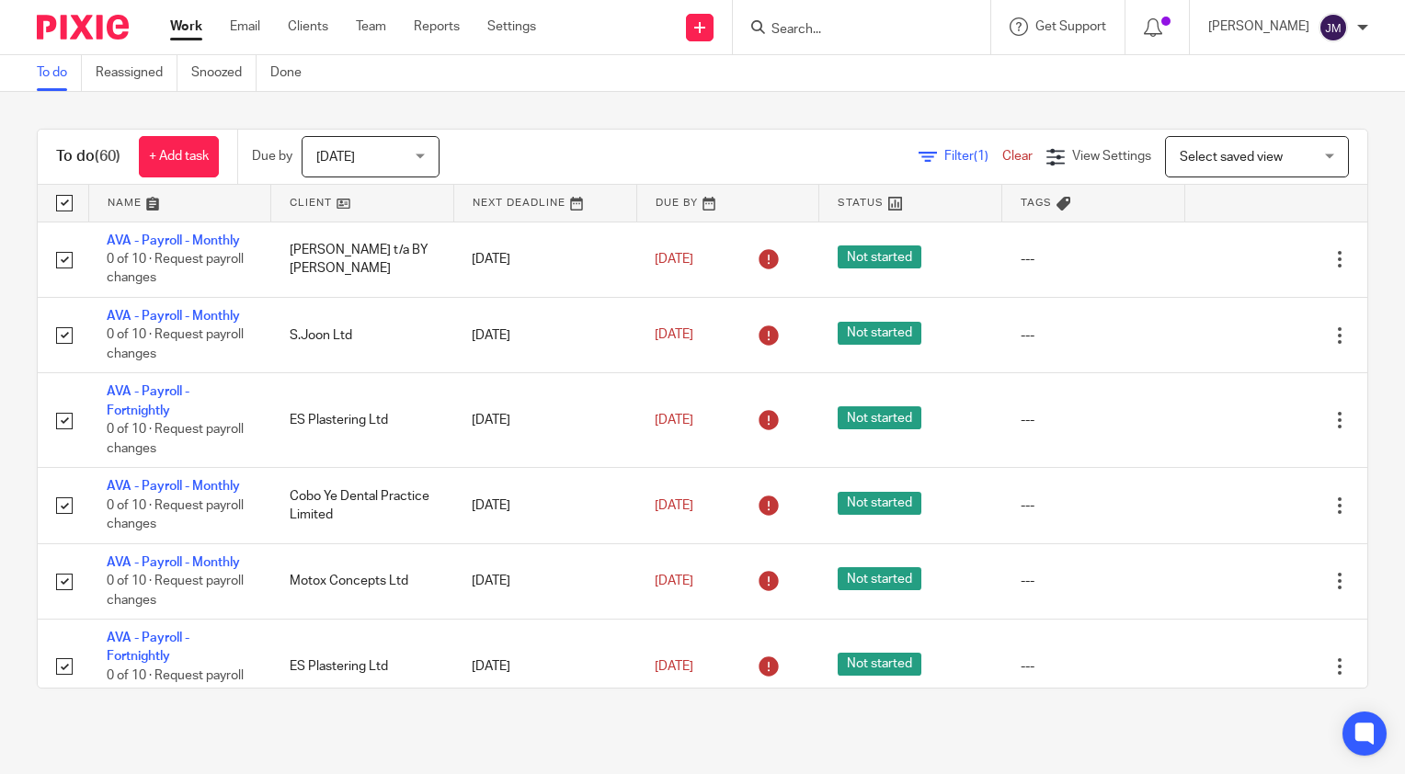
checkbox input "true"
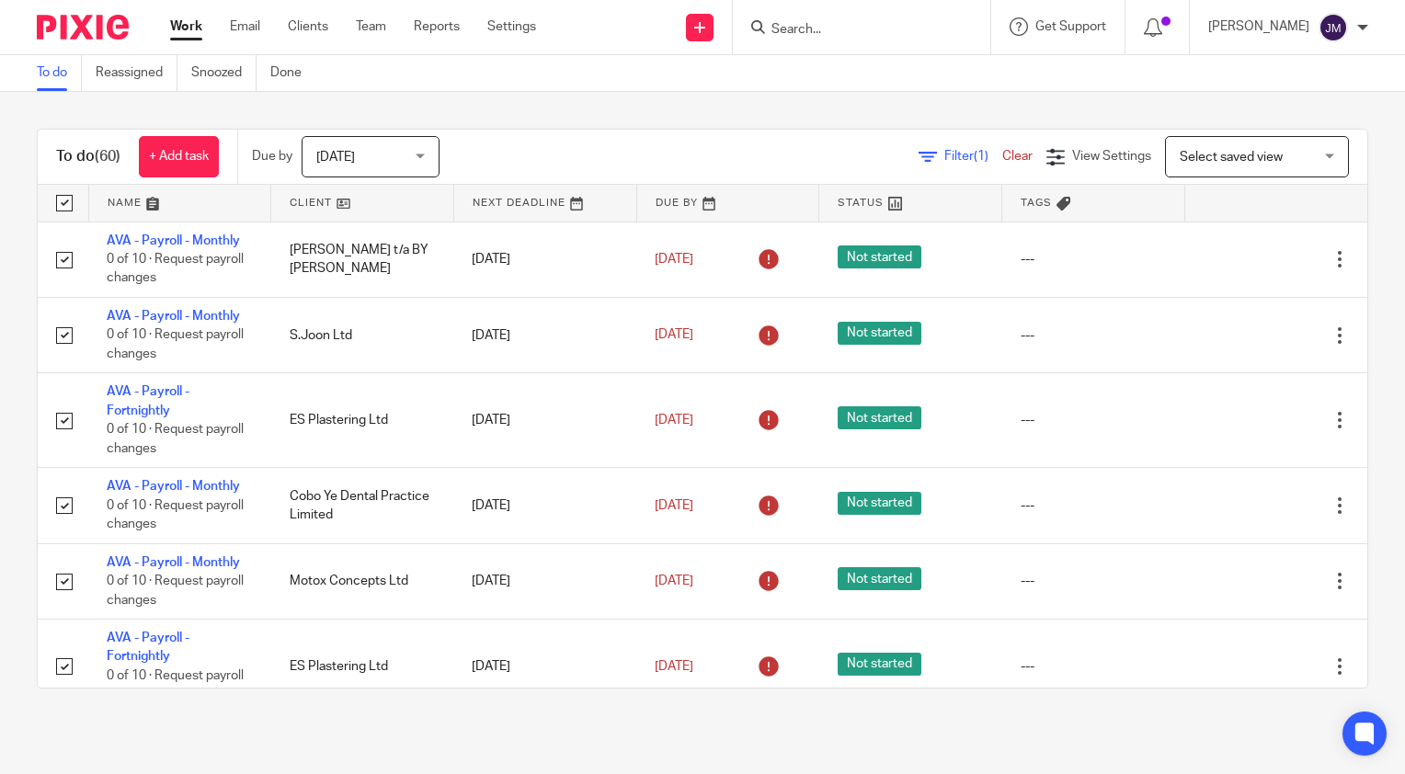
checkbox input "true"
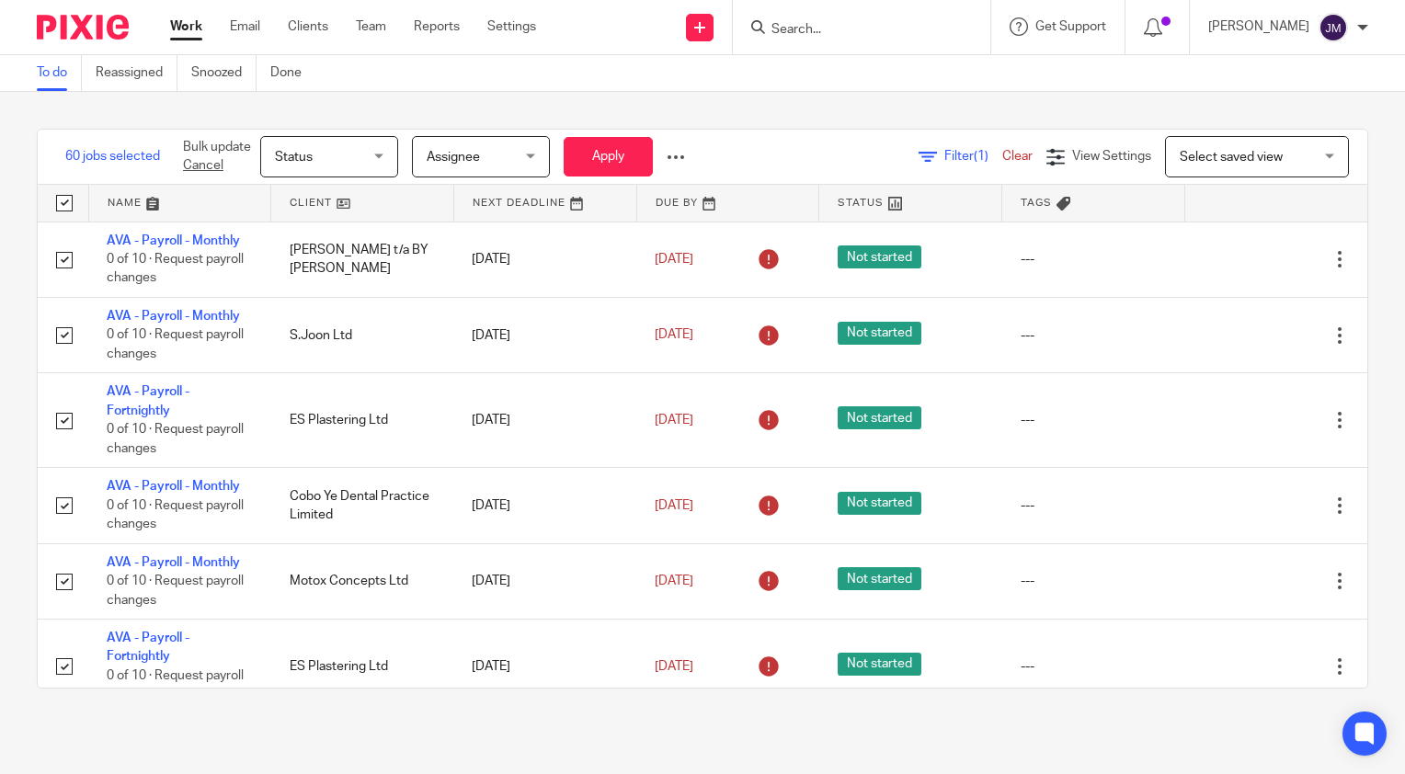
click at [372, 156] on span "Status" at bounding box center [323, 156] width 97 height 39
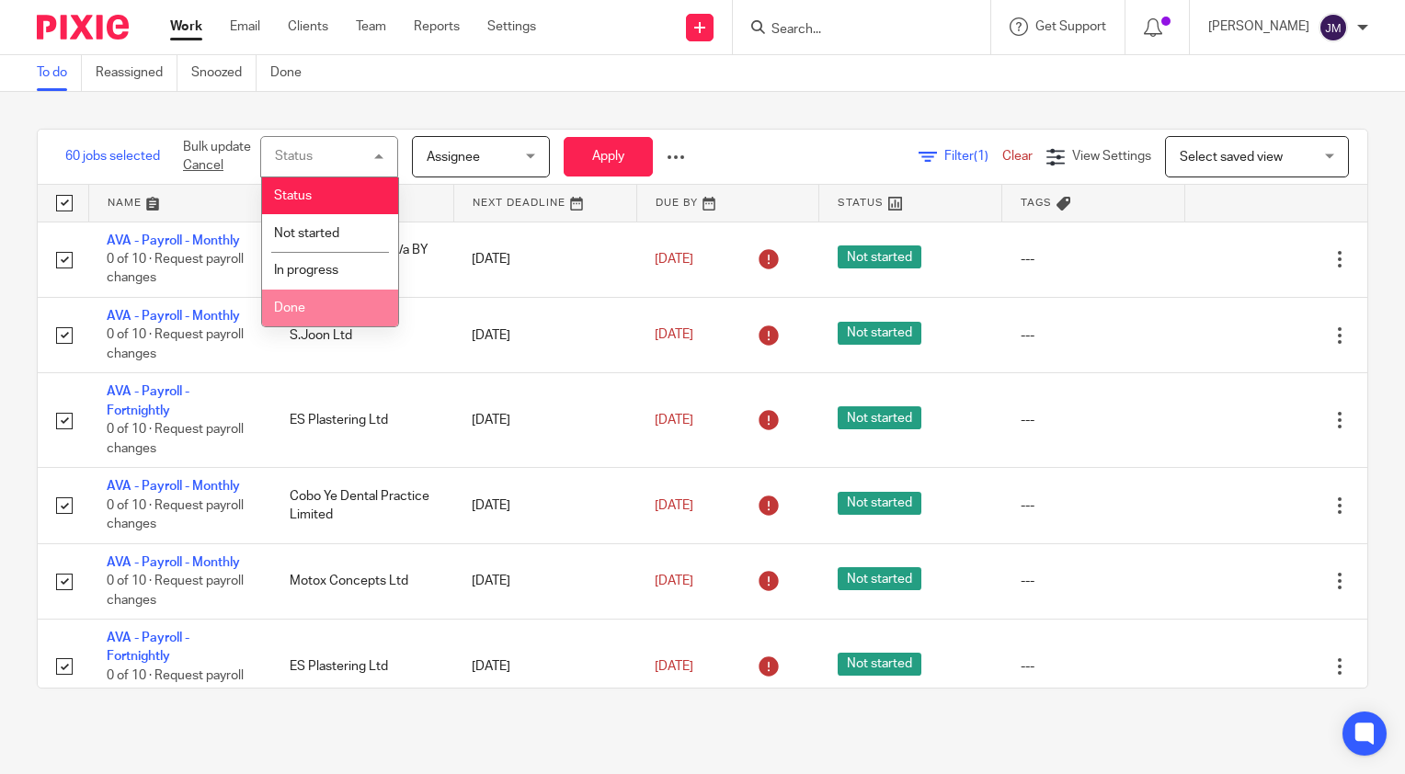
click at [326, 306] on li "Done" at bounding box center [330, 309] width 136 height 38
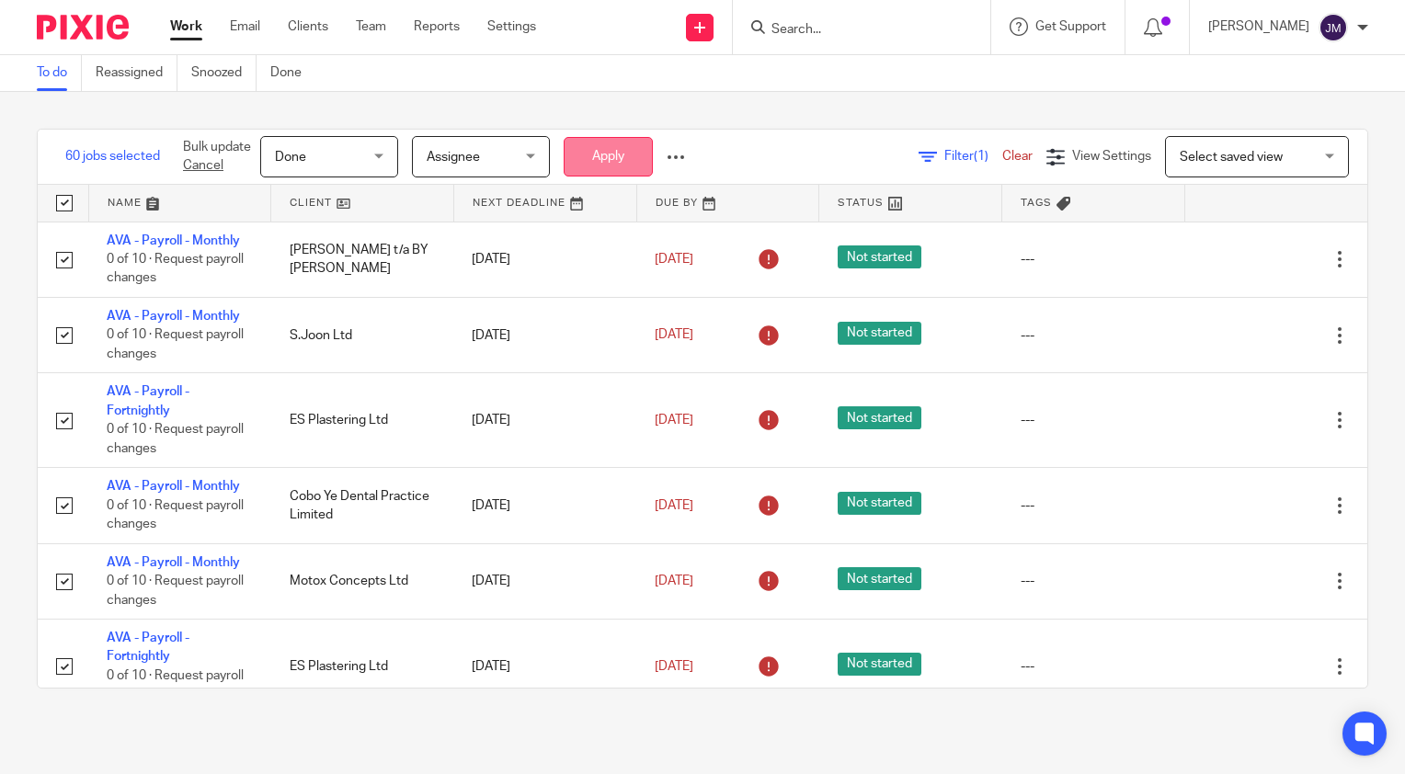
click at [610, 160] on button "Apply" at bounding box center [608, 157] width 89 height 40
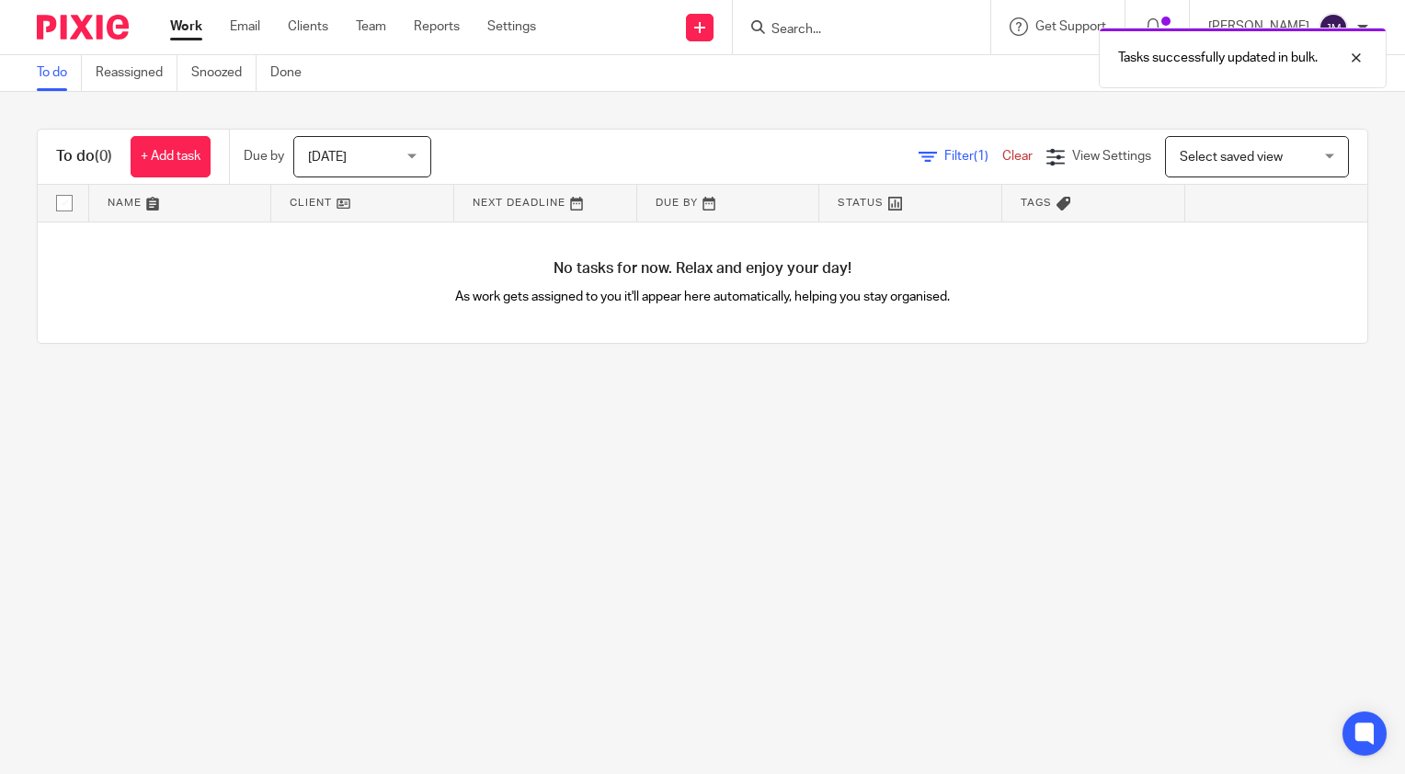
click at [1002, 153] on link "Clear" at bounding box center [1017, 156] width 30 height 13
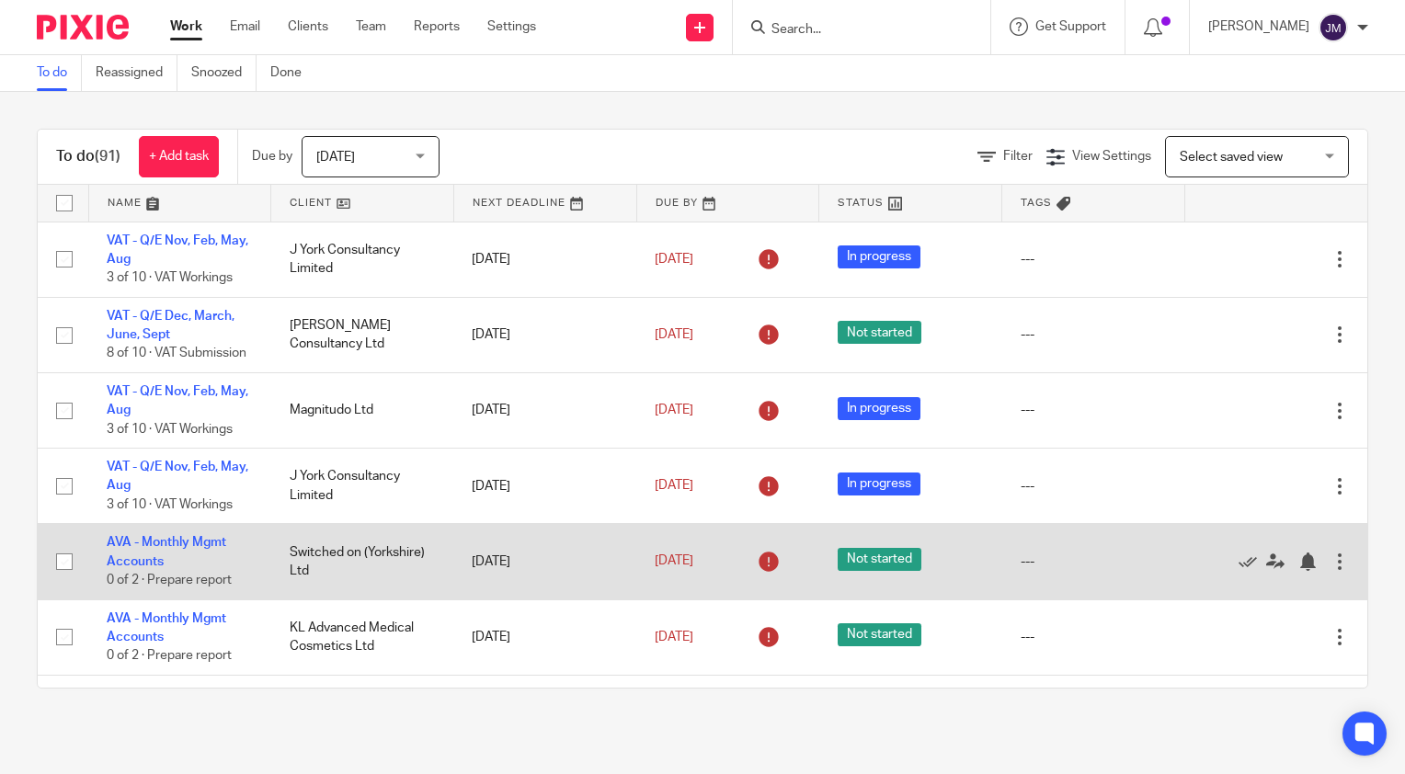
scroll to position [92, 0]
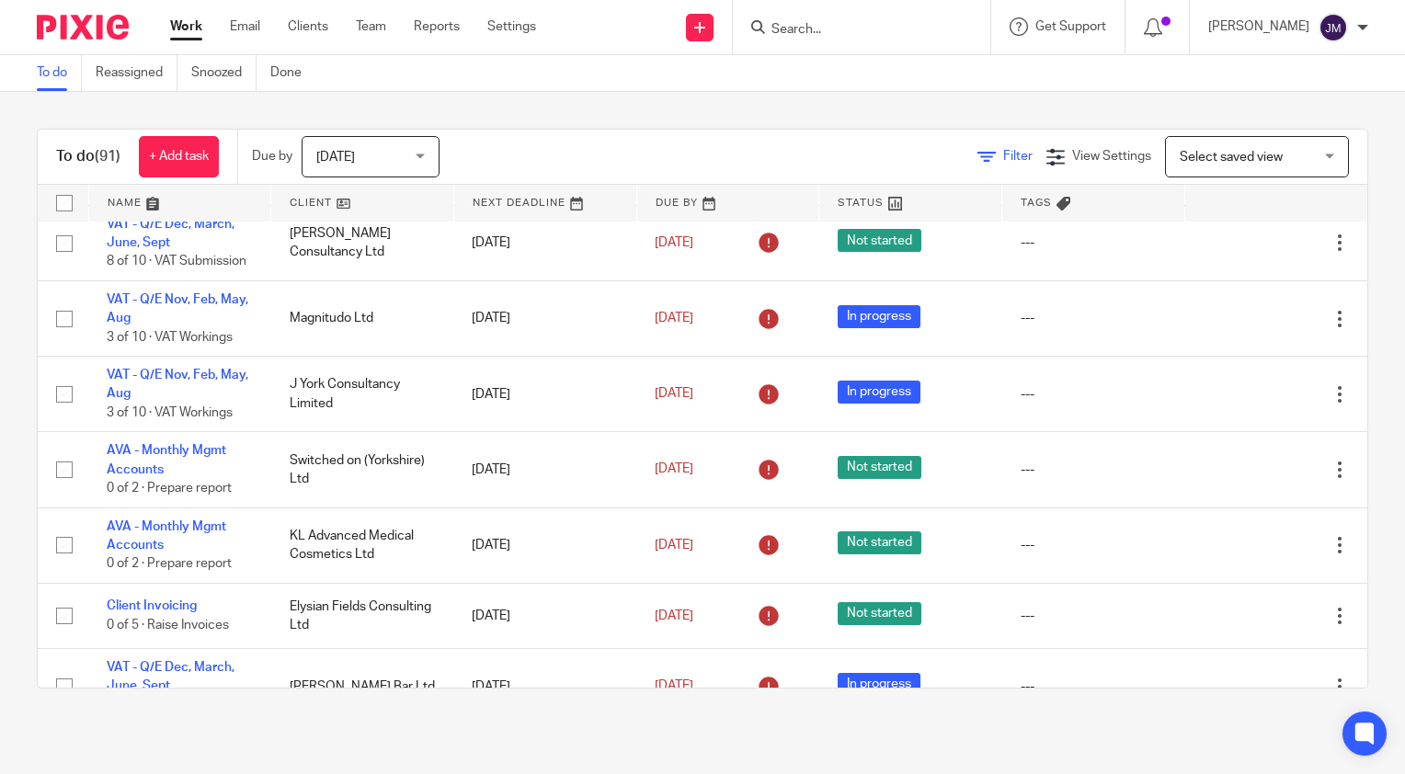
click at [1003, 162] on span "Filter" at bounding box center [1017, 156] width 29 height 13
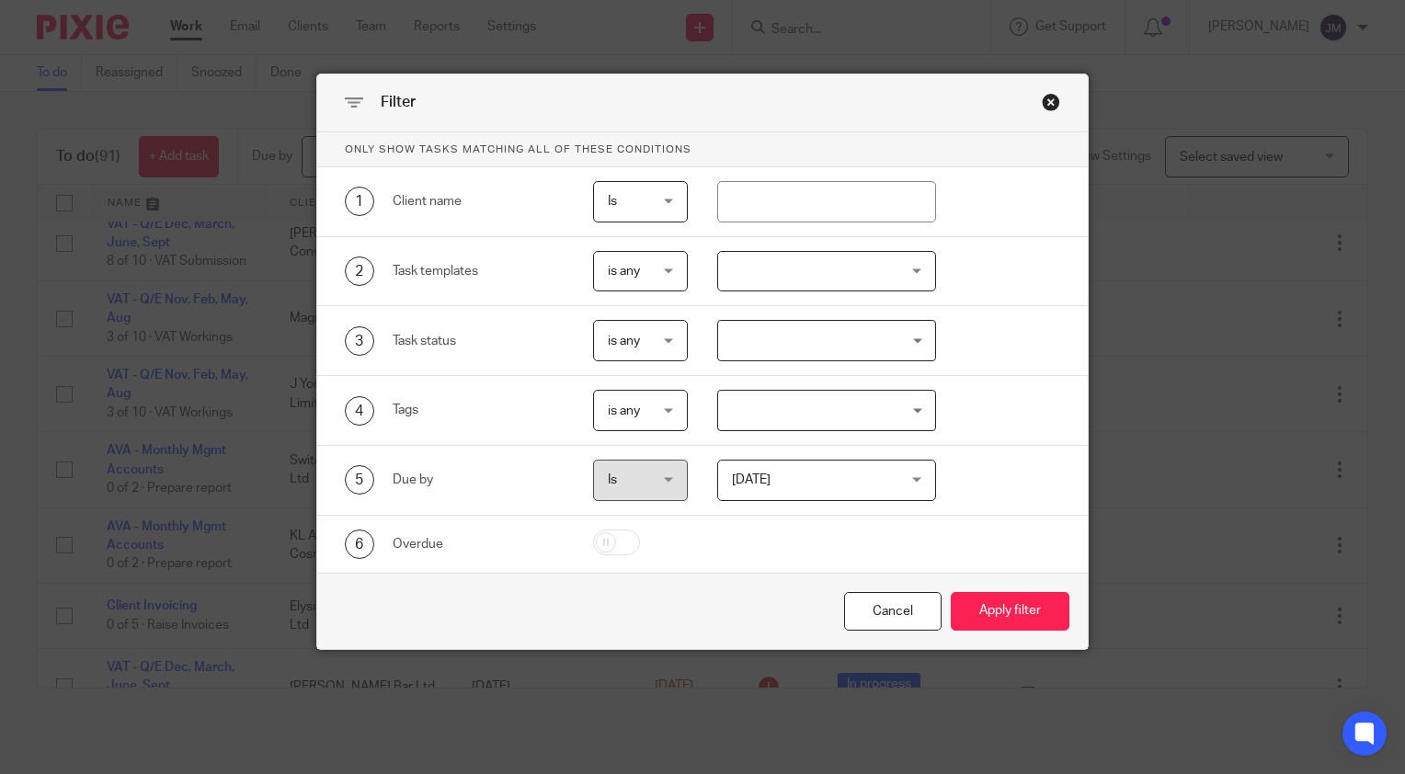
click at [781, 282] on div at bounding box center [827, 271] width 220 height 41
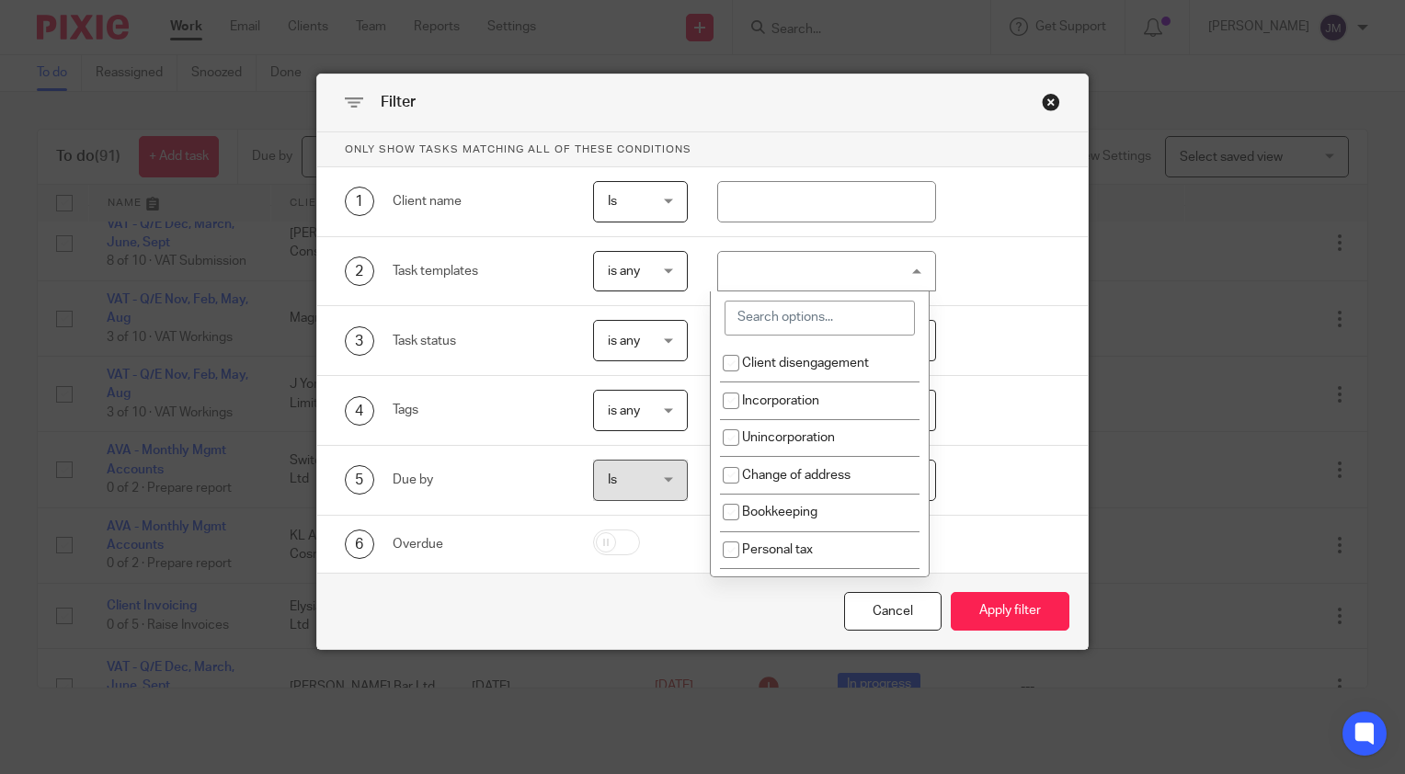
click at [785, 307] on input "search" at bounding box center [820, 318] width 190 height 35
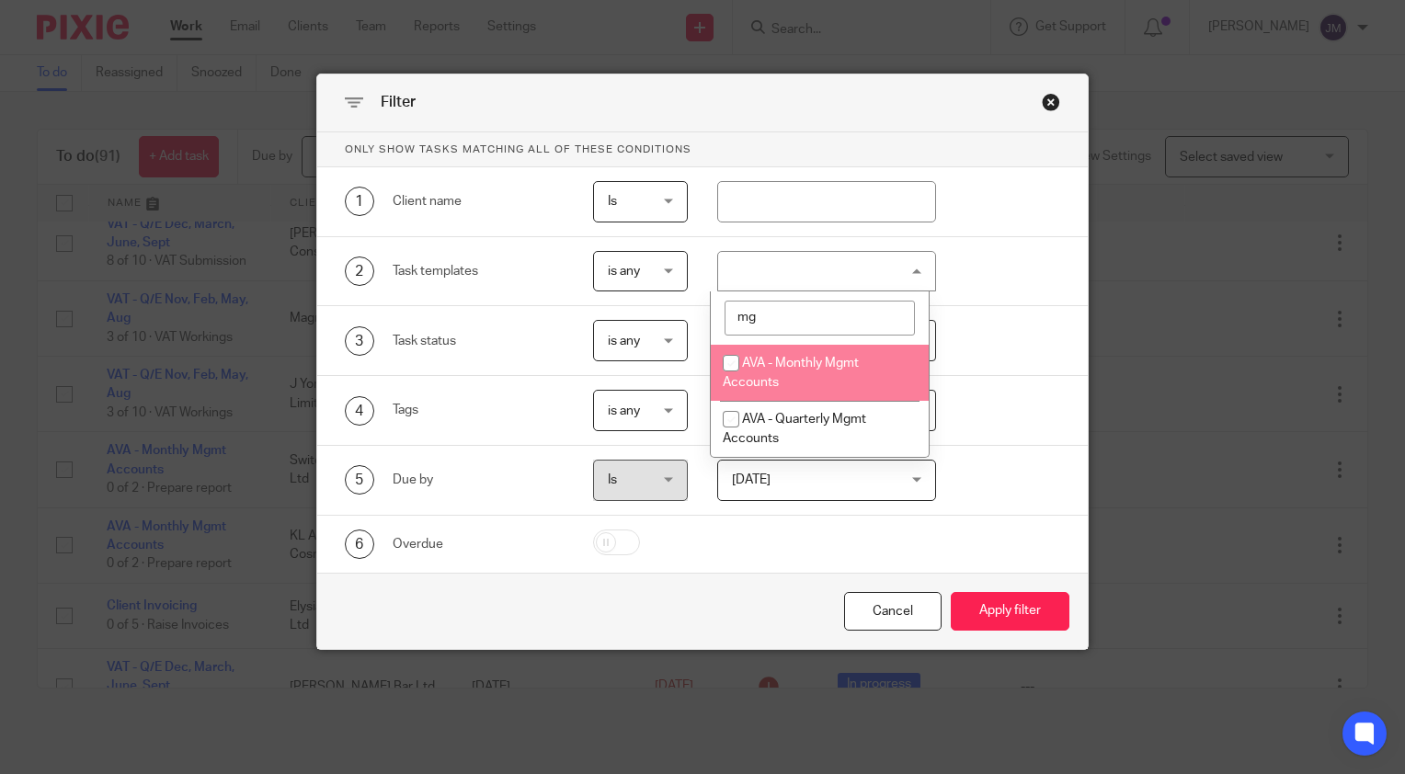
type input "mg"
drag, startPoint x: 778, startPoint y: 363, endPoint x: 772, endPoint y: 424, distance: 60.9
click at [778, 364] on span "AVA - Monthly Mgmt Accounts" at bounding box center [791, 373] width 136 height 32
checkbox input "true"
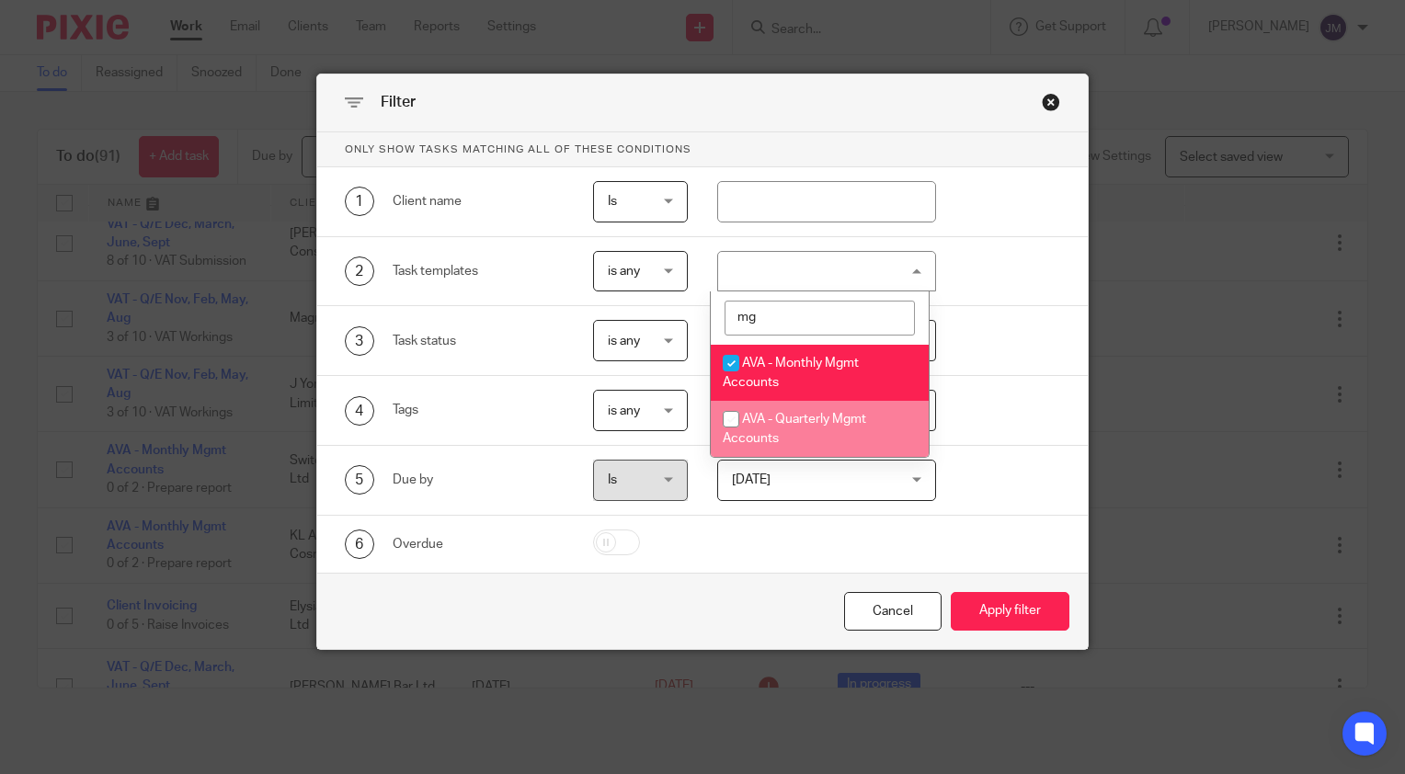
click at [772, 427] on li "AVA - Quarterly Mgmt Accounts" at bounding box center [820, 429] width 218 height 56
checkbox input "true"
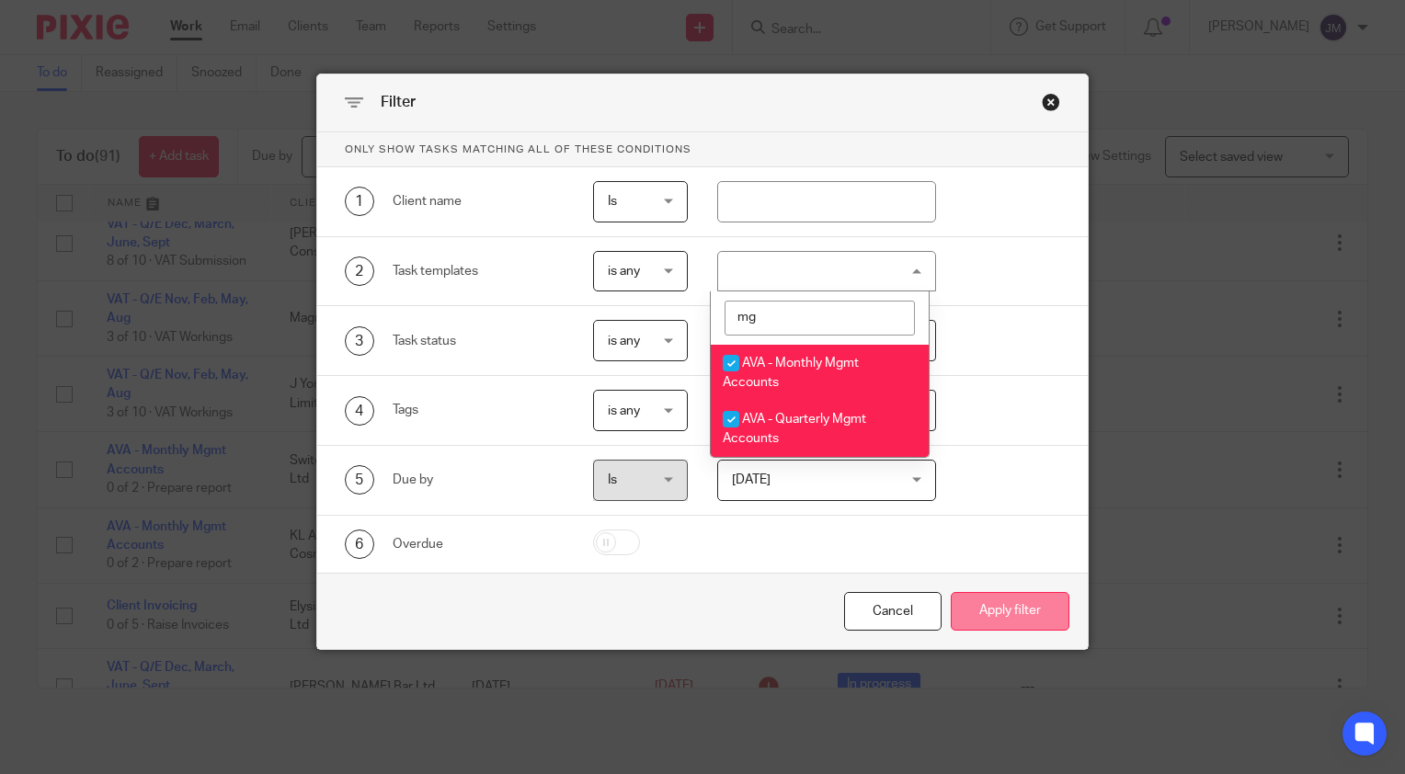
click at [998, 617] on button "Apply filter" at bounding box center [1010, 612] width 119 height 40
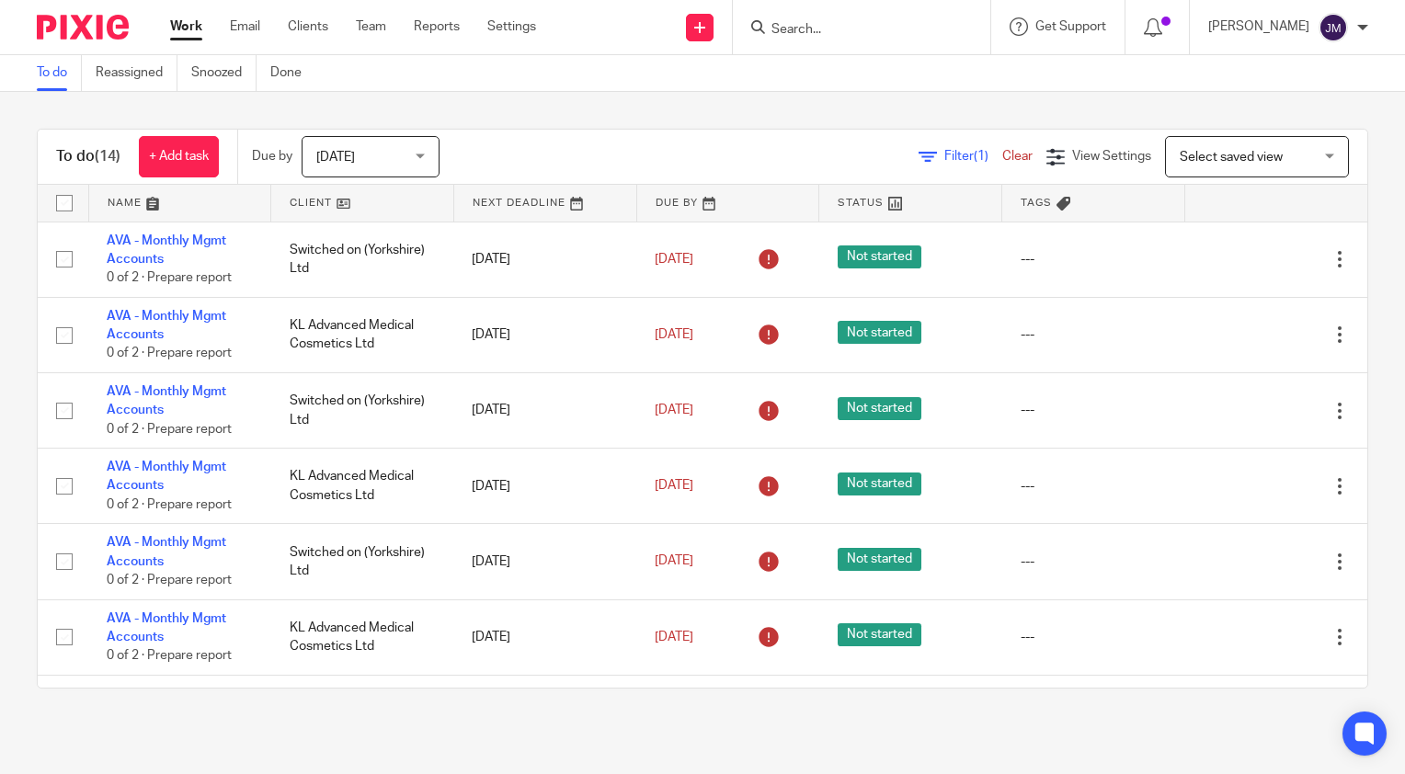
click at [69, 204] on input "checkbox" at bounding box center [64, 203] width 35 height 35
checkbox input "true"
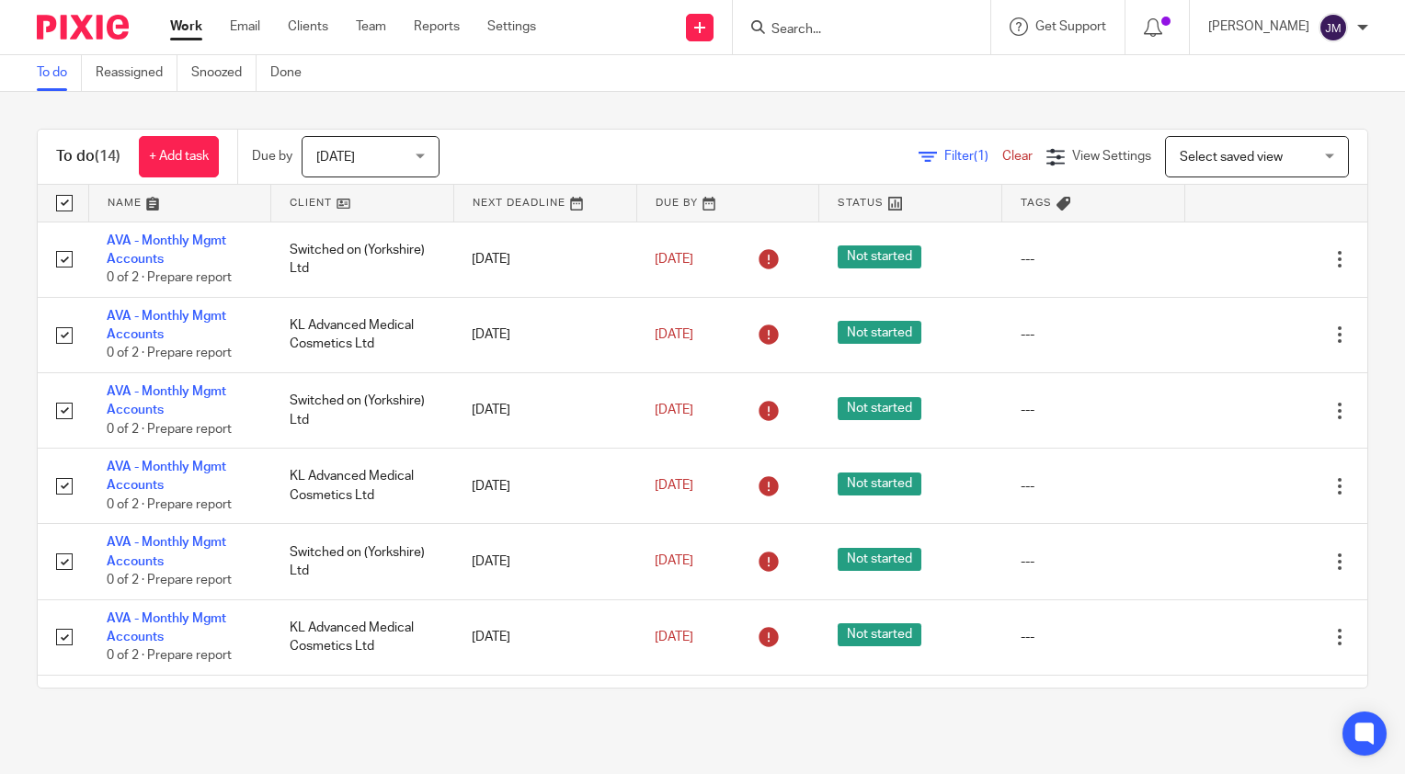
checkbox input "true"
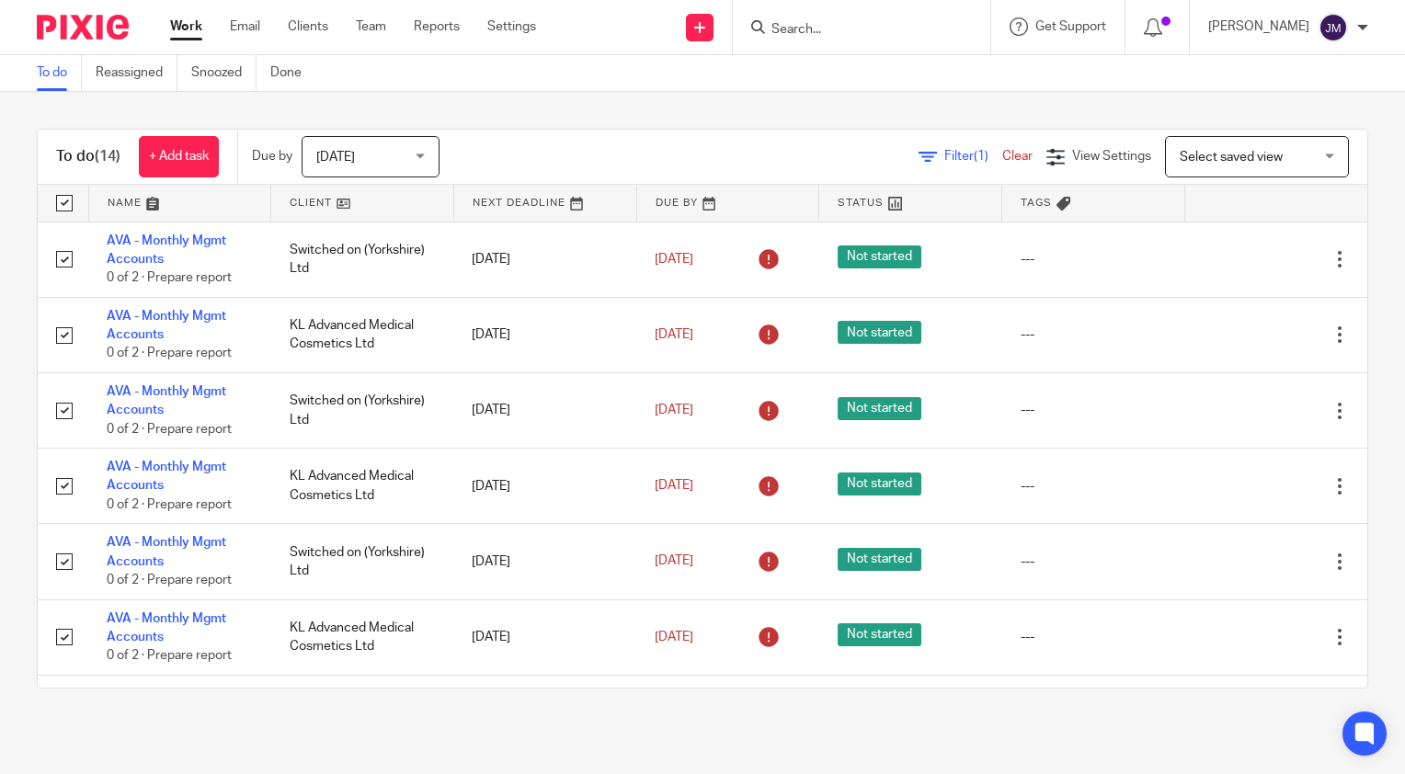
checkbox input "true"
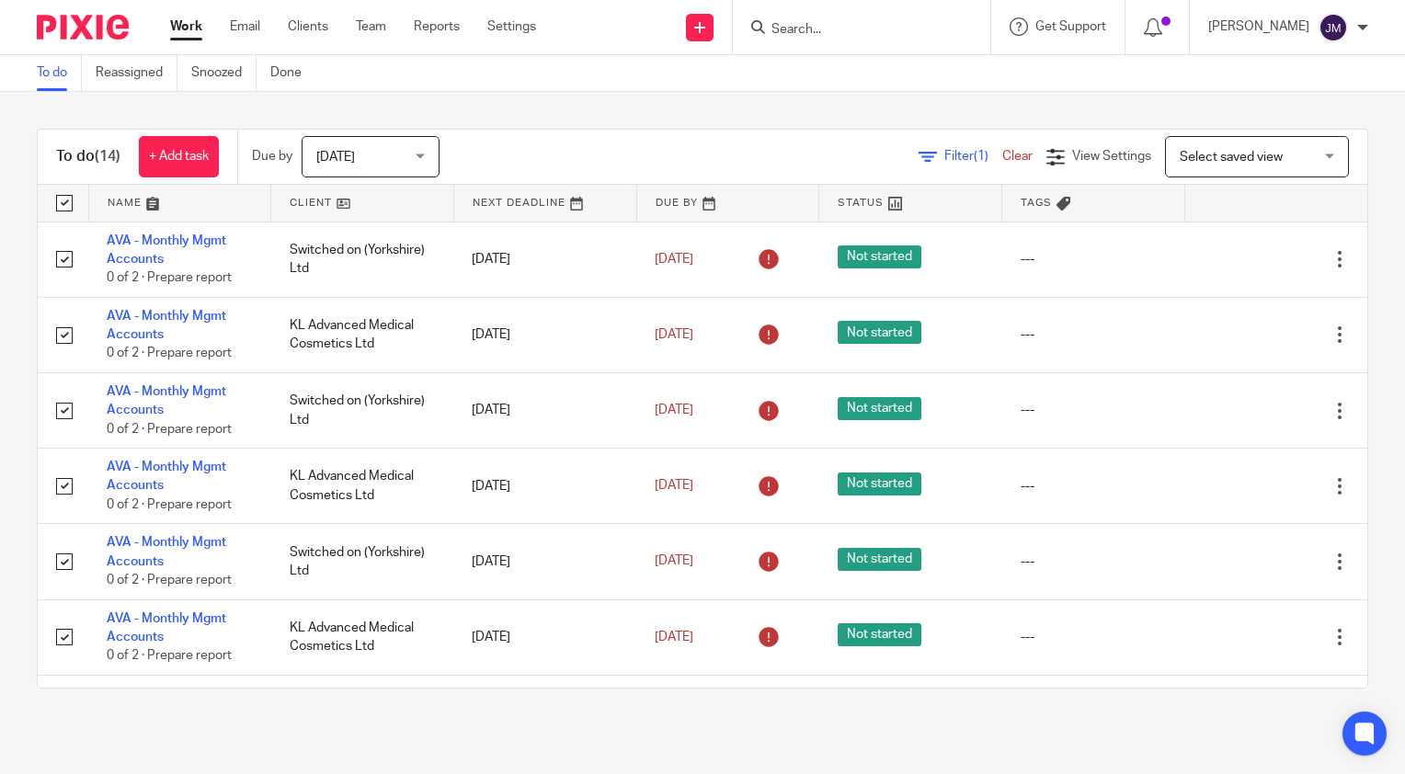
checkbox input "true"
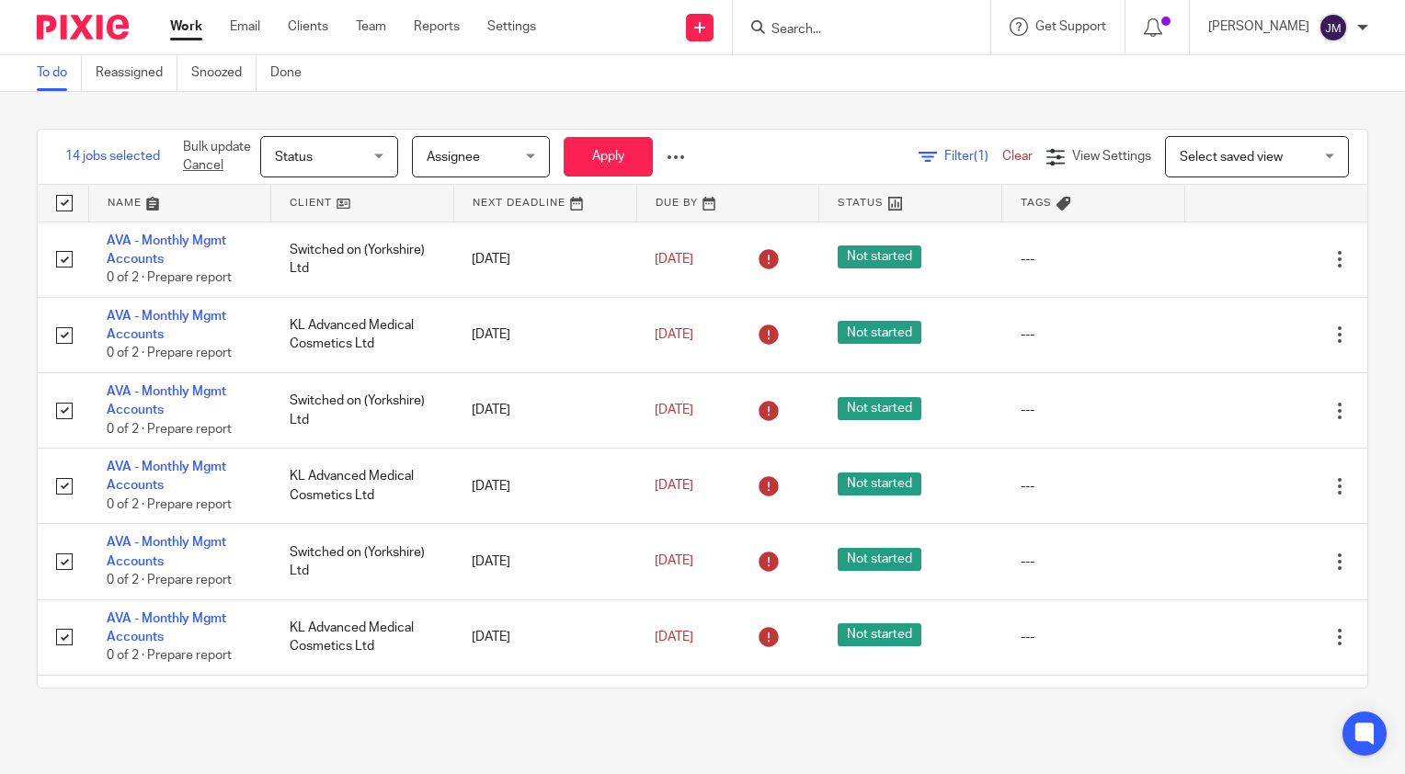
click at [338, 149] on span "Status" at bounding box center [323, 156] width 97 height 39
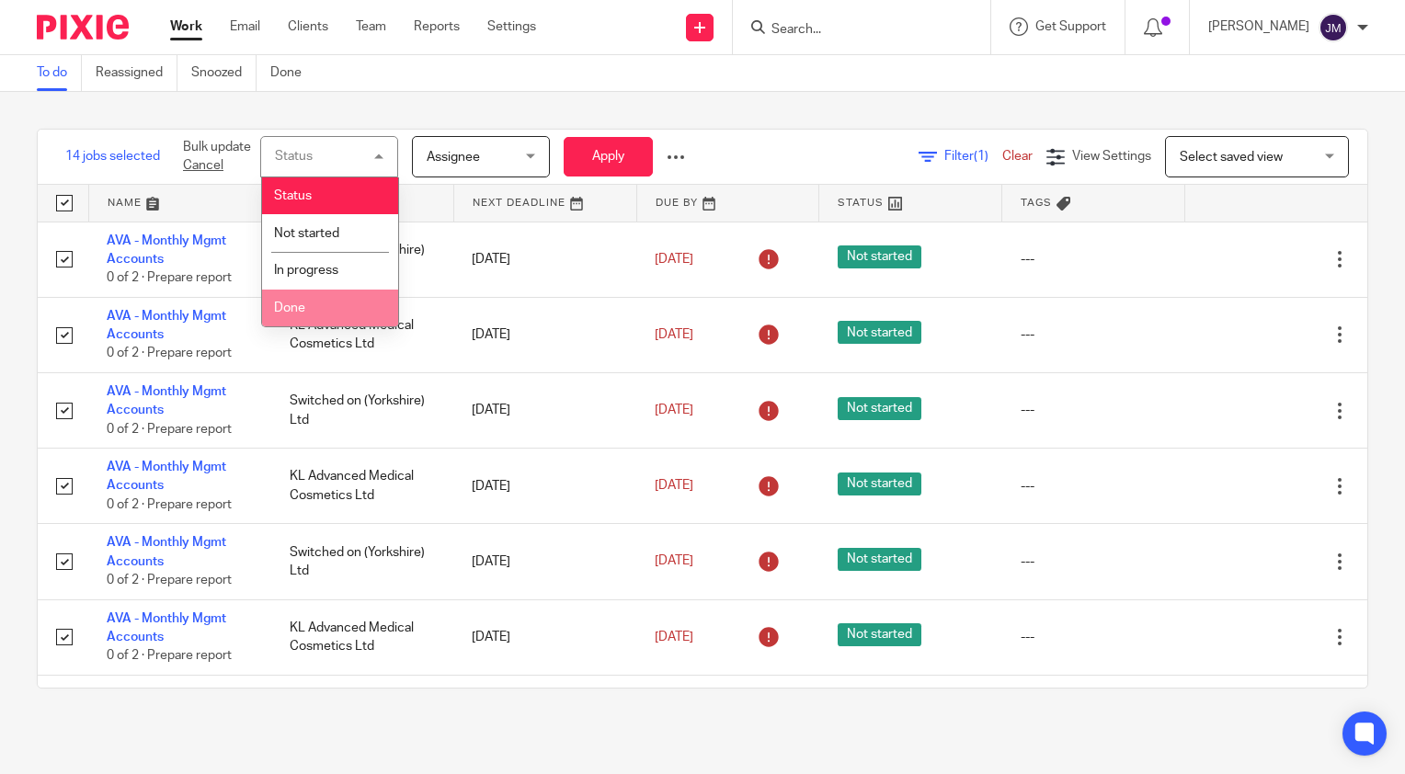
click at [316, 303] on li "Done" at bounding box center [330, 309] width 136 height 38
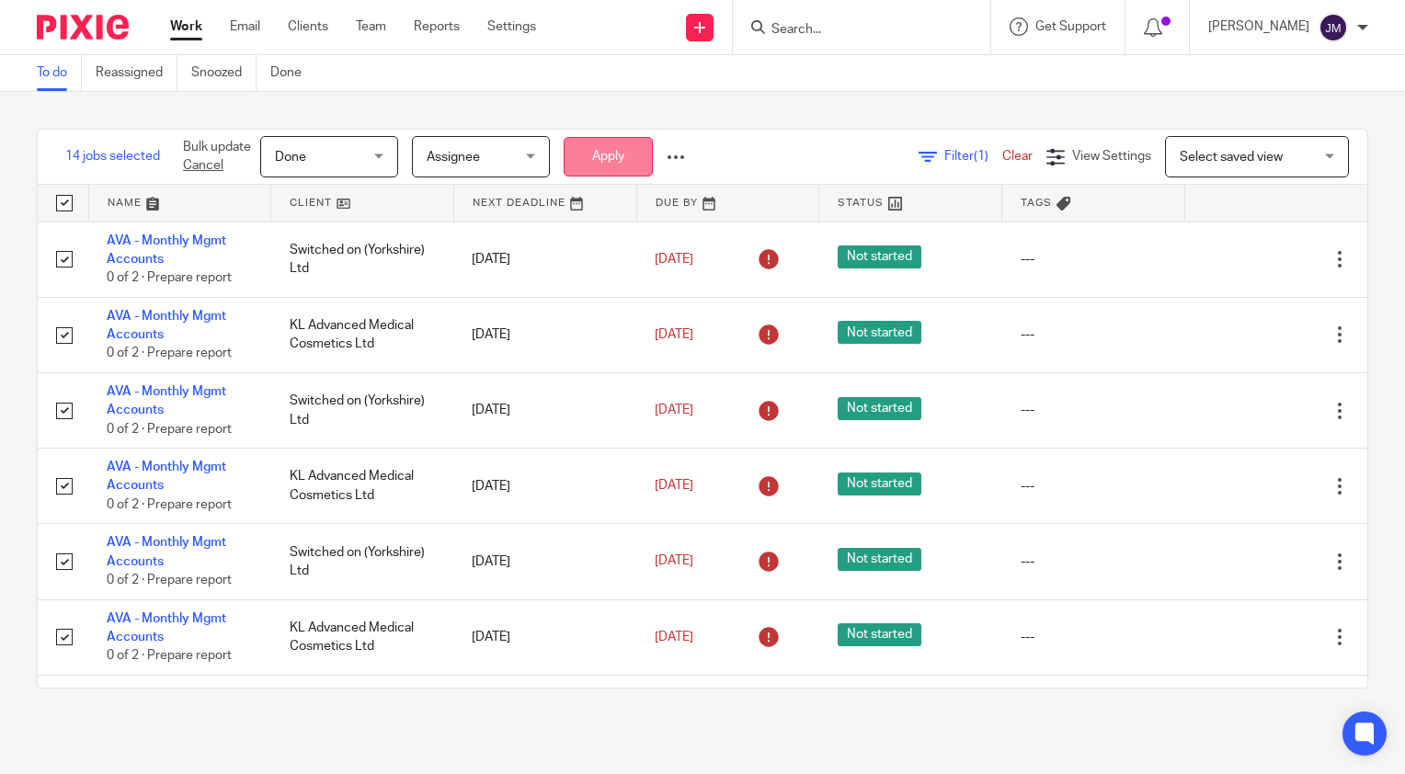
click at [589, 143] on button "Apply" at bounding box center [608, 157] width 89 height 40
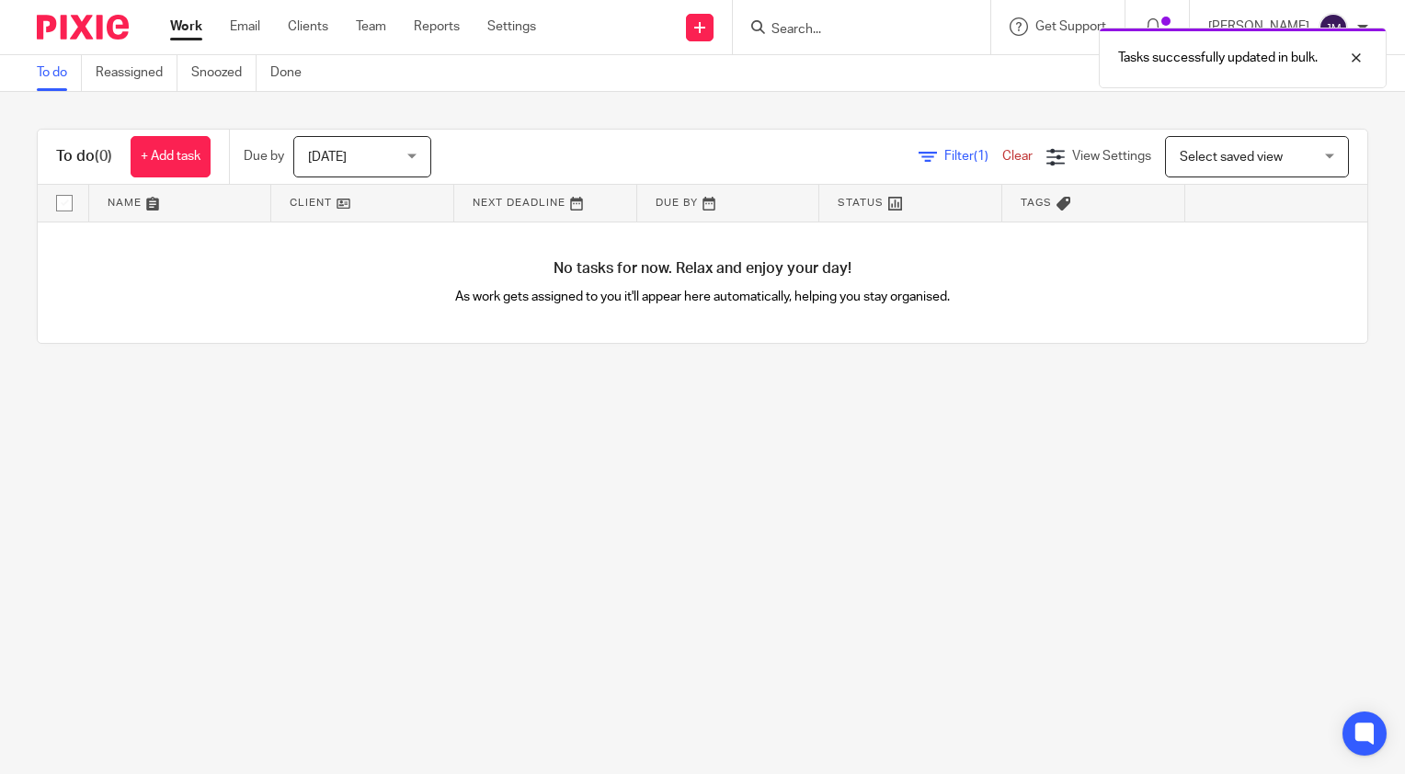
click at [975, 167] on div "Filter (1) Clear View Settings View Settings (1) Filters Clear Save Manage save…" at bounding box center [915, 156] width 904 height 41
click at [1002, 163] on link "Clear" at bounding box center [1017, 156] width 30 height 13
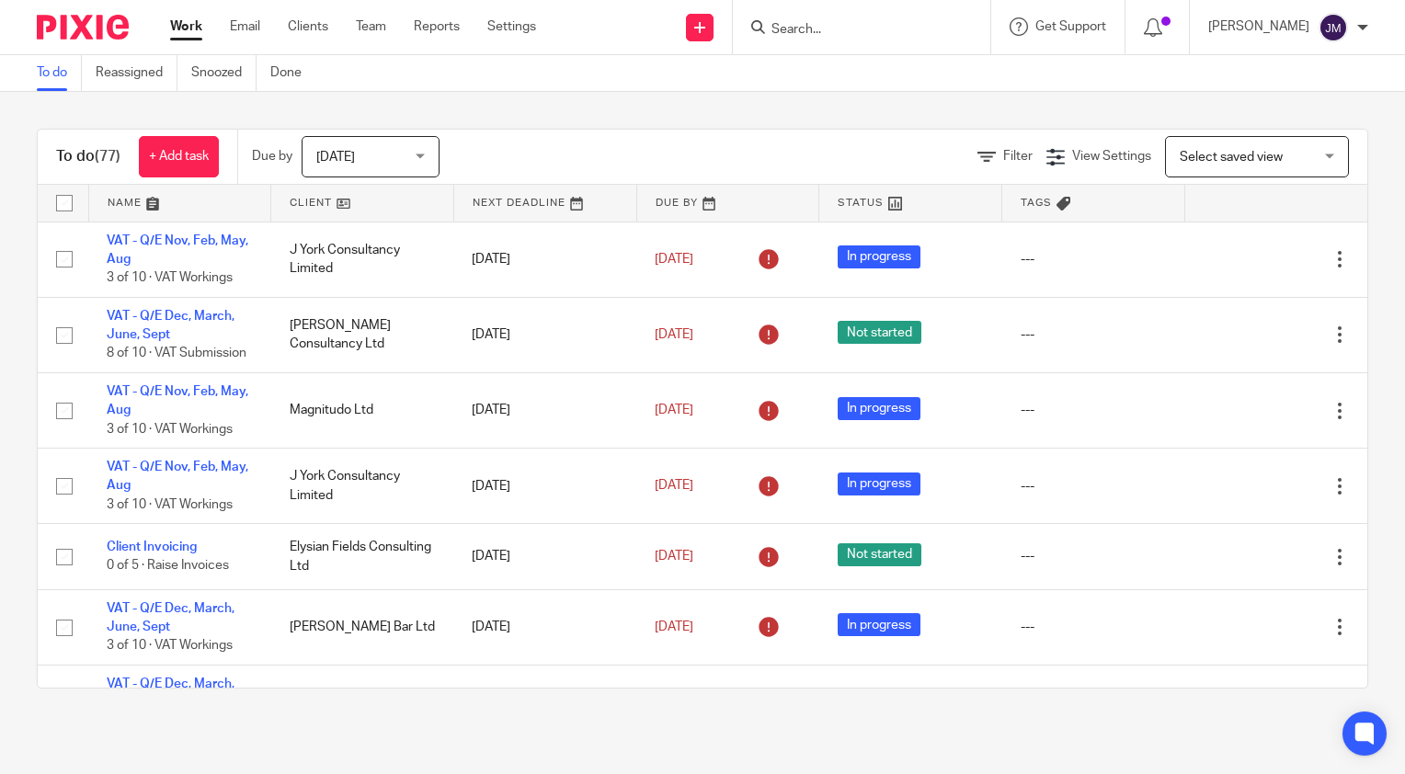
click at [970, 171] on div "Filter View Settings View Settings Manage saved views Select saved view Select …" at bounding box center [920, 156] width 896 height 41
click at [972, 167] on div "Filter View Settings View Settings Manage saved views Select saved view Select …" at bounding box center [920, 156] width 896 height 41
click at [1003, 151] on span "Filter" at bounding box center [1017, 156] width 29 height 13
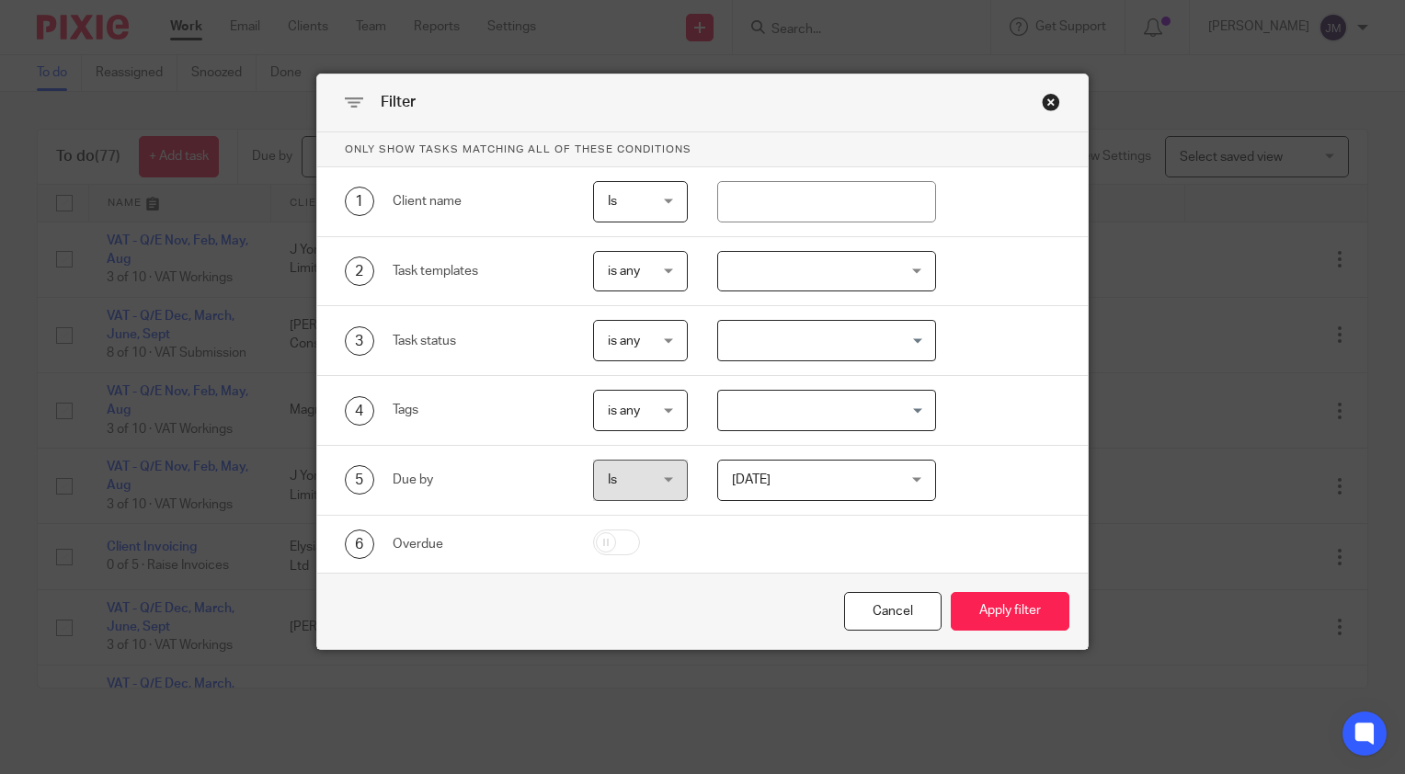
click at [625, 282] on span "is any" at bounding box center [639, 271] width 63 height 39
click at [773, 275] on div at bounding box center [827, 271] width 220 height 41
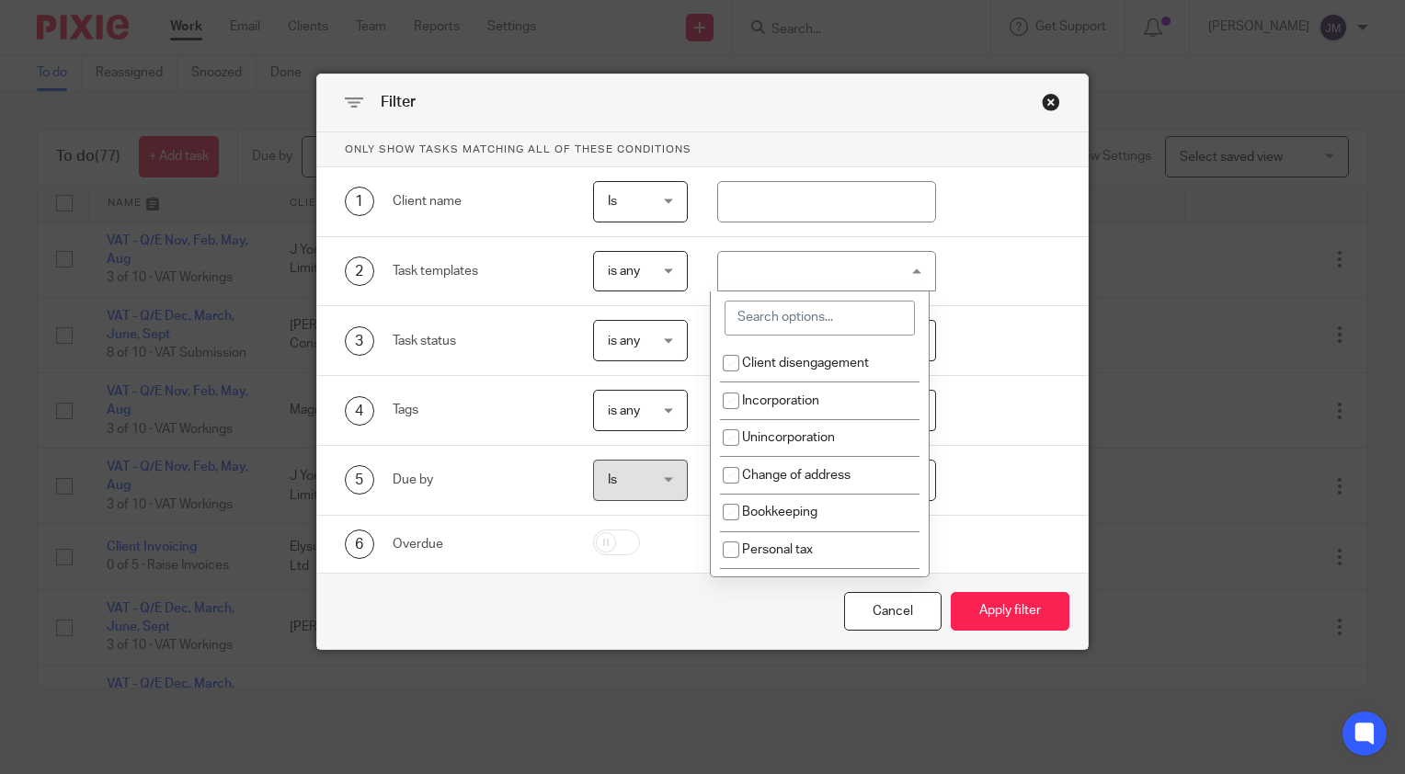
click at [768, 311] on input "search" at bounding box center [820, 318] width 190 height 35
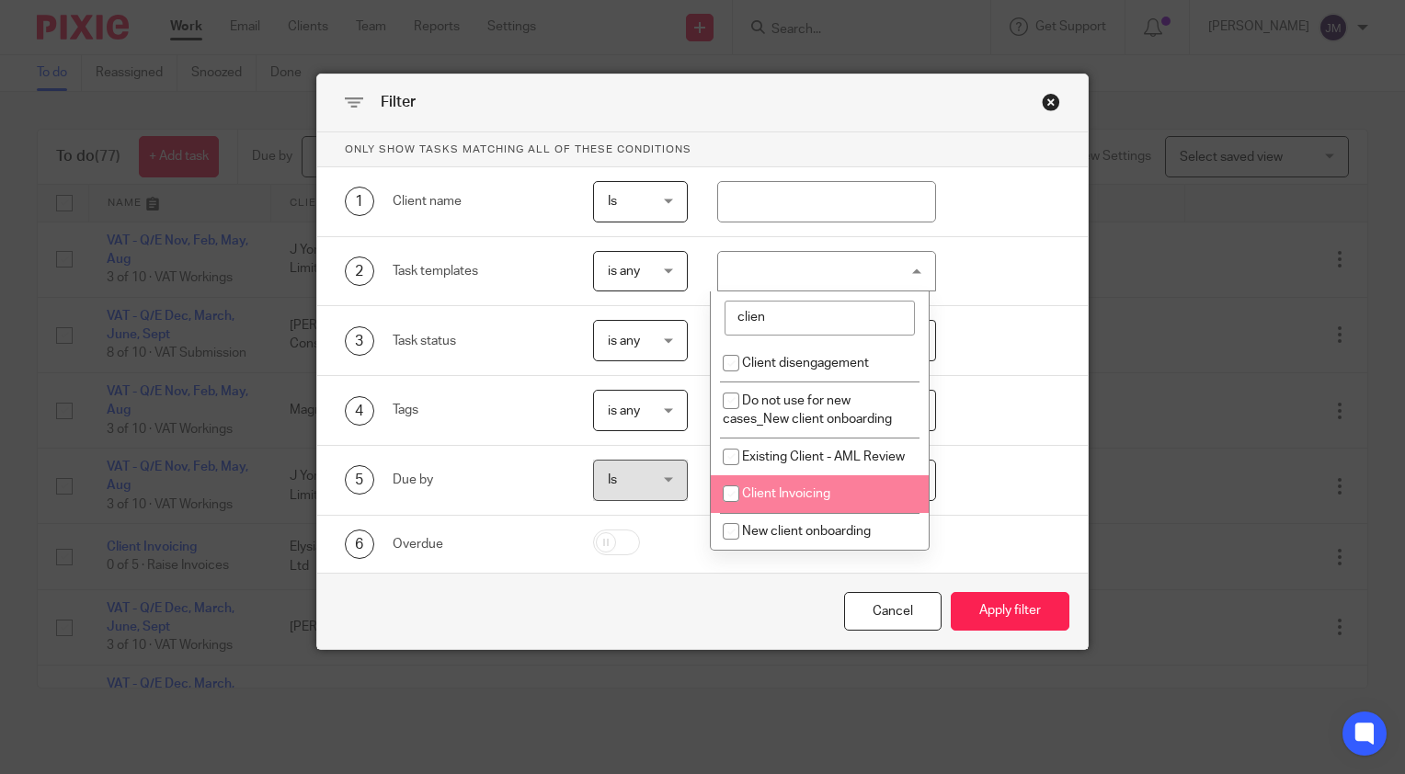
type input "clien"
click at [806, 500] on span "Client Invoicing" at bounding box center [786, 493] width 88 height 13
checkbox input "true"
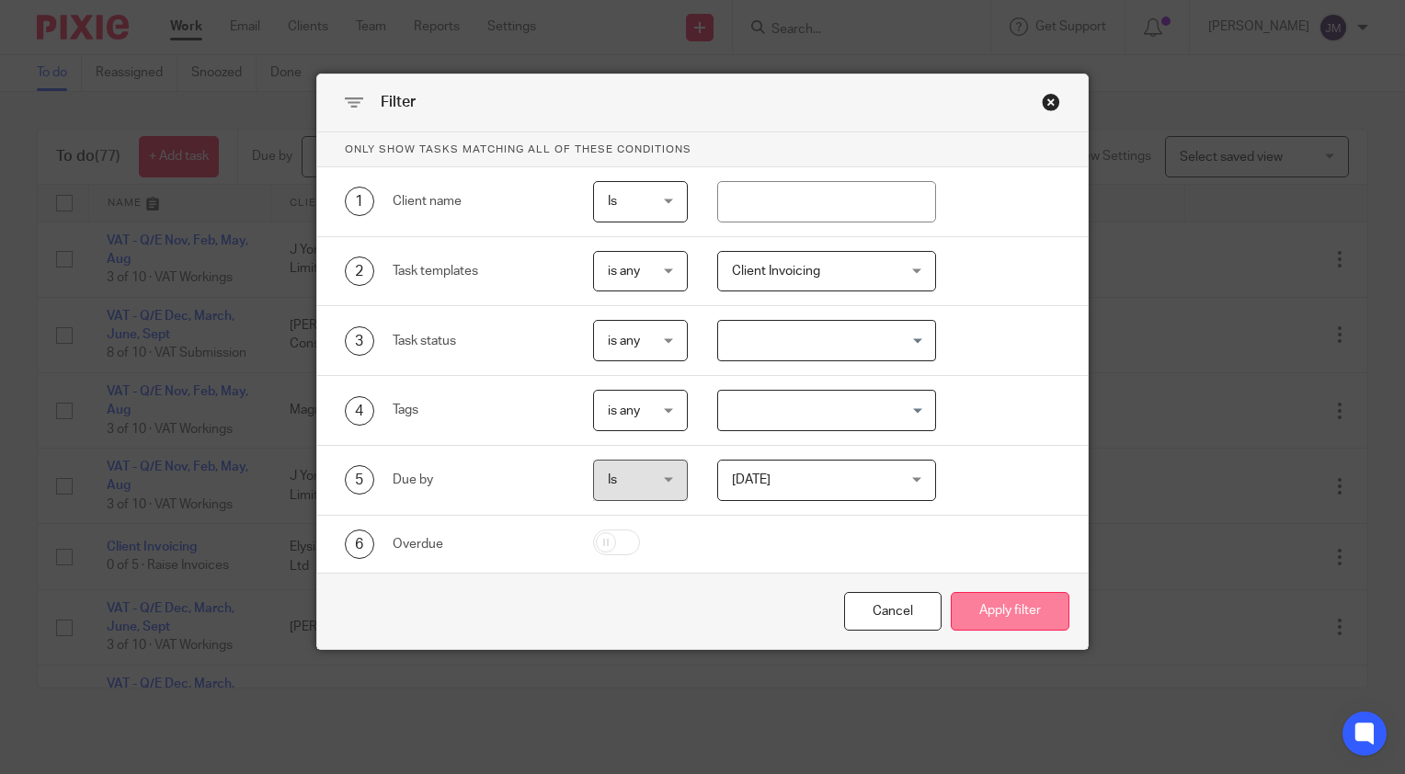
click at [980, 605] on button "Apply filter" at bounding box center [1010, 612] width 119 height 40
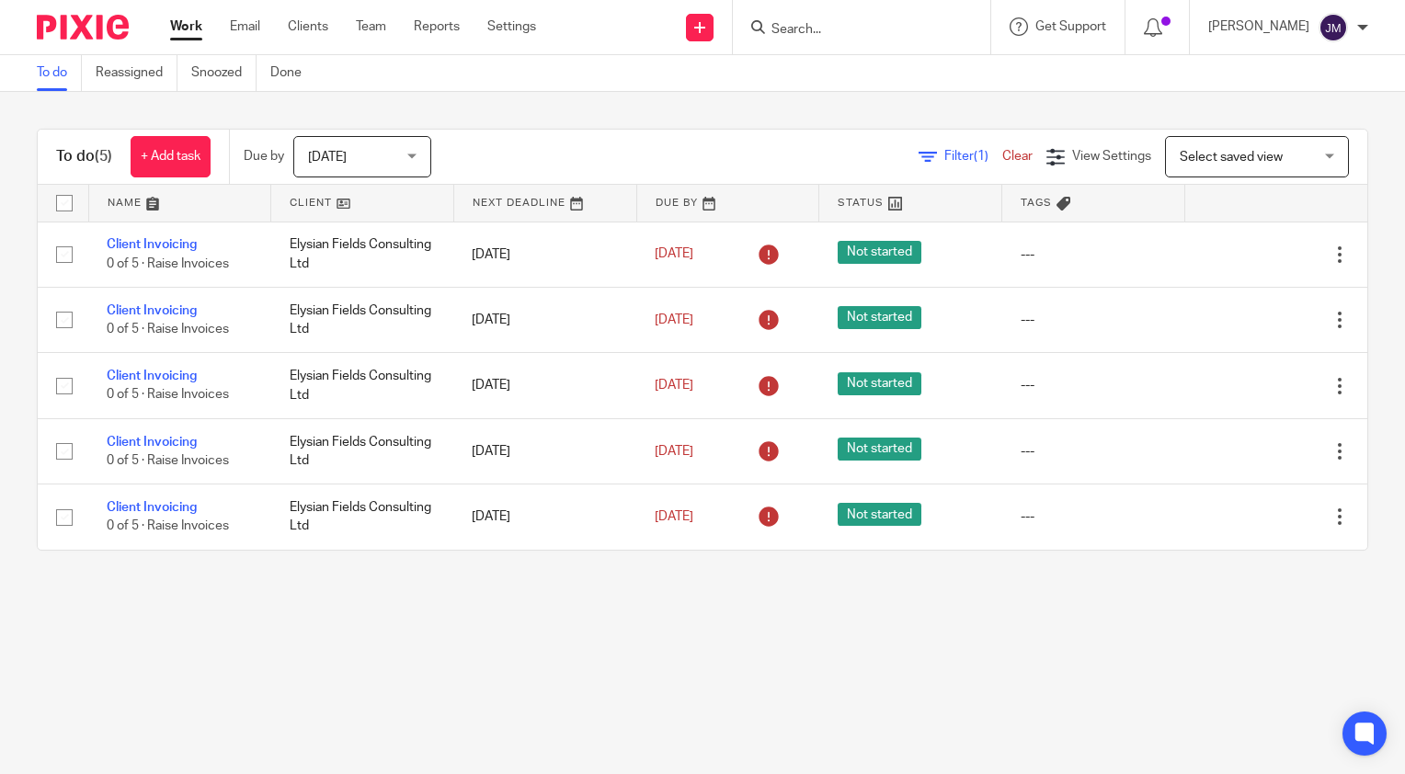
click at [56, 199] on input "checkbox" at bounding box center [64, 203] width 35 height 35
checkbox input "true"
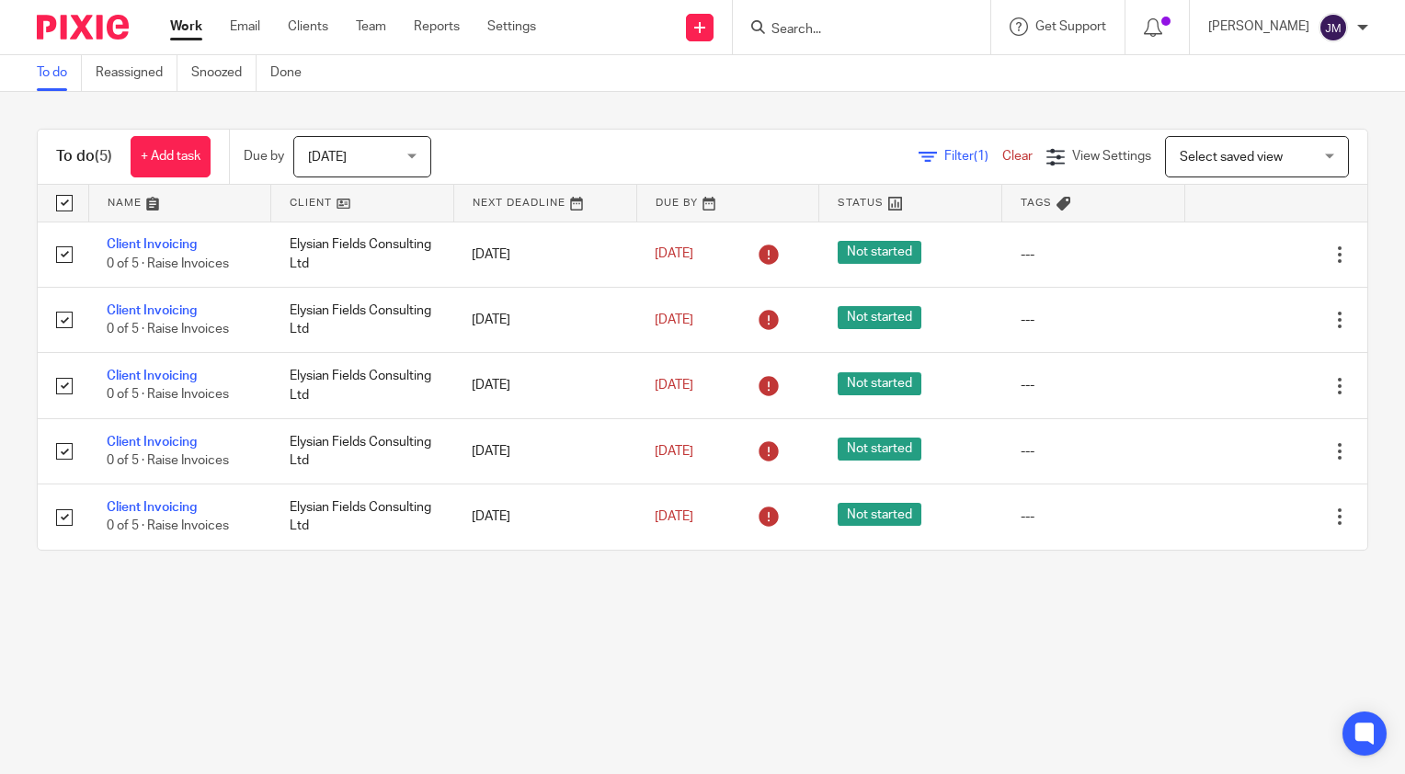
checkbox input "true"
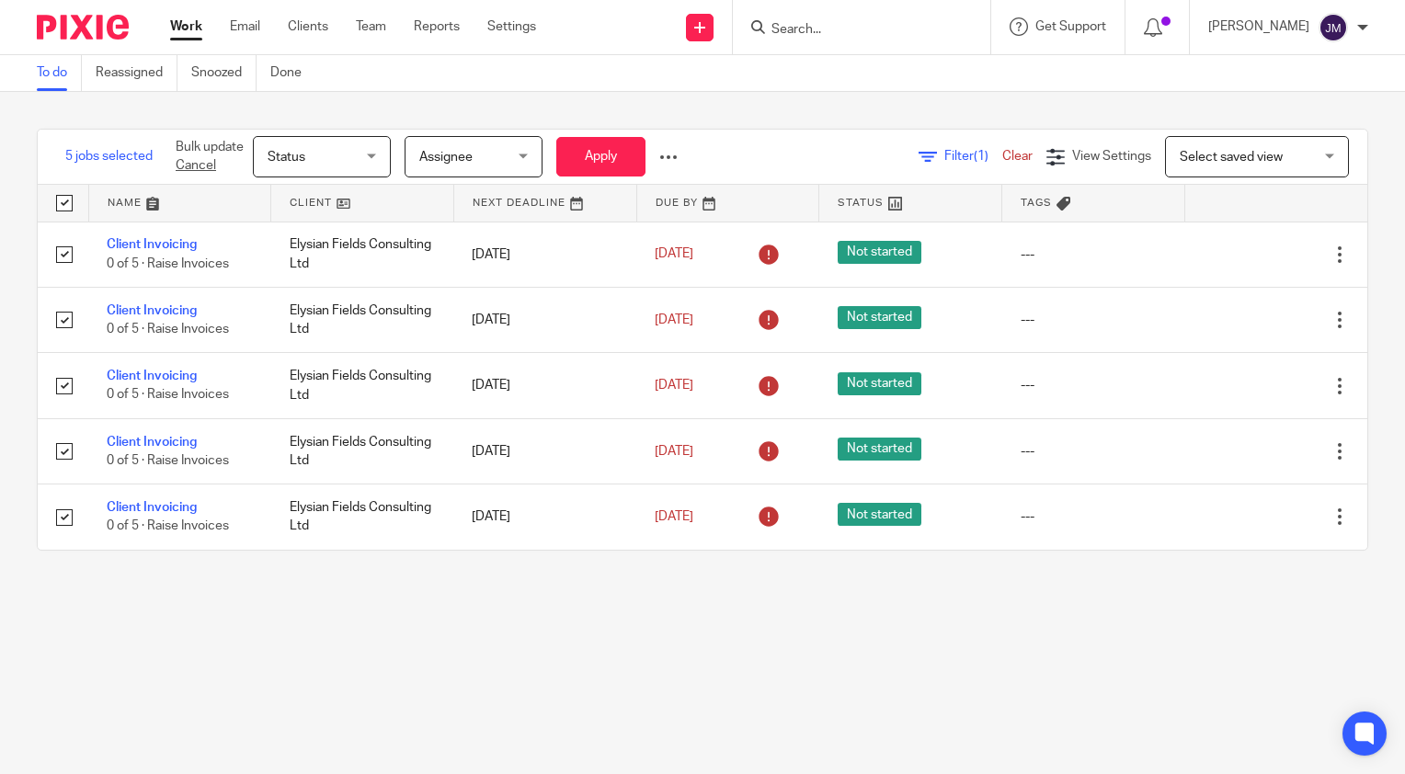
click at [314, 142] on span "Status" at bounding box center [316, 156] width 97 height 39
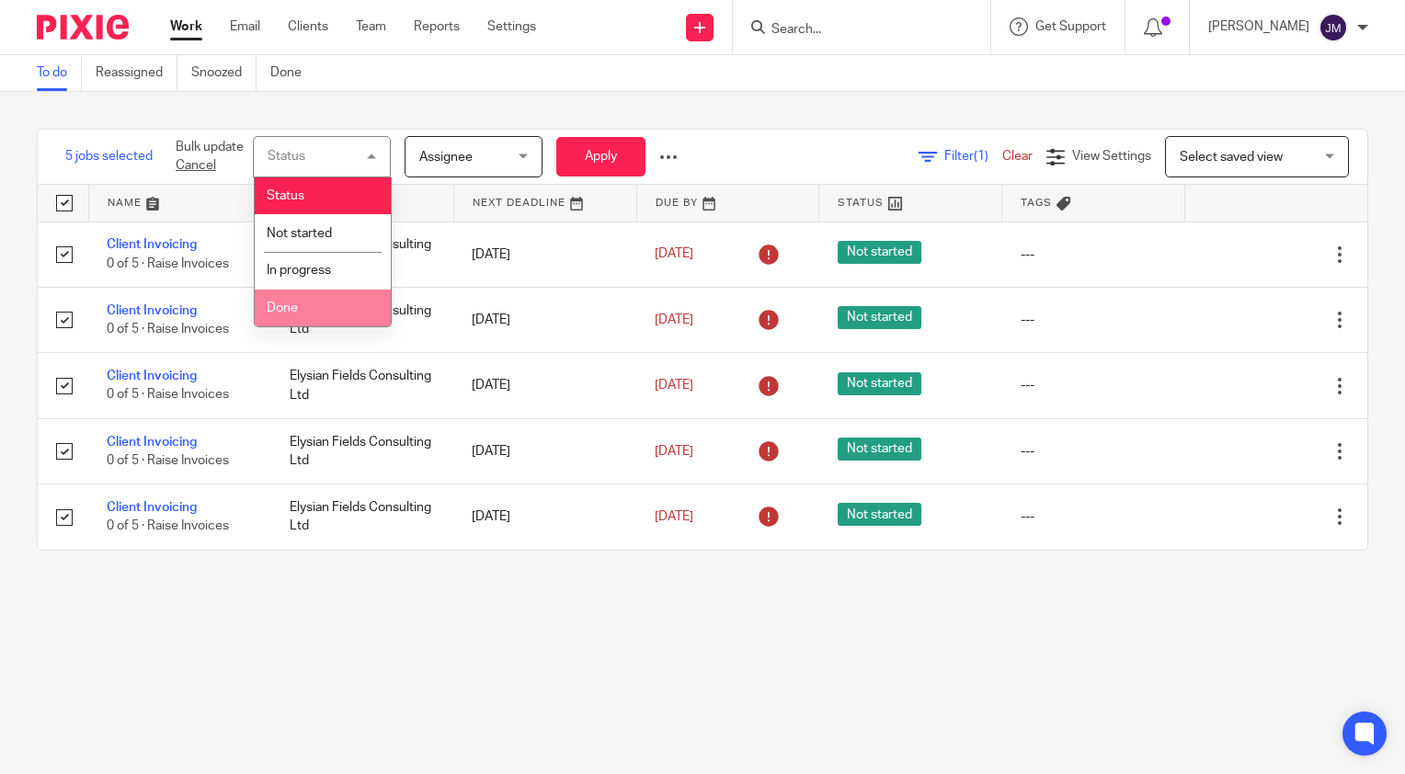
click at [295, 315] on span "Done" at bounding box center [282, 308] width 31 height 13
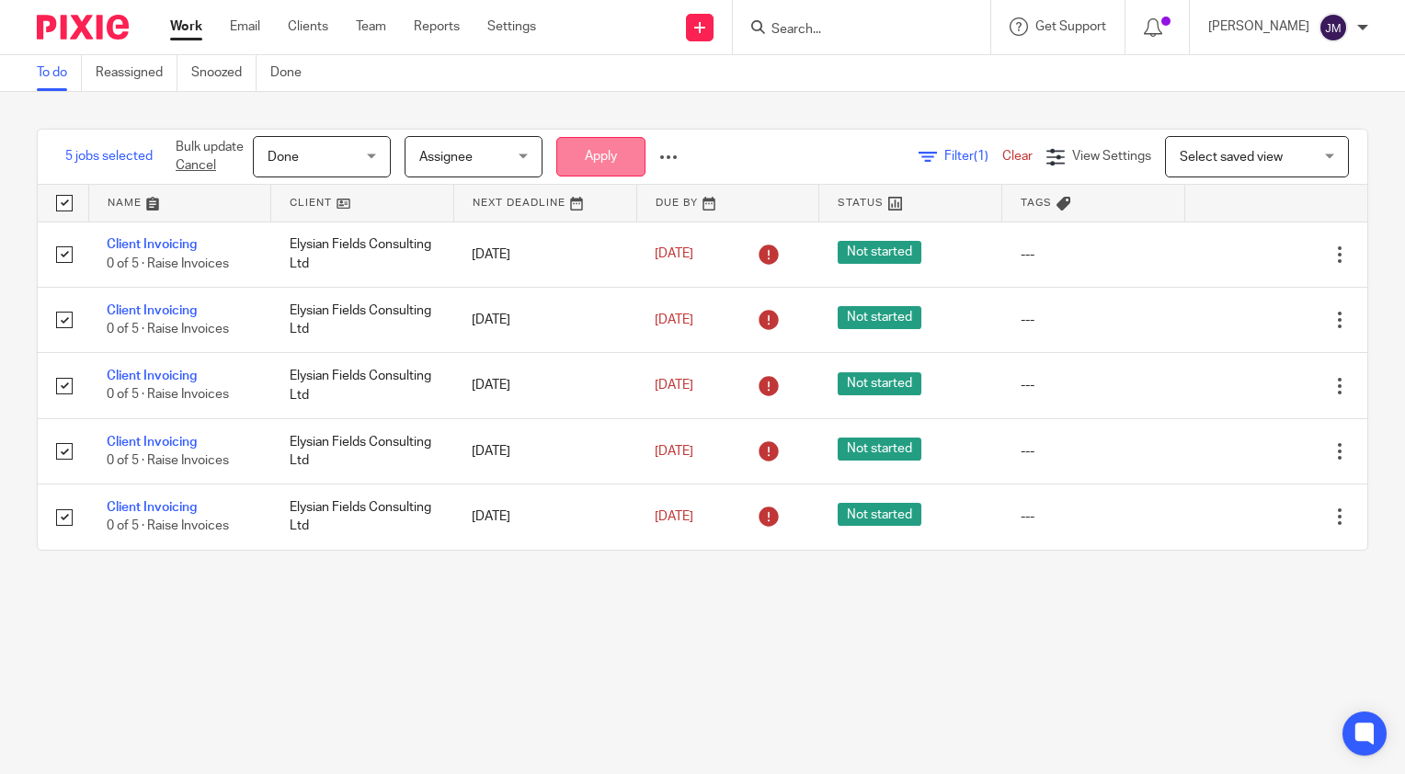
click at [594, 162] on button "Apply" at bounding box center [600, 157] width 89 height 40
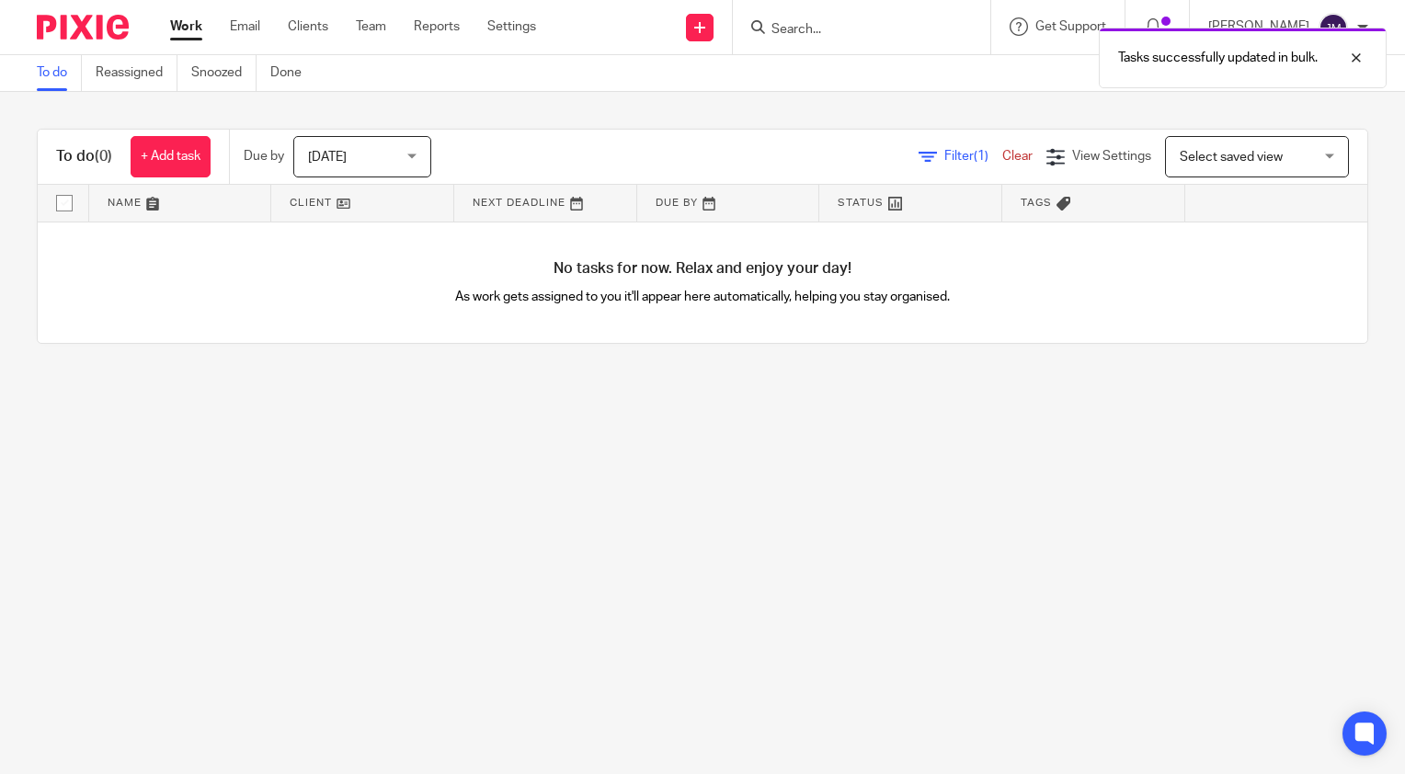
click at [1002, 151] on link "Clear" at bounding box center [1017, 156] width 30 height 13
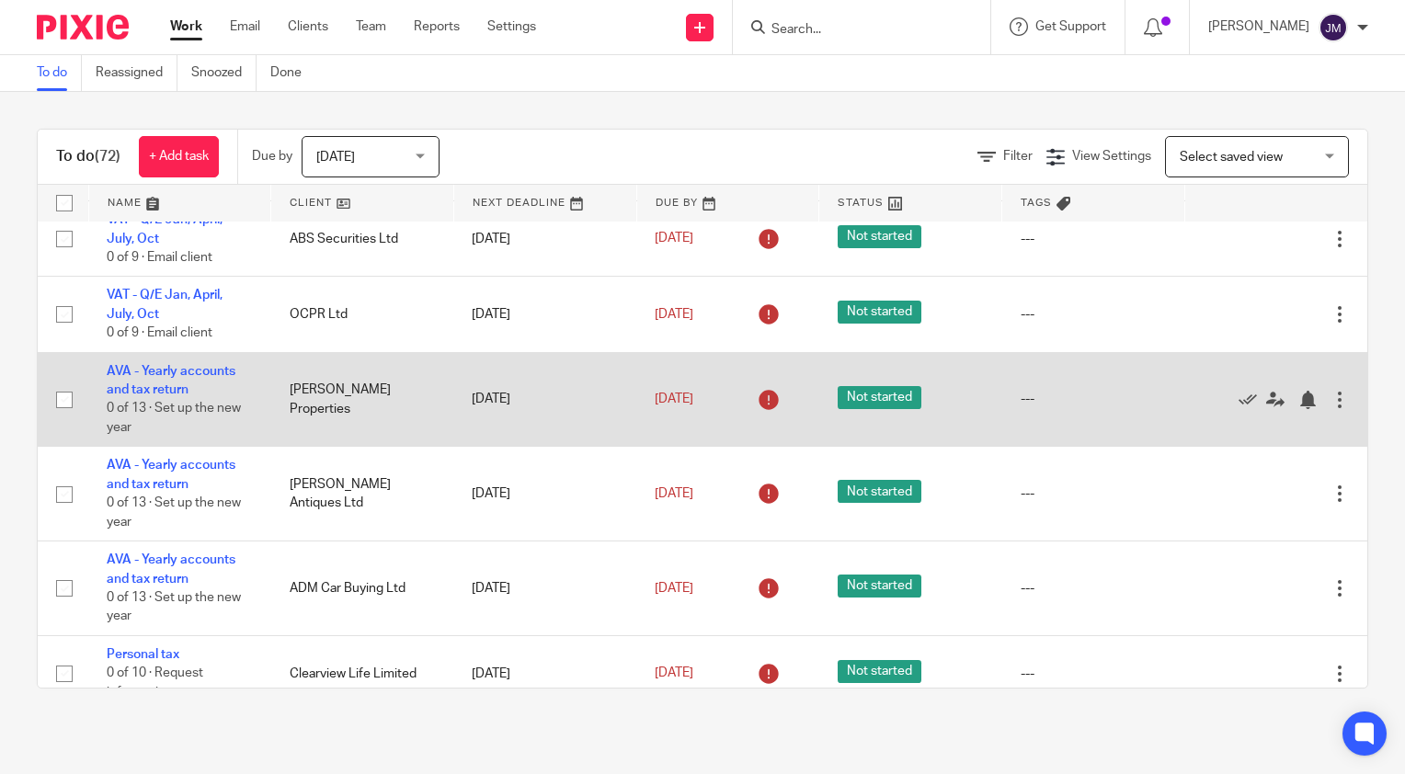
scroll to position [4642, 0]
